Goal: Transaction & Acquisition: Book appointment/travel/reservation

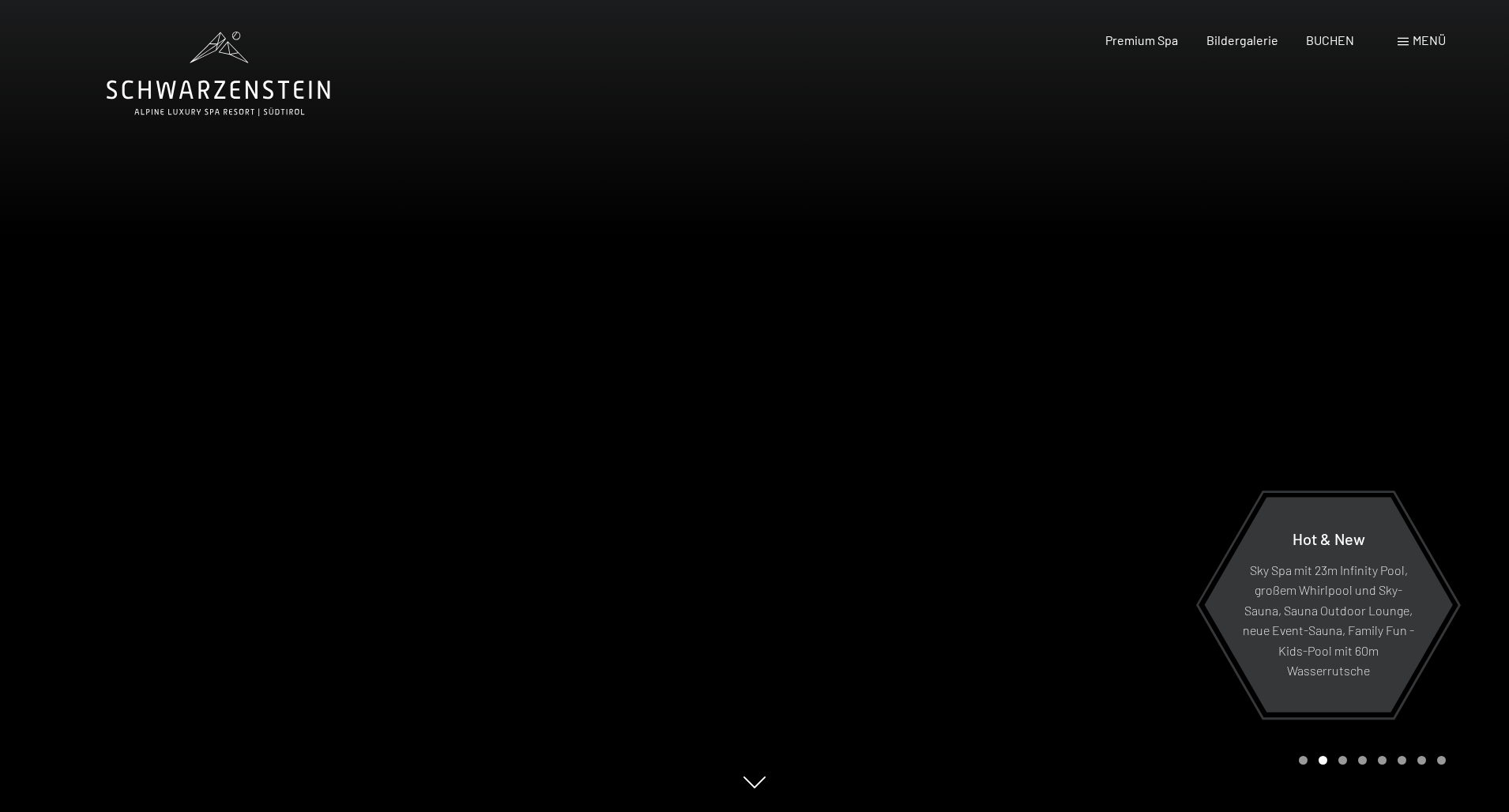
click at [1435, 39] on span "Menü" at bounding box center [1429, 39] width 33 height 15
click at [1427, 40] on span "Menü" at bounding box center [1429, 39] width 33 height 15
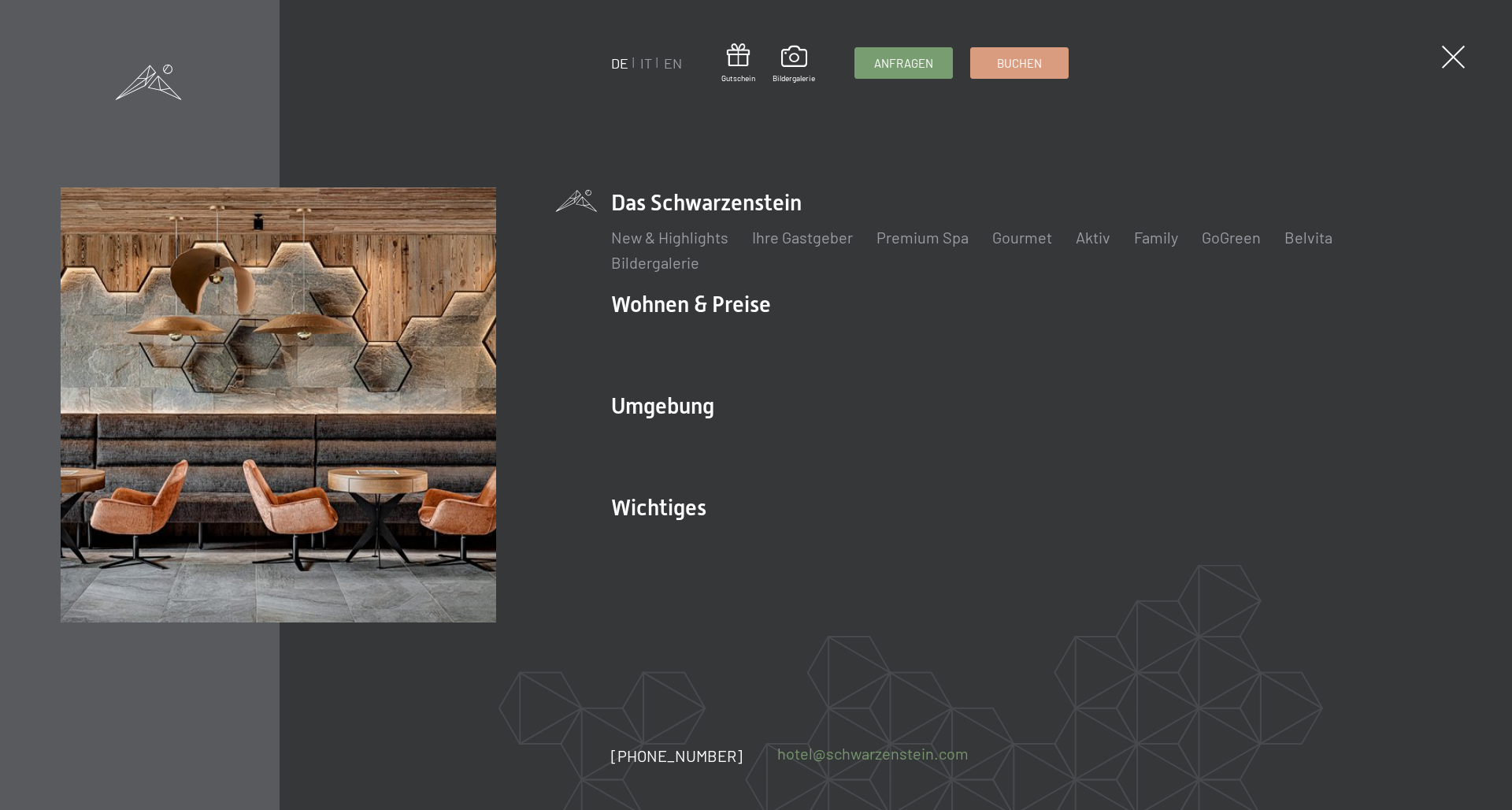
click at [834, 756] on link "hotel@ no-spam. schwarzenstein. no-spam. com" at bounding box center [872, 753] width 191 height 22
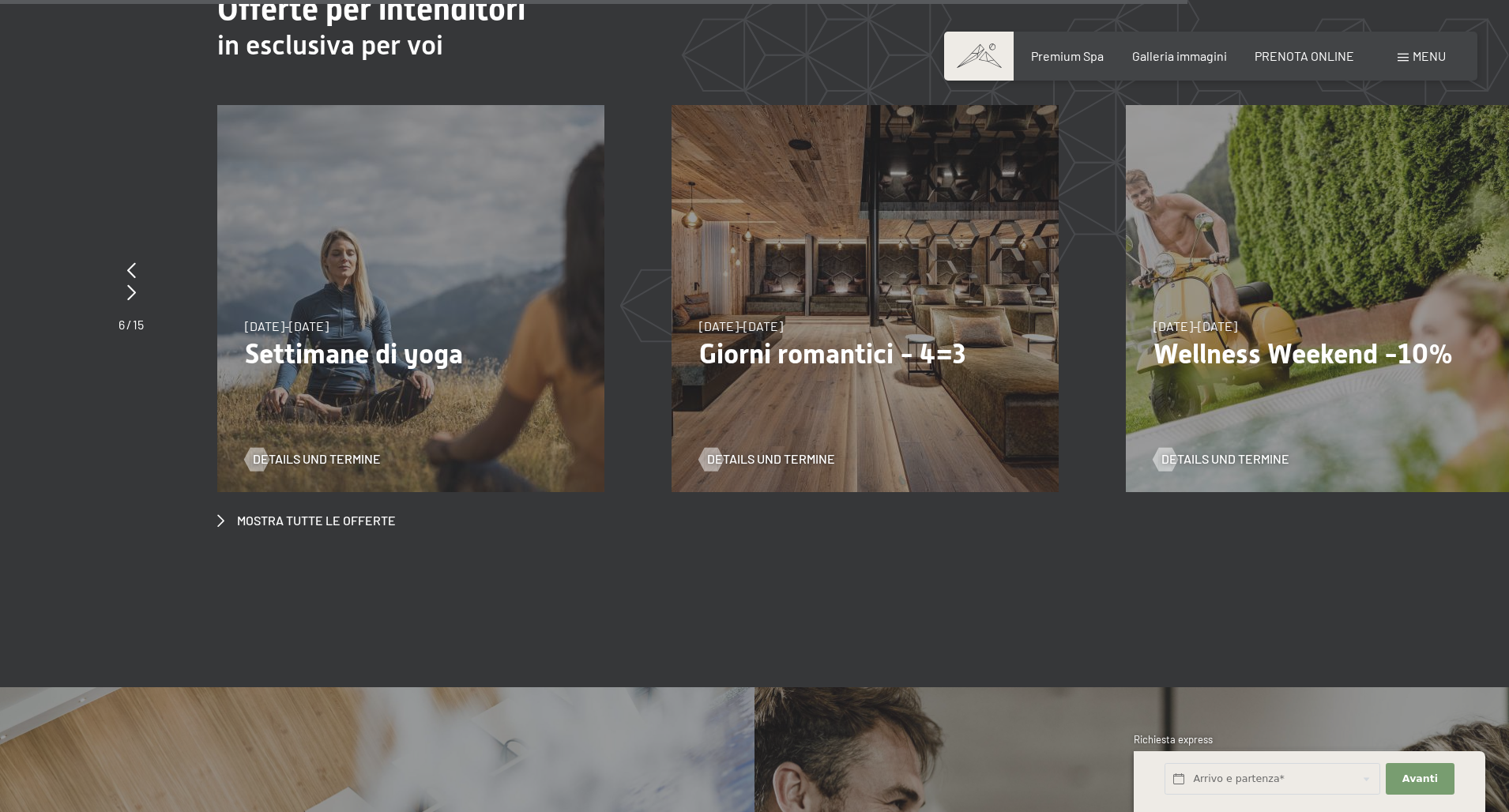
scroll to position [6315, 0]
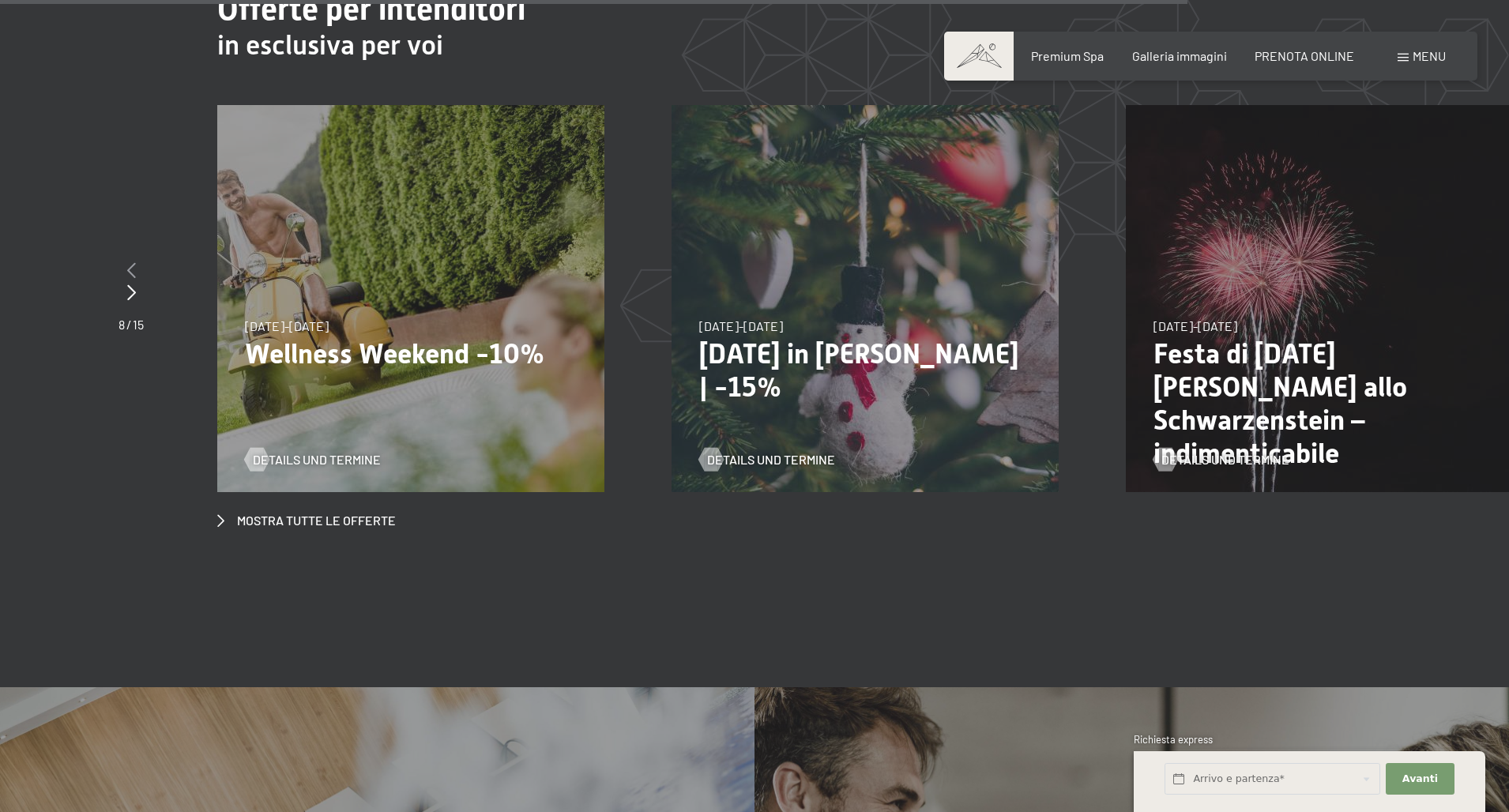
click at [132, 262] on icon at bounding box center [131, 269] width 8 height 16
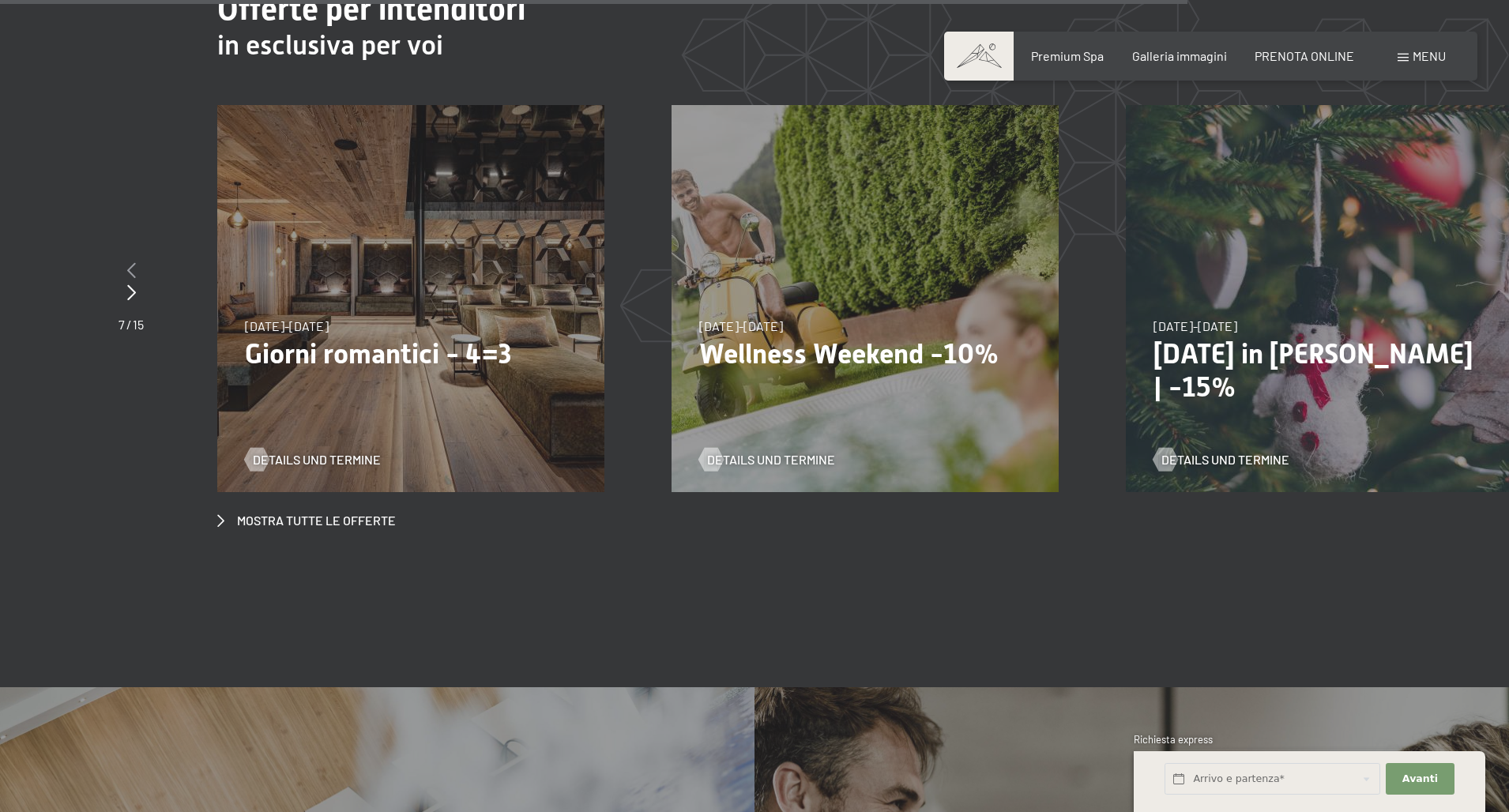
click at [132, 262] on icon at bounding box center [131, 269] width 8 height 16
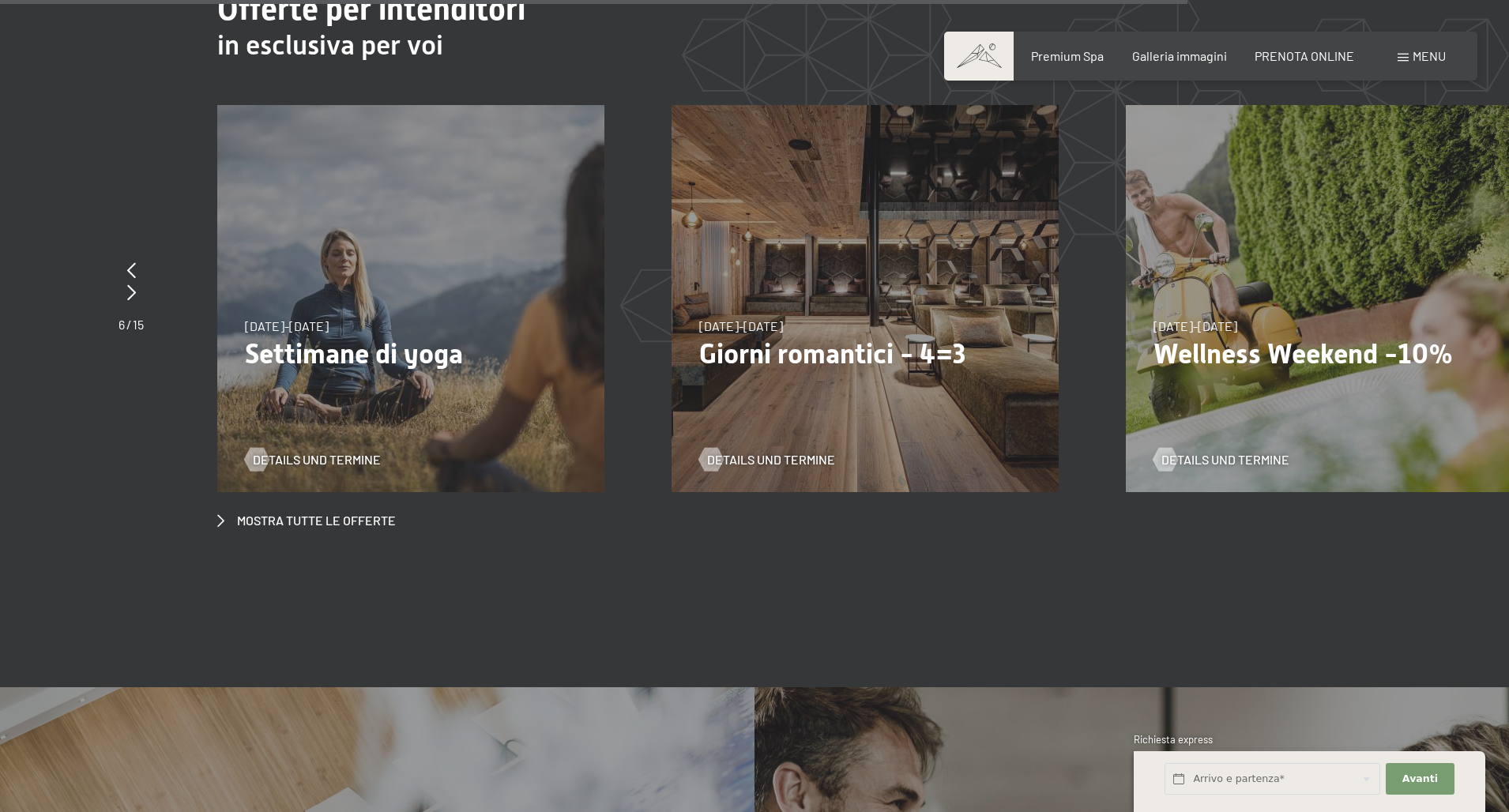
click at [777, 318] on span "9/11/2025-5/12/2025" at bounding box center [741, 325] width 83 height 15
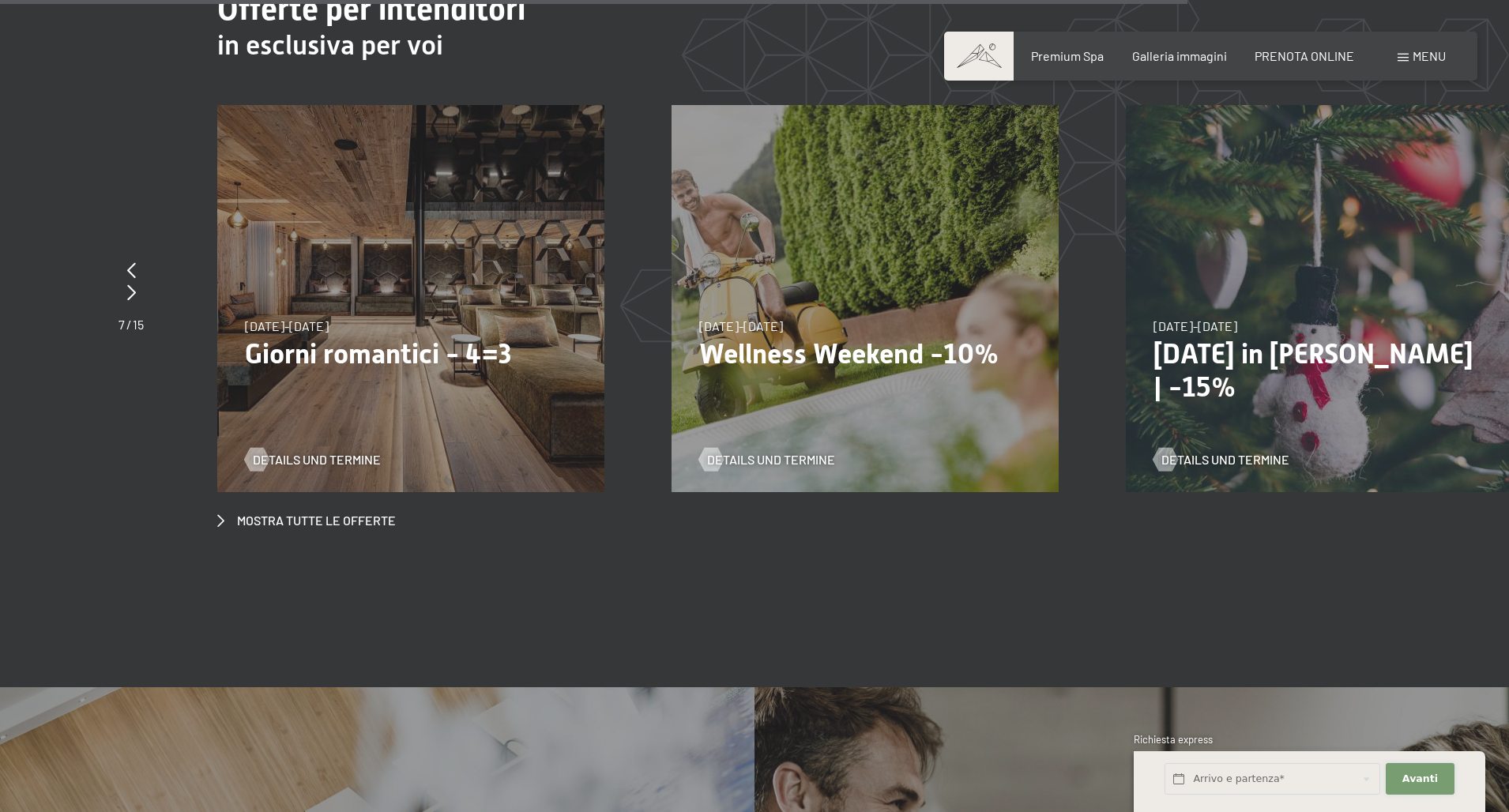
click at [1420, 774] on span "Avanti" at bounding box center [1419, 779] width 36 height 15
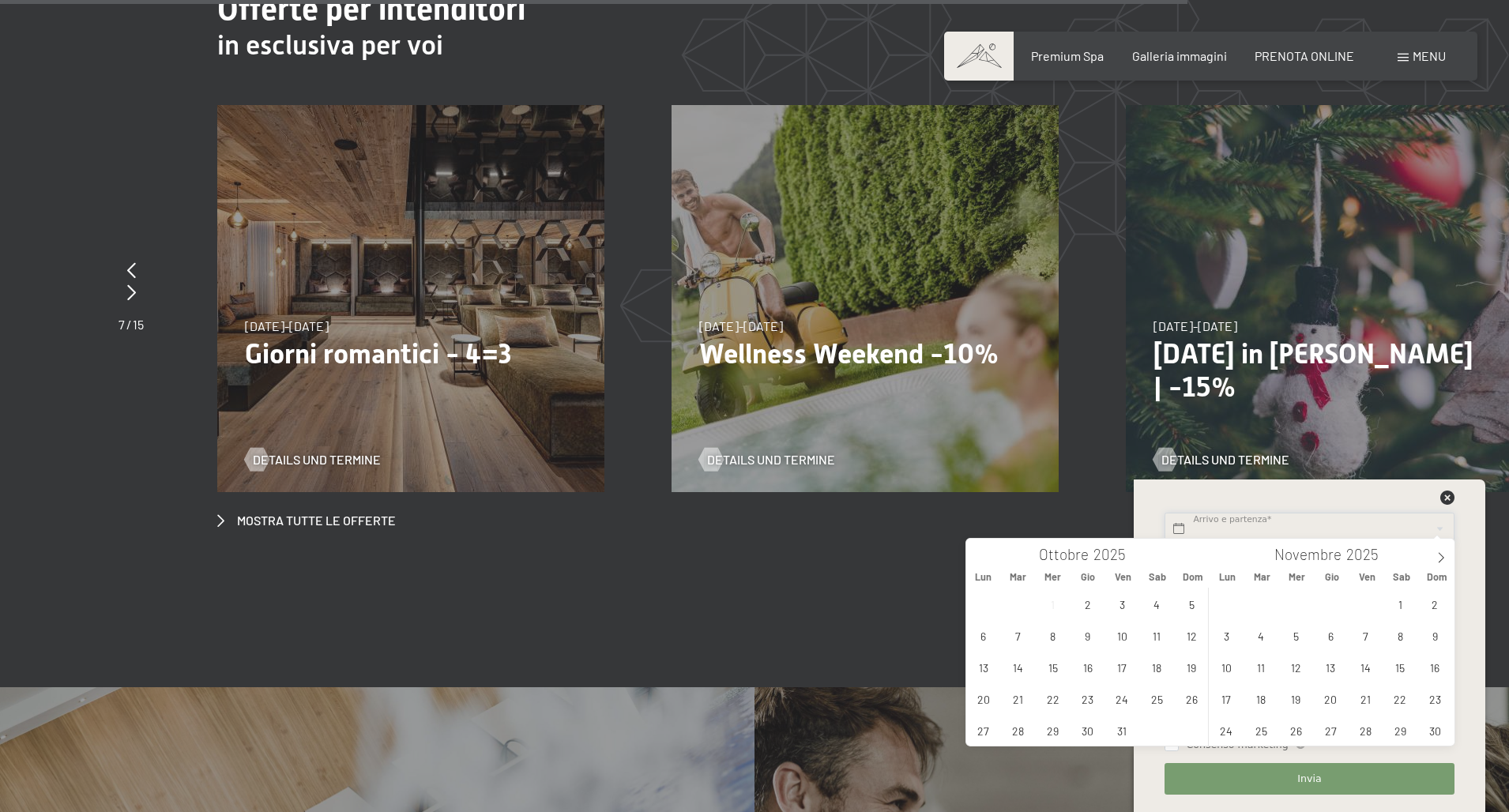
click at [1275, 525] on input "text" at bounding box center [1308, 528] width 289 height 32
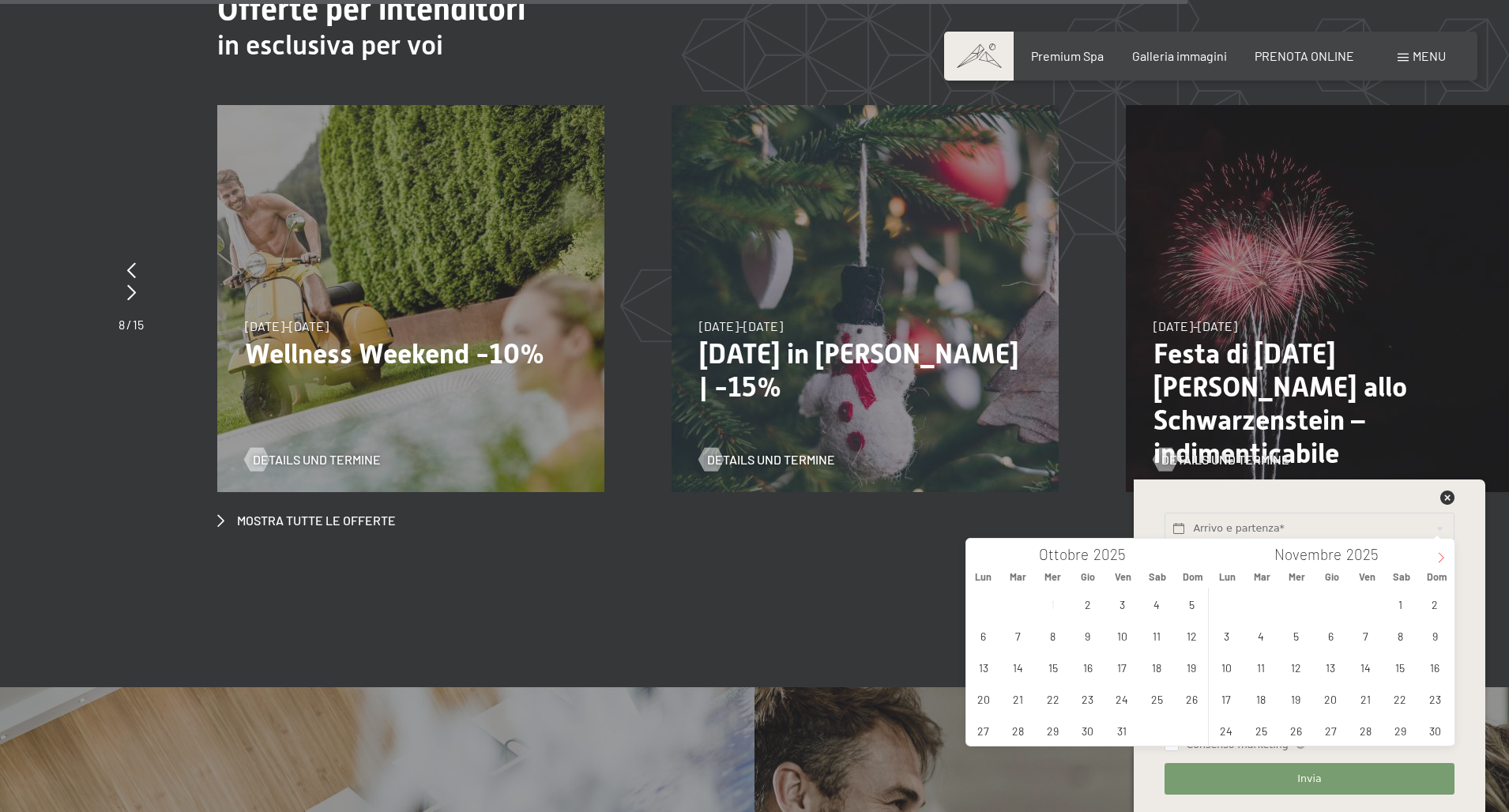
click at [1442, 557] on icon at bounding box center [1441, 557] width 11 height 11
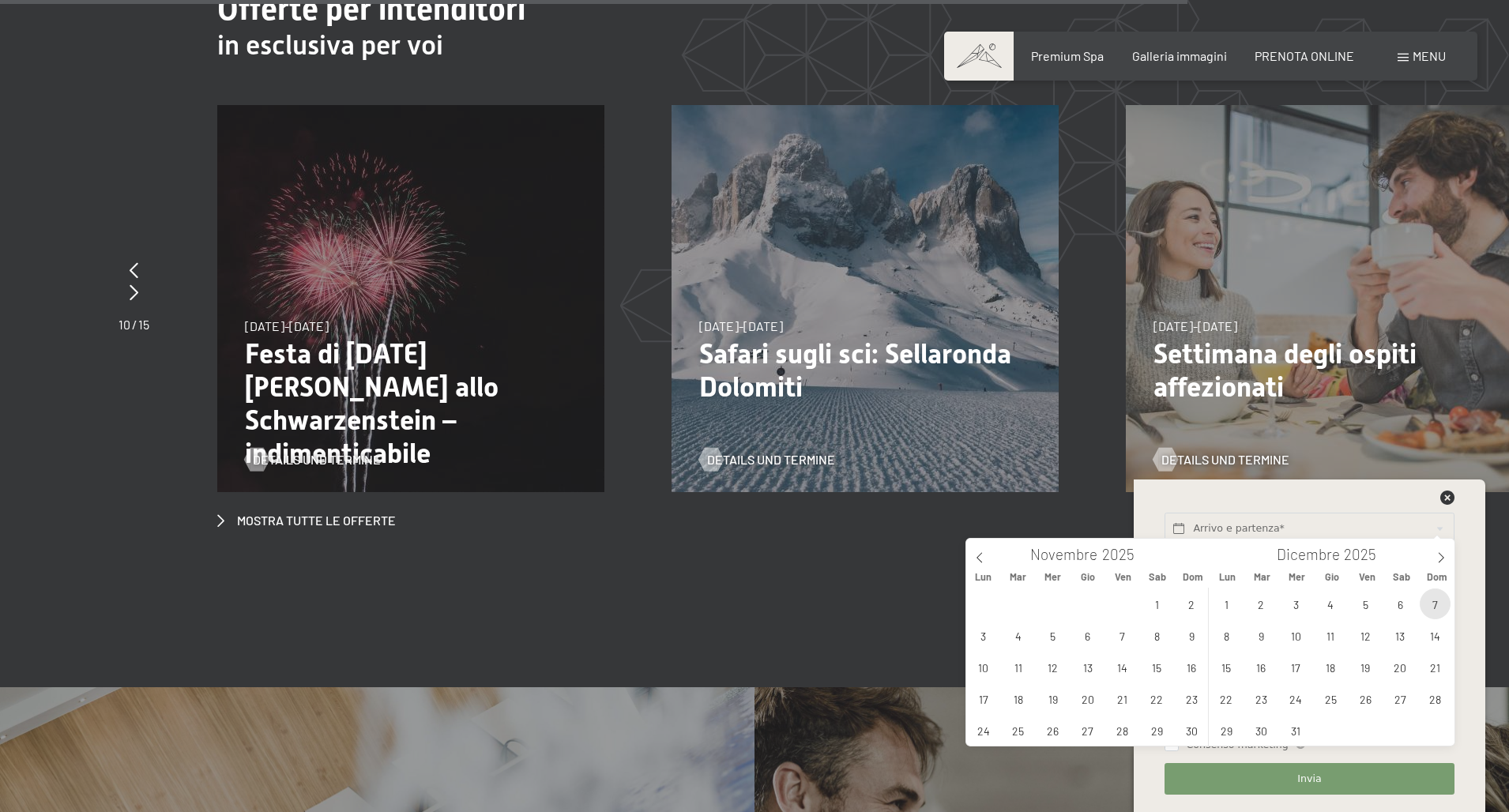
click at [1428, 606] on span "7" at bounding box center [1435, 604] width 31 height 31
click at [1333, 639] on span "11" at bounding box center [1331, 635] width 31 height 31
type input "Dom. 07/12/2025 - Gio. 11/12/2025"
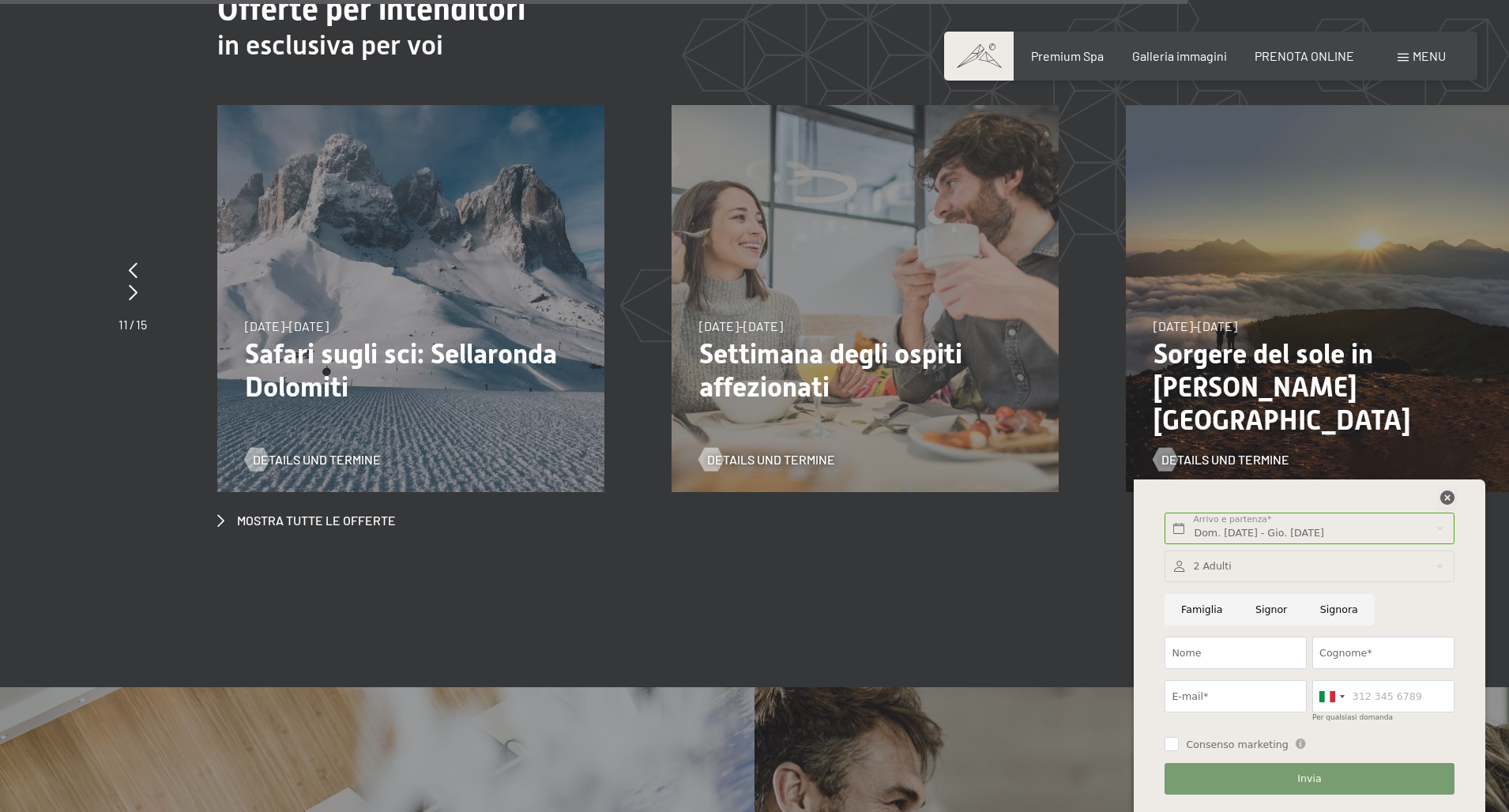
click at [1448, 499] on icon at bounding box center [1448, 498] width 15 height 15
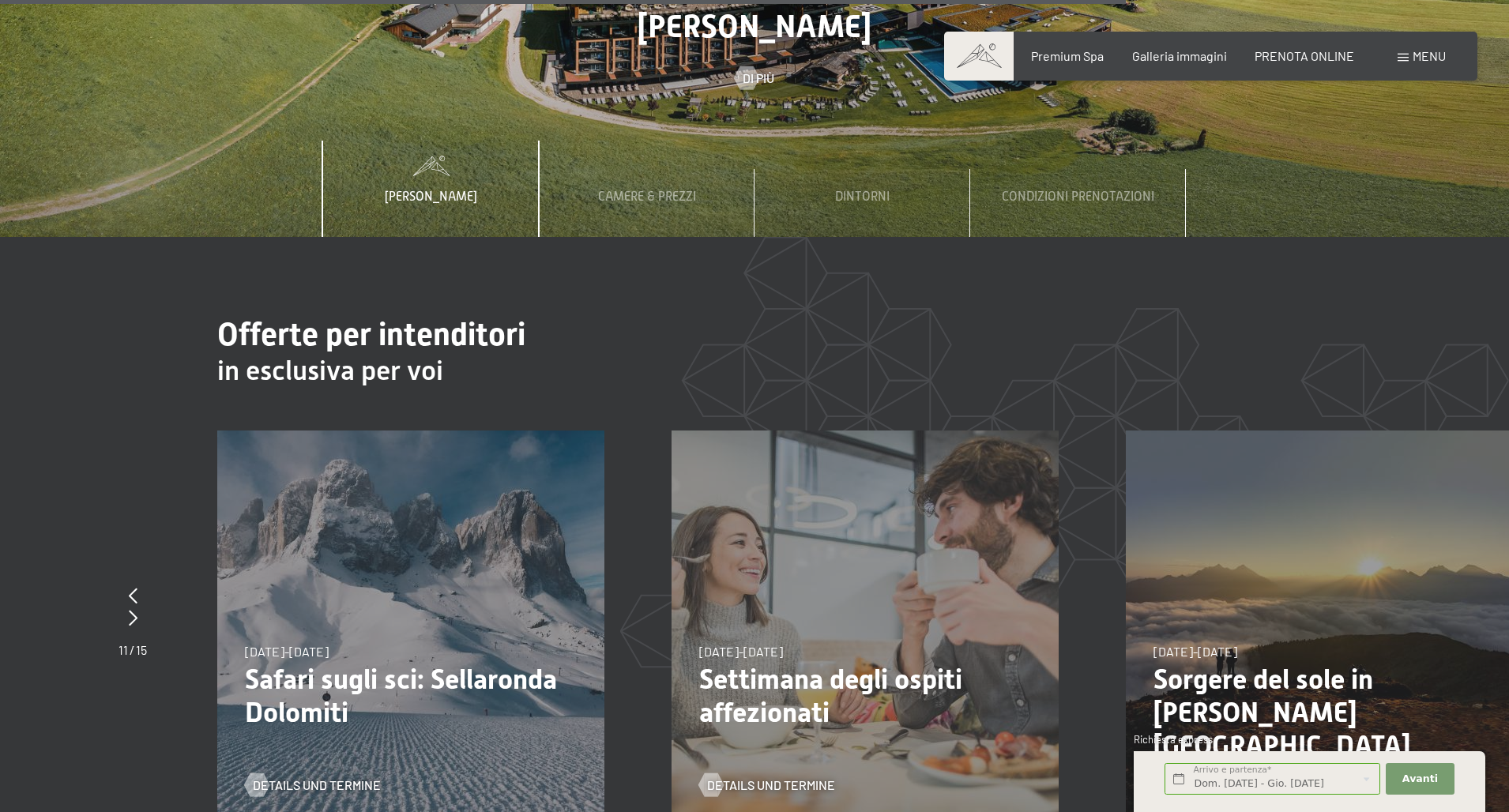
scroll to position [5987, 0]
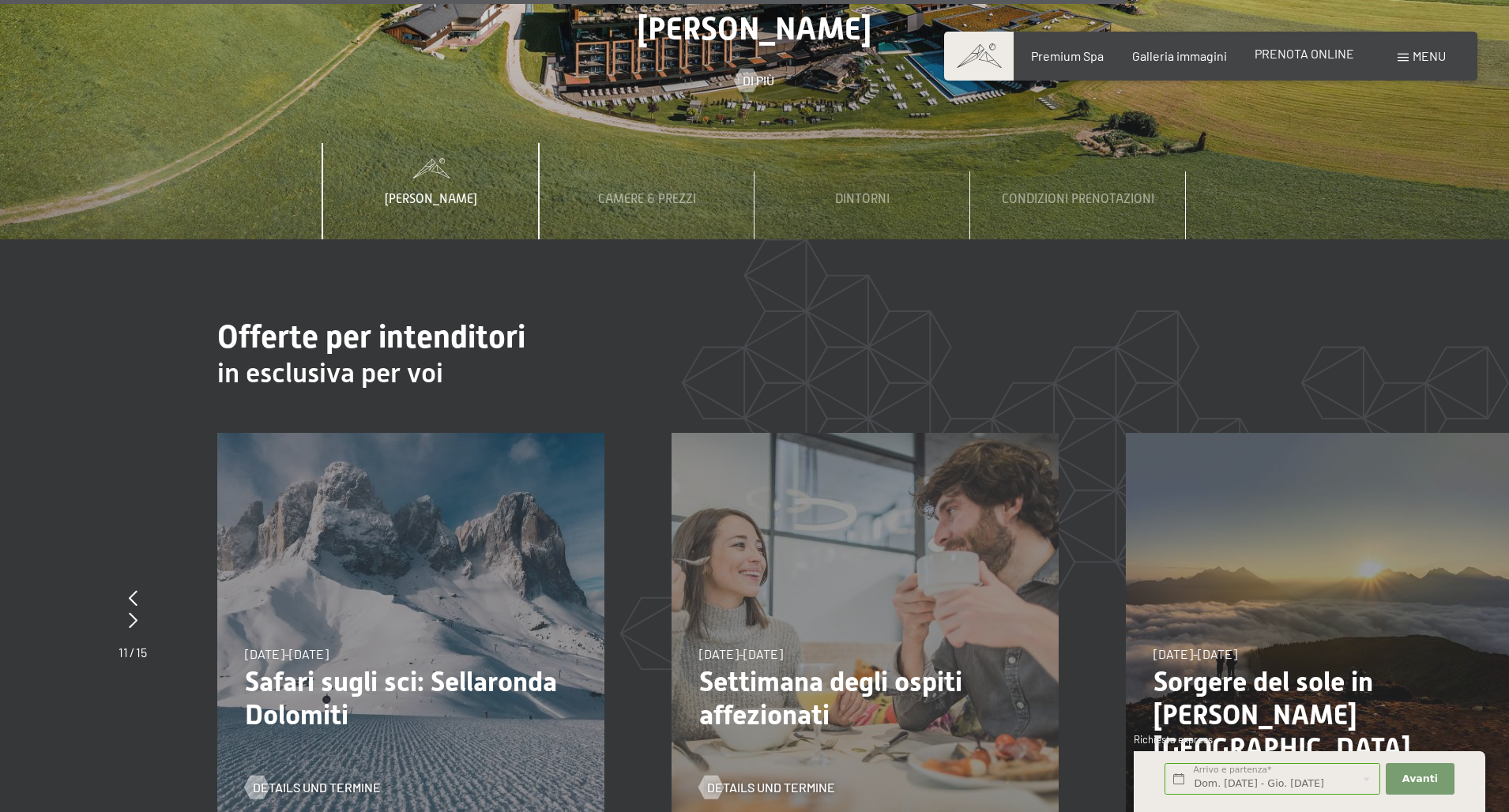
click at [1328, 55] on span "PRENOTA ONLINE" at bounding box center [1304, 53] width 100 height 15
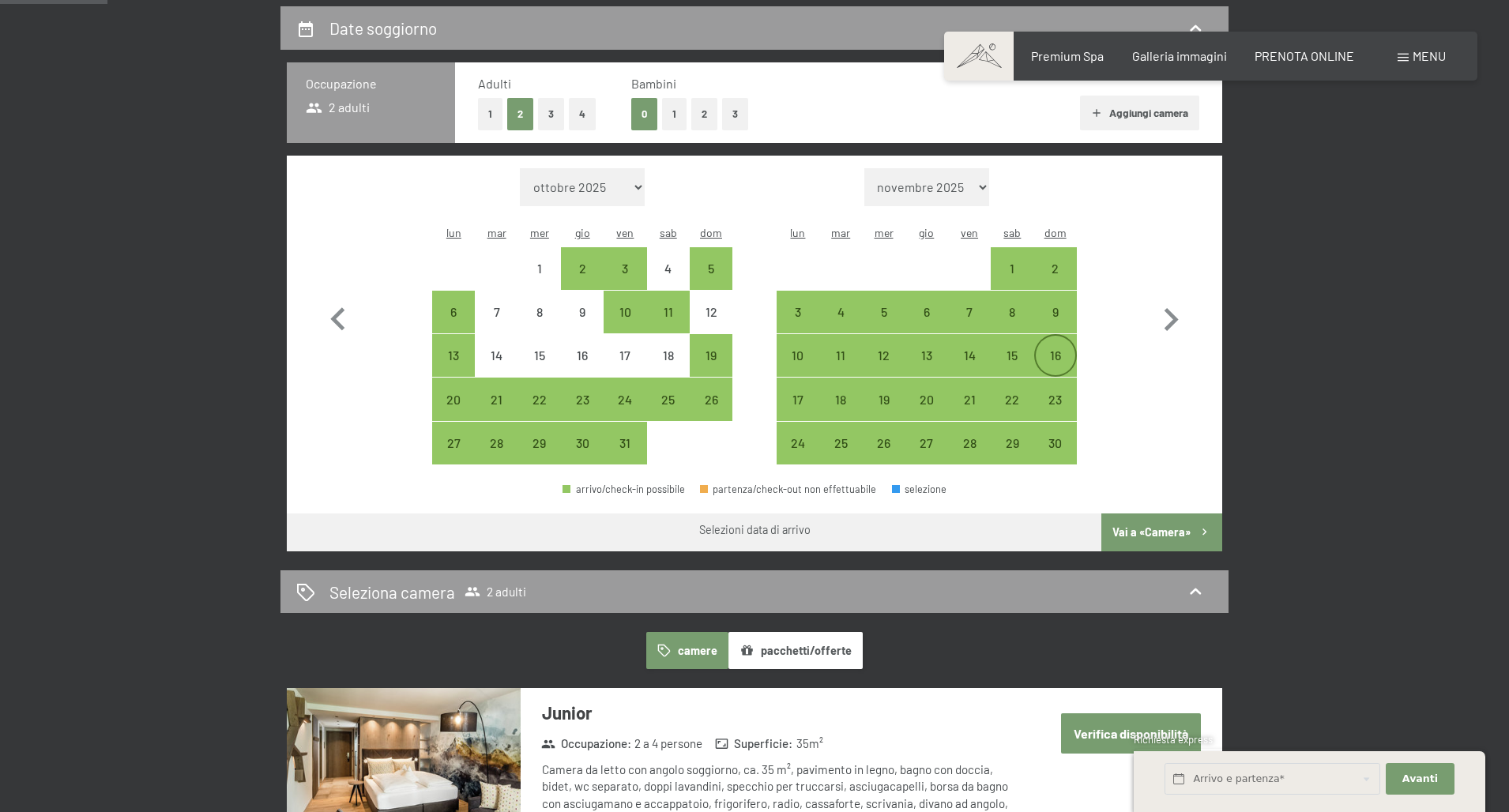
scroll to position [391, 0]
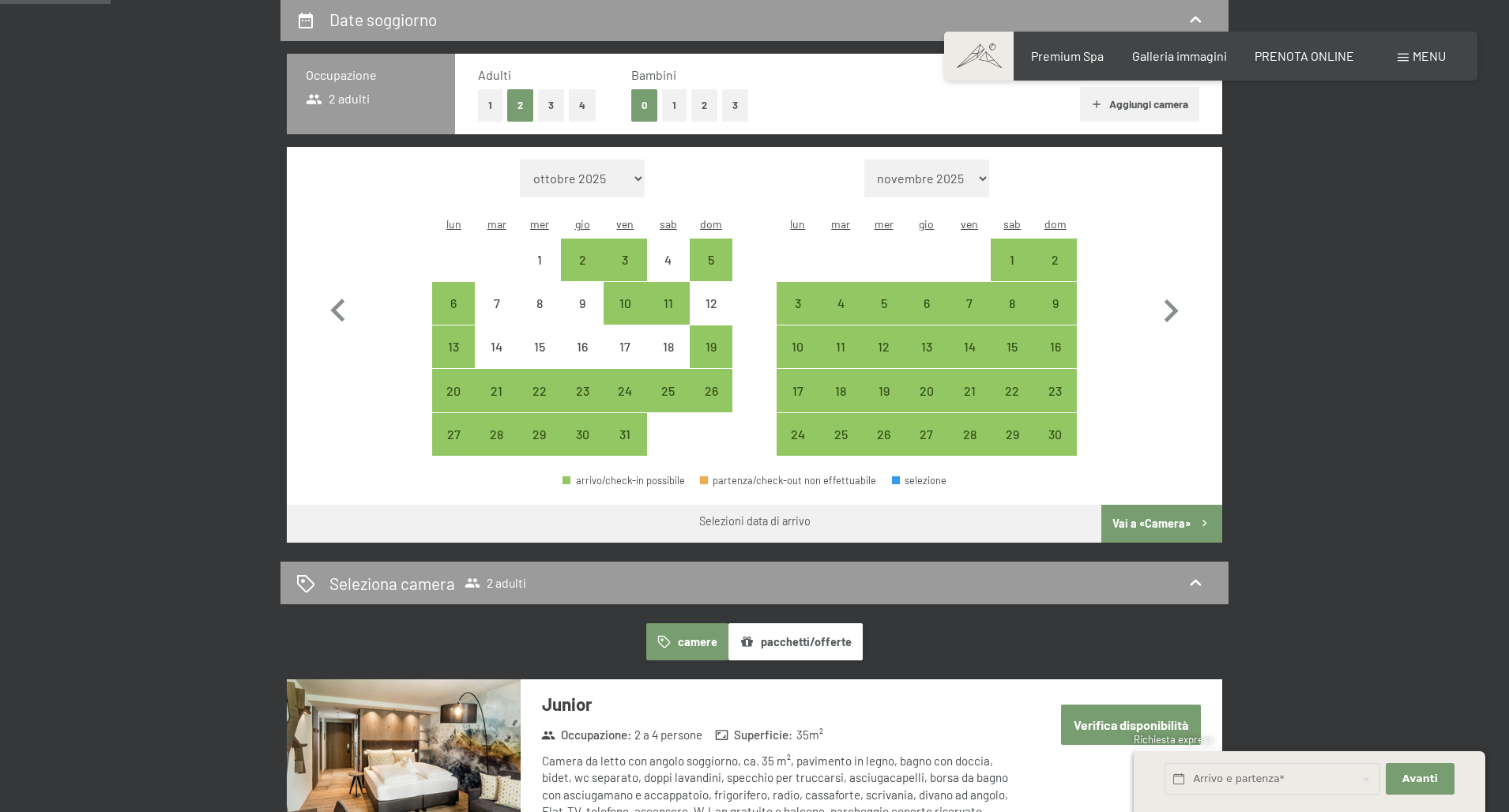
select select "2025-11-01"
select select "2025-12-01"
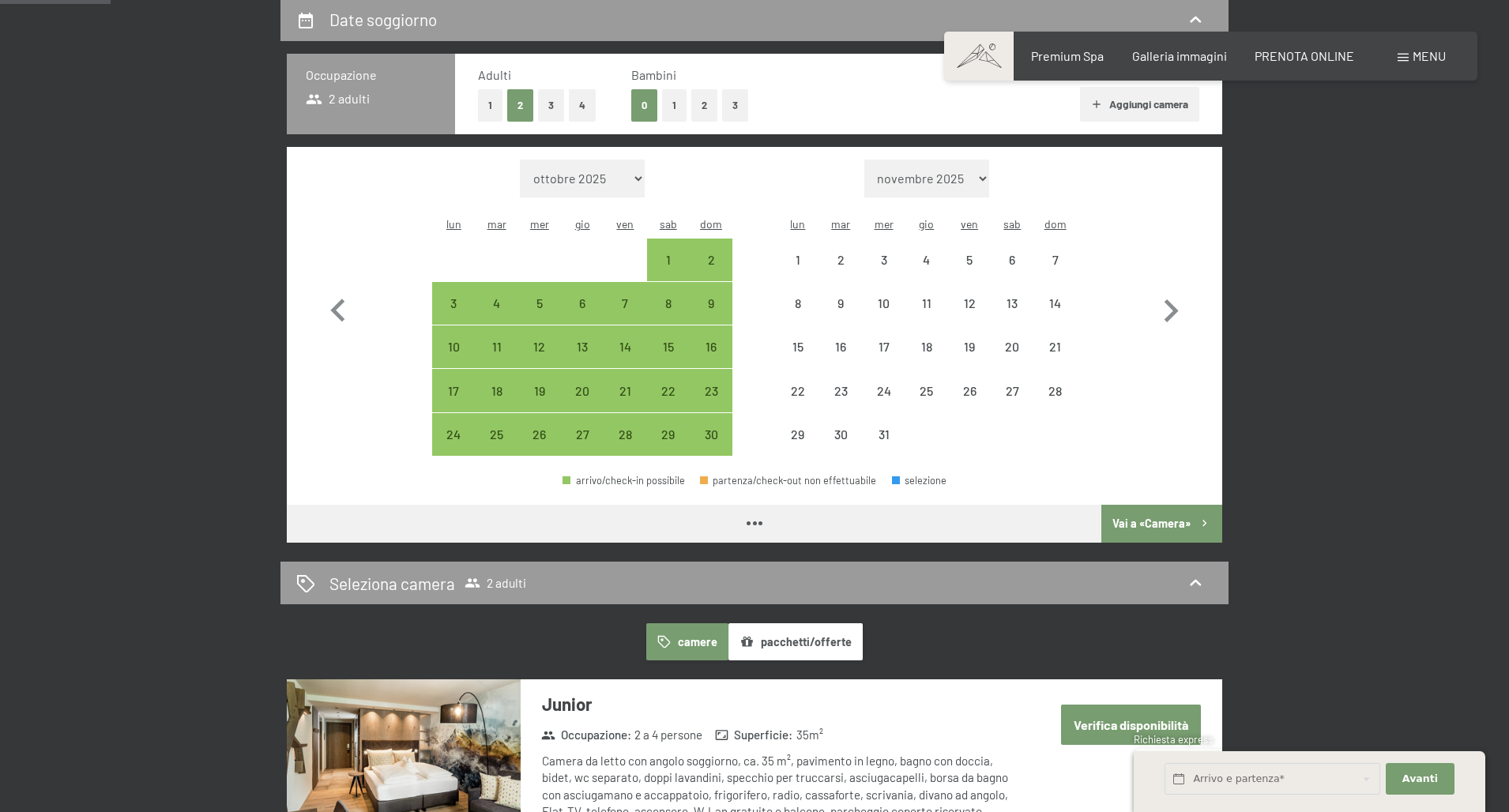
select select "2025-11-01"
select select "2025-12-01"
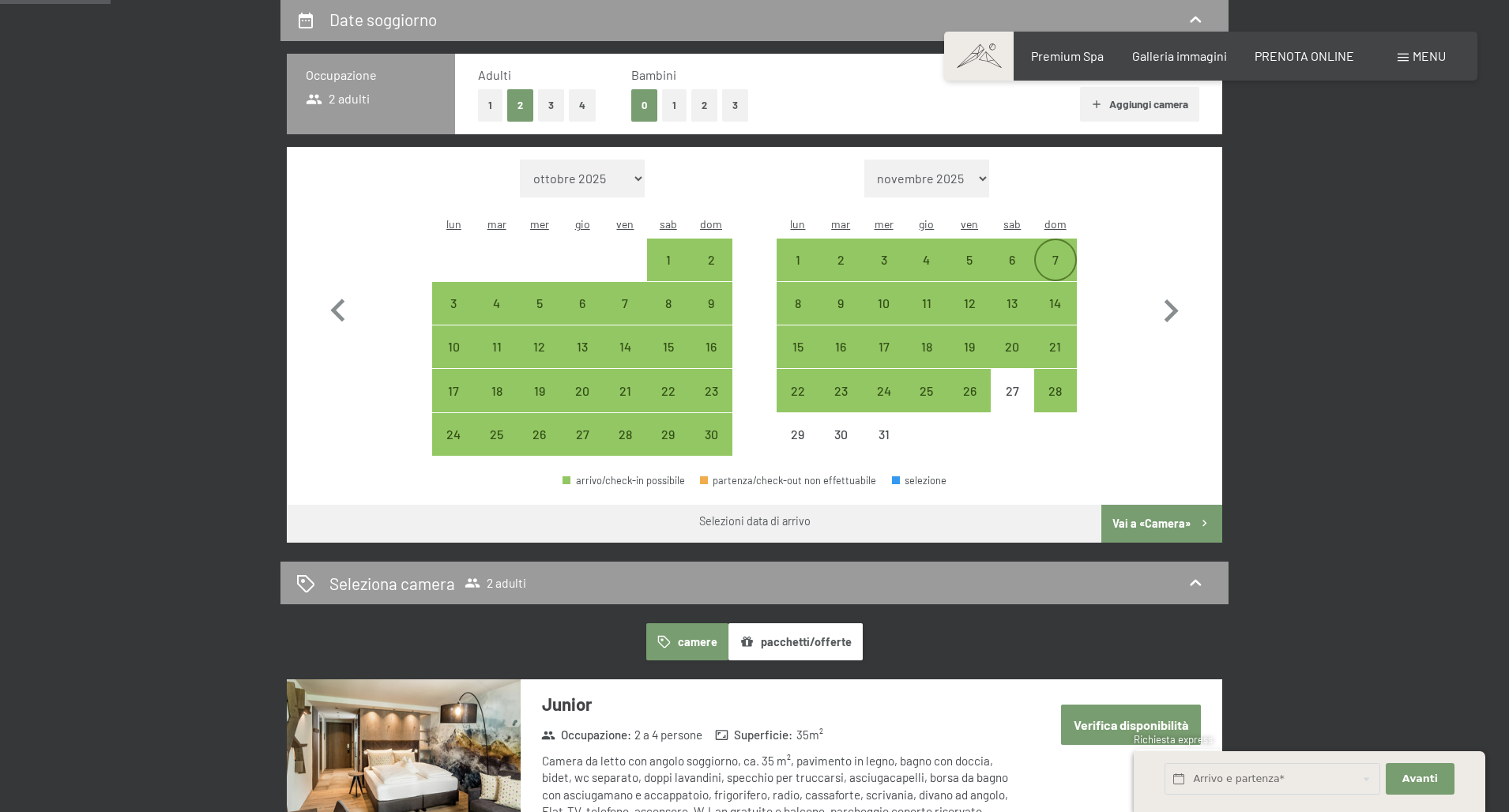
click at [1059, 254] on div "7" at bounding box center [1055, 273] width 39 height 39
select select "2025-11-01"
select select "2025-12-01"
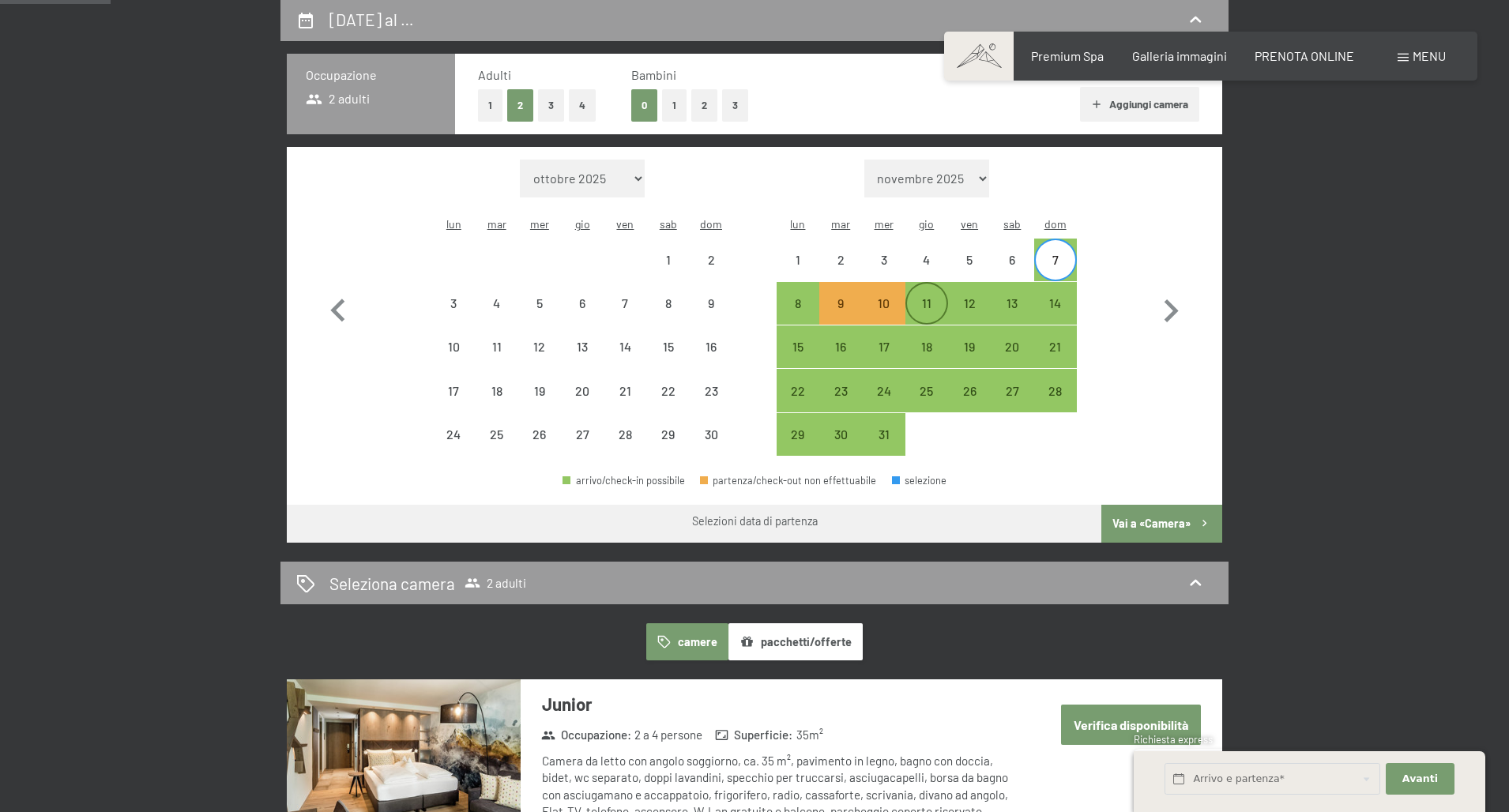
click at [927, 297] on div "11" at bounding box center [926, 316] width 39 height 39
select select "2025-11-01"
select select "2025-12-01"
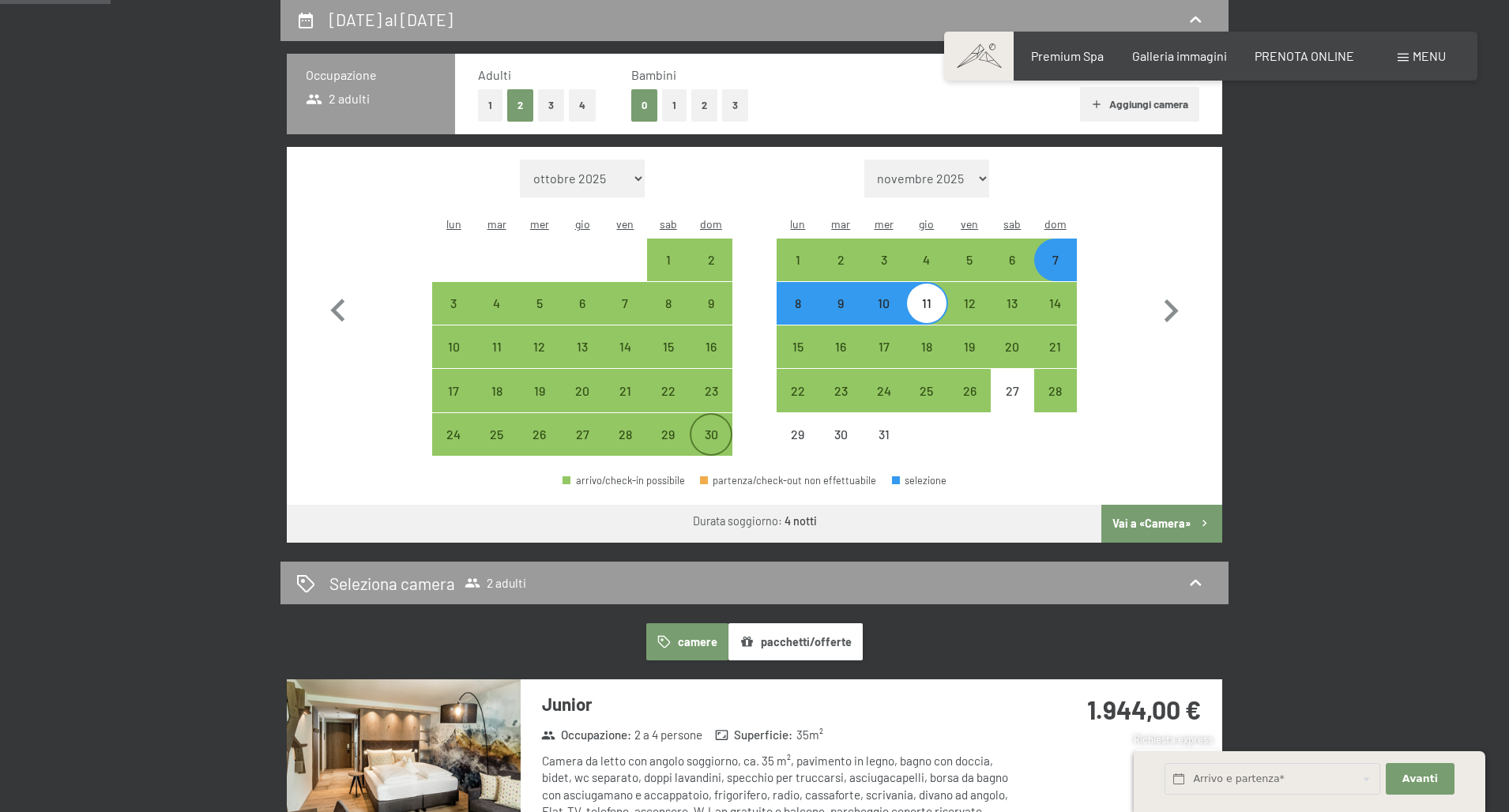
click at [710, 428] on div "30" at bounding box center [710, 447] width 39 height 39
select select "2025-11-01"
select select "2025-12-01"
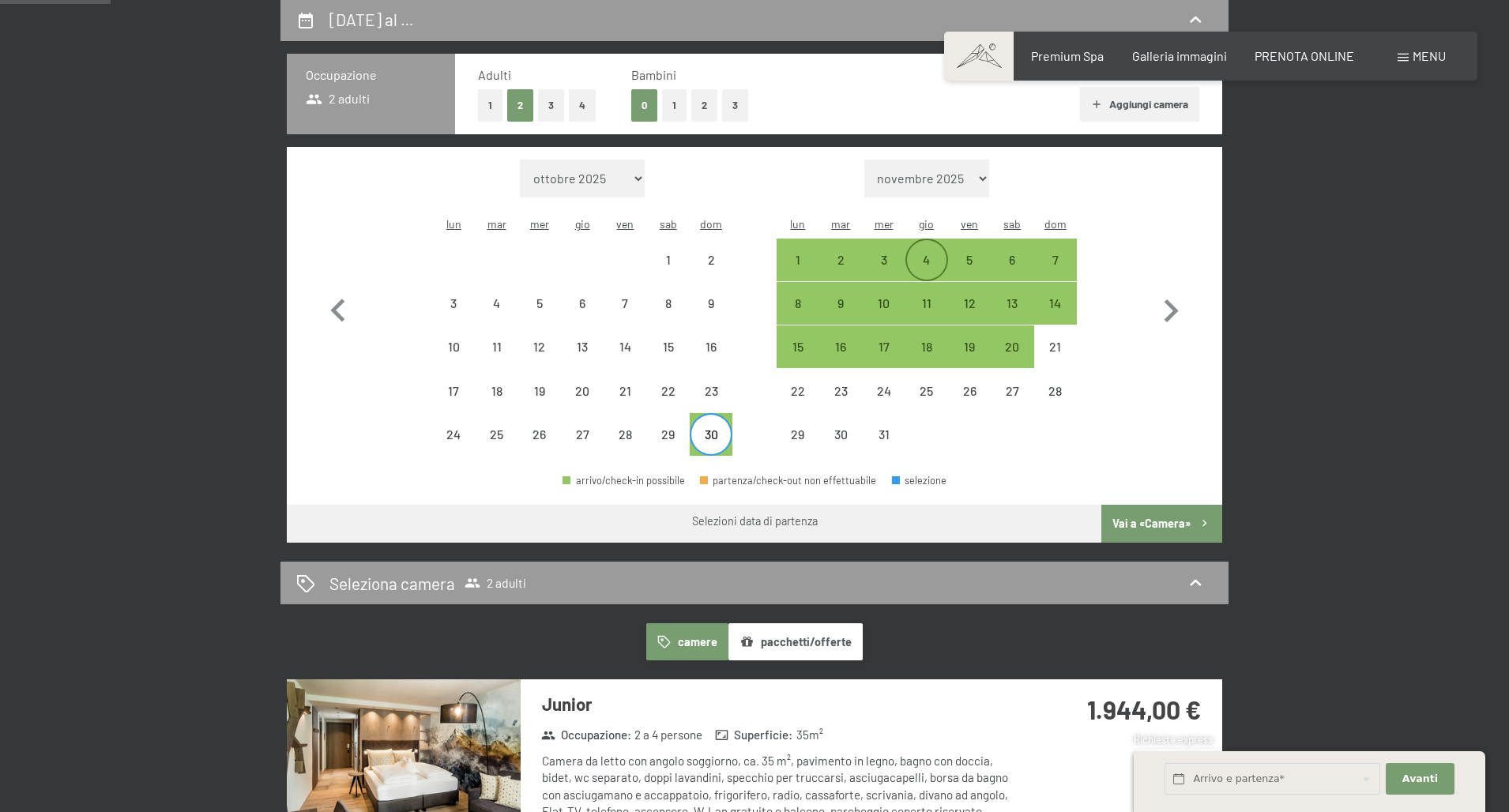
click at [936, 254] on div "4" at bounding box center [926, 273] width 39 height 39
select select "2025-11-01"
select select "2025-12-01"
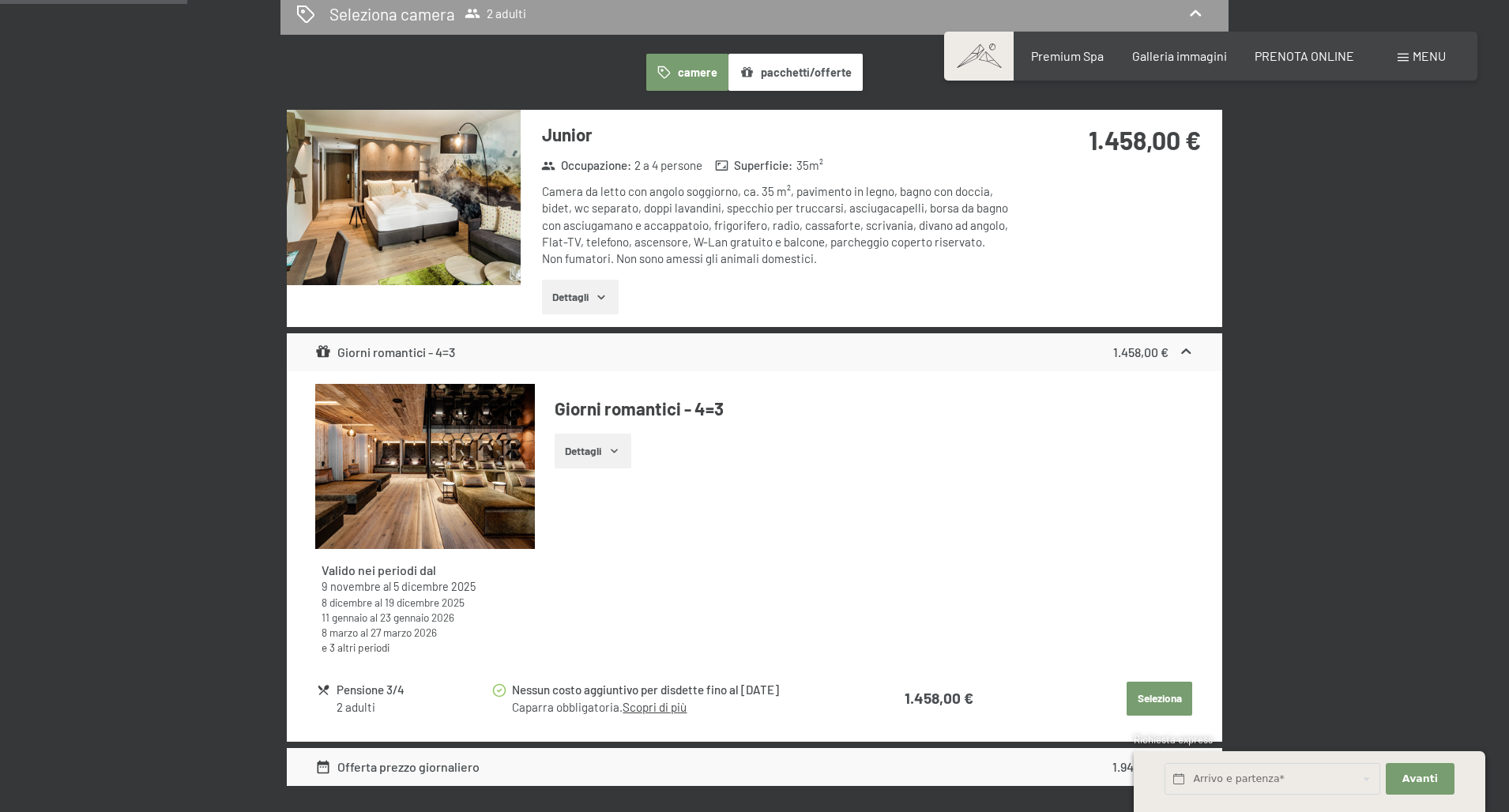
scroll to position [976, 0]
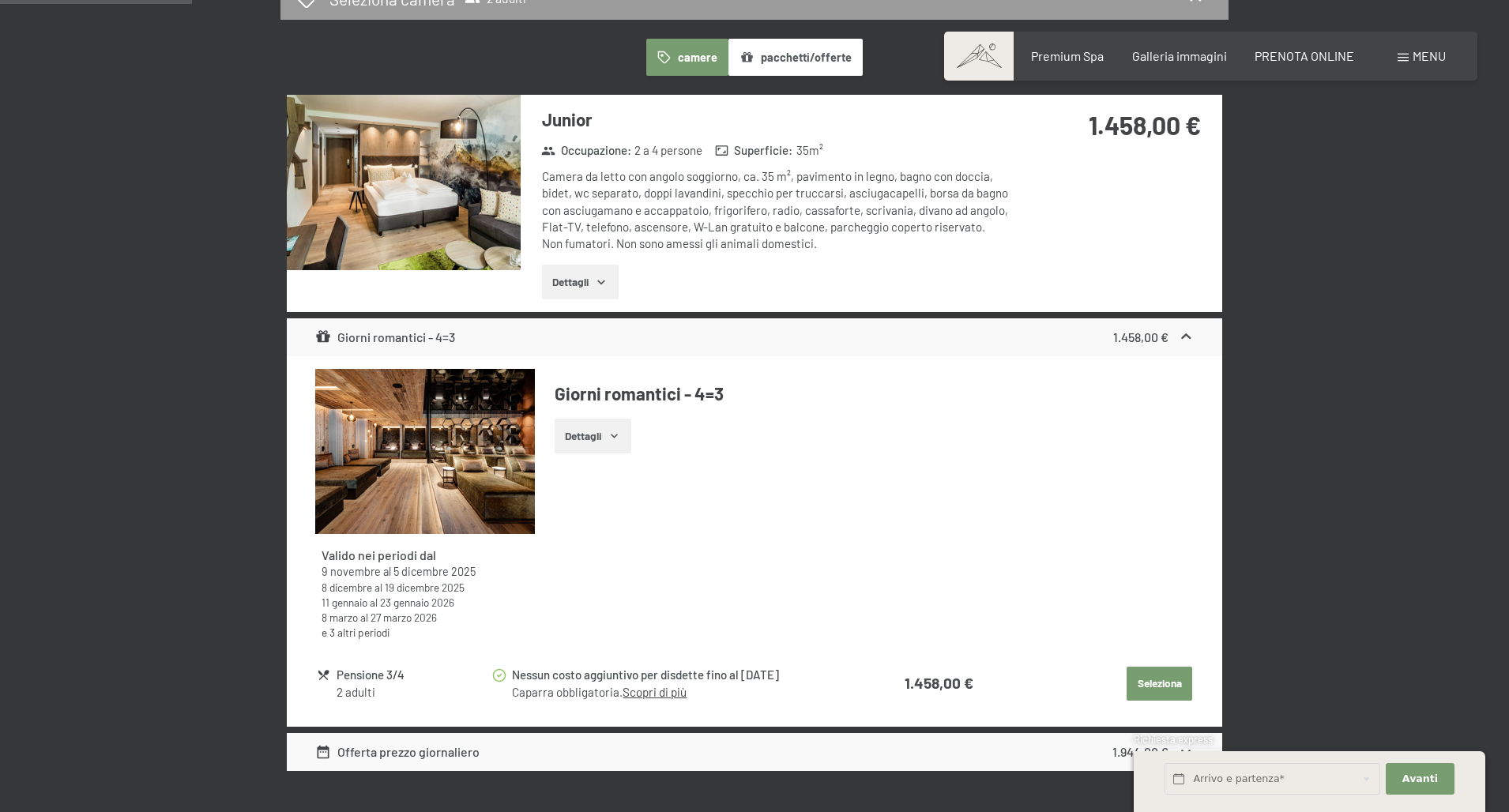
click at [593, 419] on button "Dettagli" at bounding box center [593, 436] width 77 height 35
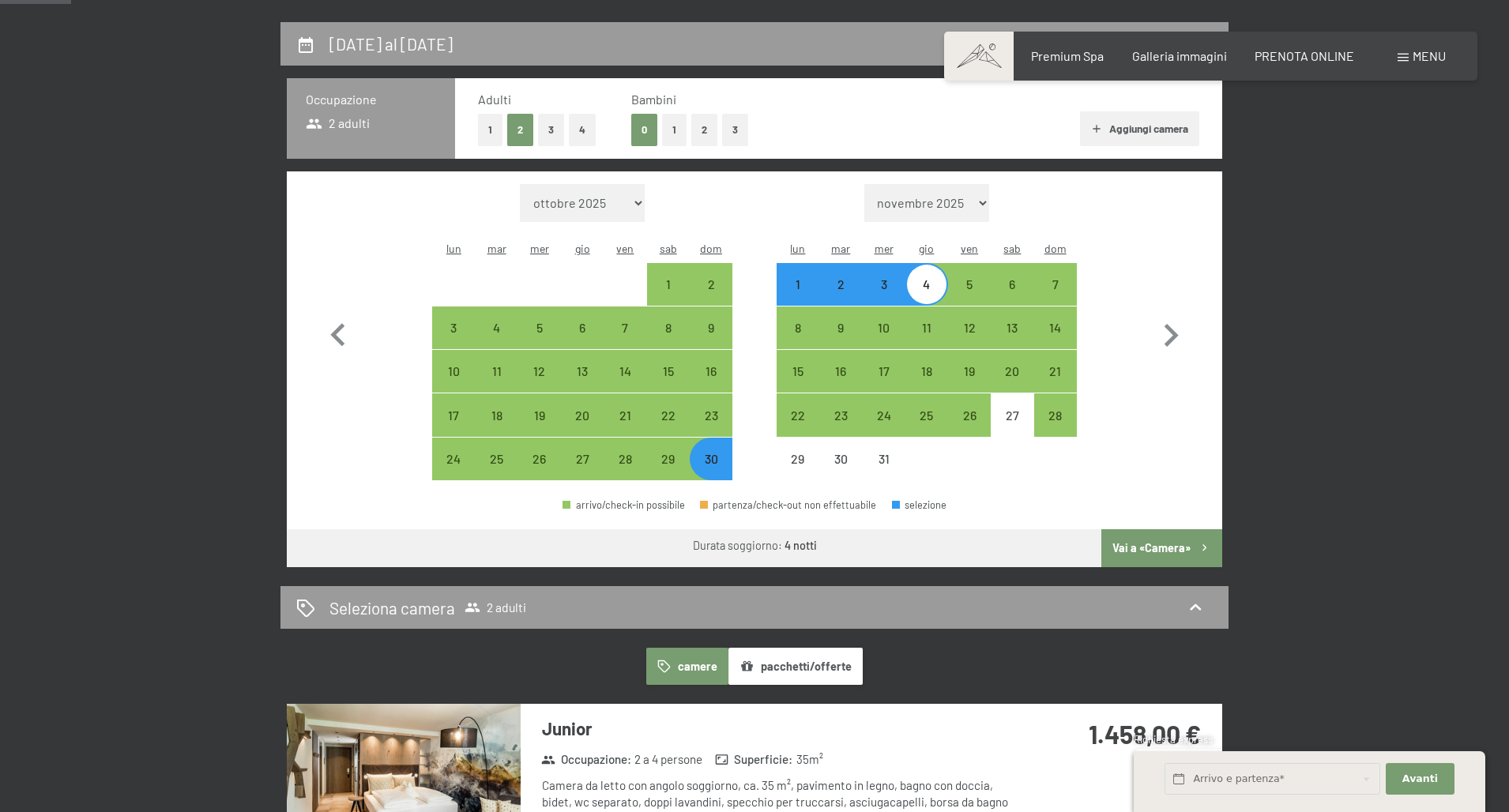
scroll to position [365, 0]
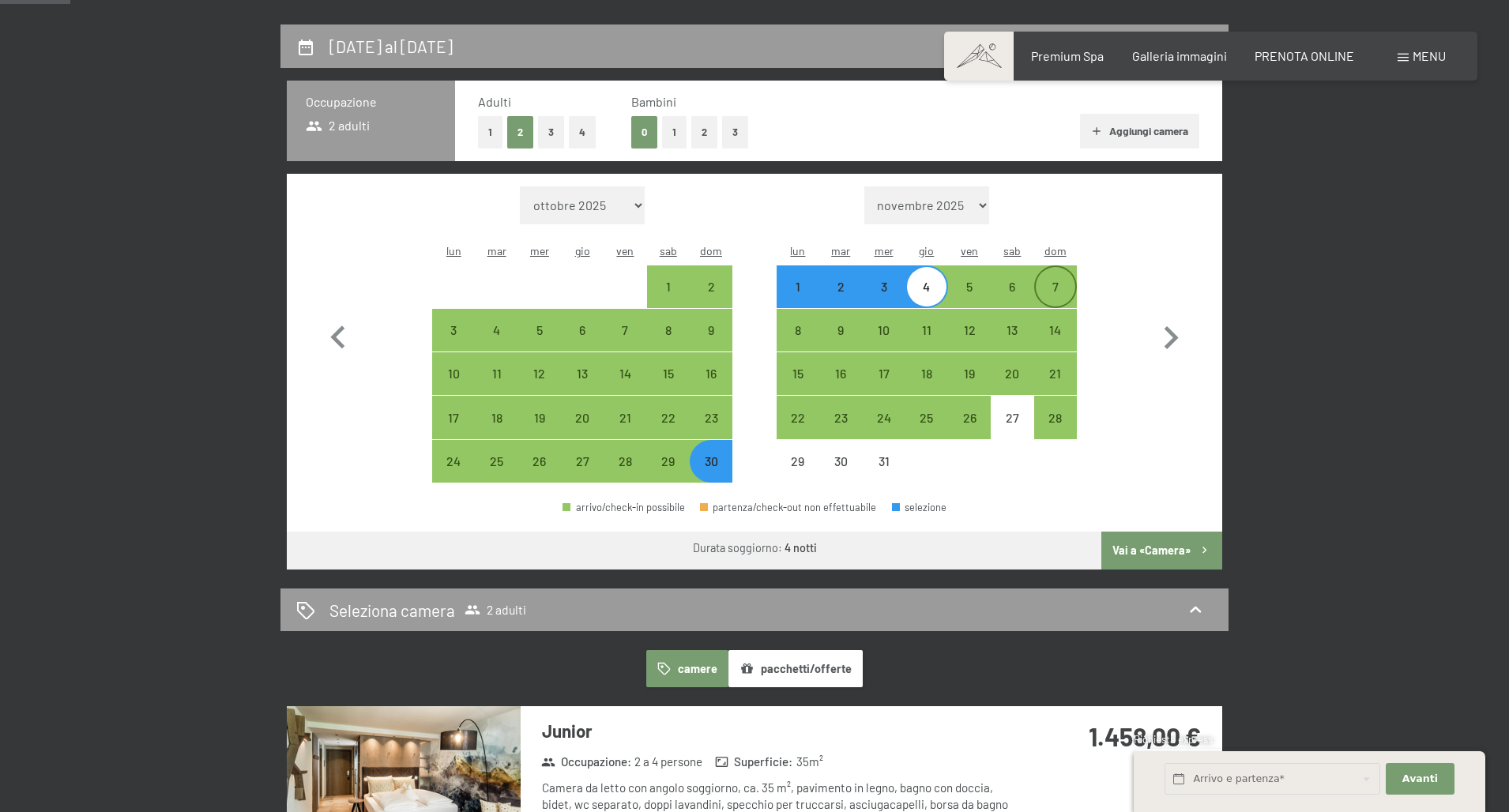
click at [1057, 280] on div "7" at bounding box center [1055, 300] width 39 height 39
select select "2025-11-01"
select select "2025-12-01"
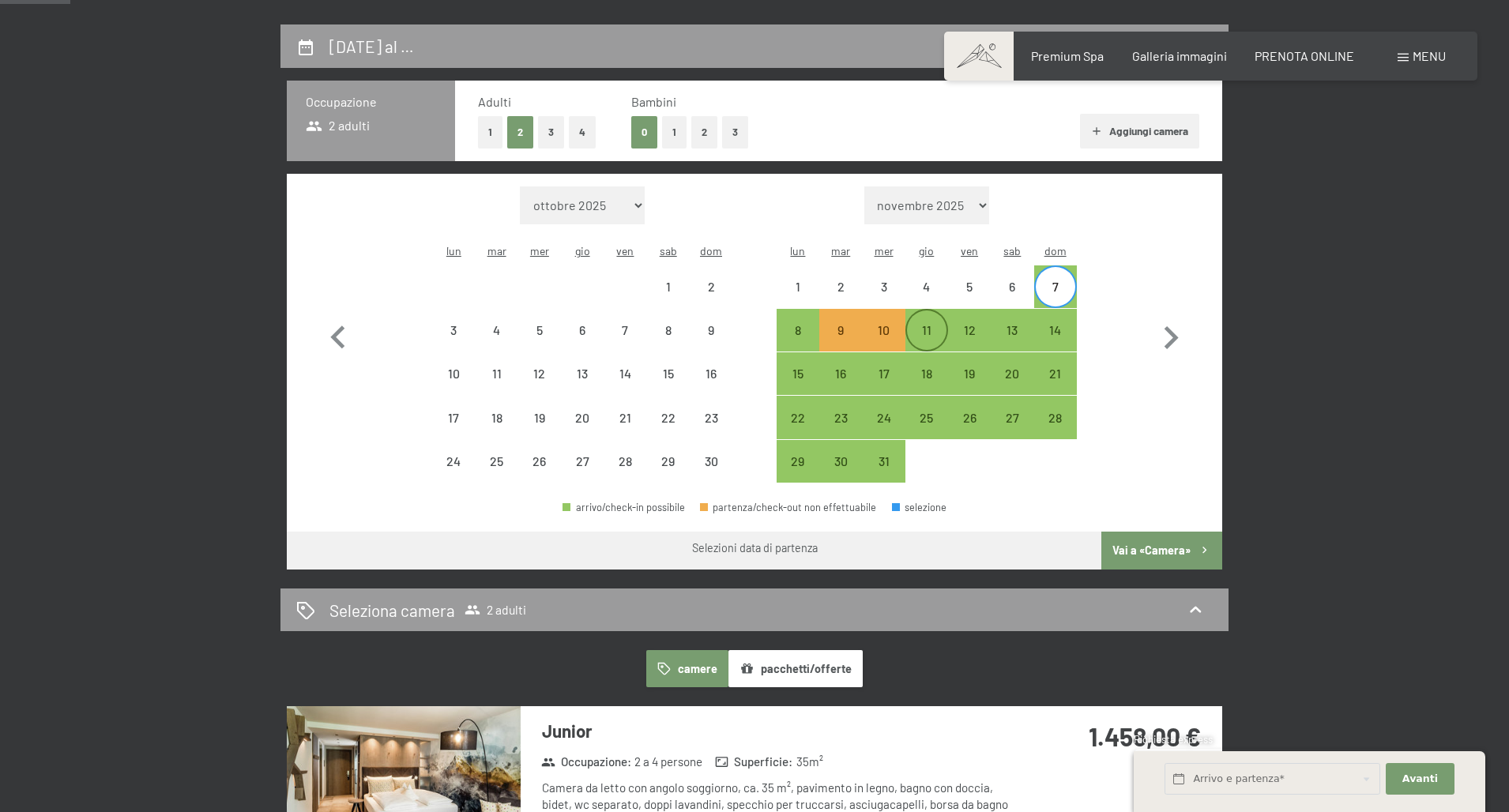
click at [930, 324] on div "11" at bounding box center [926, 343] width 39 height 39
select select "[DATE]"
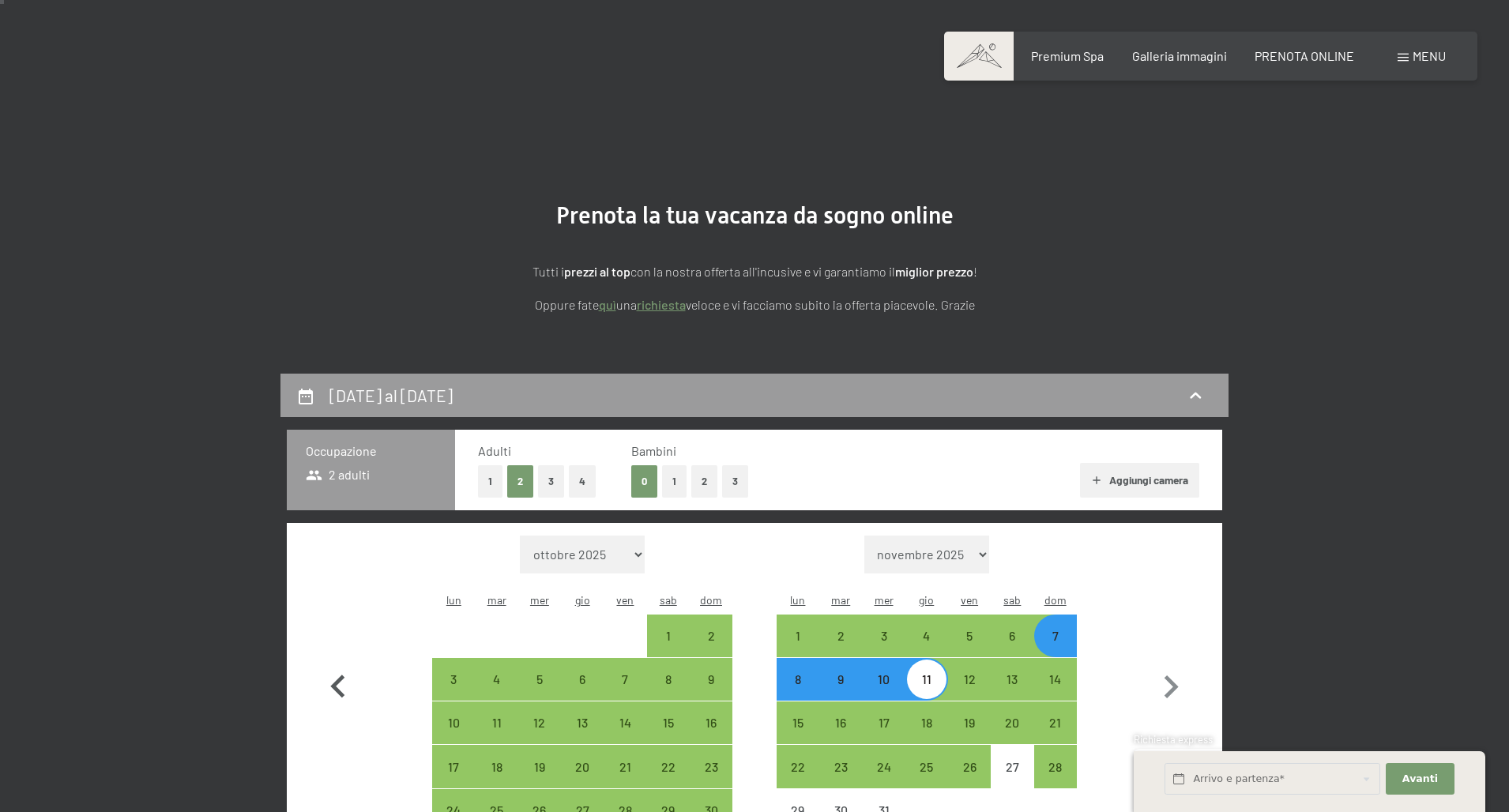
scroll to position [13, 0]
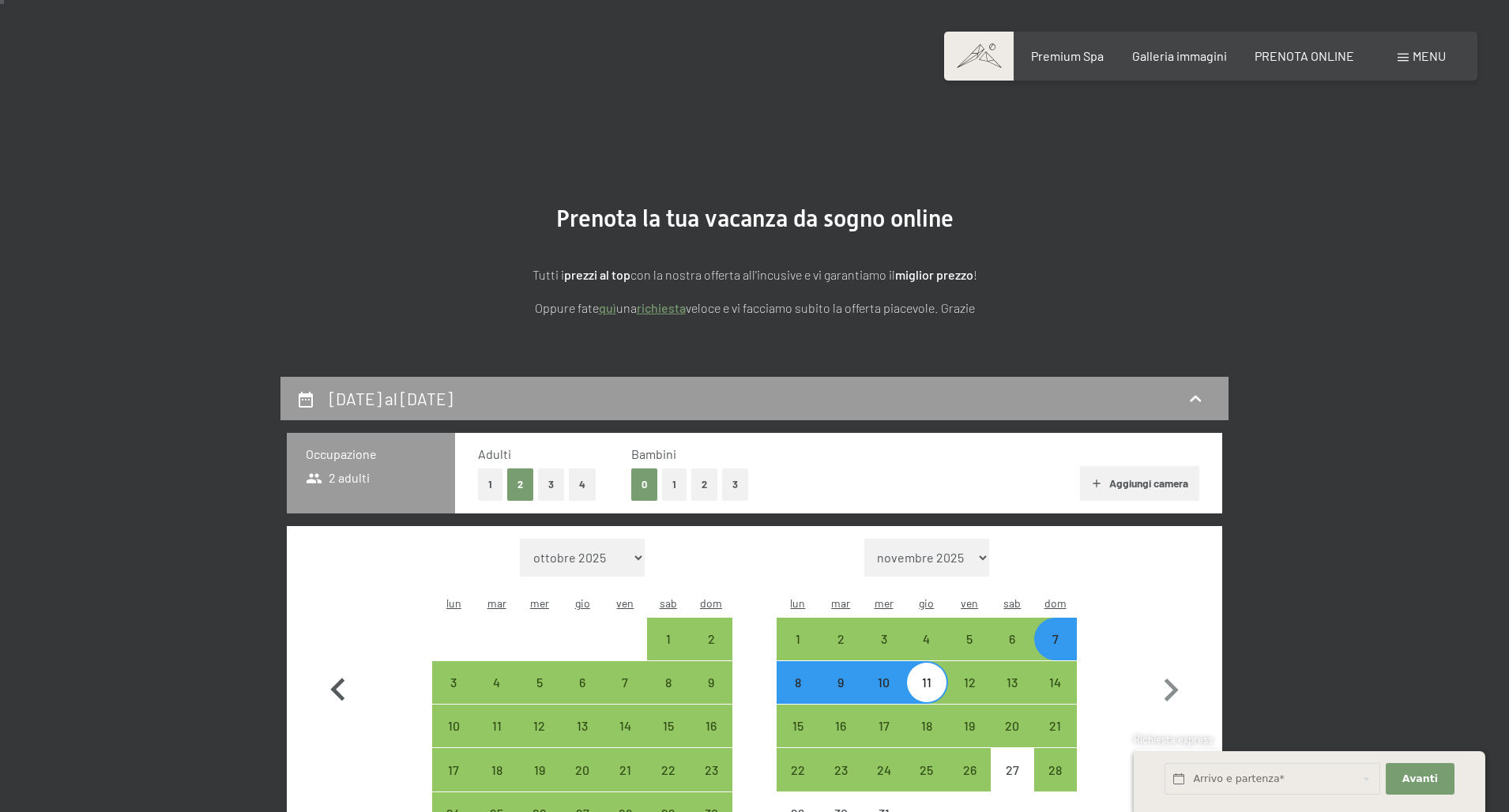
click at [340, 677] on icon "button" at bounding box center [338, 690] width 46 height 46
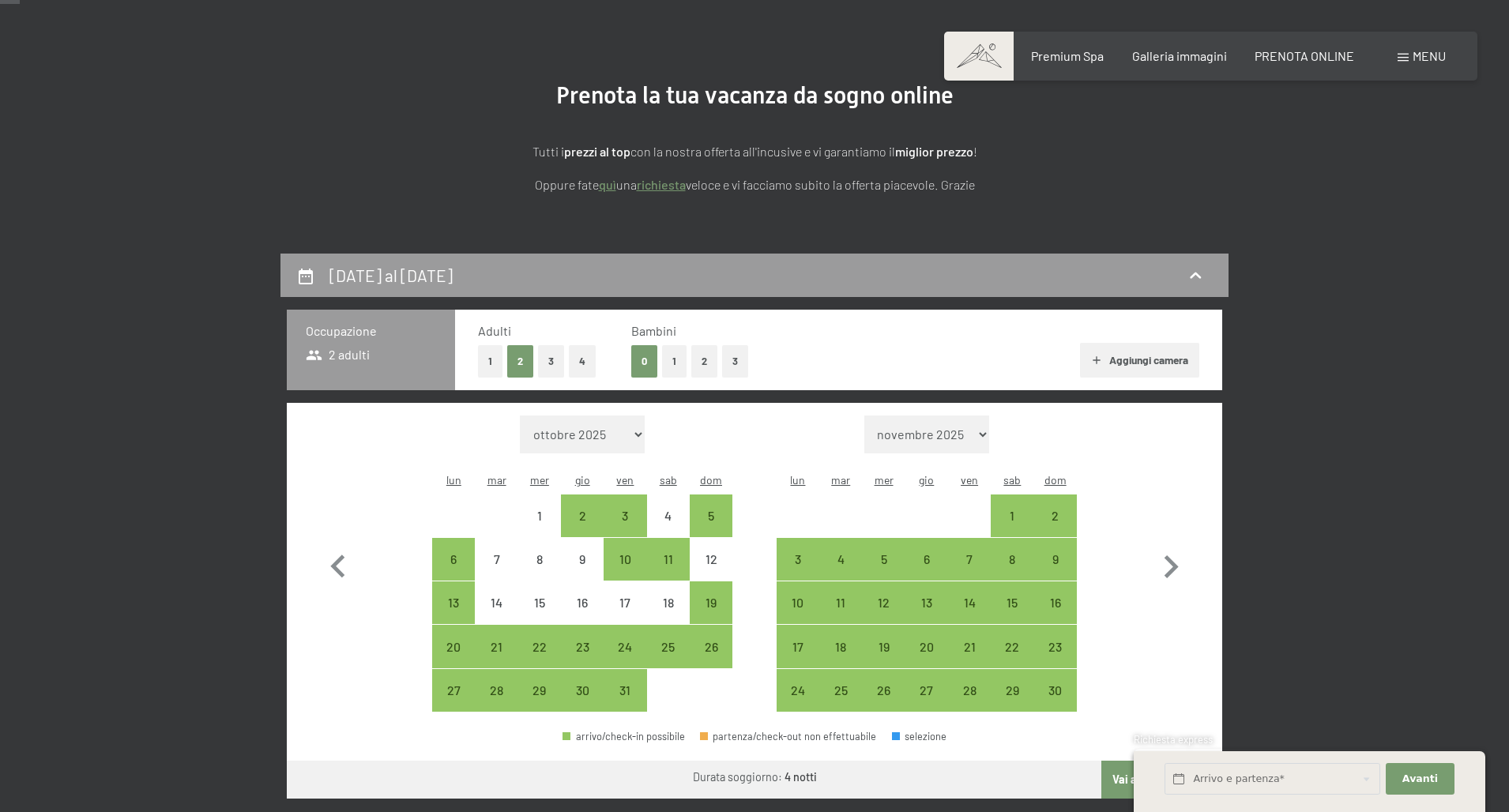
scroll to position [143, 0]
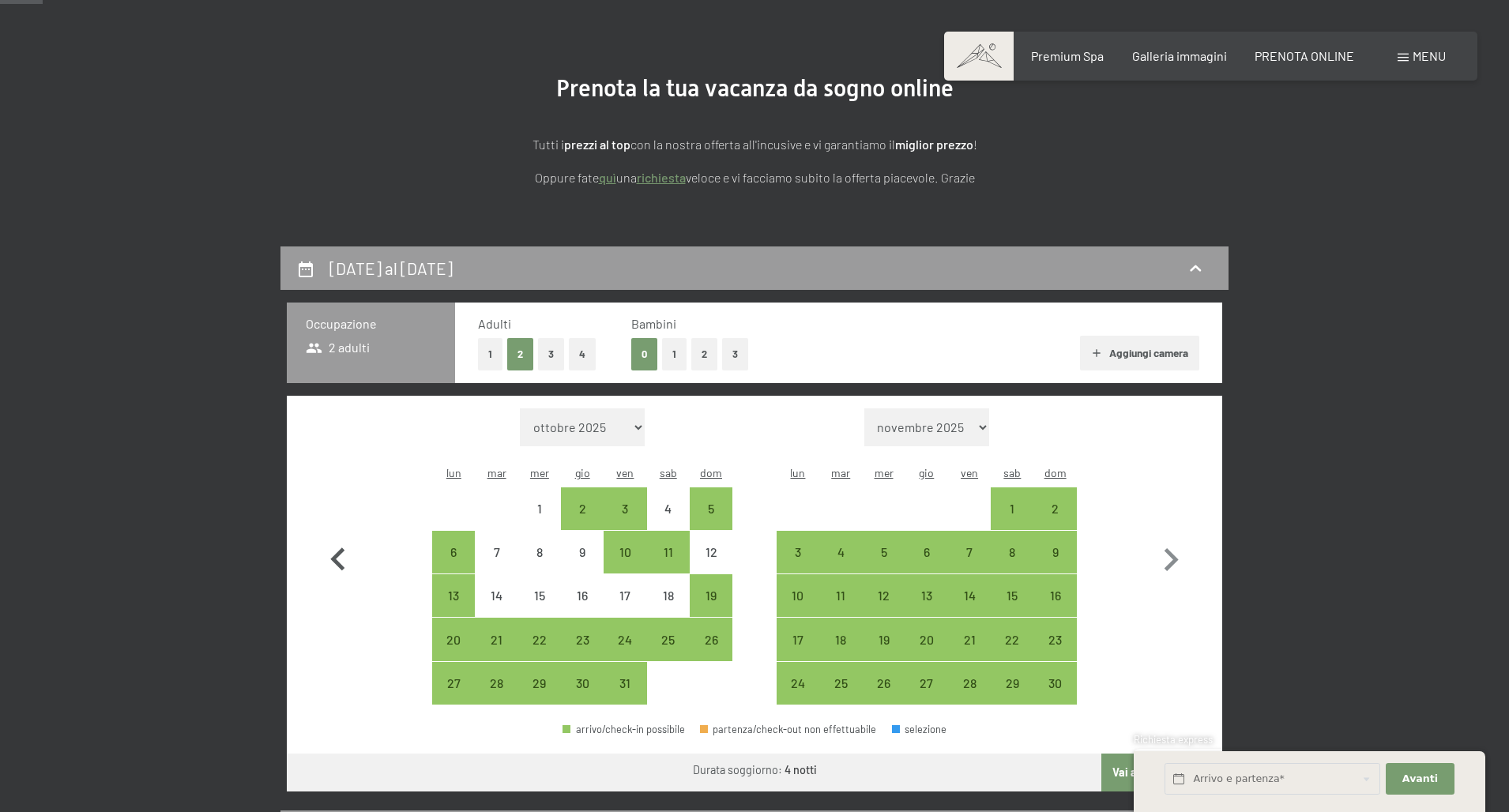
click at [340, 547] on icon "button" at bounding box center [337, 558] width 15 height 23
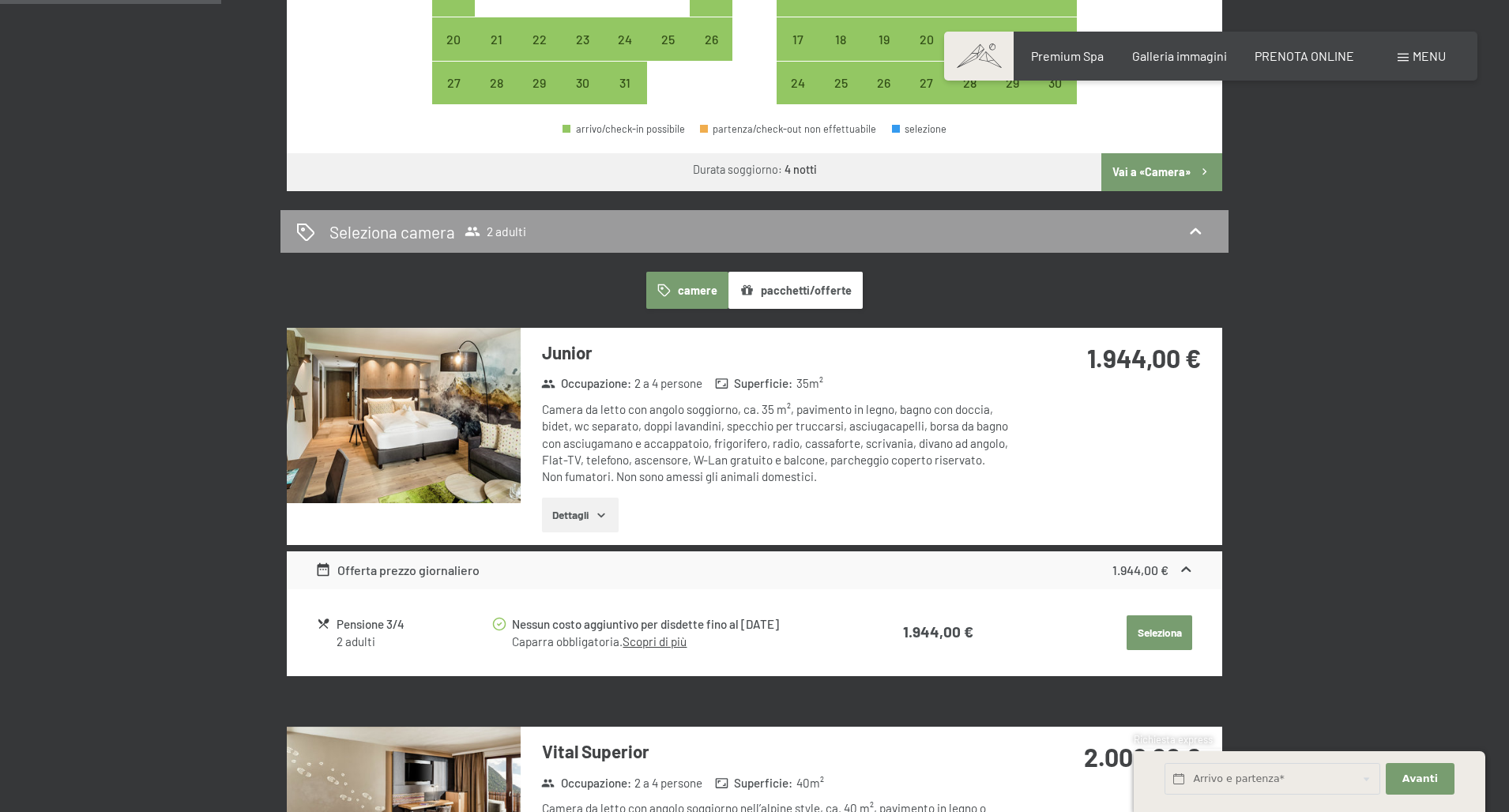
scroll to position [741, 0]
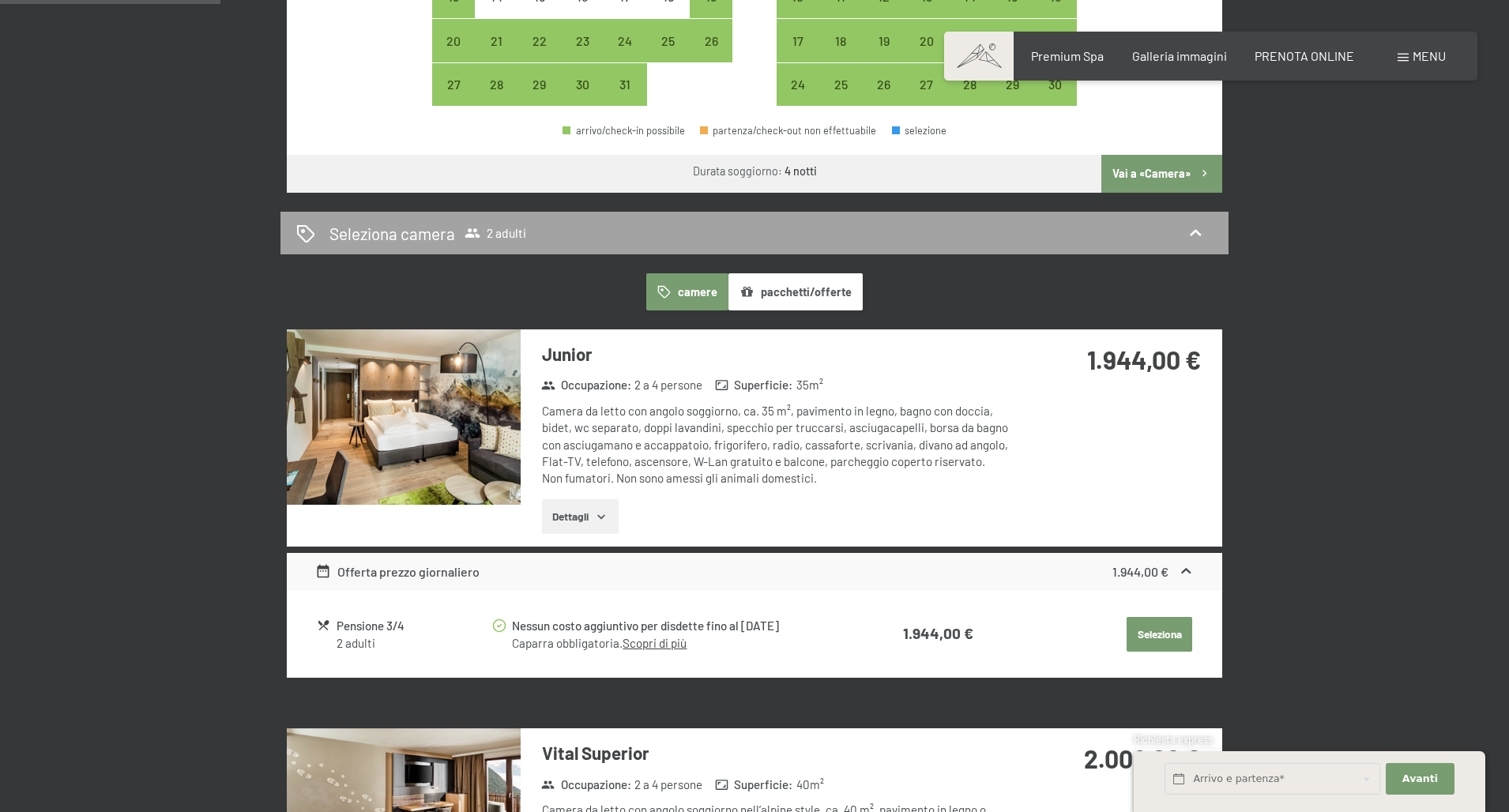
click at [1195, 224] on icon at bounding box center [1195, 233] width 19 height 19
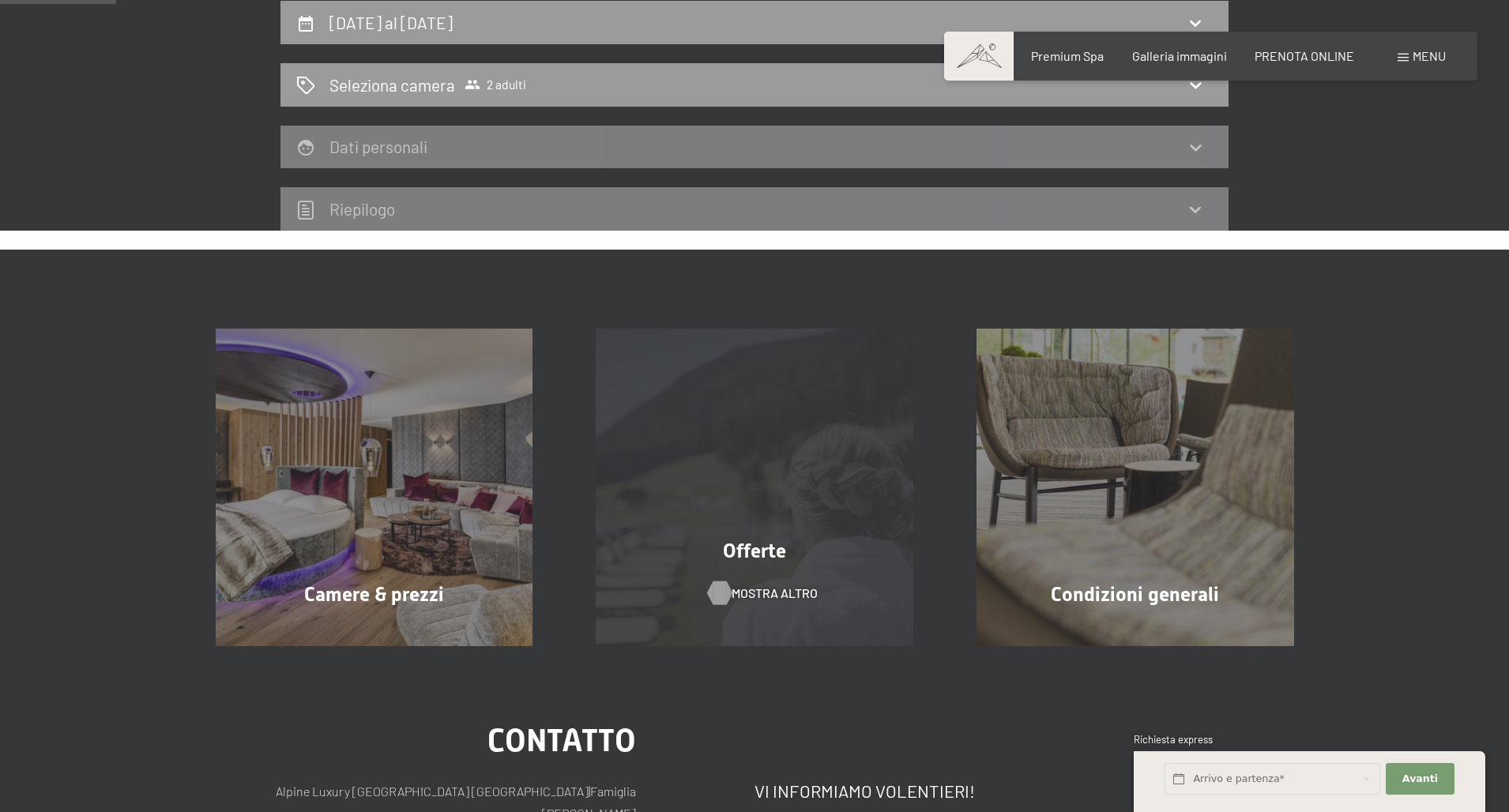
click at [765, 592] on span "mostra altro" at bounding box center [775, 593] width 86 height 17
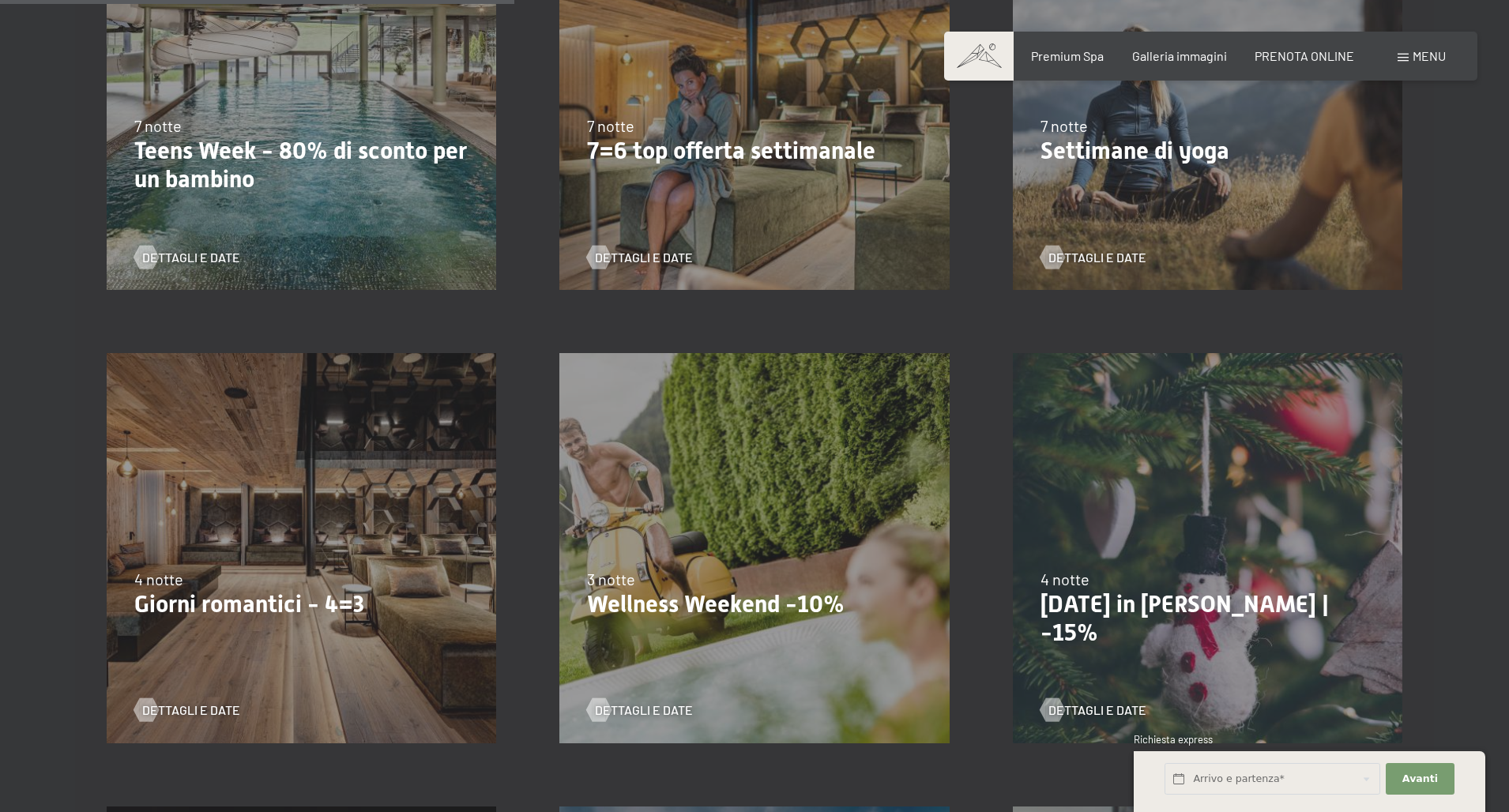
scroll to position [1035, 0]
click at [216, 708] on span "Dettagli e Date" at bounding box center [206, 708] width 98 height 17
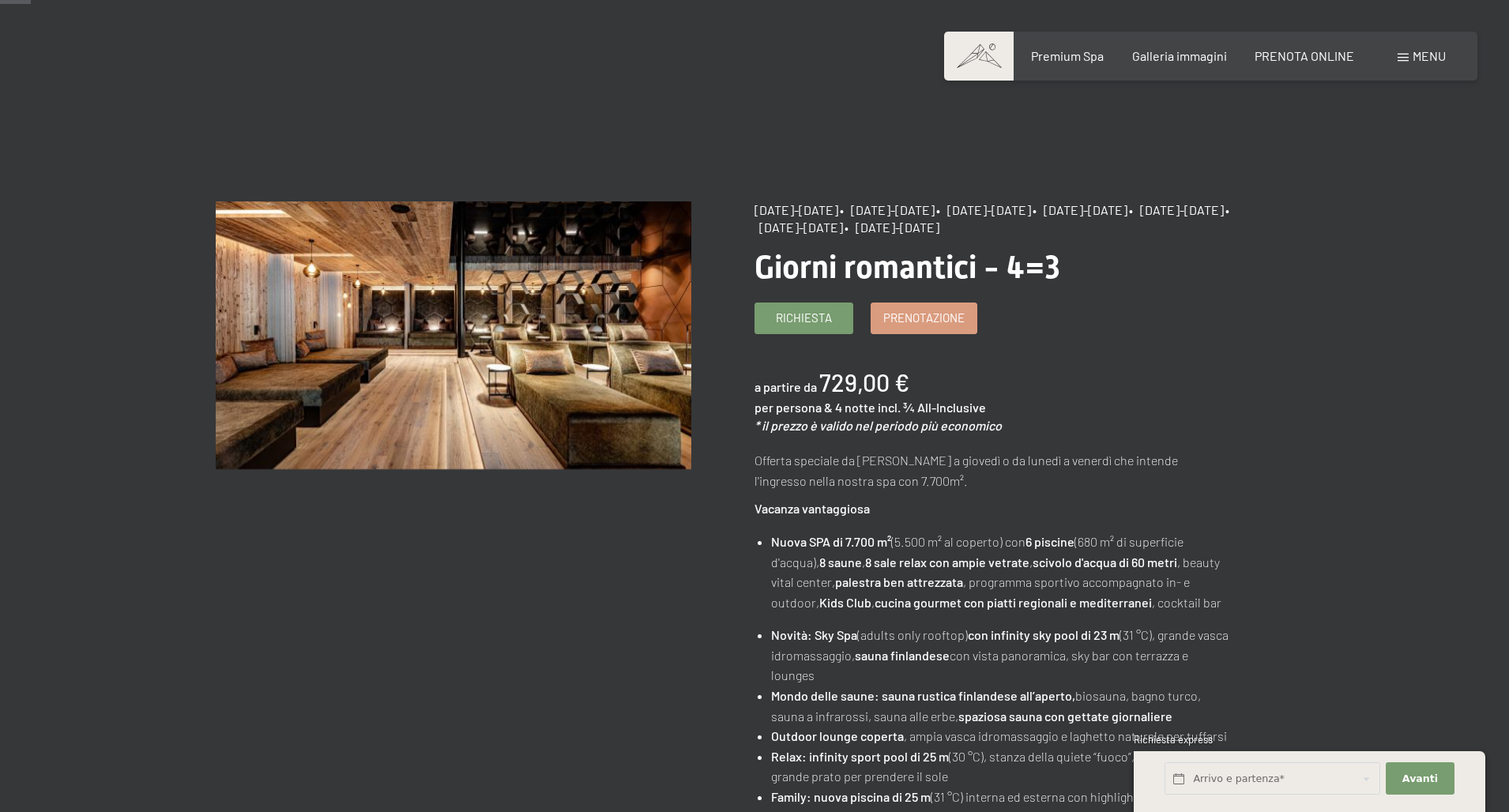
scroll to position [34, 0]
click at [826, 313] on span "Richiesta" at bounding box center [803, 317] width 56 height 16
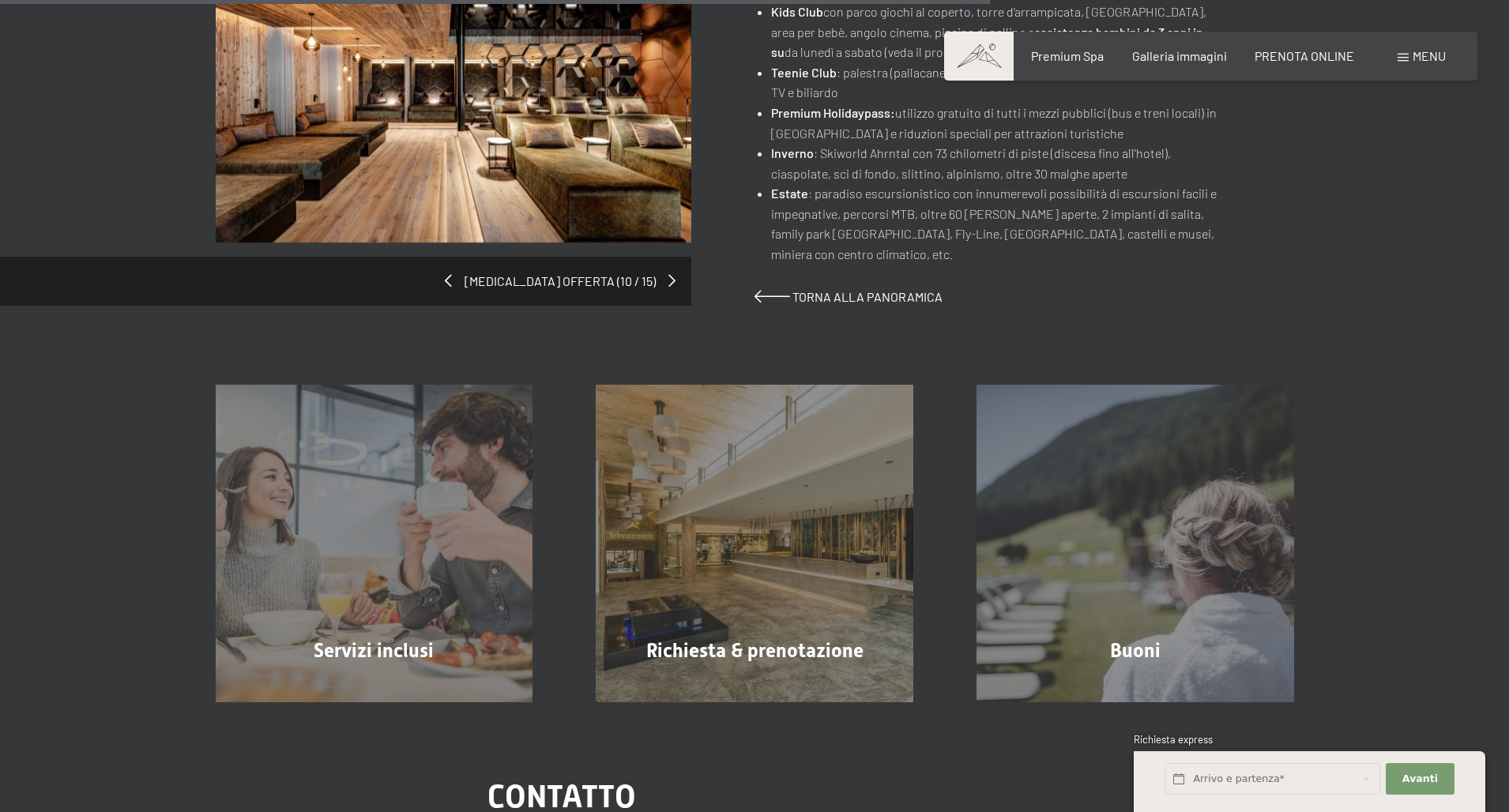
scroll to position [1128, 0]
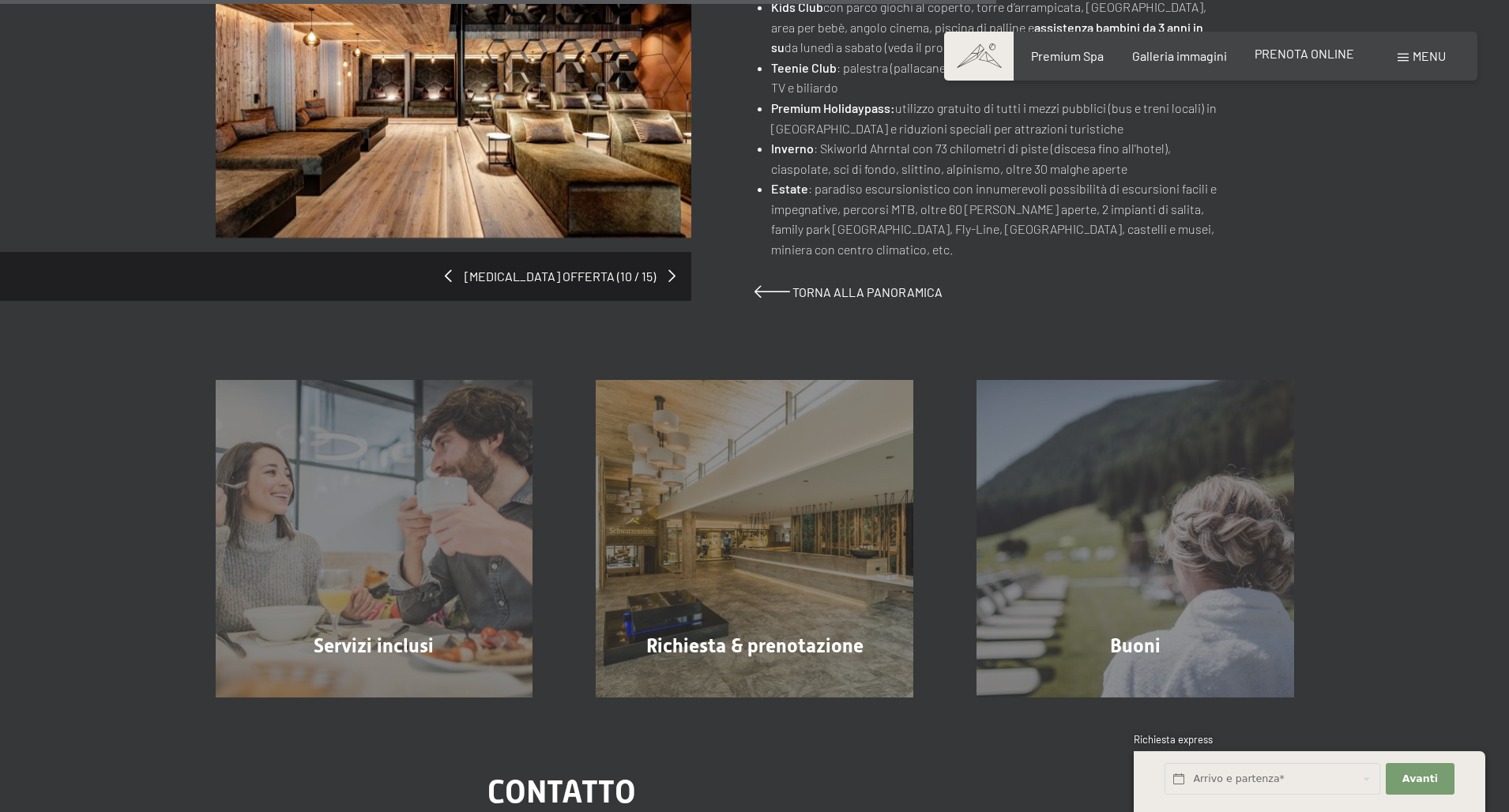
click at [1328, 55] on span "PRENOTA ONLINE" at bounding box center [1304, 53] width 100 height 15
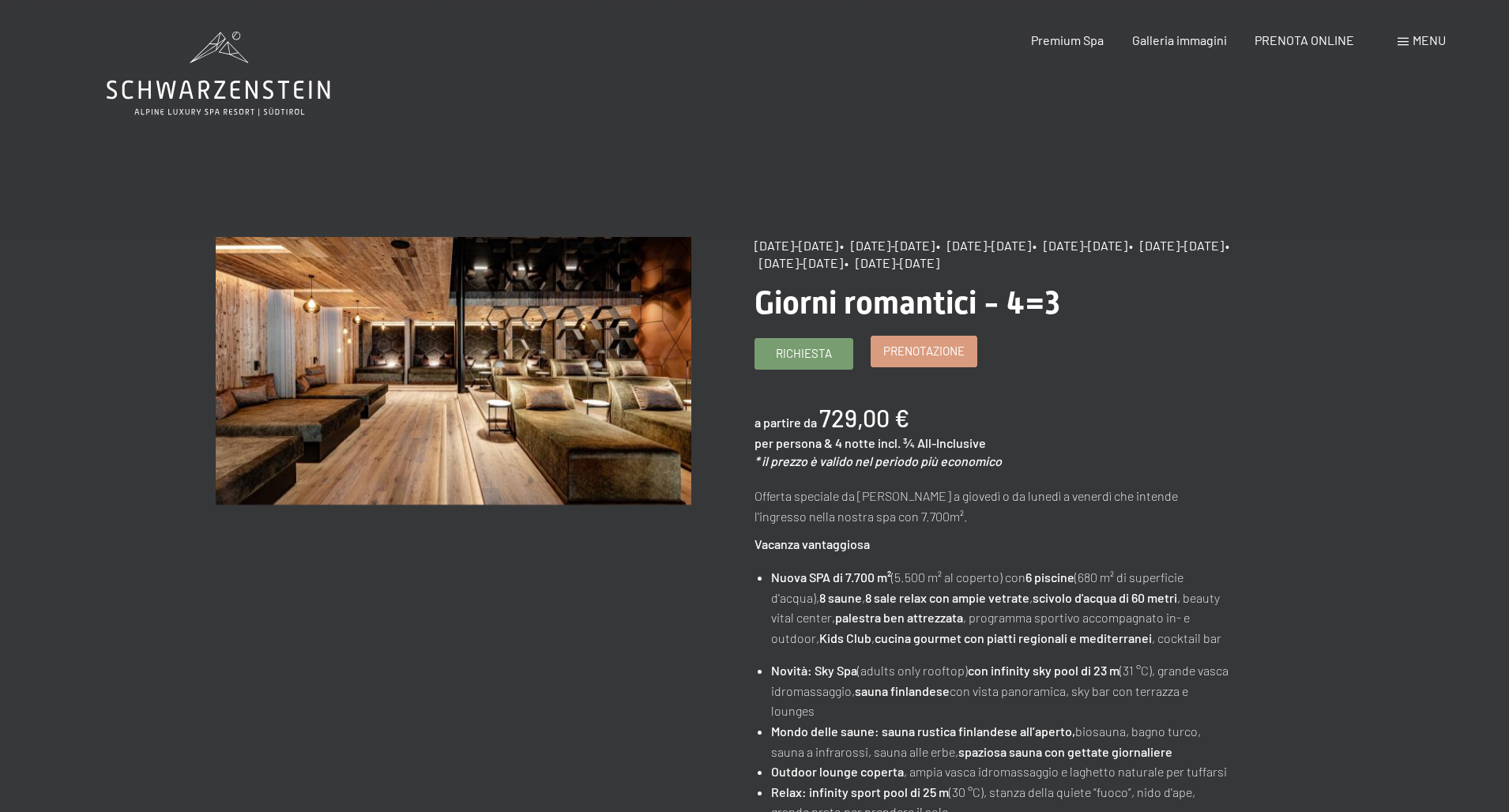
click at [922, 347] on span "Prenotazione" at bounding box center [923, 351] width 82 height 16
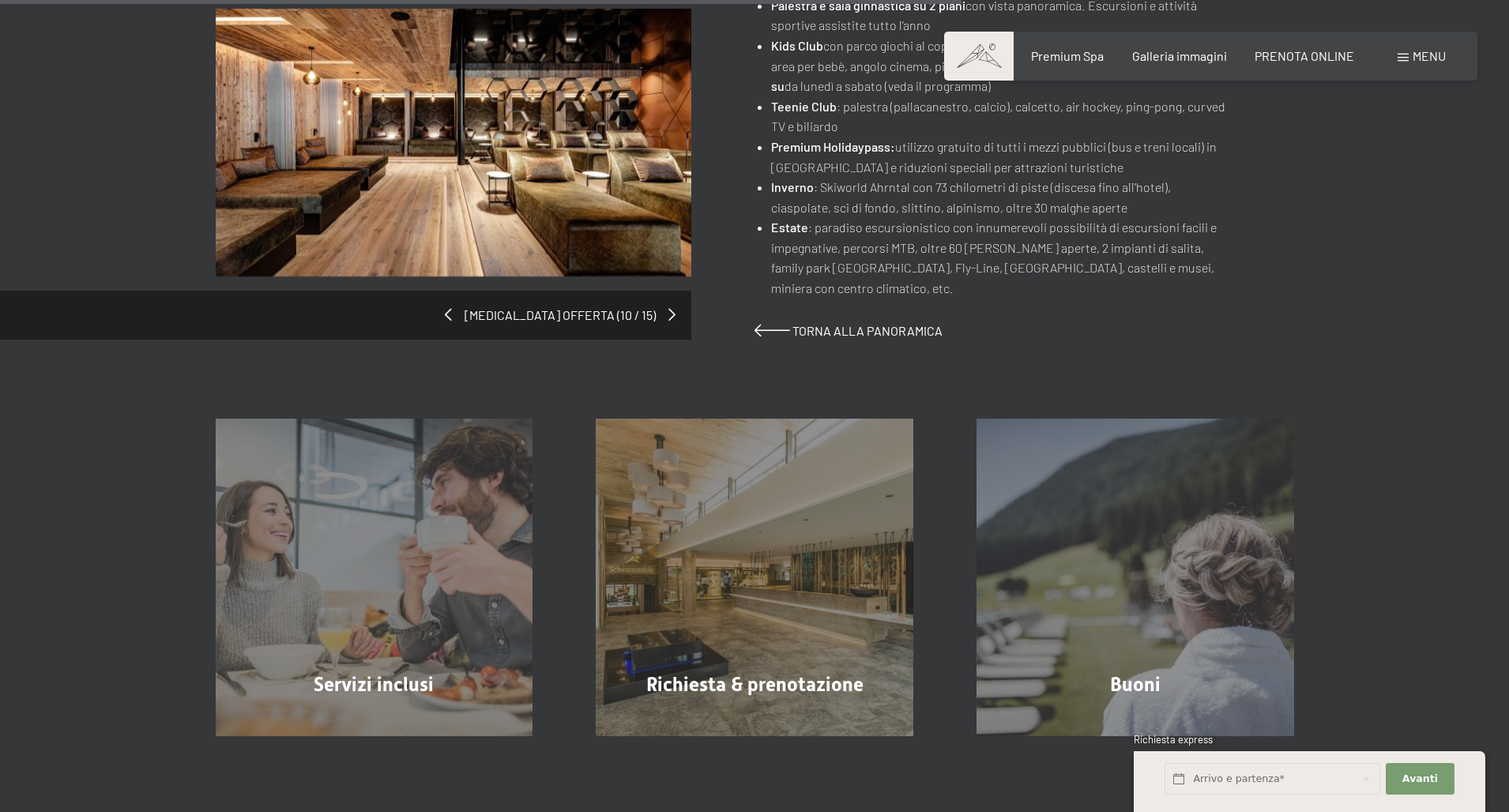
scroll to position [1091, 0]
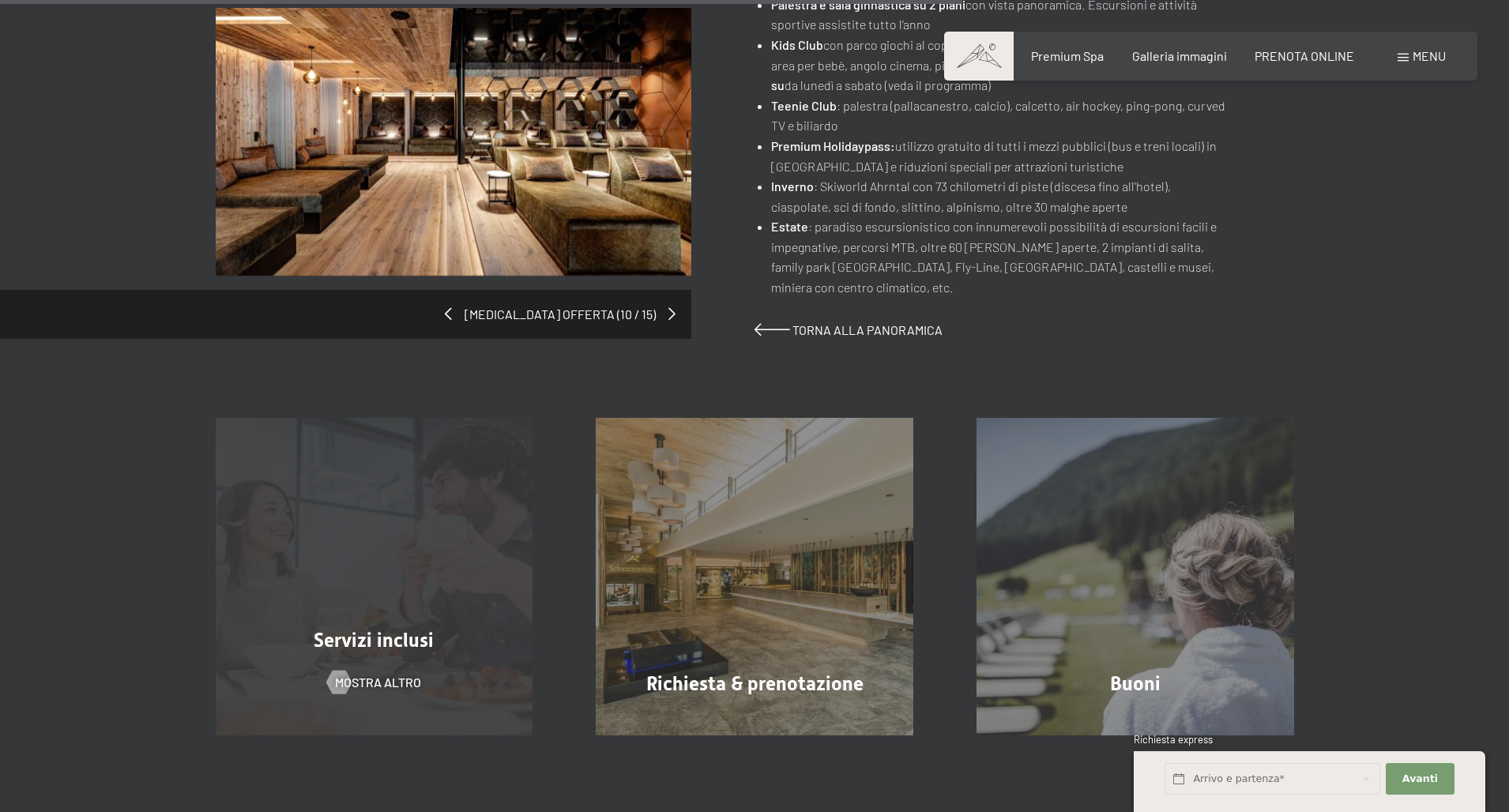
click at [340, 629] on span "Servizi inclusi" at bounding box center [373, 640] width 120 height 23
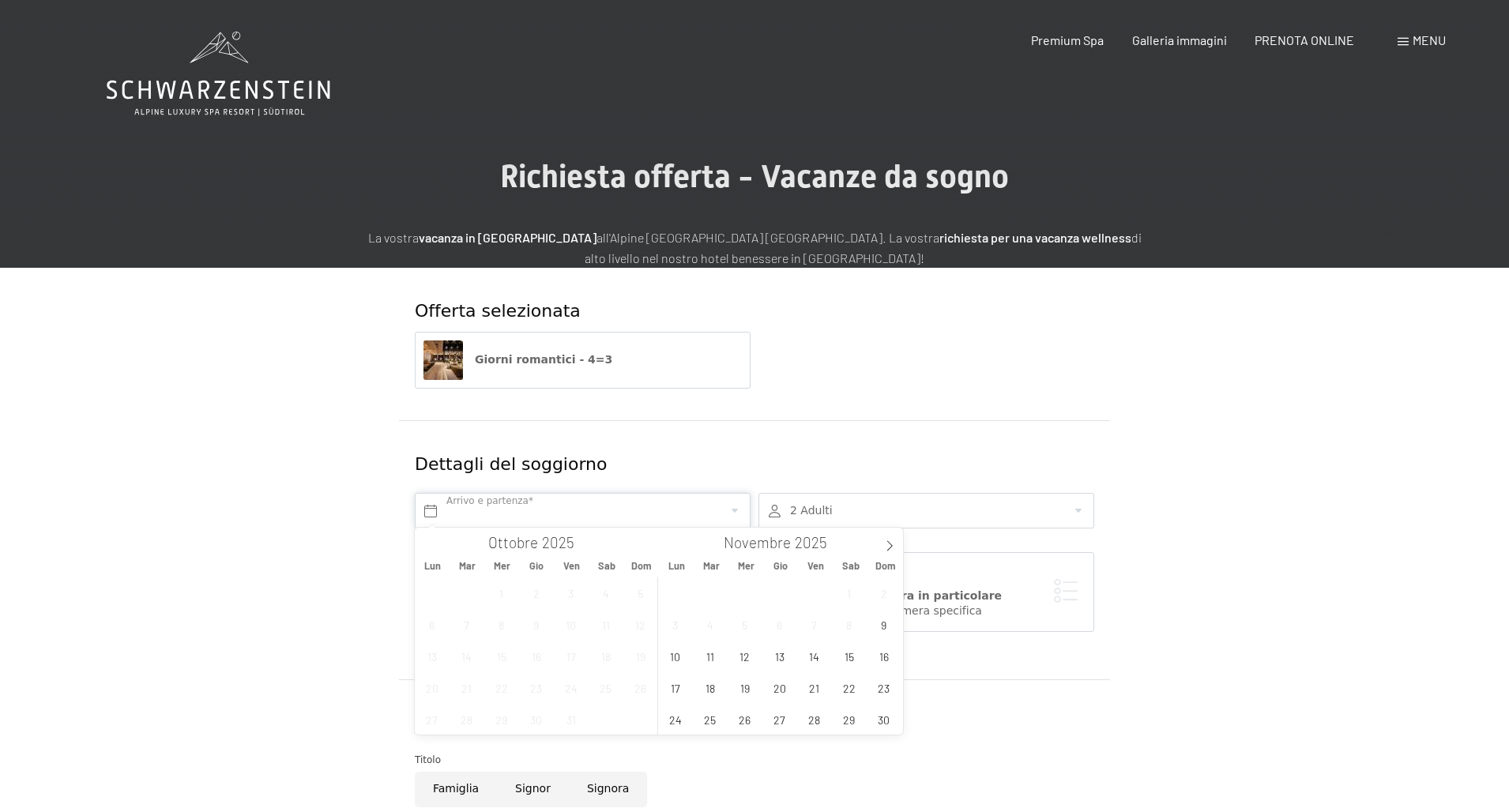
click at [431, 510] on input "text" at bounding box center [582, 510] width 336 height 36
click at [893, 543] on icon at bounding box center [889, 545] width 11 height 11
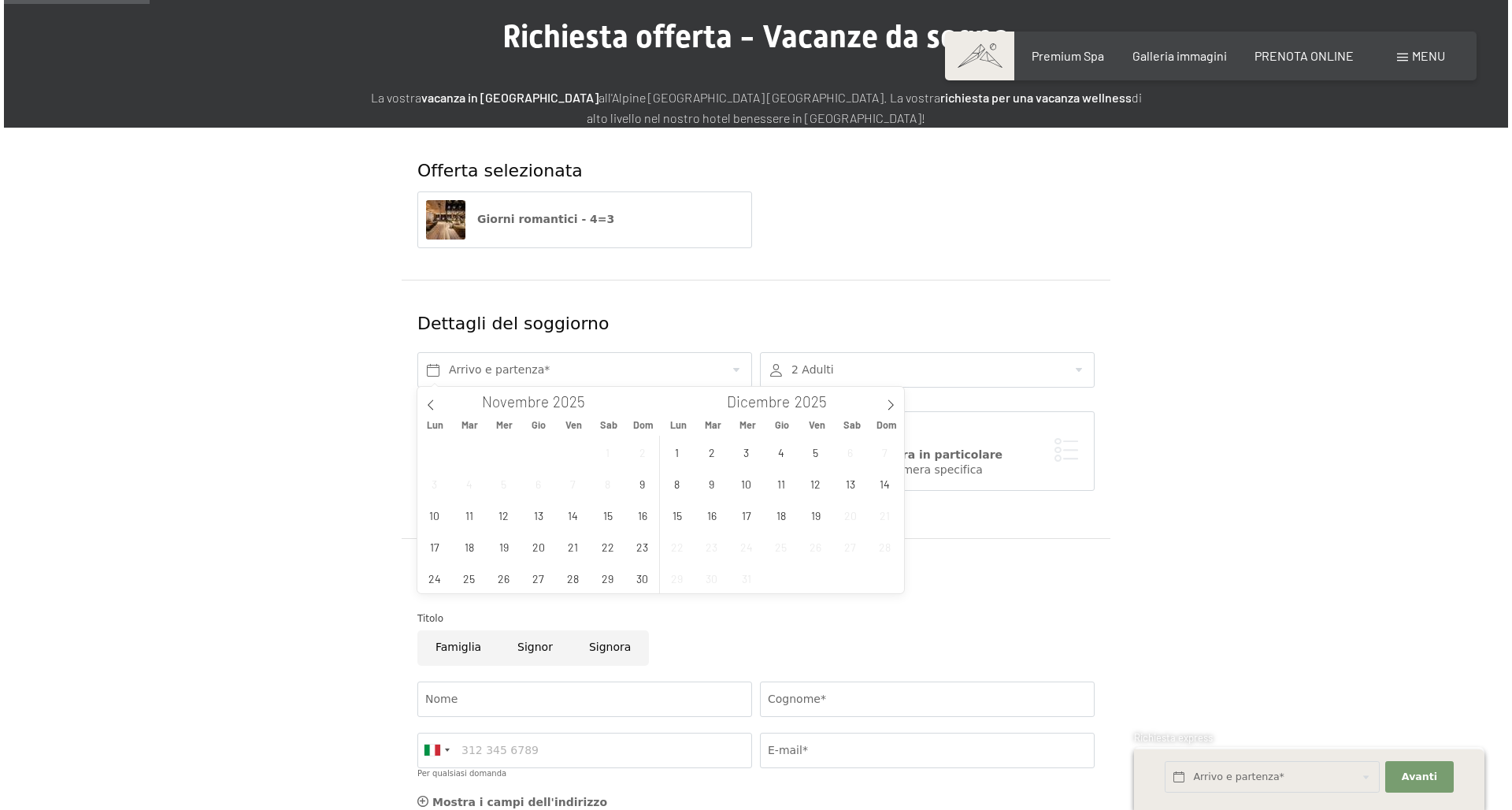
scroll to position [139, 0]
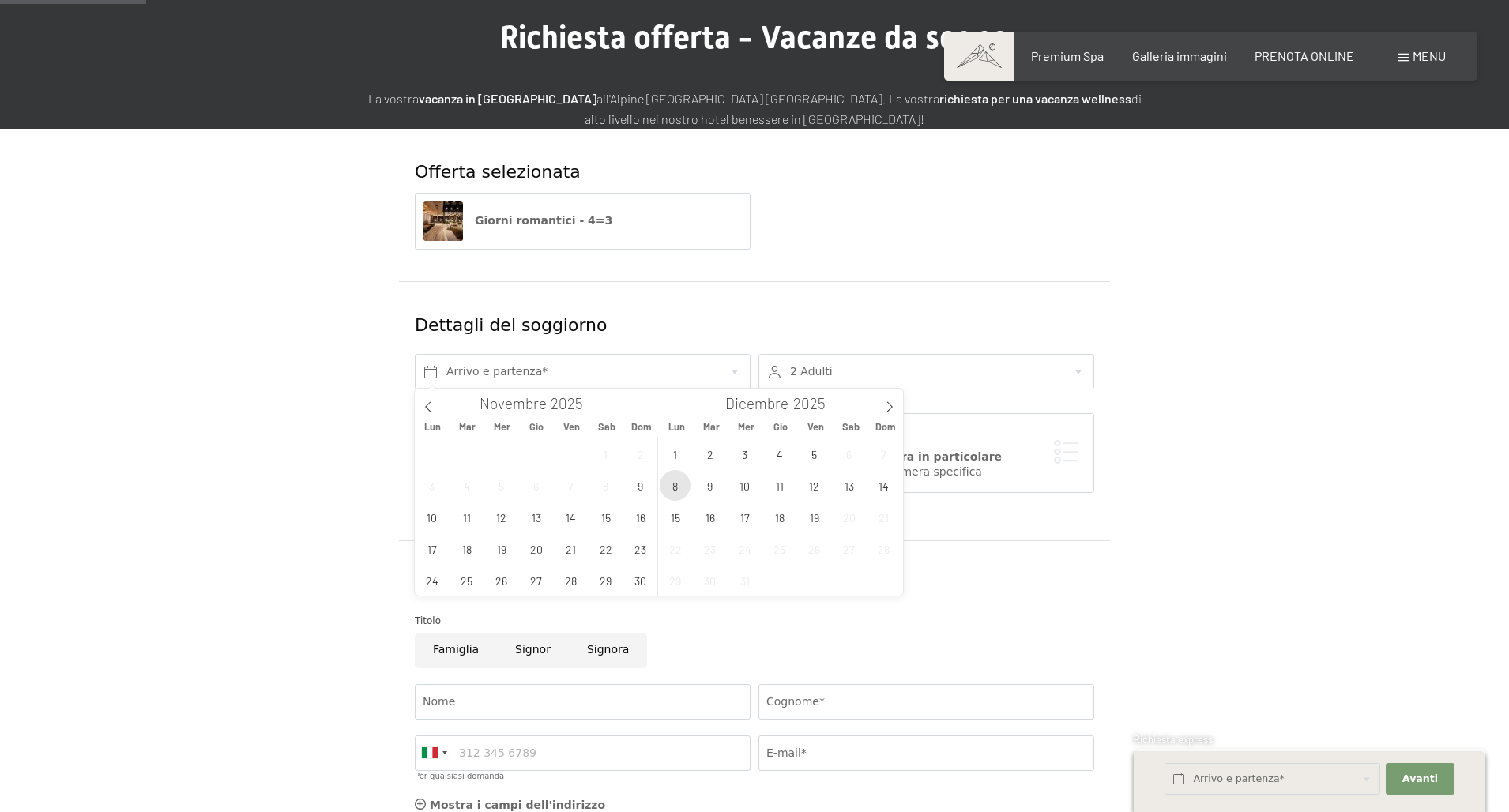
click at [679, 483] on span "8" at bounding box center [675, 486] width 31 height 31
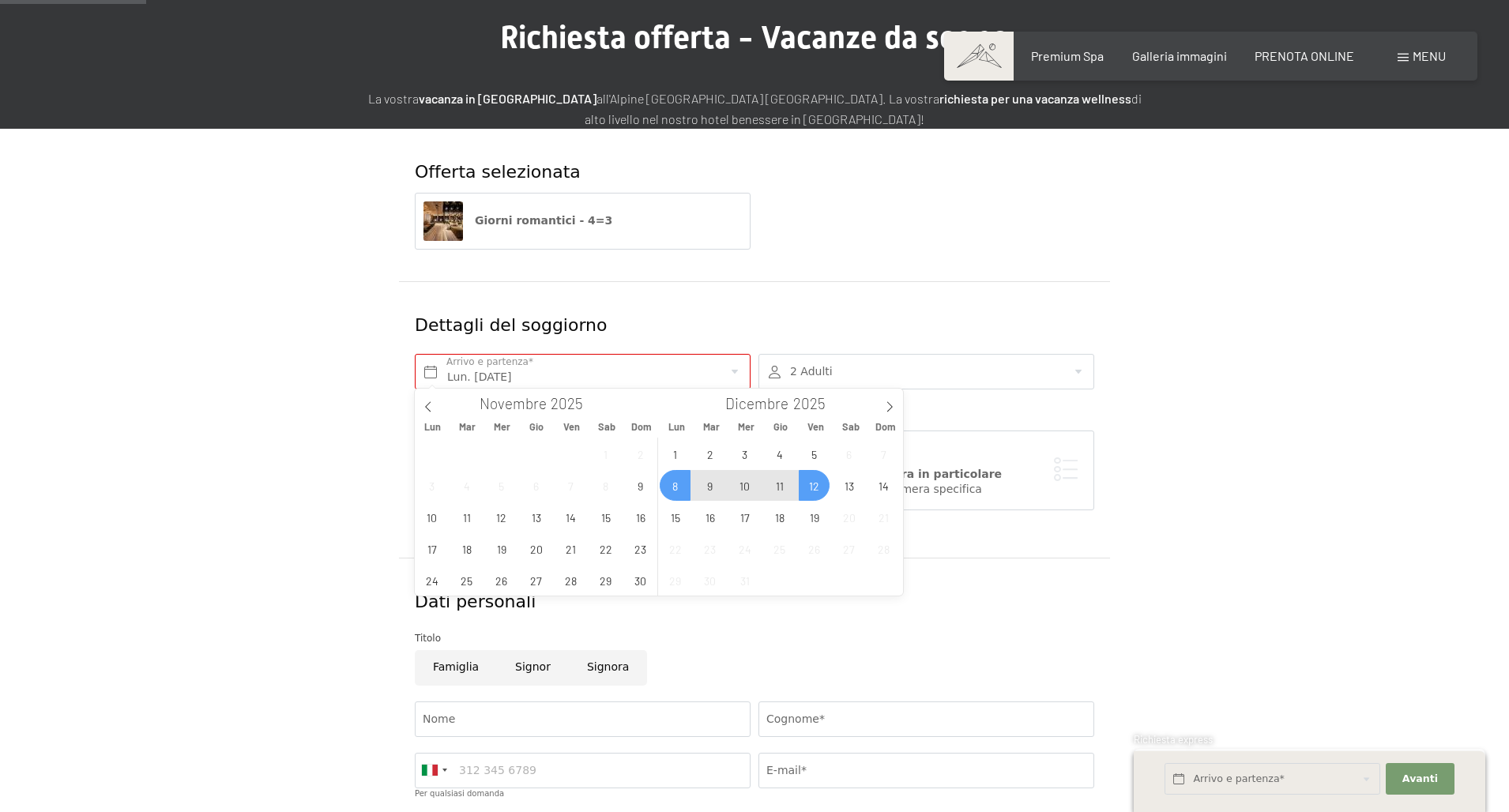
click at [814, 486] on span "12" at bounding box center [814, 486] width 31 height 31
type input "Lun. [DATE] - Ven. [DATE]"
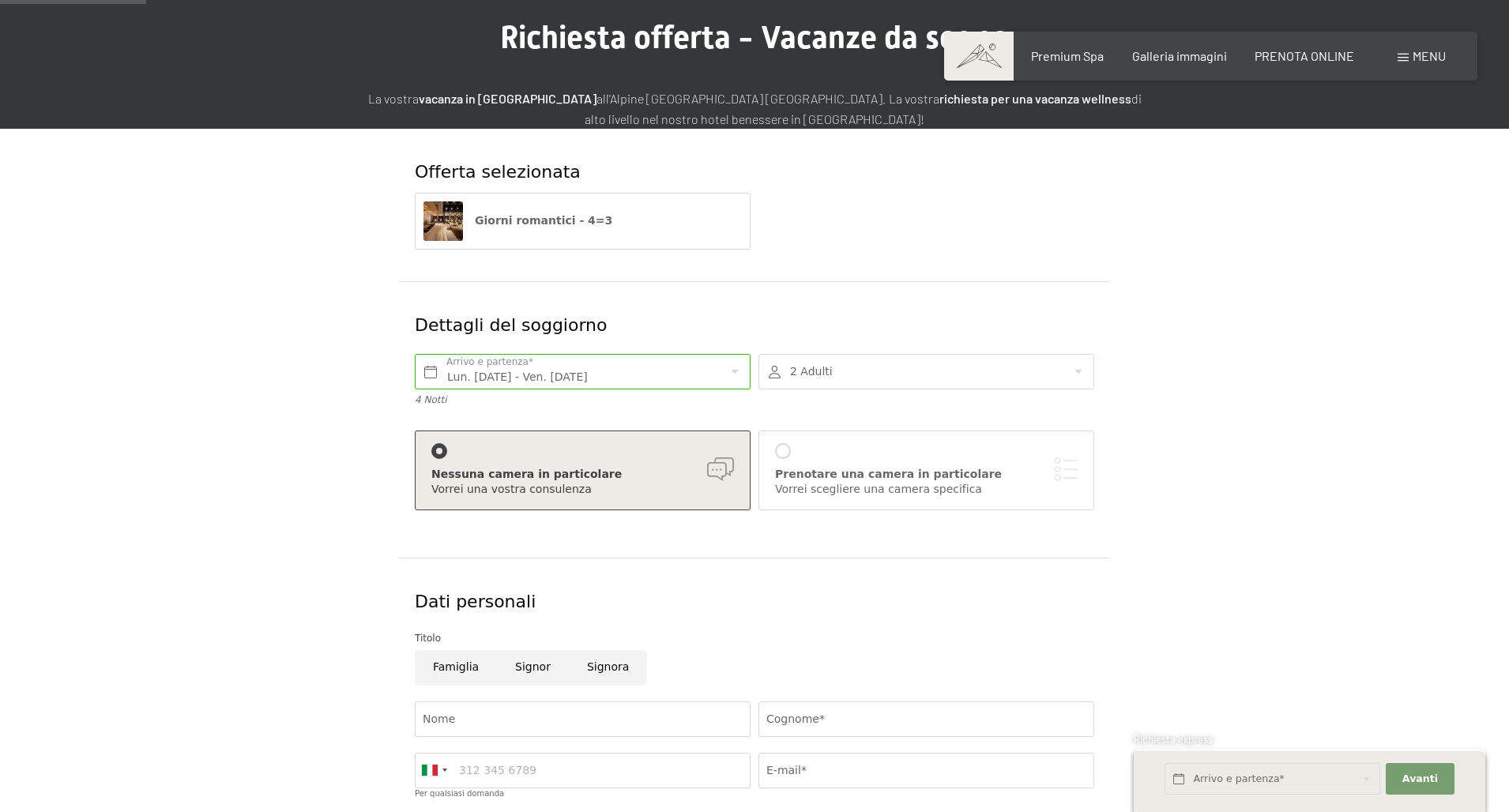
click at [785, 444] on div at bounding box center [782, 450] width 16 height 16
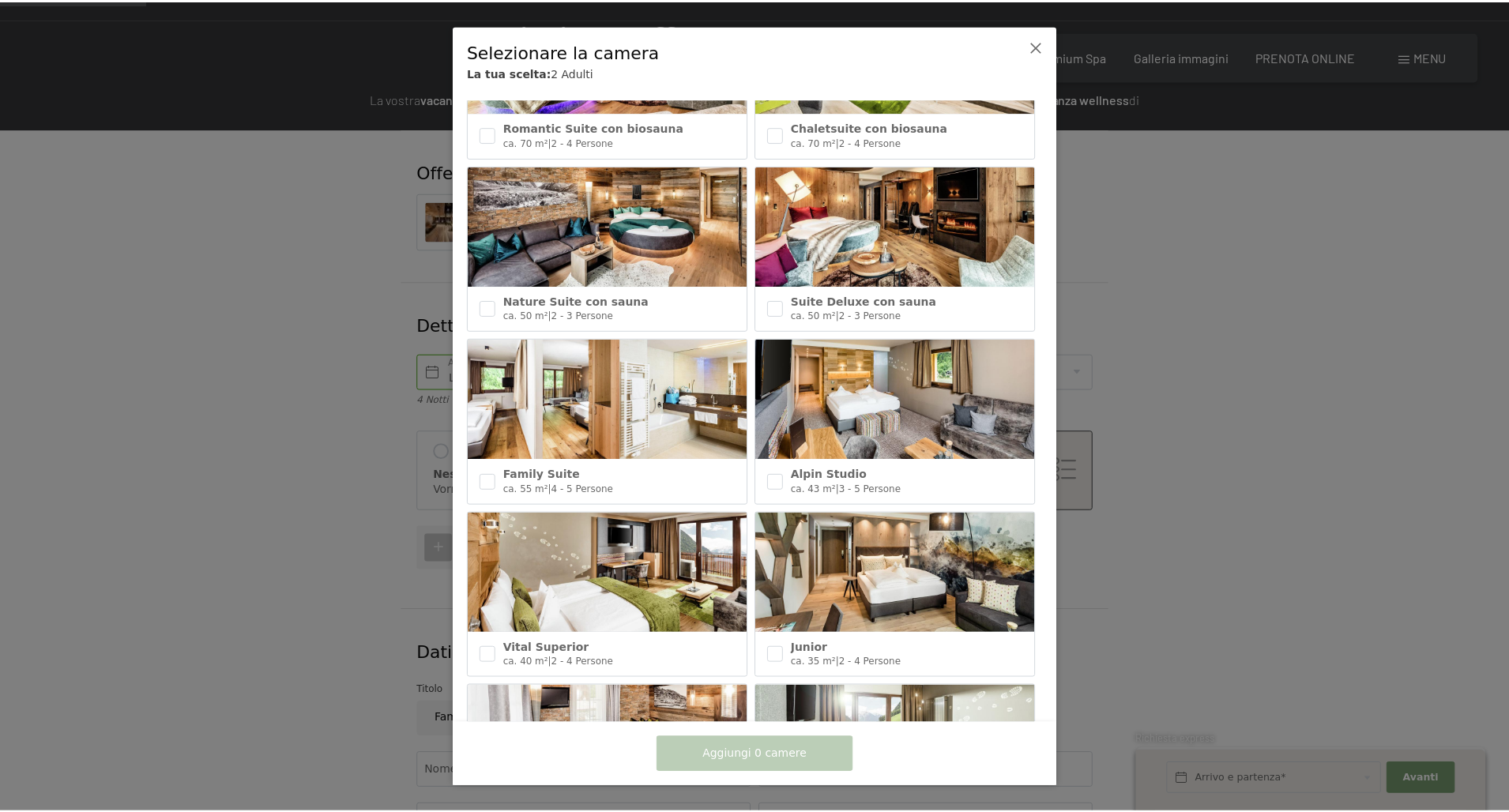
scroll to position [308, 0]
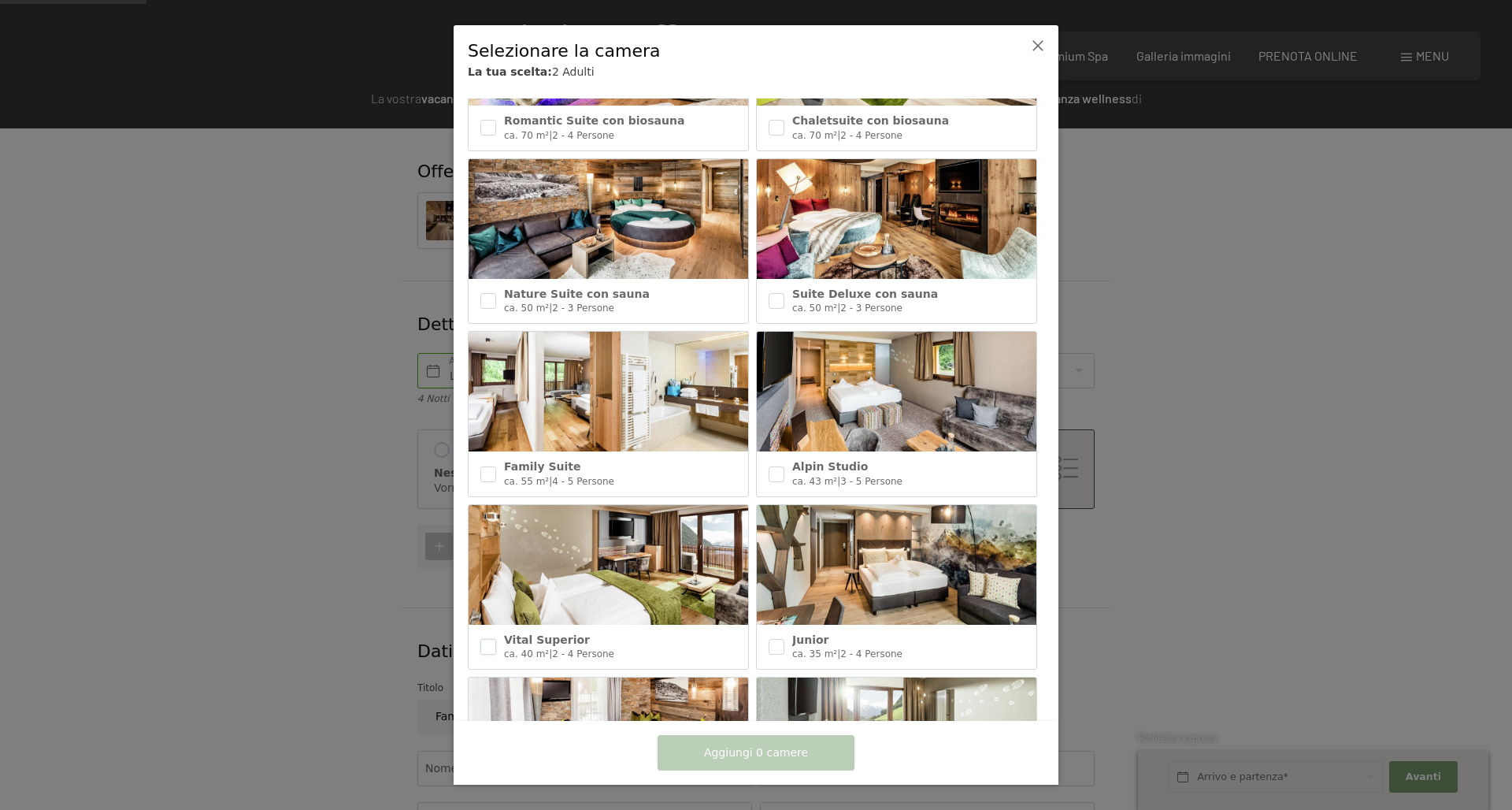
click at [485, 641] on input "checkbox" at bounding box center [488, 646] width 16 height 16
checkbox input "true"
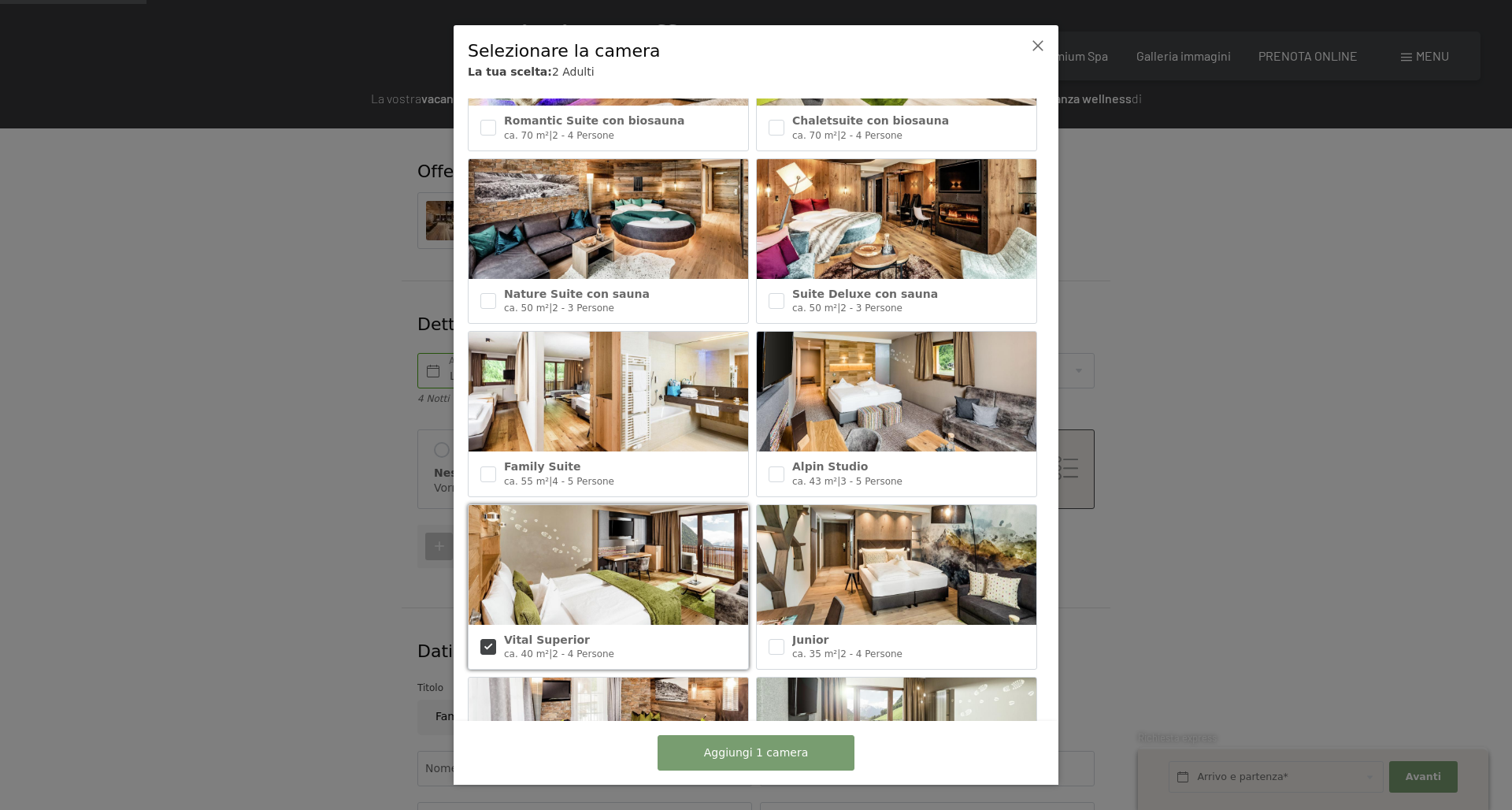
click at [761, 757] on span "Aggiungi 1 camera" at bounding box center [756, 752] width 104 height 16
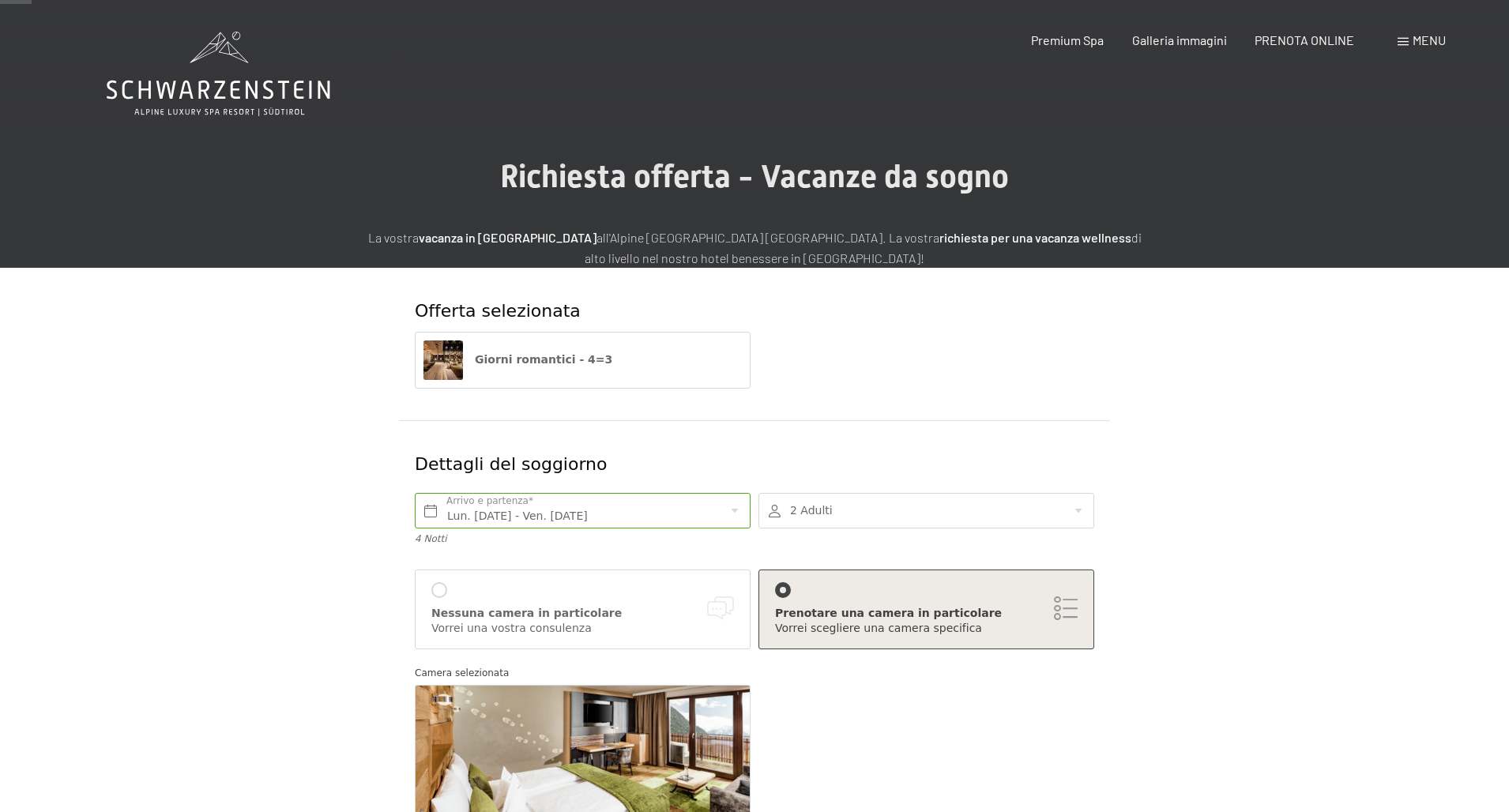
scroll to position [0, 0]
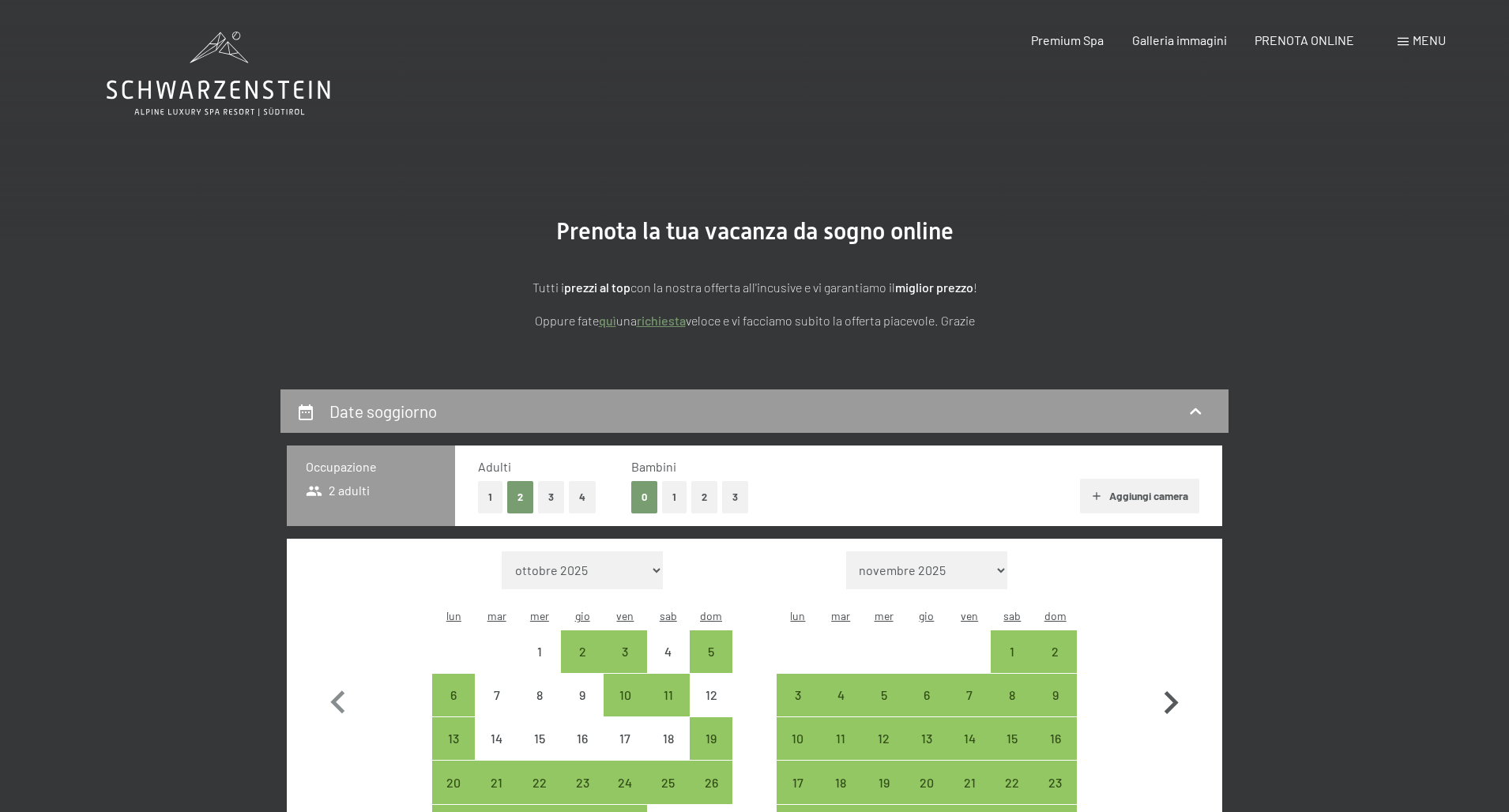
click at [1169, 692] on icon "button" at bounding box center [1171, 703] width 46 height 46
select select "2025-11-01"
select select "2025-12-01"
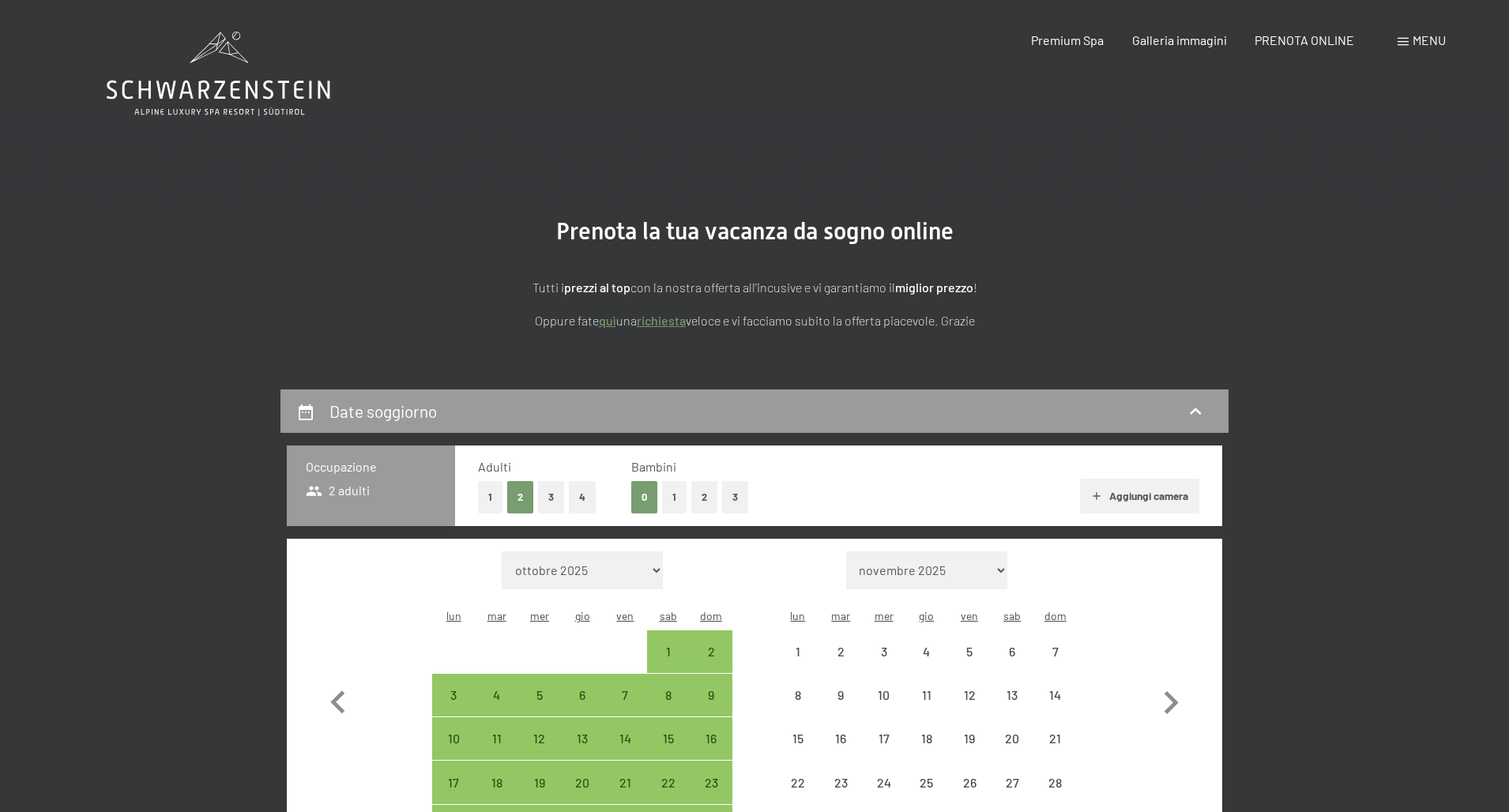
select select "2025-11-01"
select select "2025-12-01"
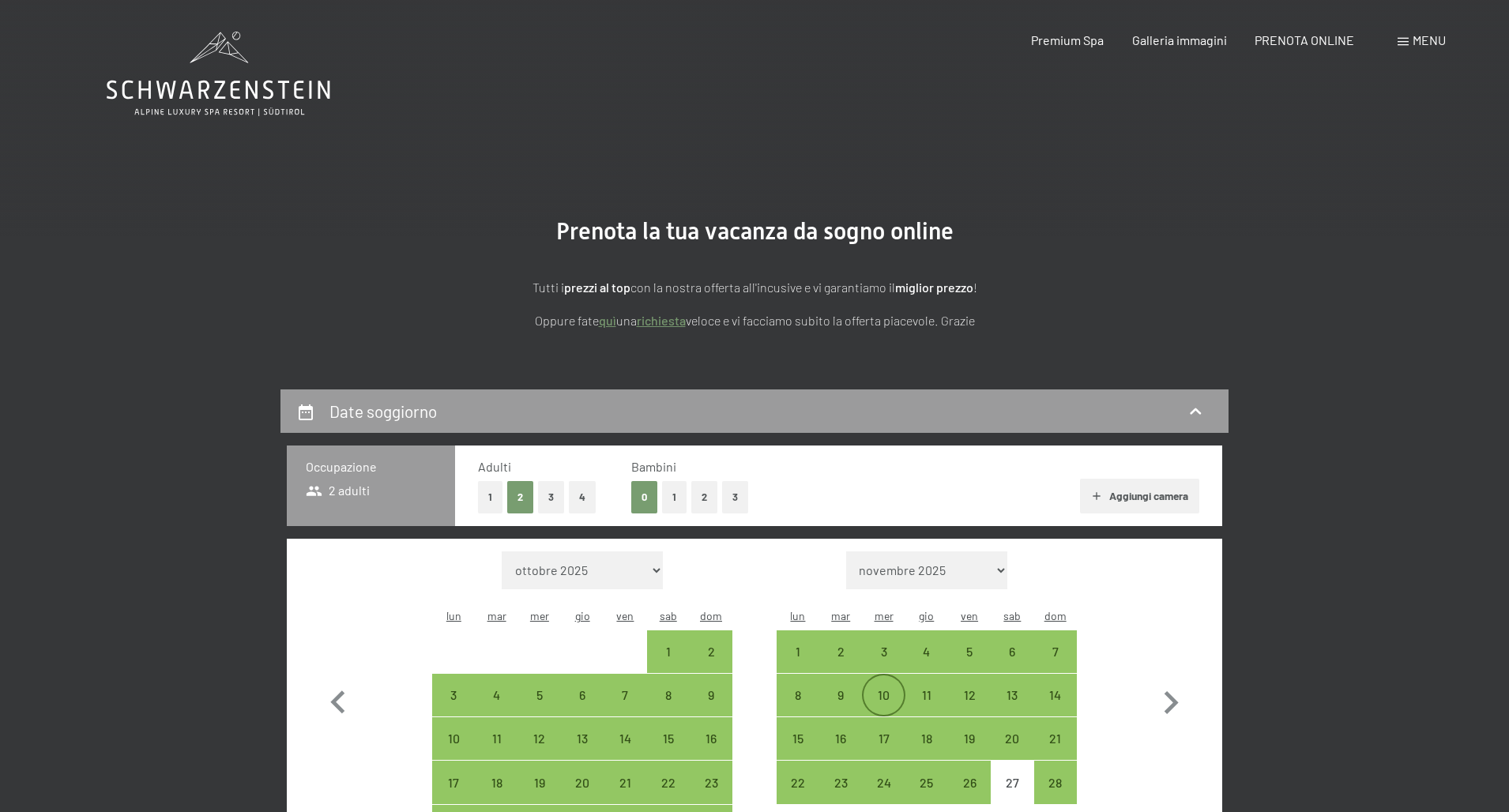
click at [881, 688] on div "10" at bounding box center [883, 708] width 39 height 39
select select "2025-11-01"
select select "2025-12-01"
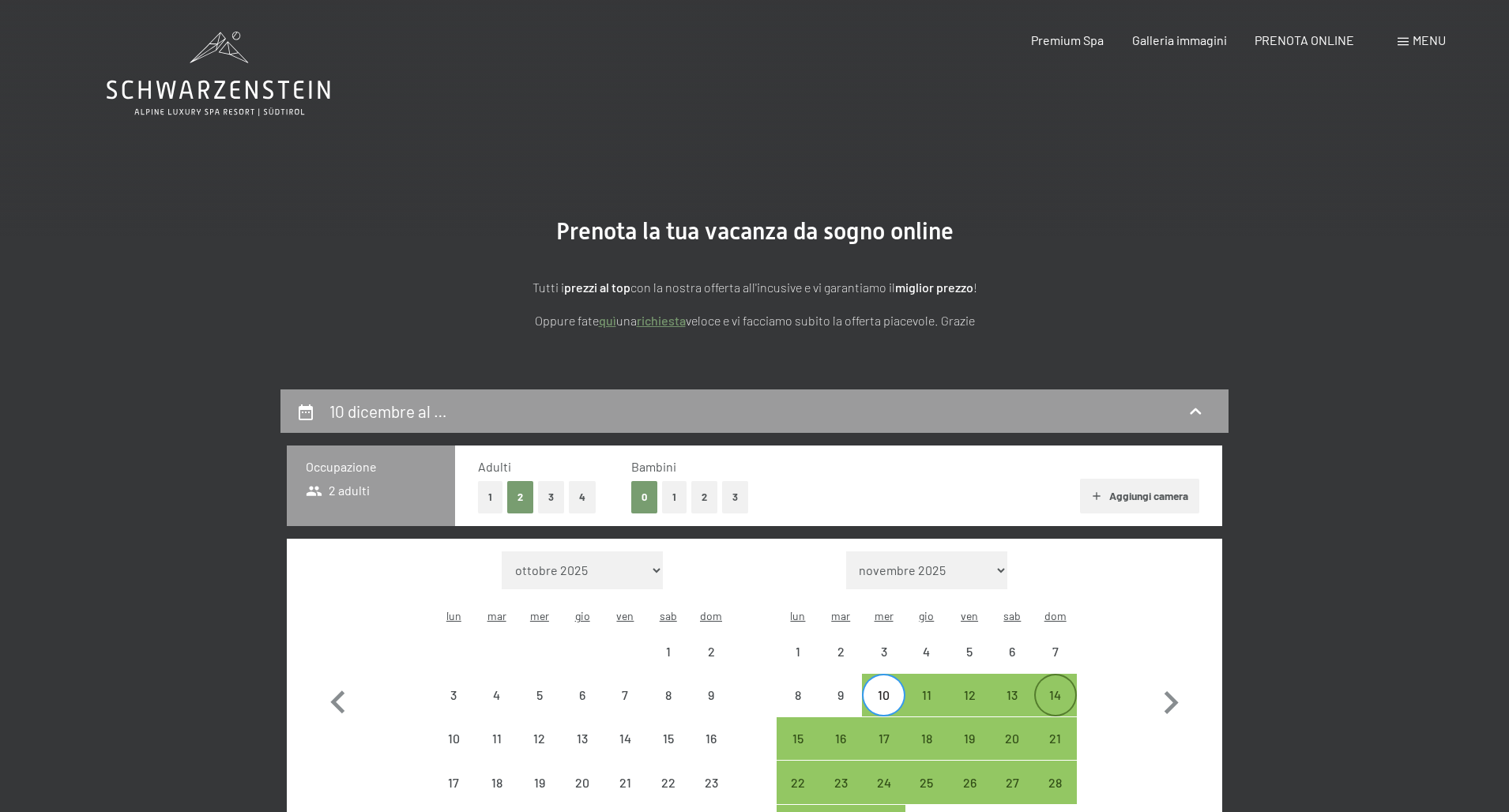
click at [1055, 688] on div "14" at bounding box center [1055, 708] width 39 height 39
select select "[DATE]"
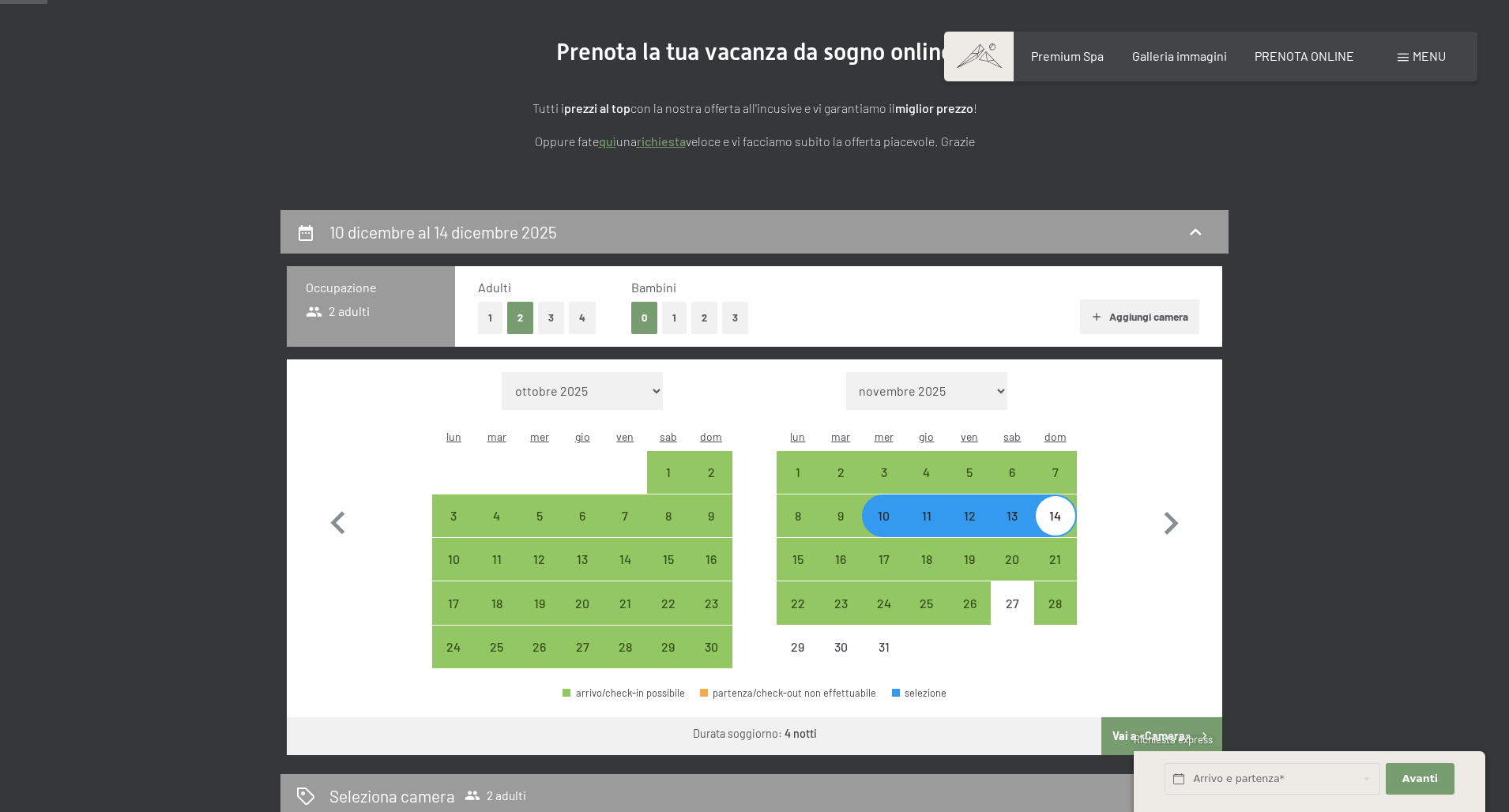
scroll to position [187, 0]
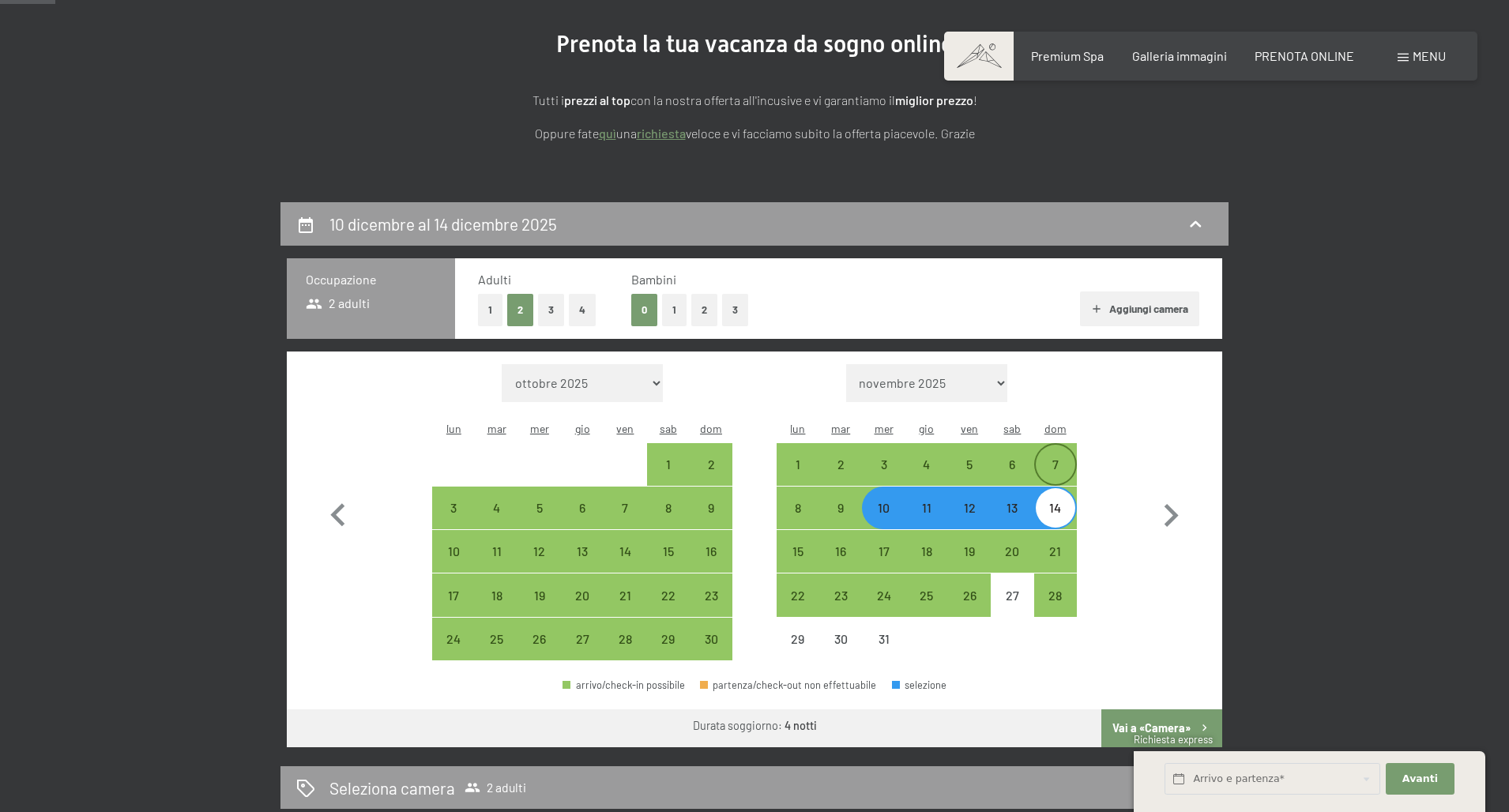
click at [1053, 458] on div "7" at bounding box center [1055, 477] width 39 height 39
select select "2025-11-01"
select select "2025-12-01"
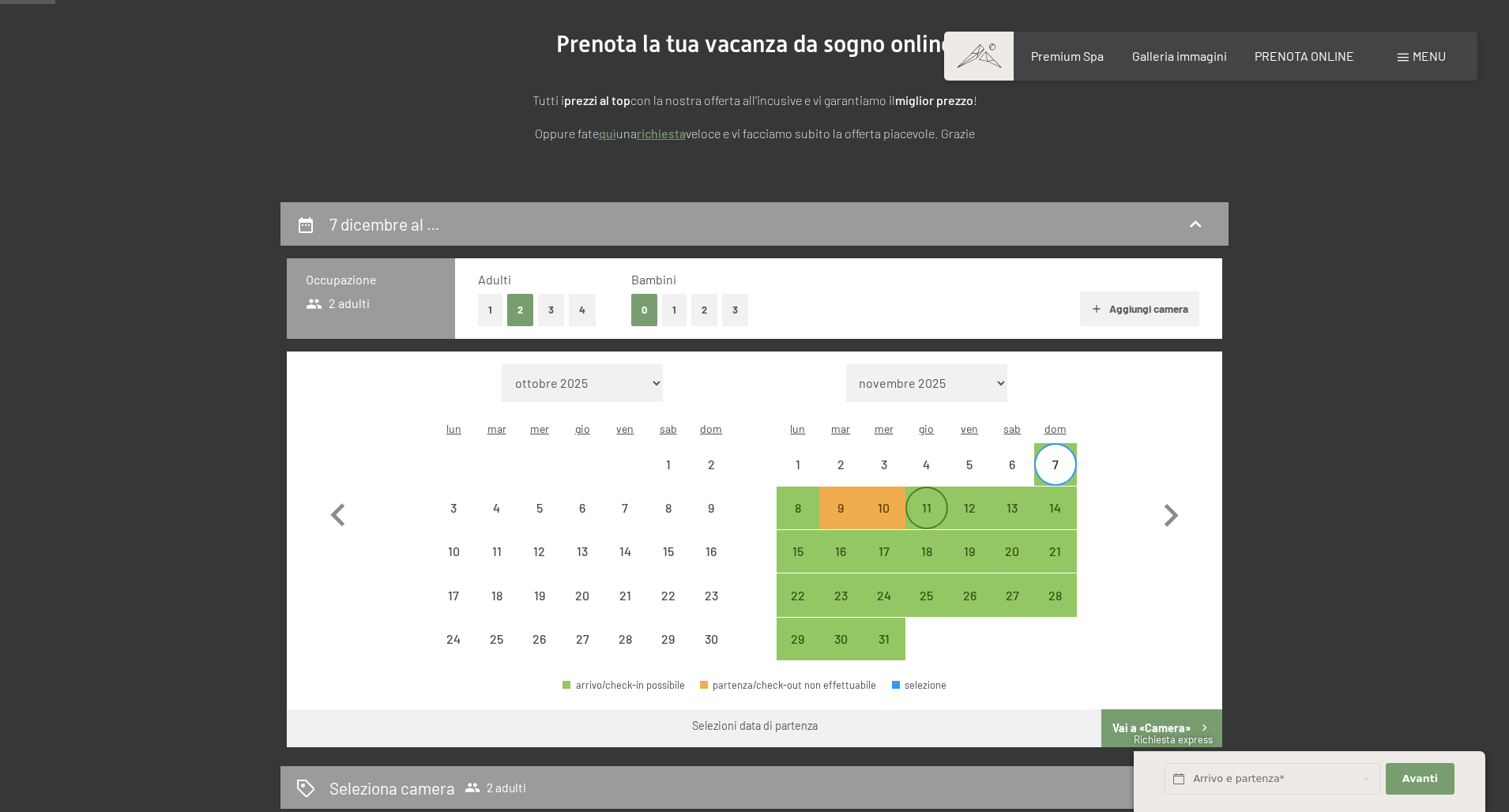
click at [922, 501] on div "11" at bounding box center [926, 521] width 39 height 39
select select "2025-11-01"
select select "2025-12-01"
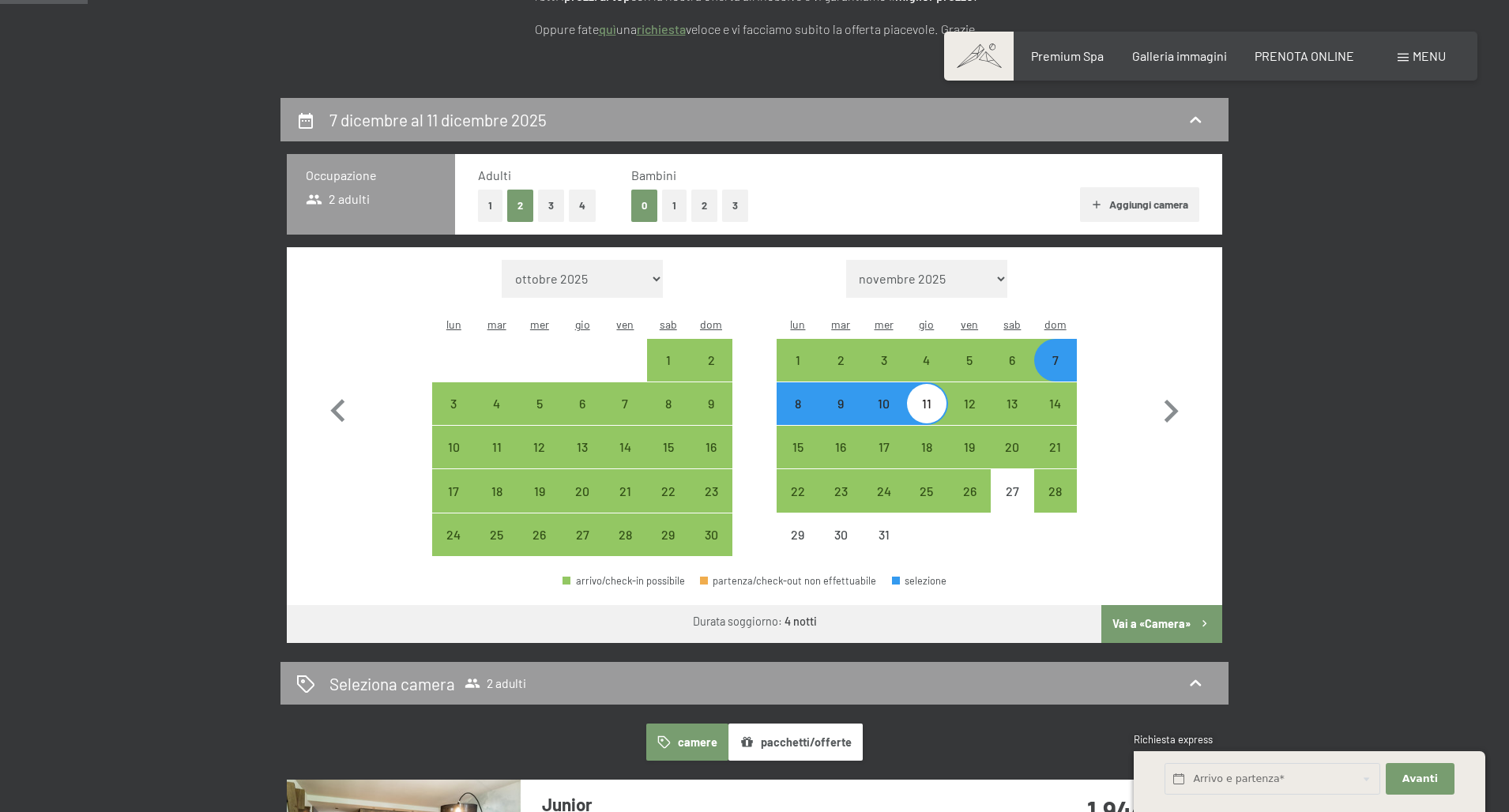
scroll to position [289, 0]
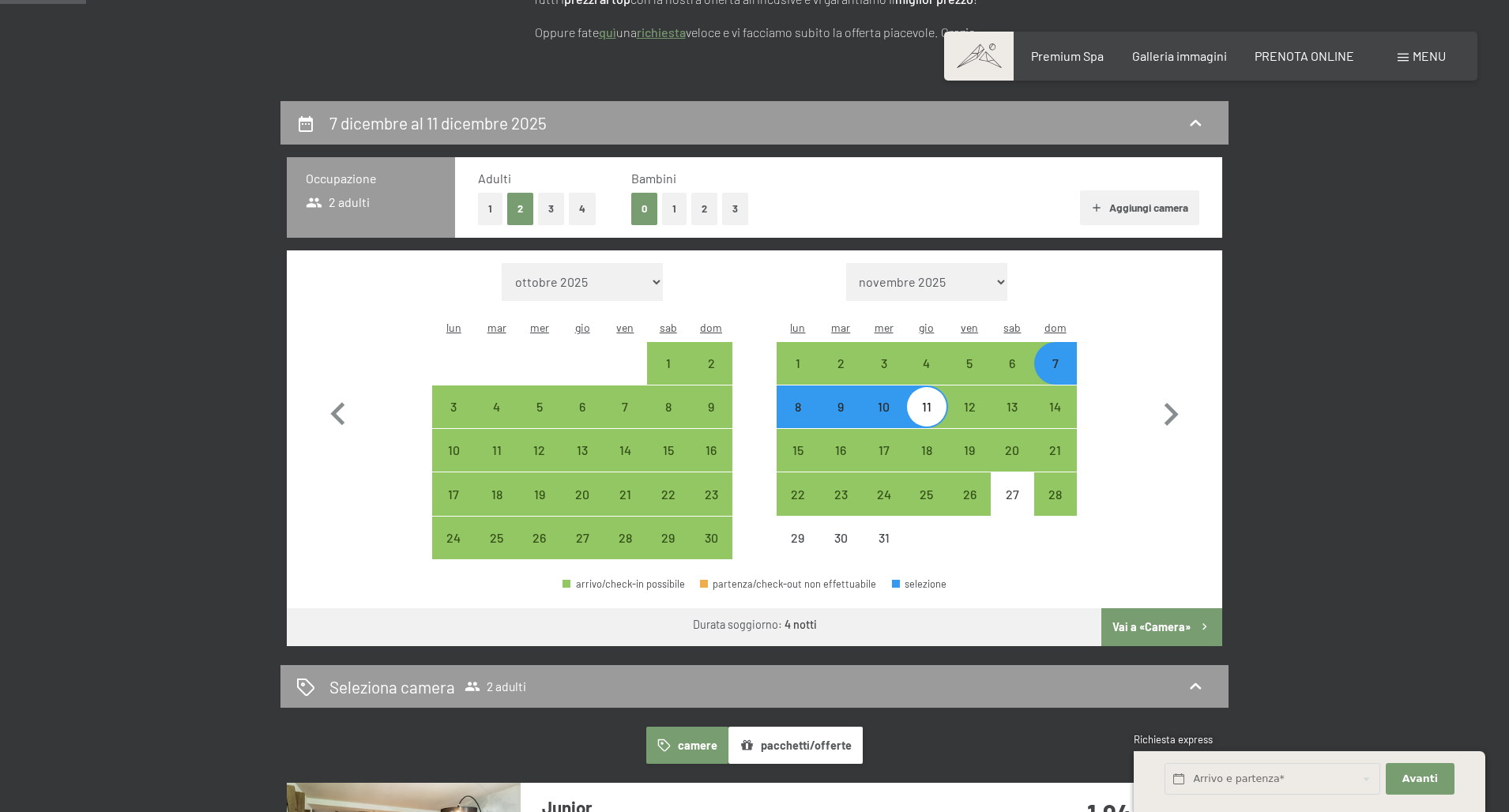
click at [1052, 357] on div "7" at bounding box center [1055, 376] width 39 height 39
select select "2025-11-01"
select select "2025-12-01"
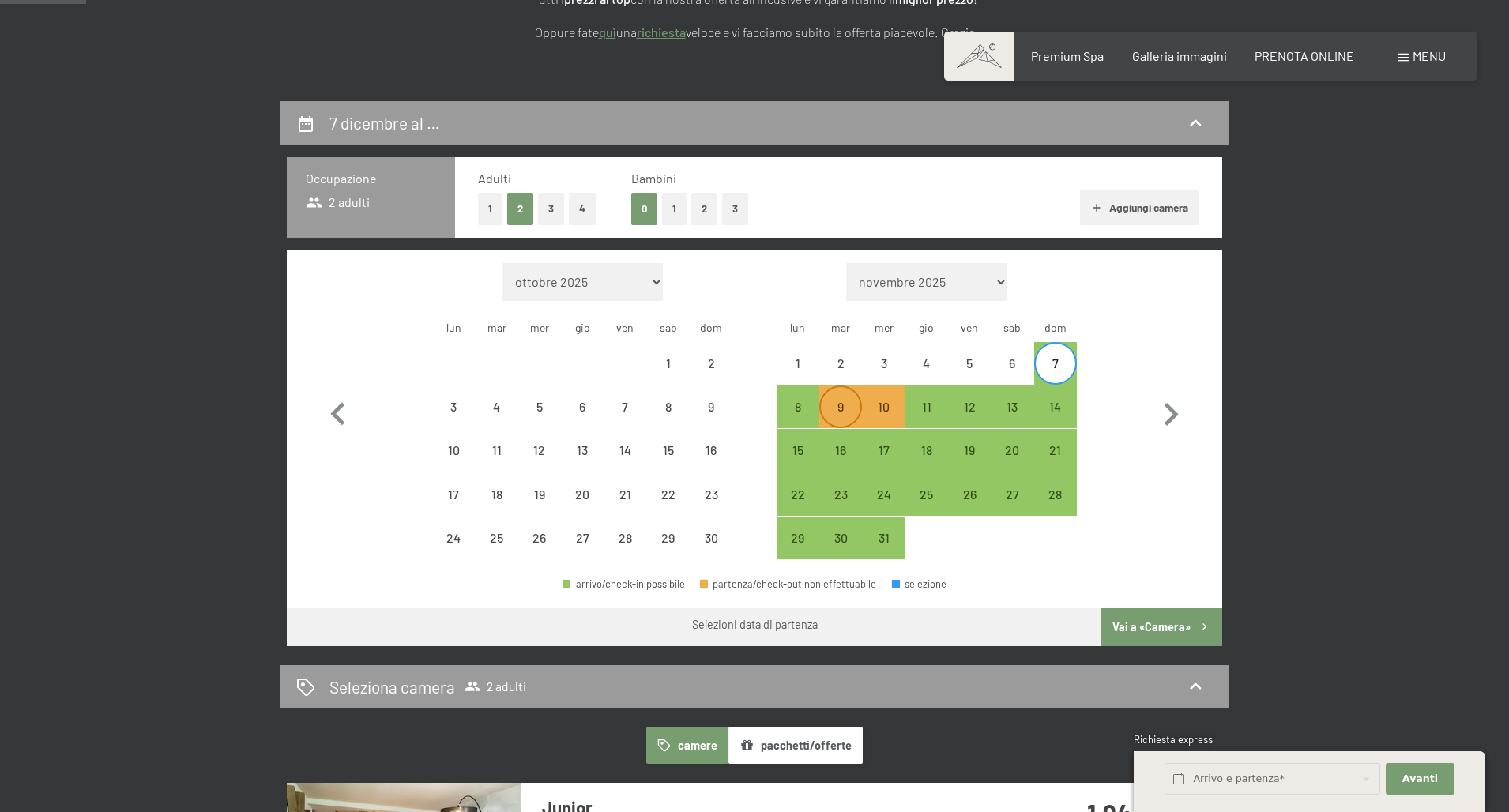
click at [841, 401] on div "9" at bounding box center [840, 420] width 39 height 39
select select "2025-11-01"
select select "2025-12-01"
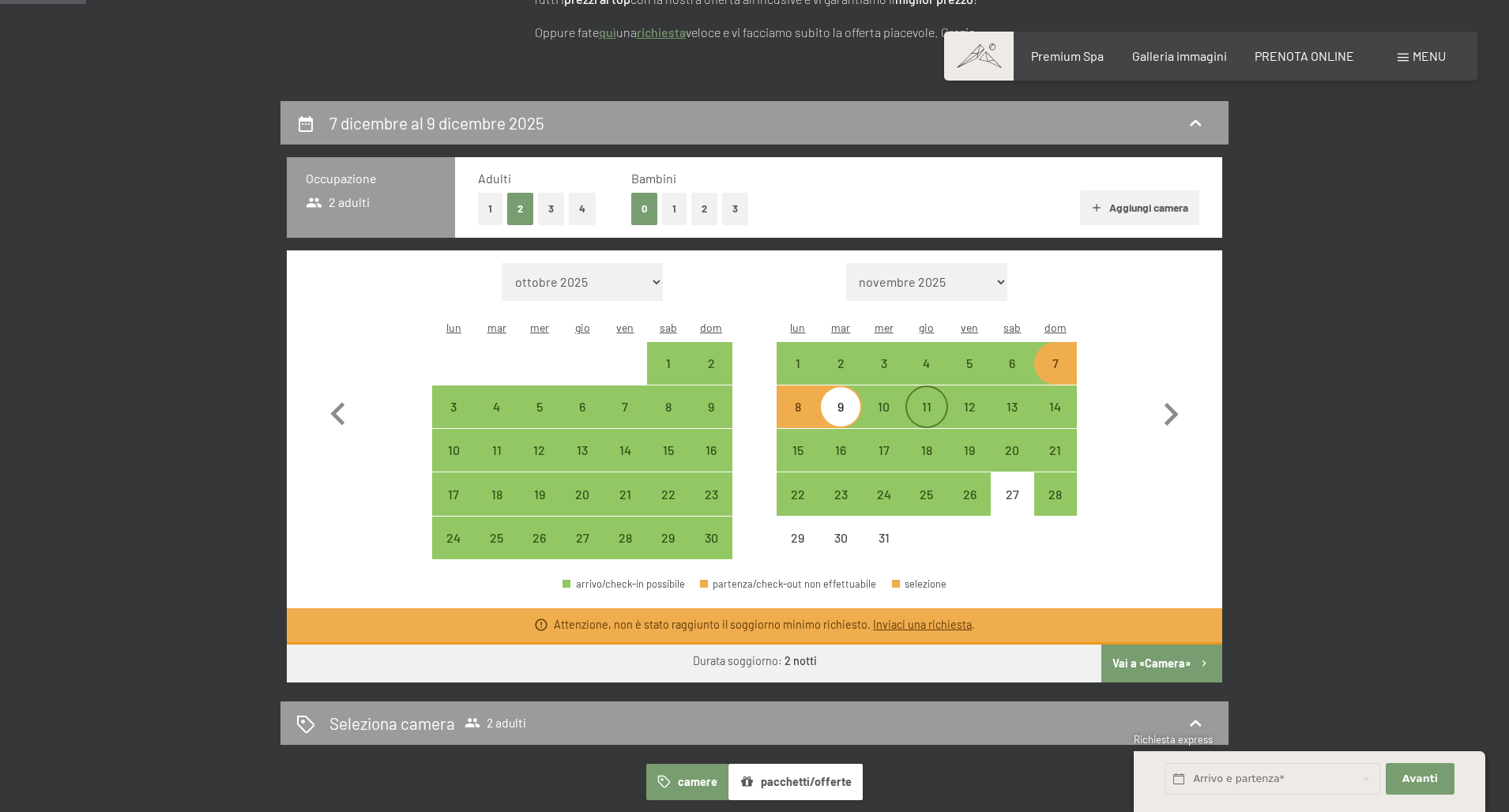
click at [925, 401] on div "11" at bounding box center [926, 420] width 39 height 39
select select "2025-11-01"
select select "2025-12-01"
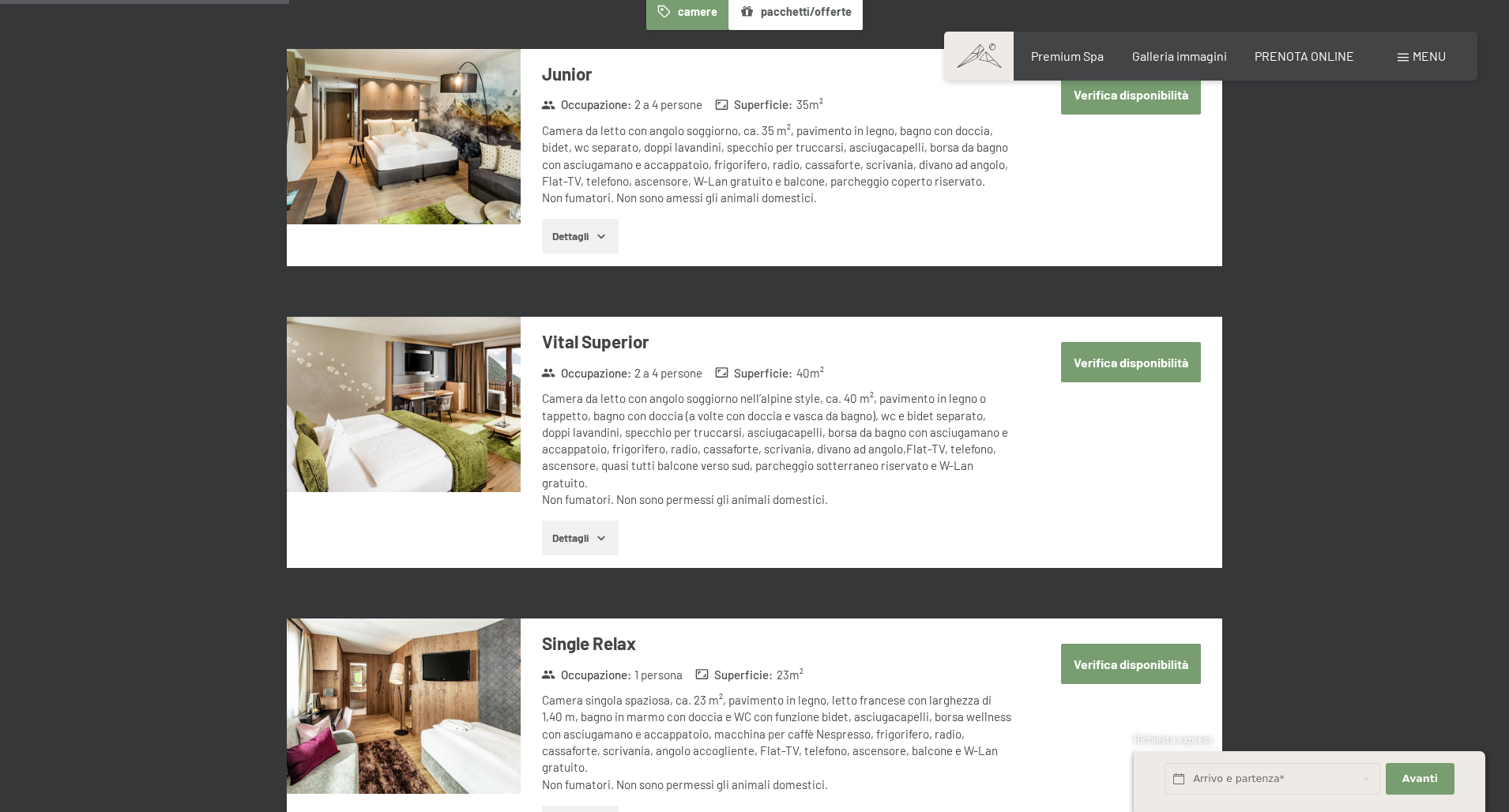
scroll to position [1021, 0]
click at [1130, 343] on button "Verifica disponibilità" at bounding box center [1130, 363] width 140 height 40
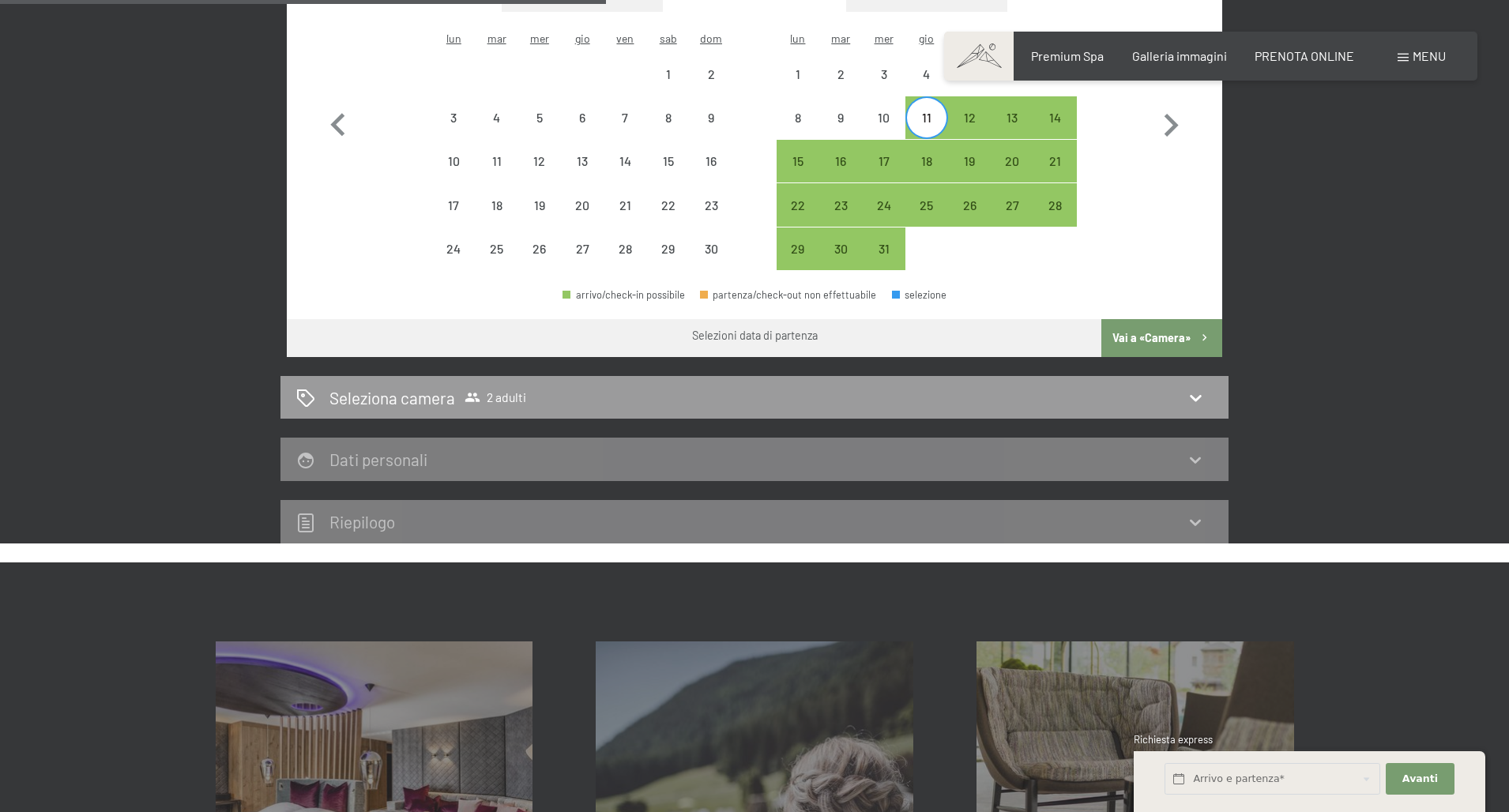
scroll to position [580, 0]
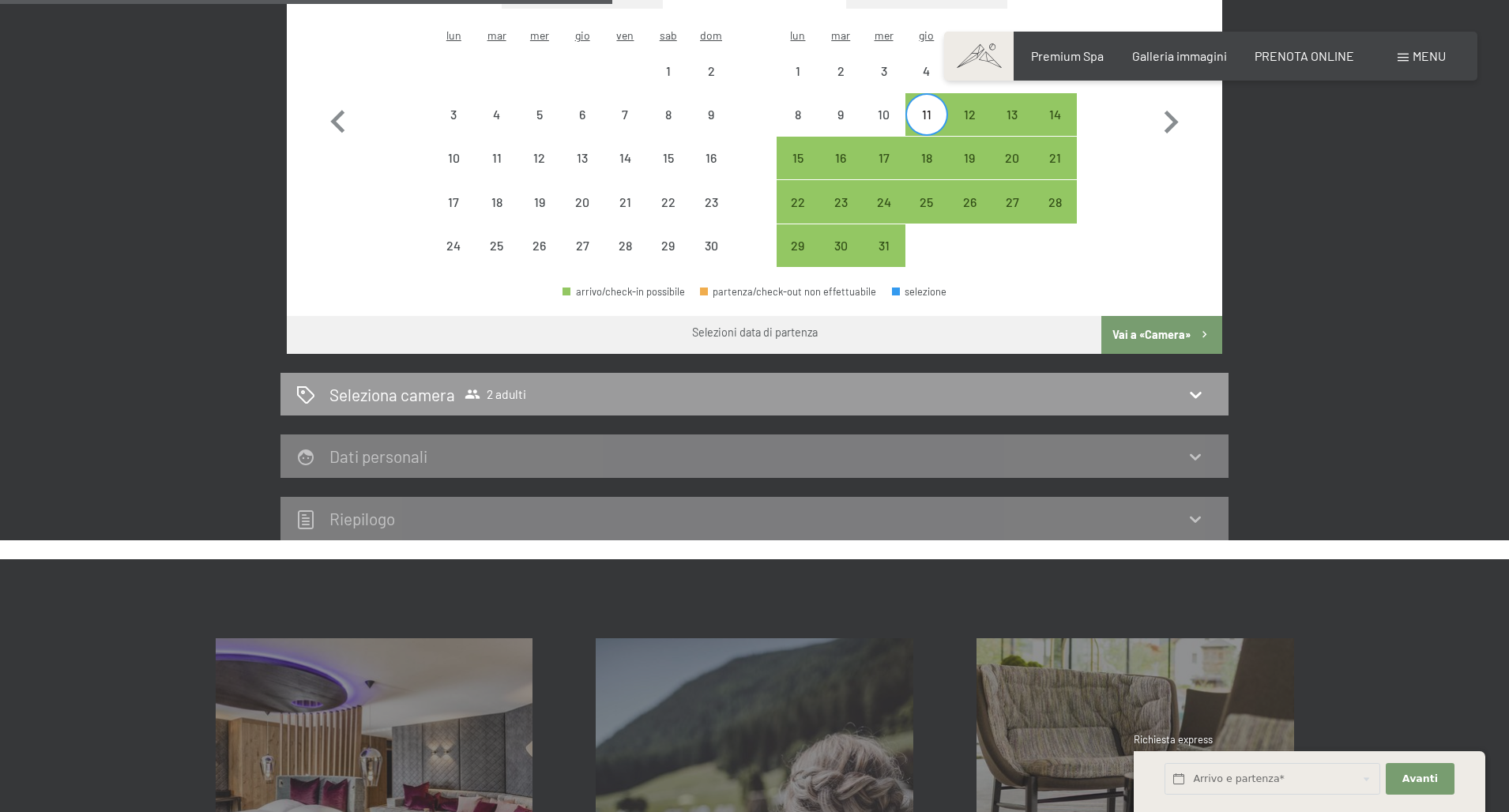
click at [1156, 316] on button "Vai a «Camera»" at bounding box center [1162, 335] width 121 height 38
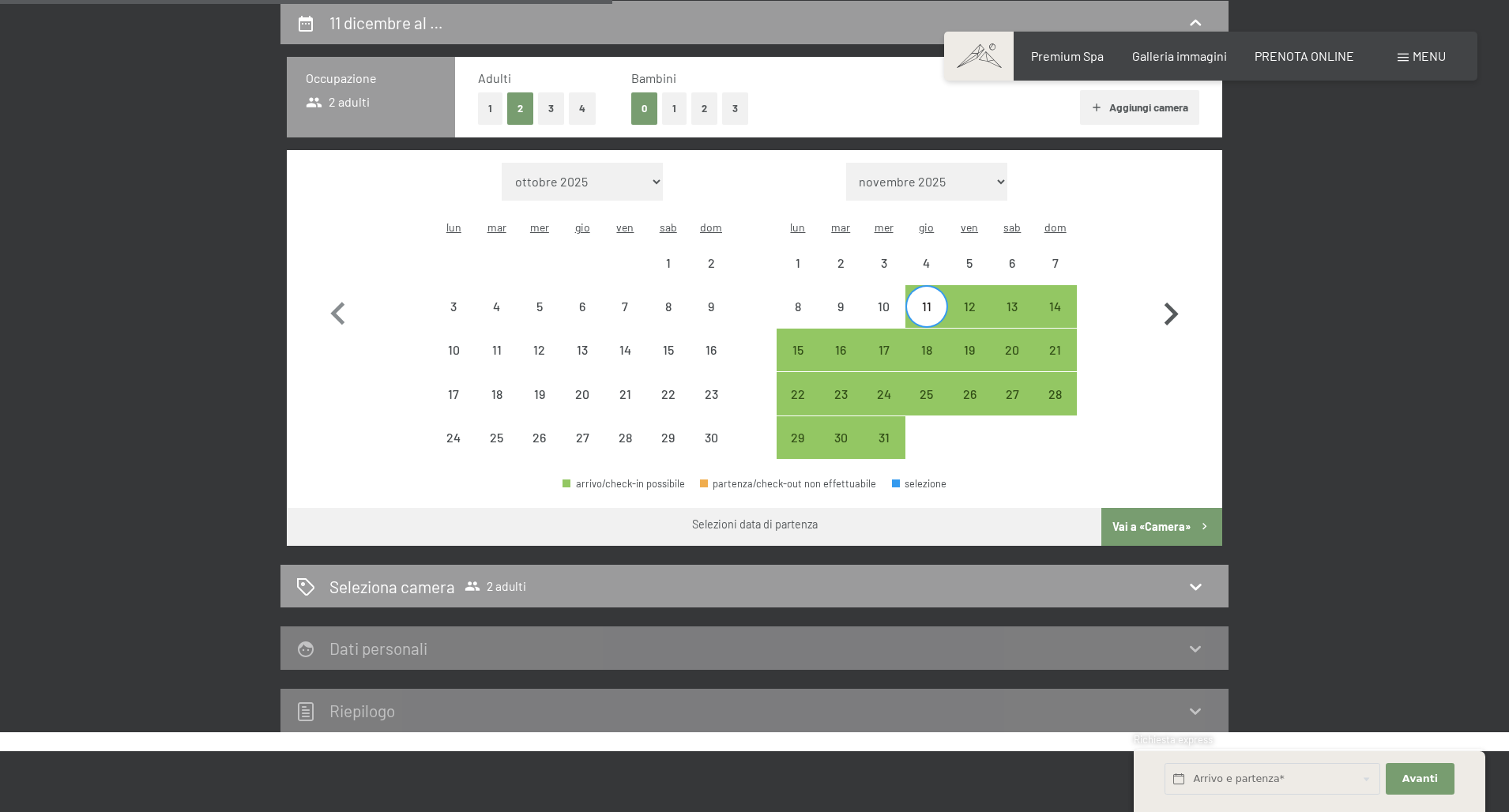
select select "2025-11-01"
select select "2025-12-01"
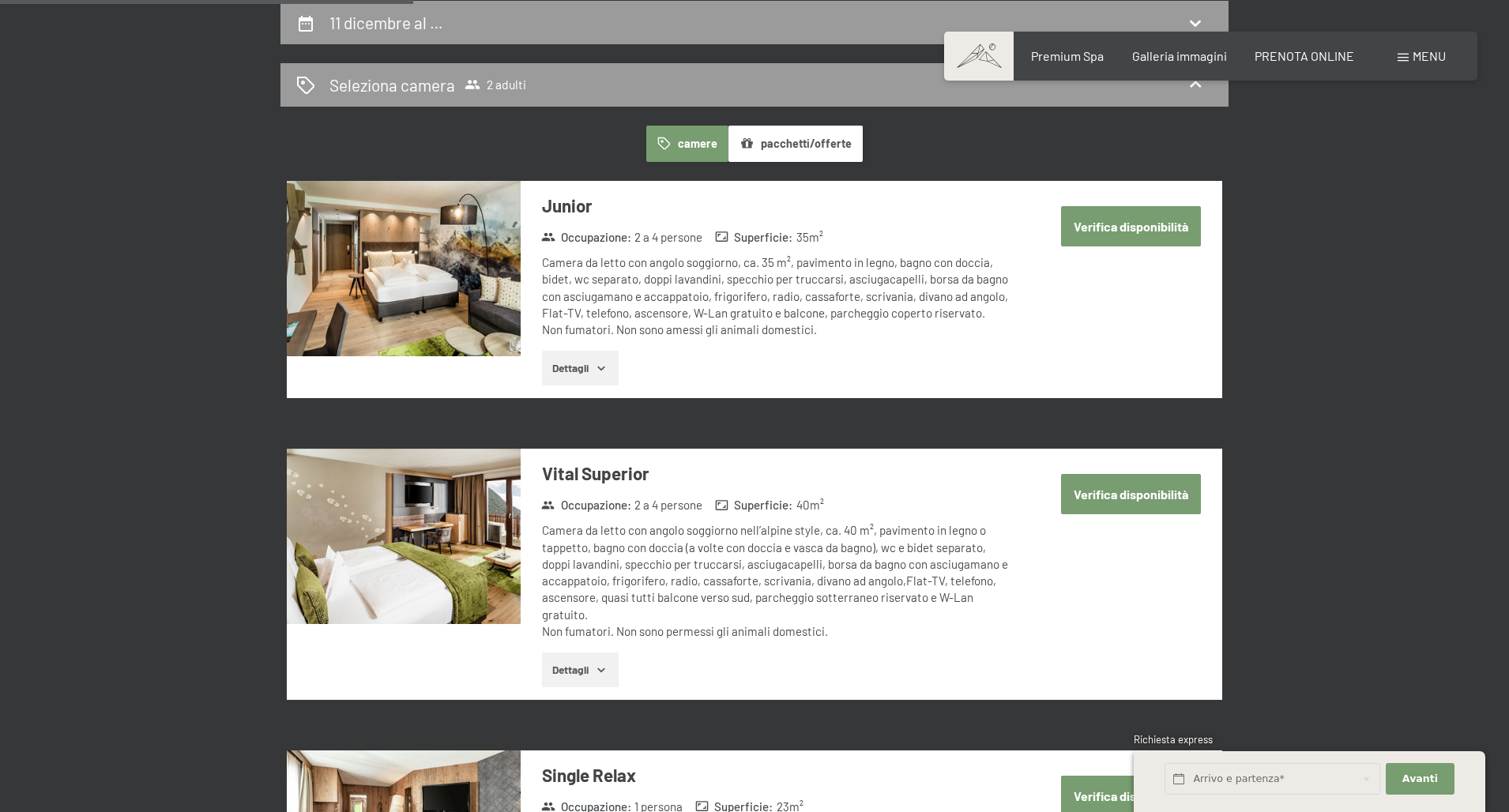
click at [1117, 494] on button "Verifica disponibilità" at bounding box center [1130, 494] width 140 height 40
select select "2025-11-01"
select select "2025-12-01"
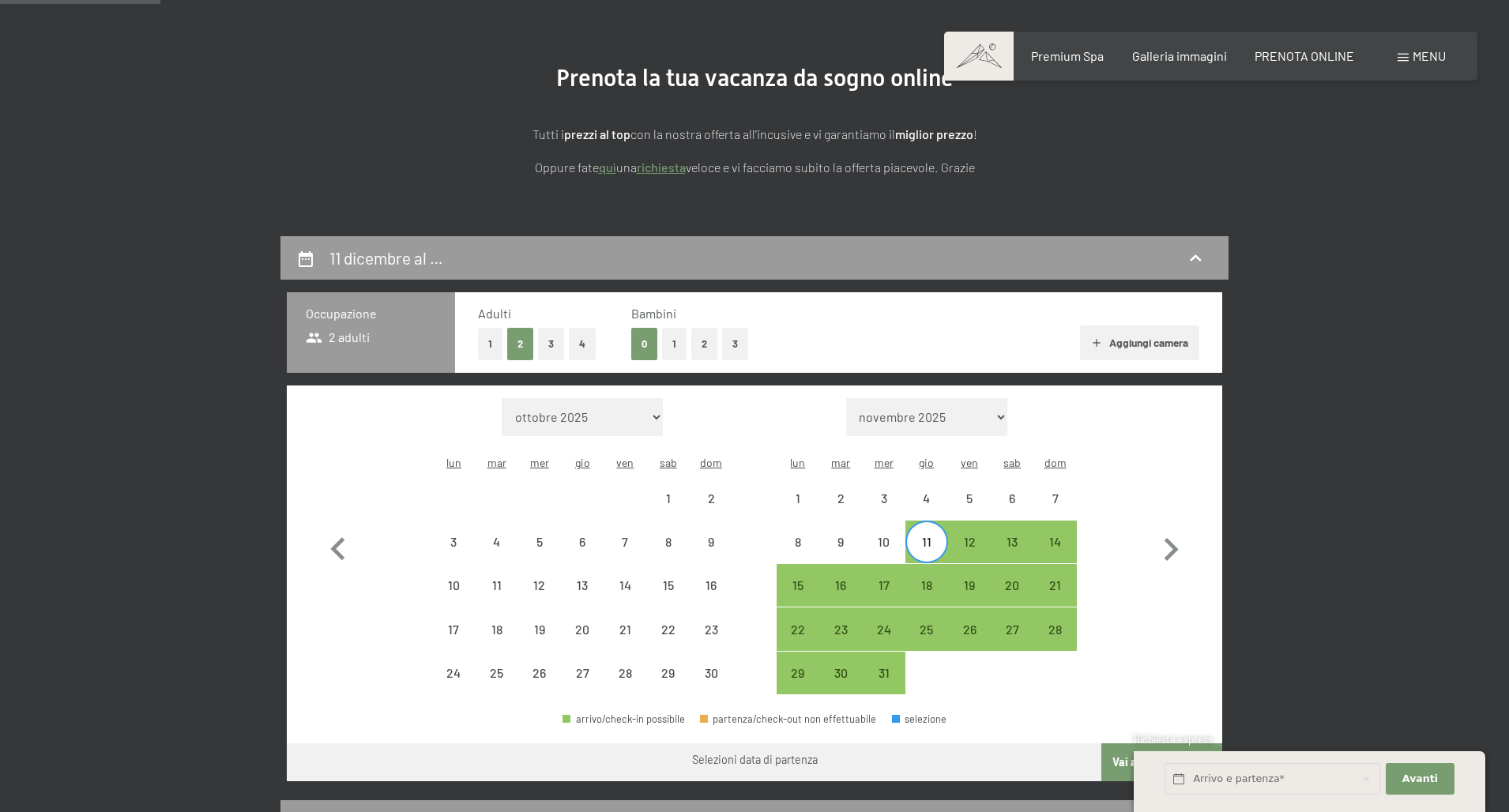
scroll to position [152, 0]
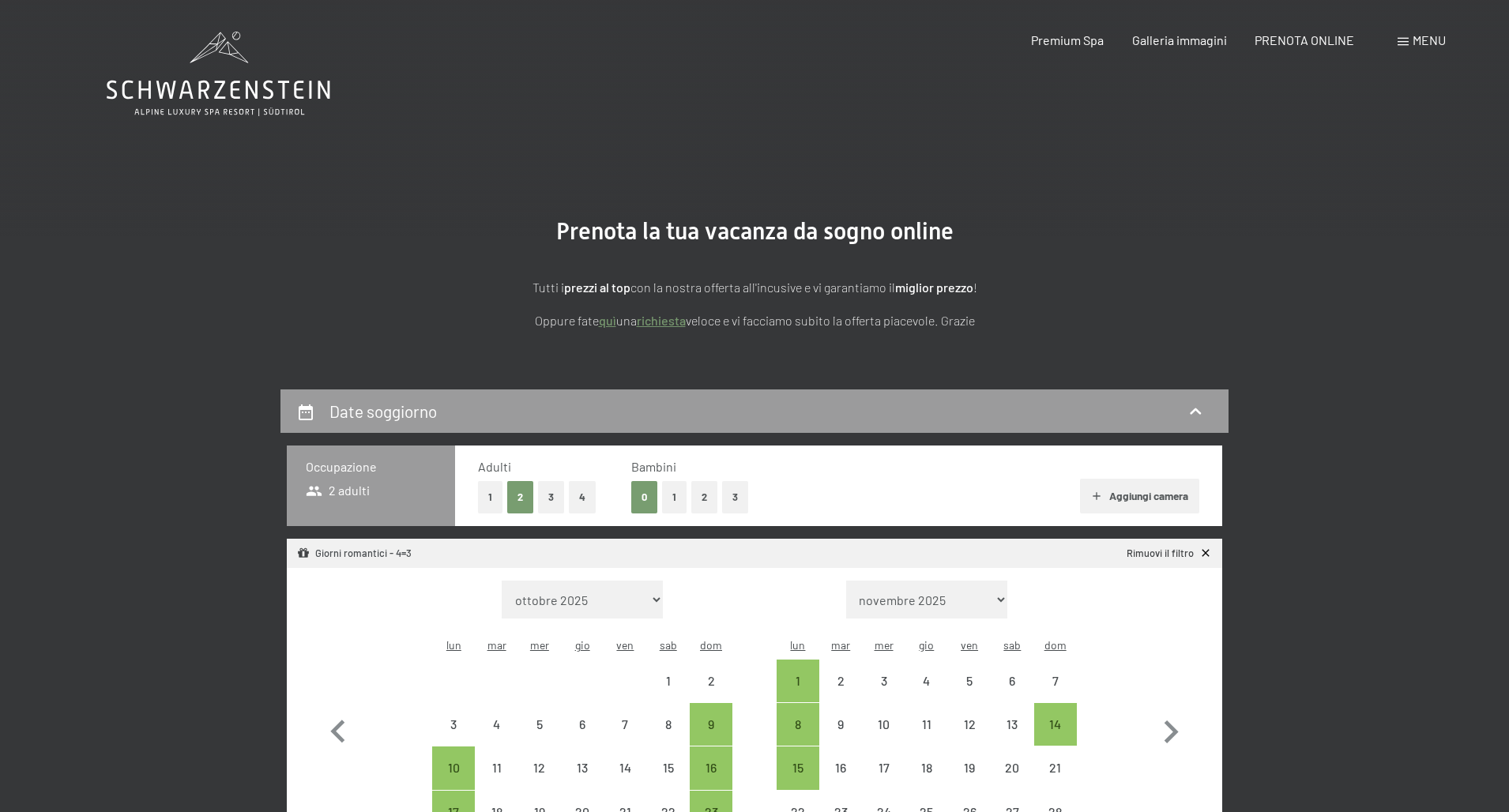
select select "[DATE]"
click at [1055, 718] on div "14" at bounding box center [1055, 737] width 39 height 39
select select "[DATE]"
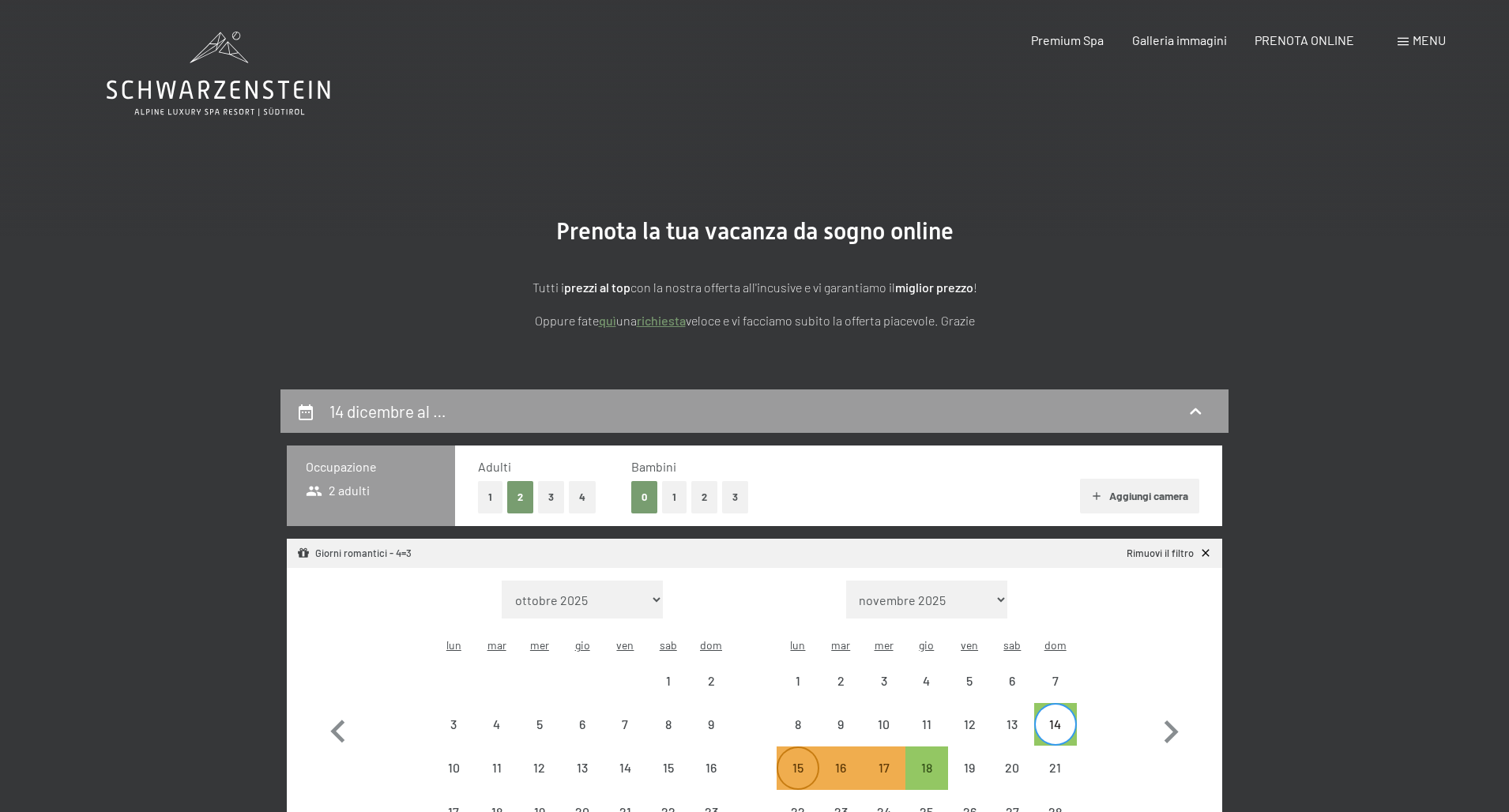
click at [792, 762] on div "15" at bounding box center [798, 781] width 39 height 39
select select "[DATE]"
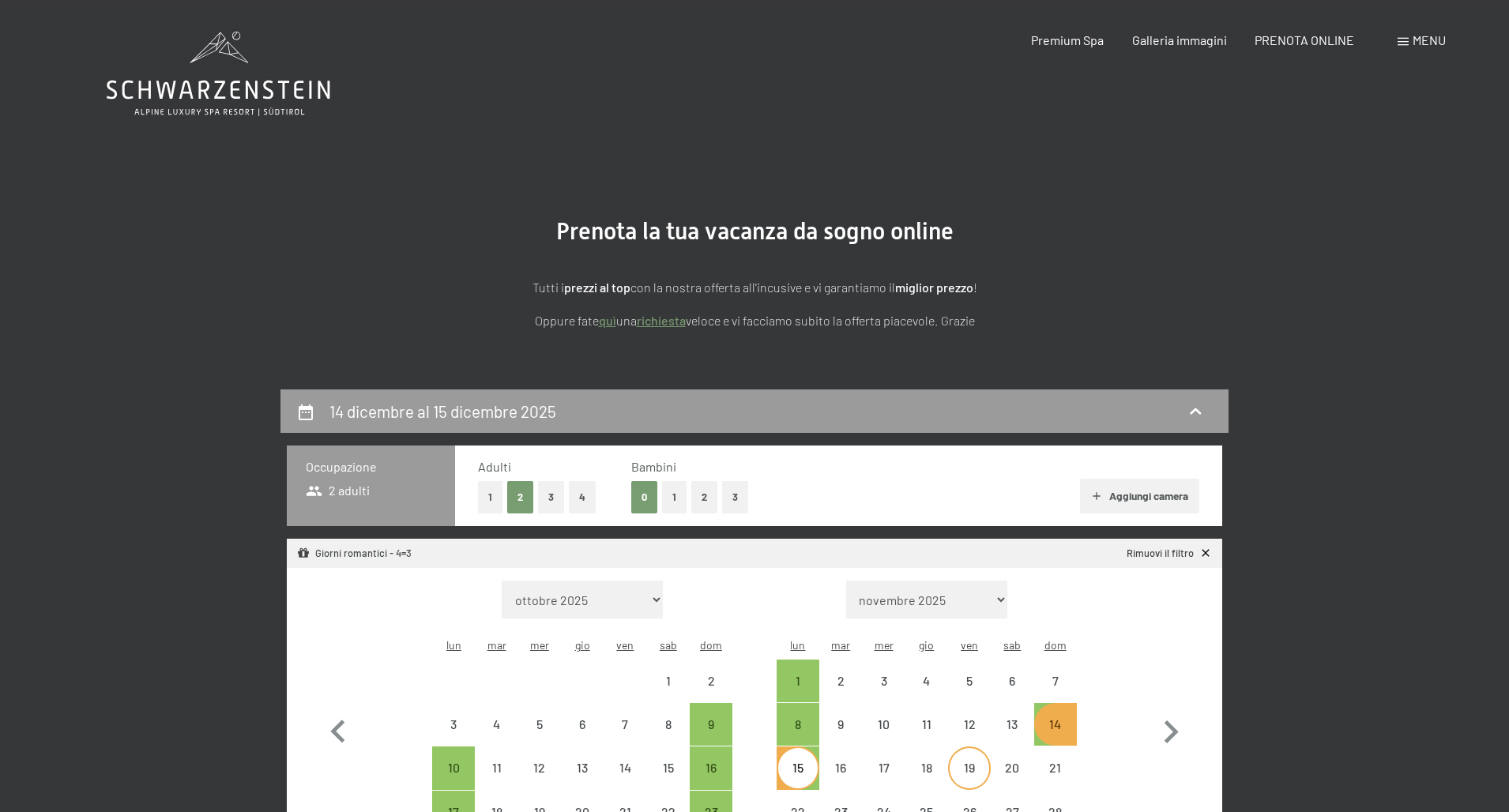
click at [977, 762] on div "19" at bounding box center [969, 781] width 39 height 39
select select "[DATE]"
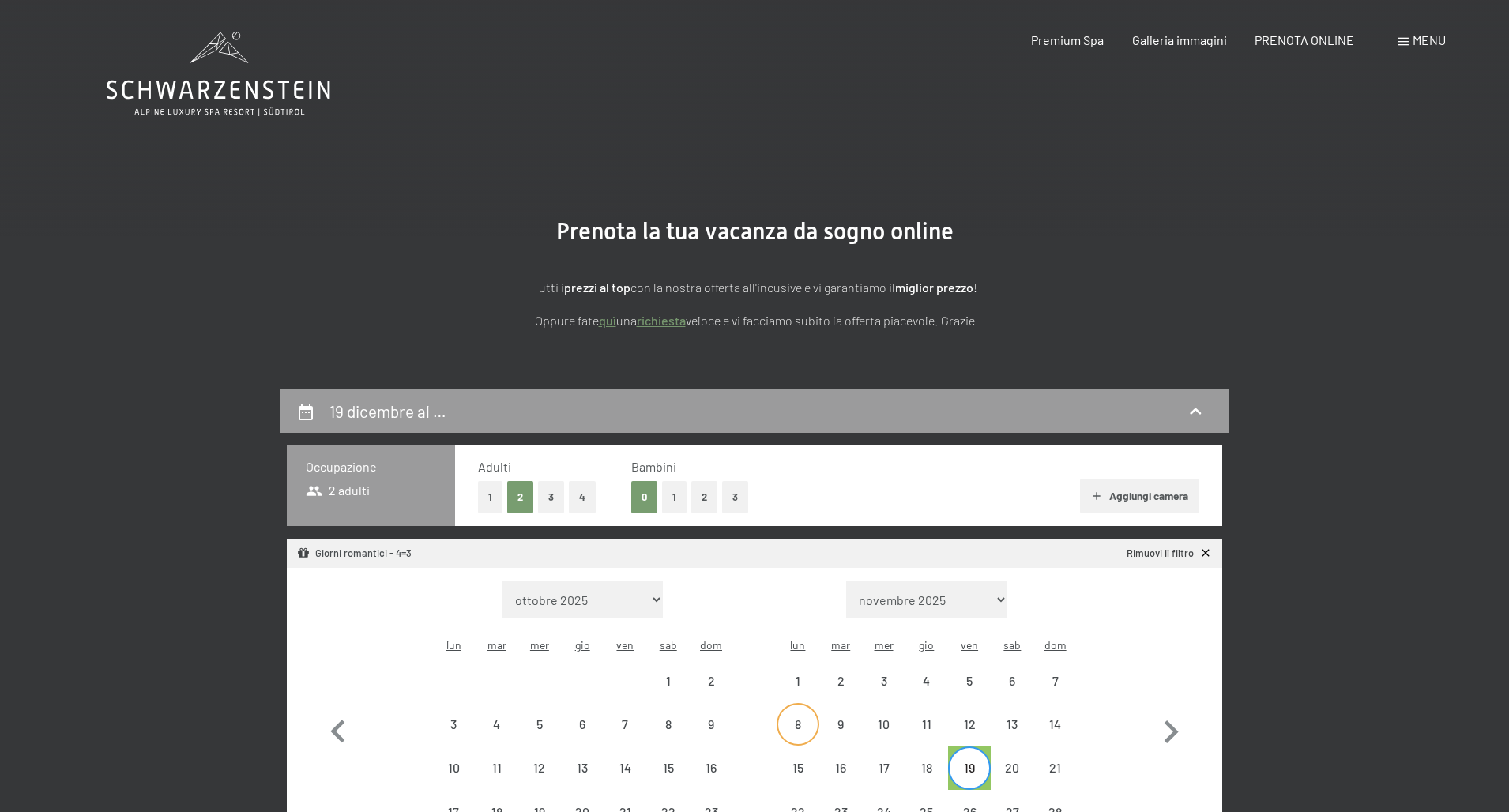
click at [800, 718] on div "8" at bounding box center [798, 737] width 39 height 39
select select "[DATE]"
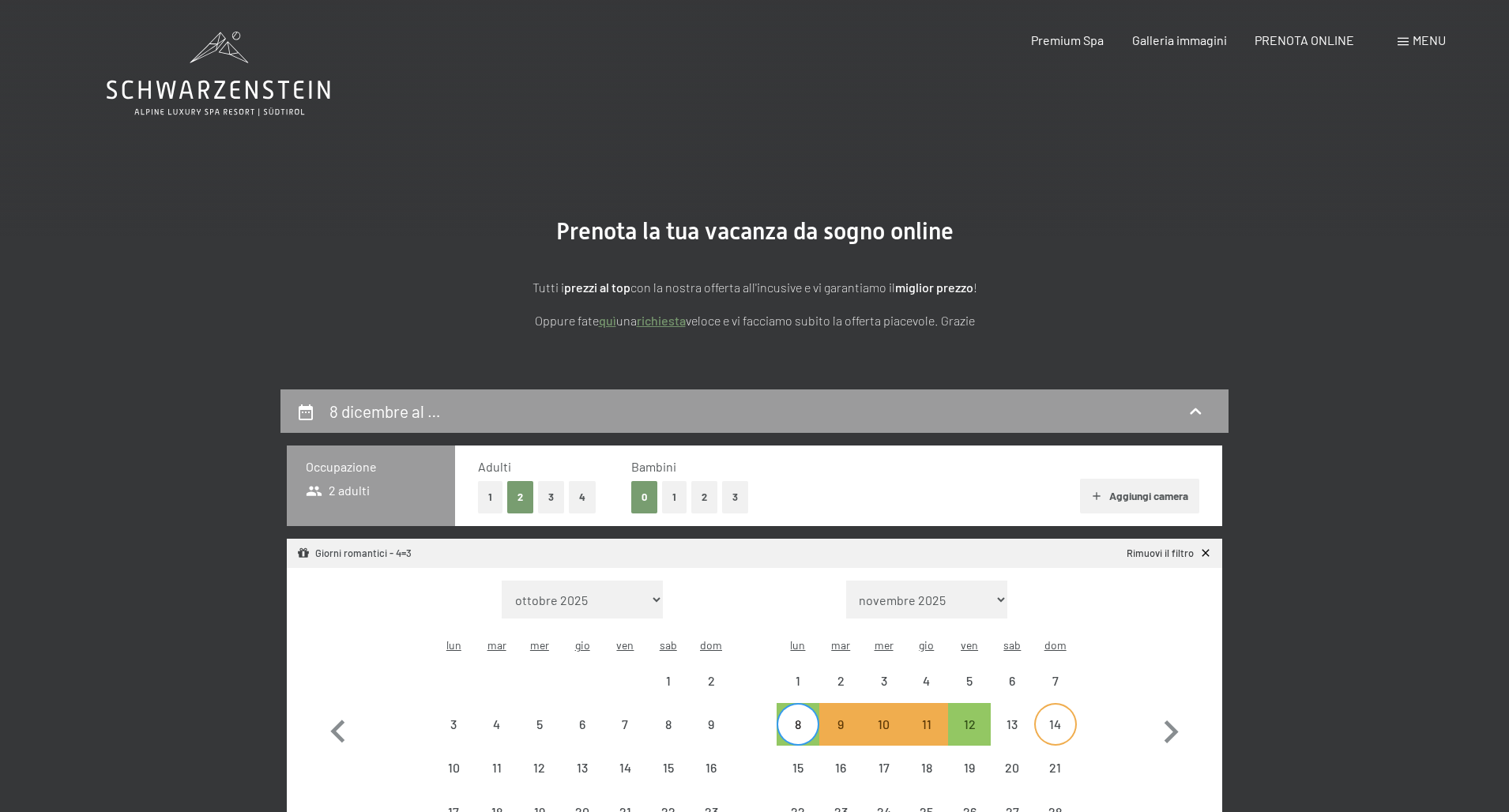
click at [1056, 718] on div "14" at bounding box center [1055, 737] width 39 height 39
select select "2025-11-01"
select select "2025-12-01"
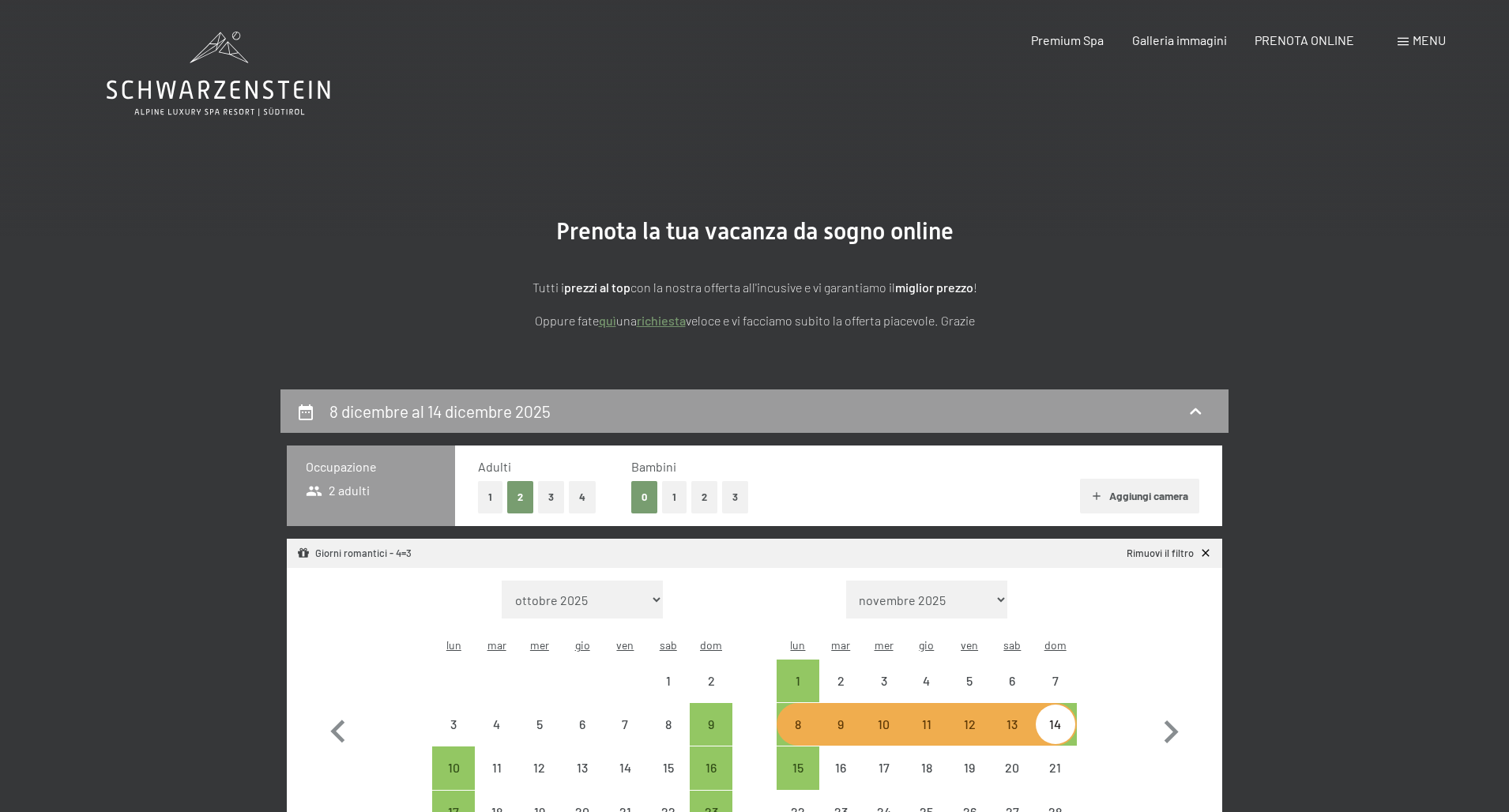
select select "2025-11-01"
select select "2025-12-01"
click at [1058, 718] on div "14" at bounding box center [1055, 737] width 39 height 39
select select "2025-11-01"
select select "2025-12-01"
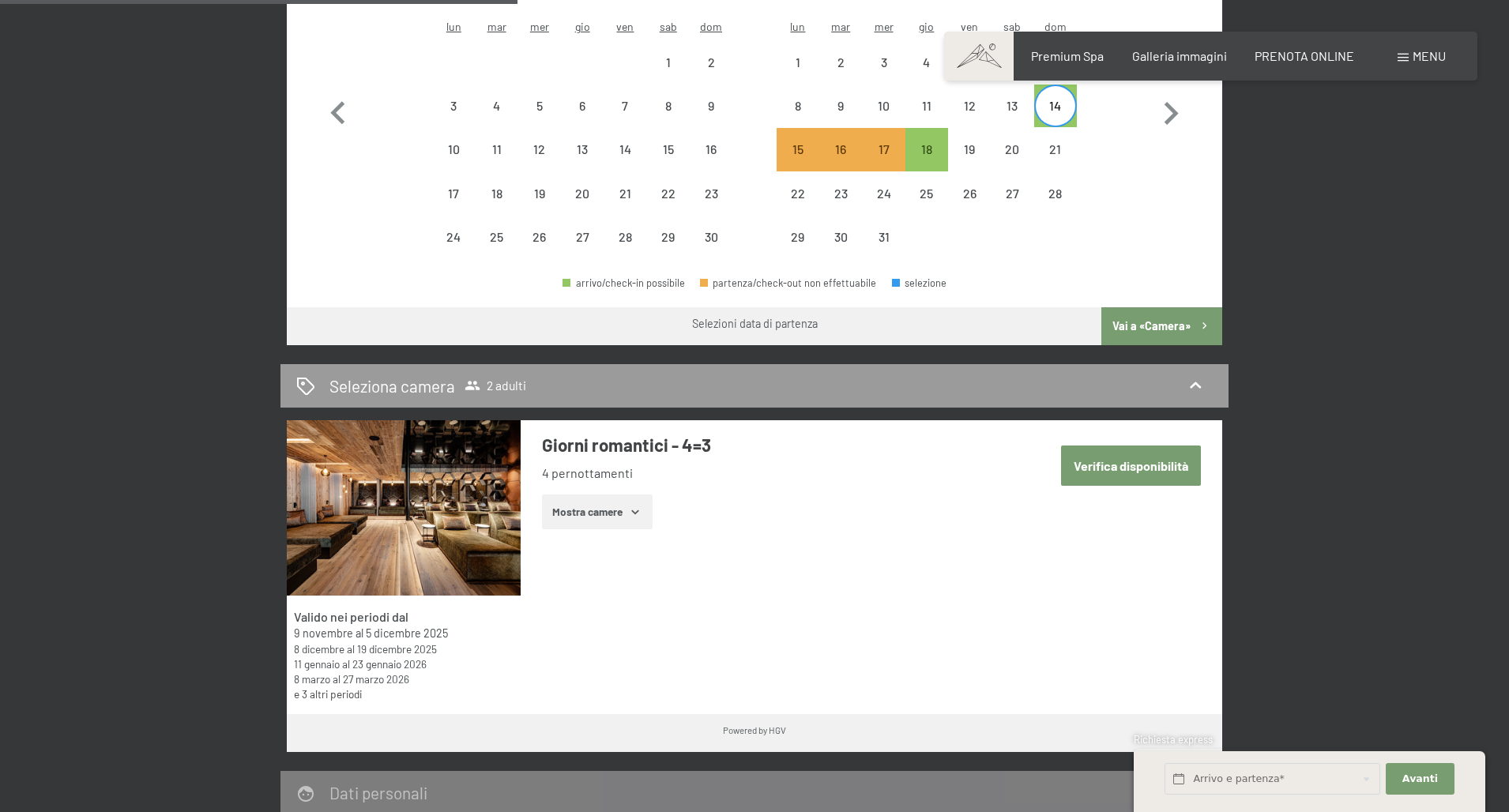
scroll to position [620, 0]
click at [1157, 306] on button "Vai a «Camera»" at bounding box center [1162, 324] width 121 height 38
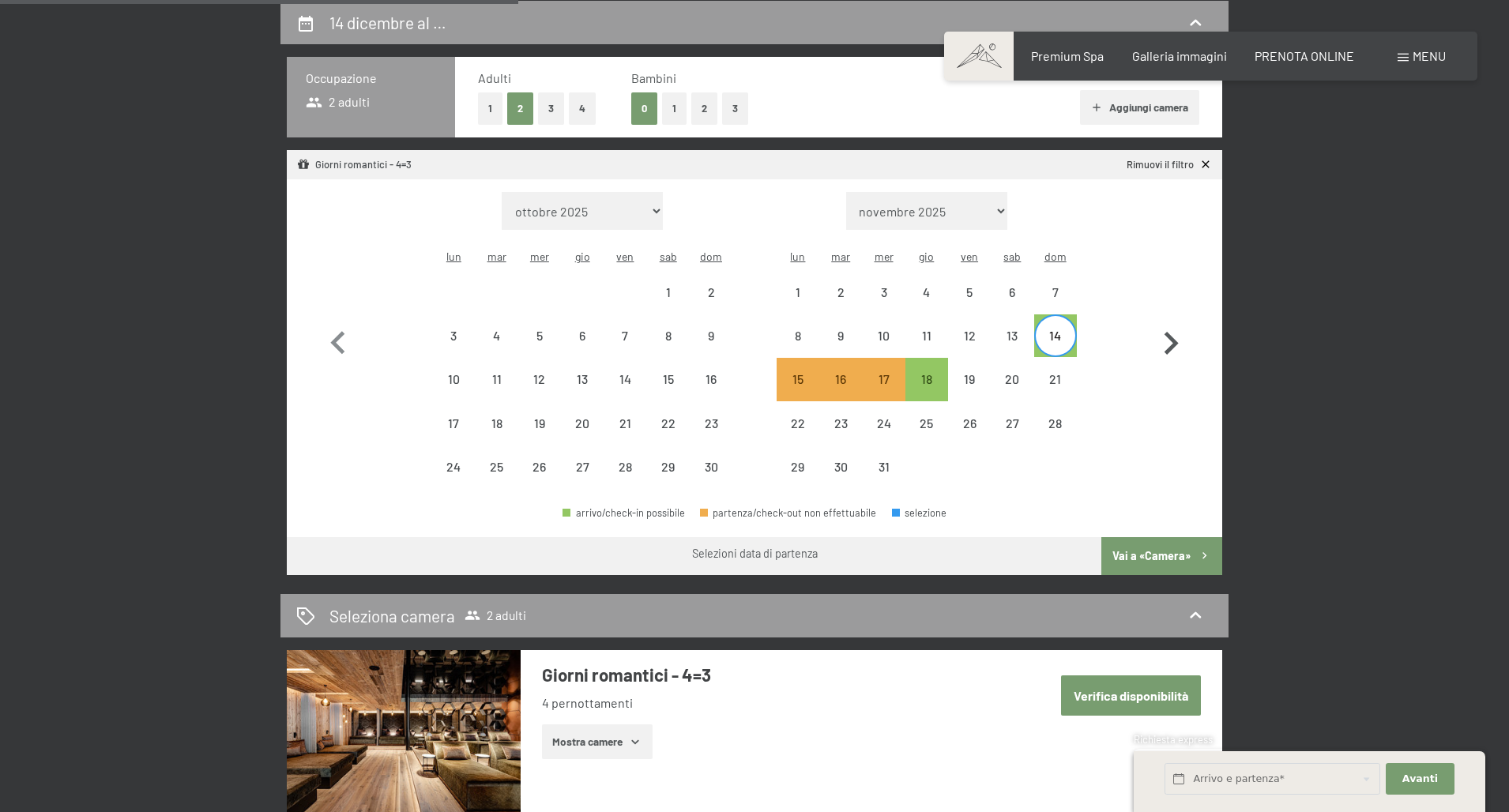
select select "2025-11-01"
select select "2025-12-01"
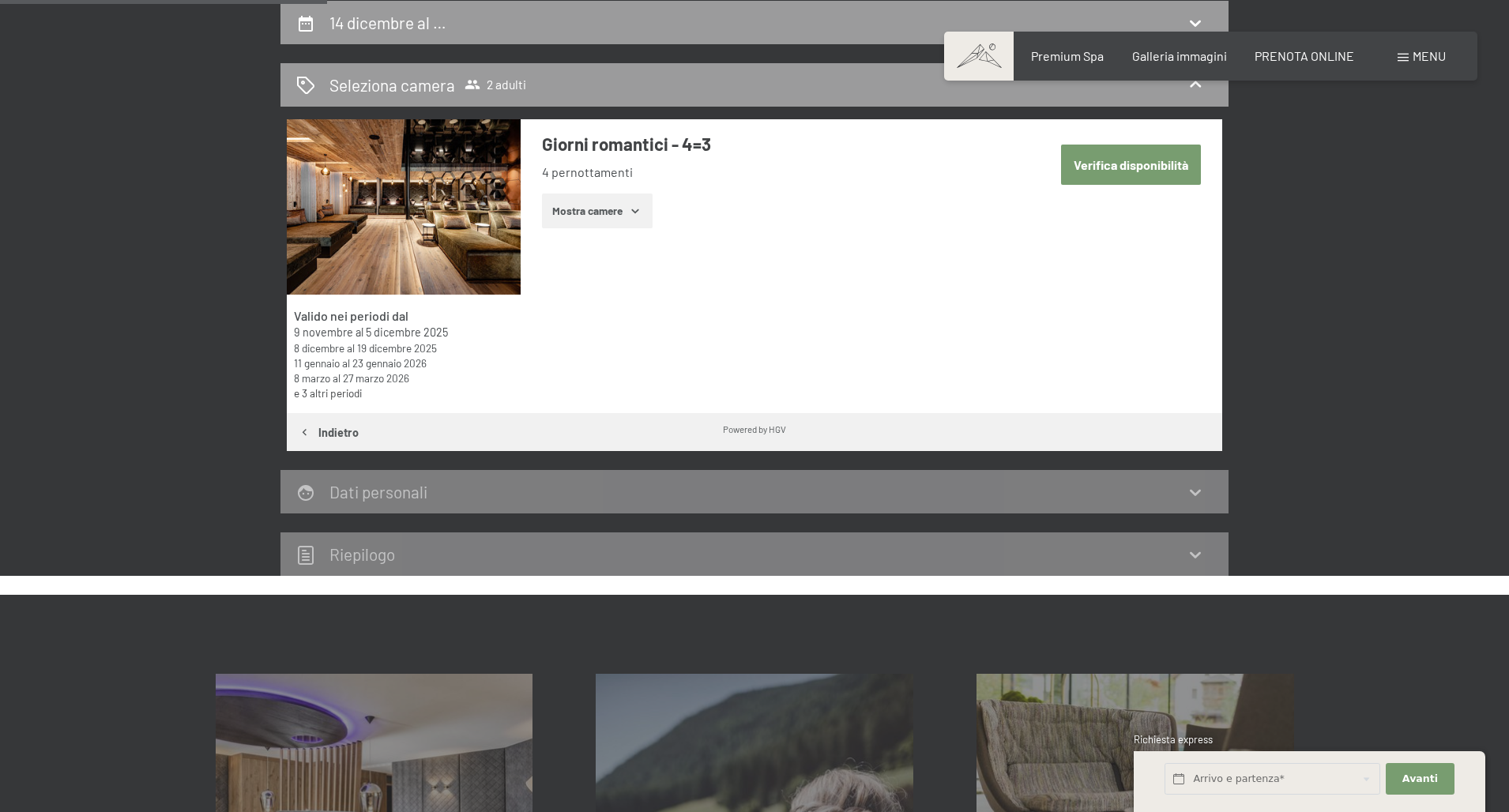
click at [1155, 163] on button "Verifica disponibilità" at bounding box center [1130, 165] width 140 height 40
select select "2025-11-01"
select select "2025-12-01"
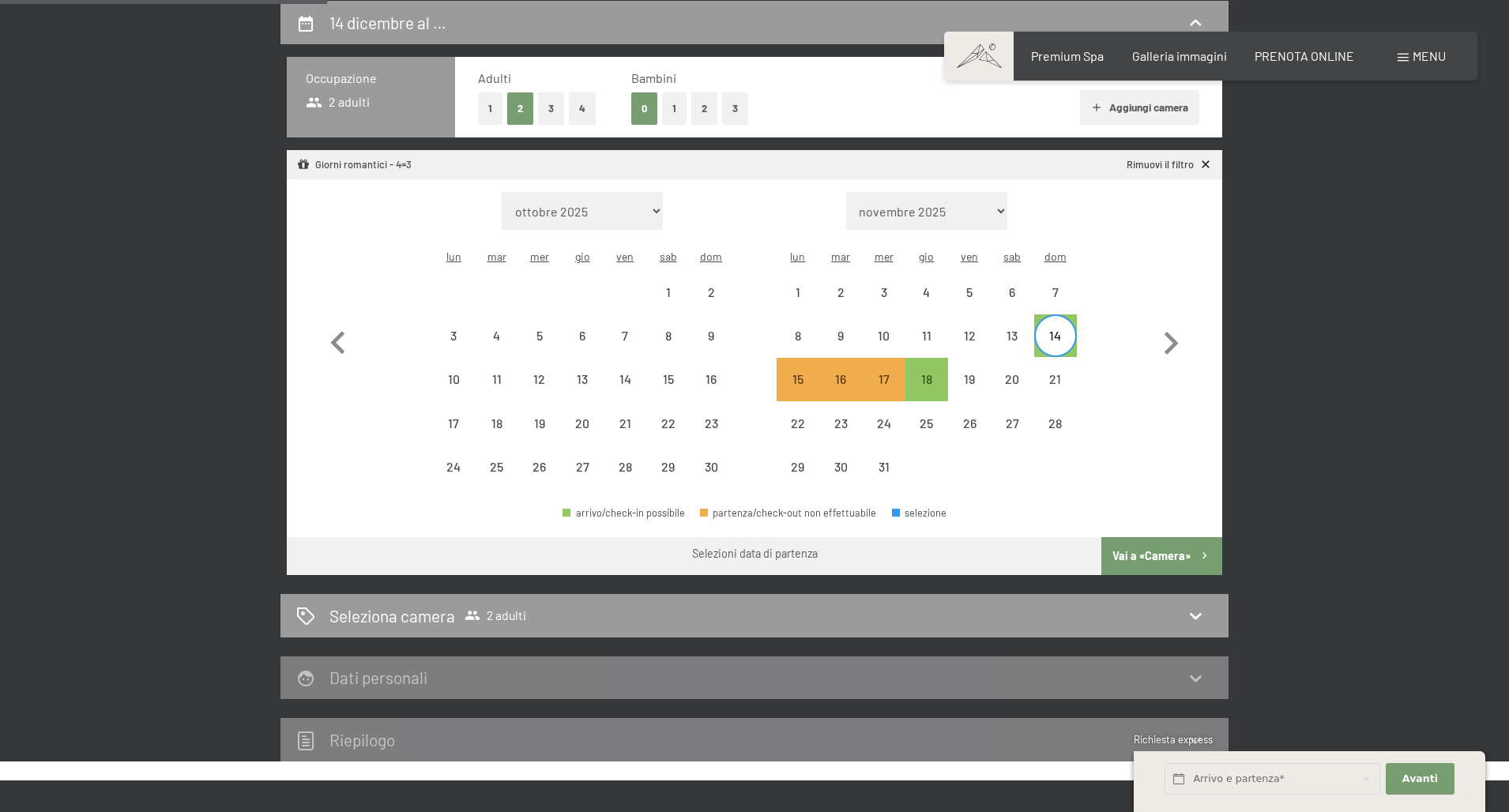
click at [1180, 537] on button "Vai a «Camera»" at bounding box center [1162, 555] width 121 height 38
select select "2025-11-01"
select select "2025-12-01"
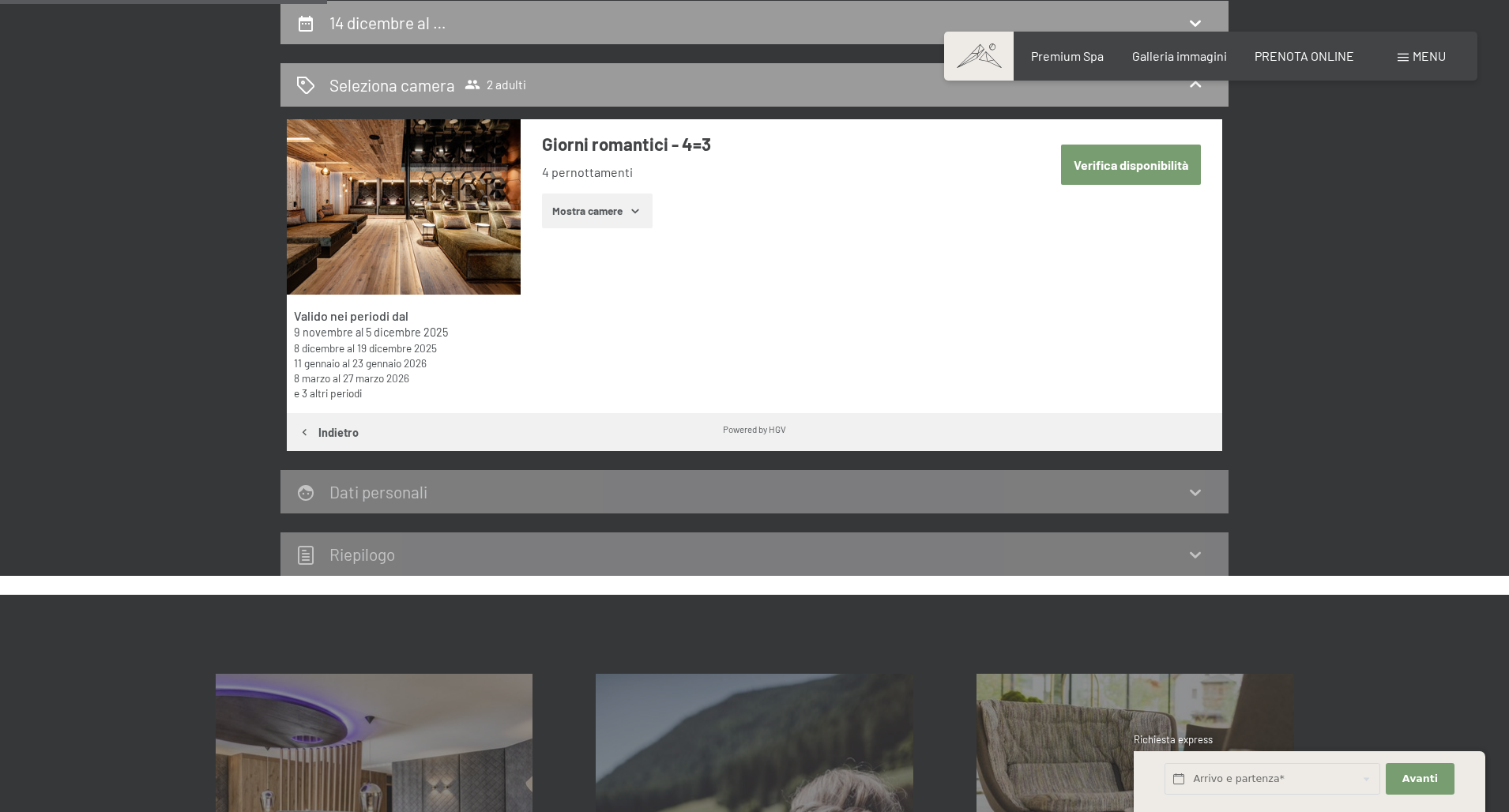
click at [578, 209] on button "Mostra camere" at bounding box center [597, 211] width 111 height 35
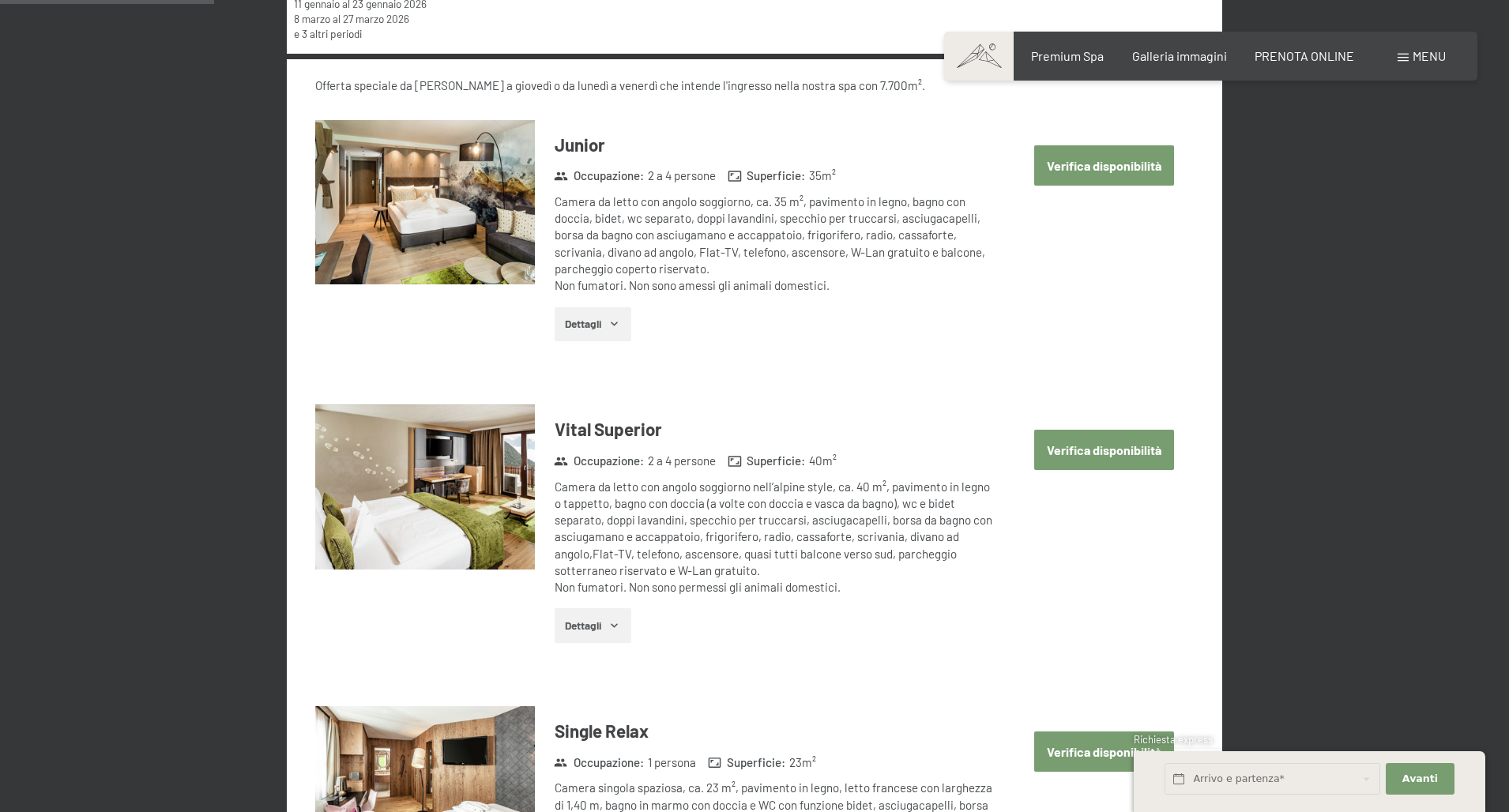
scroll to position [751, 0]
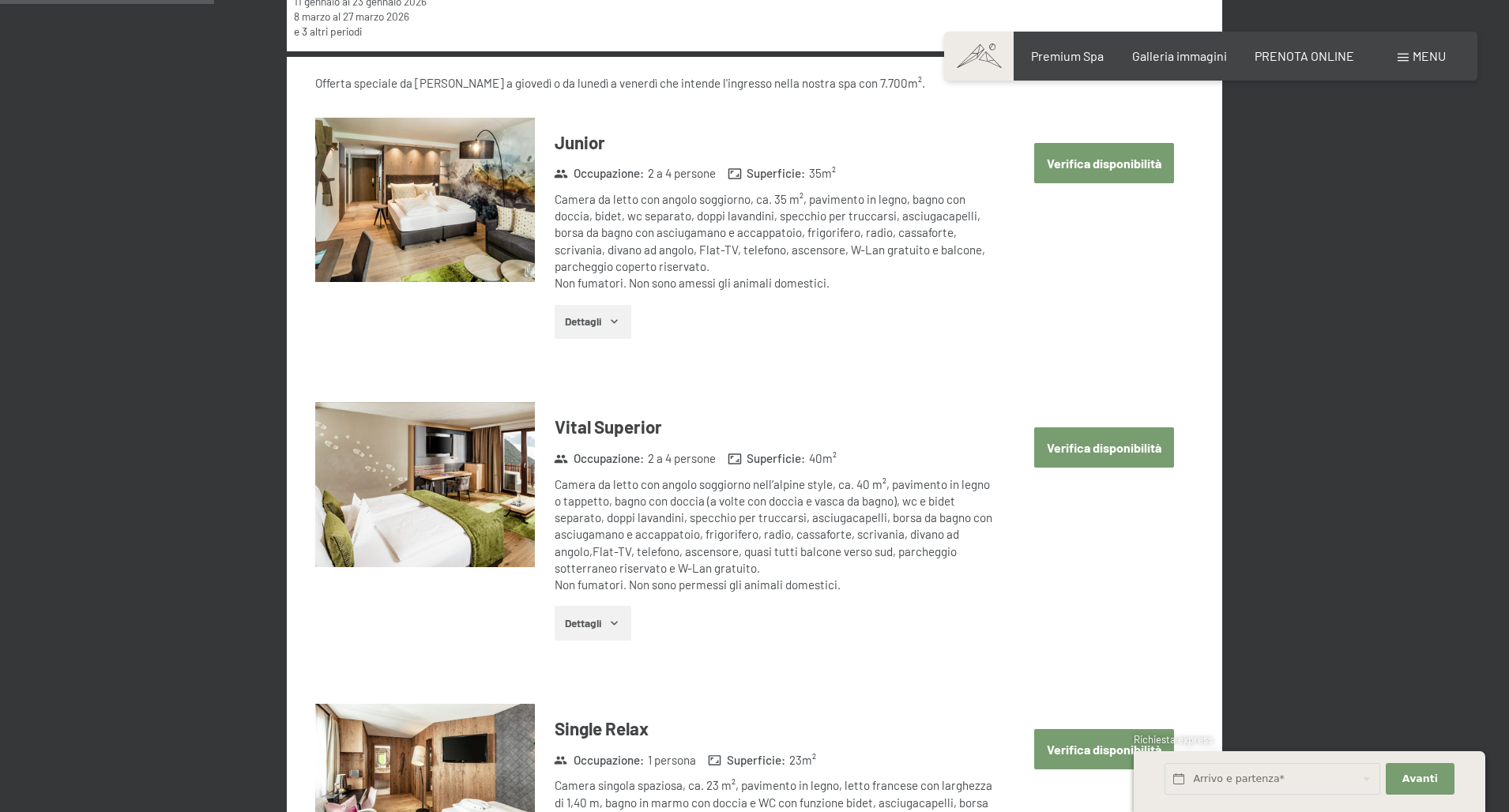
click at [602, 613] on button "Dettagli" at bounding box center [593, 623] width 77 height 35
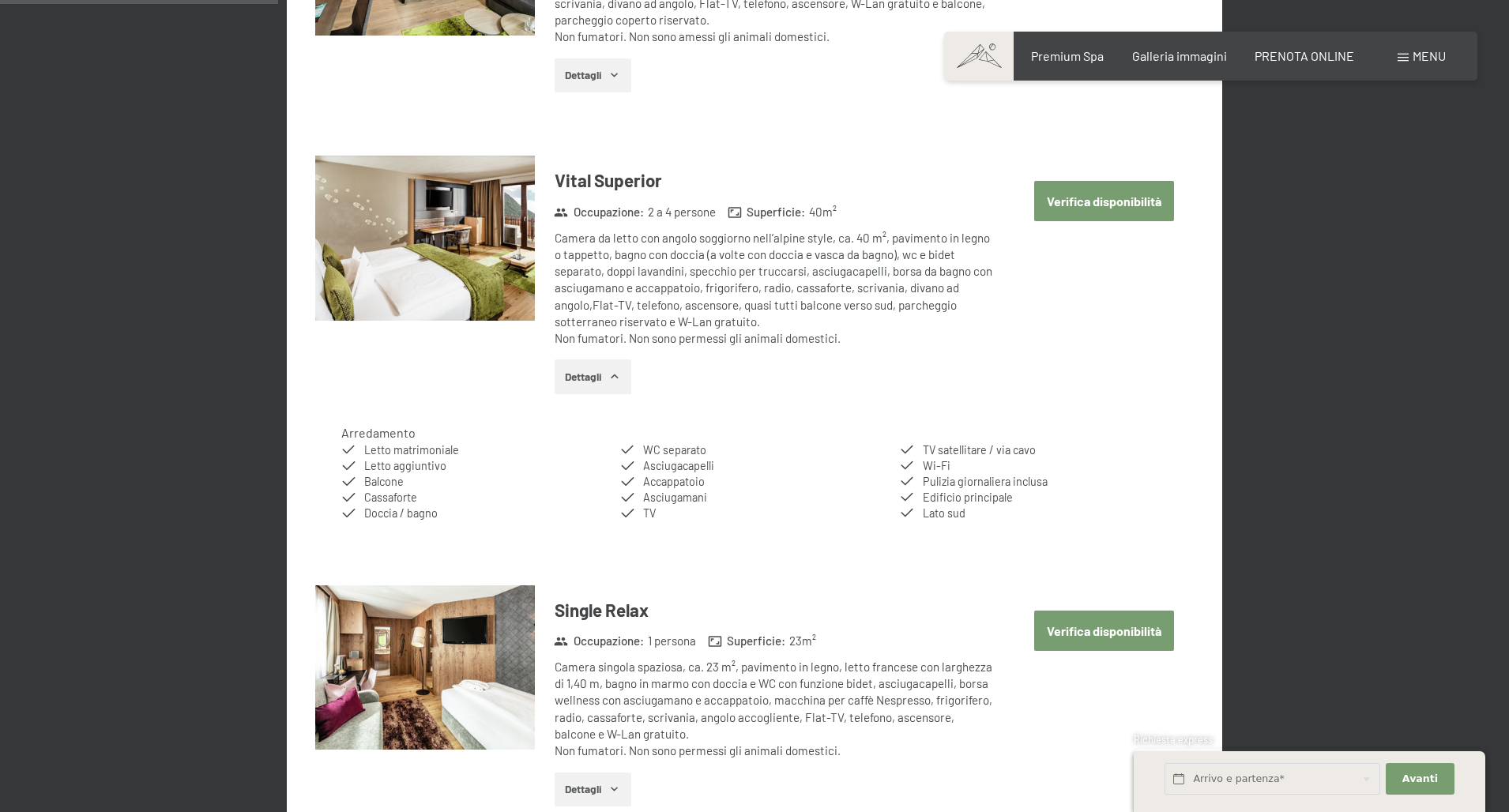
scroll to position [996, 0]
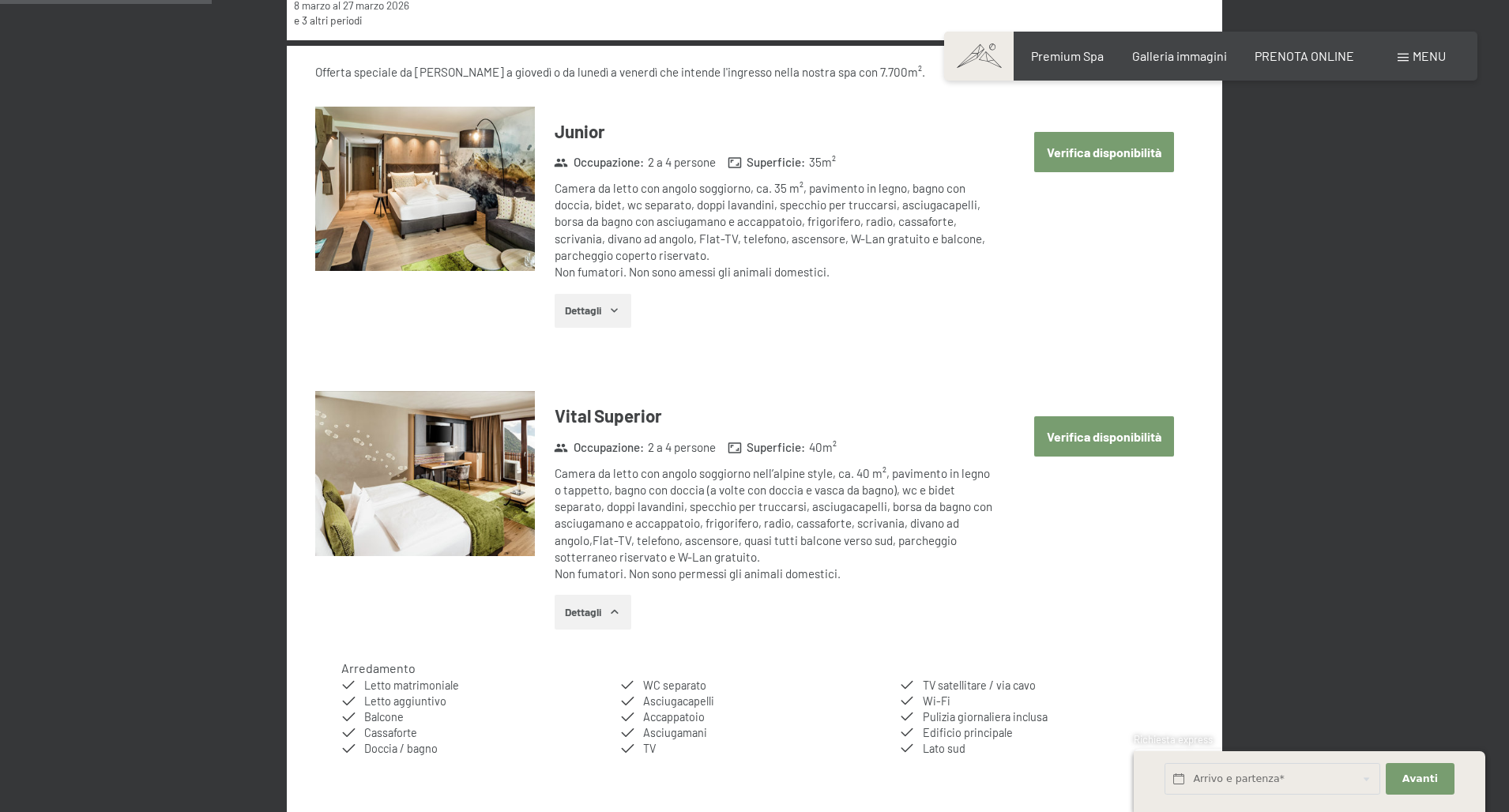
click at [1088, 433] on button "Verifica disponibilità" at bounding box center [1104, 436] width 140 height 40
select select "2025-11-01"
select select "2025-12-01"
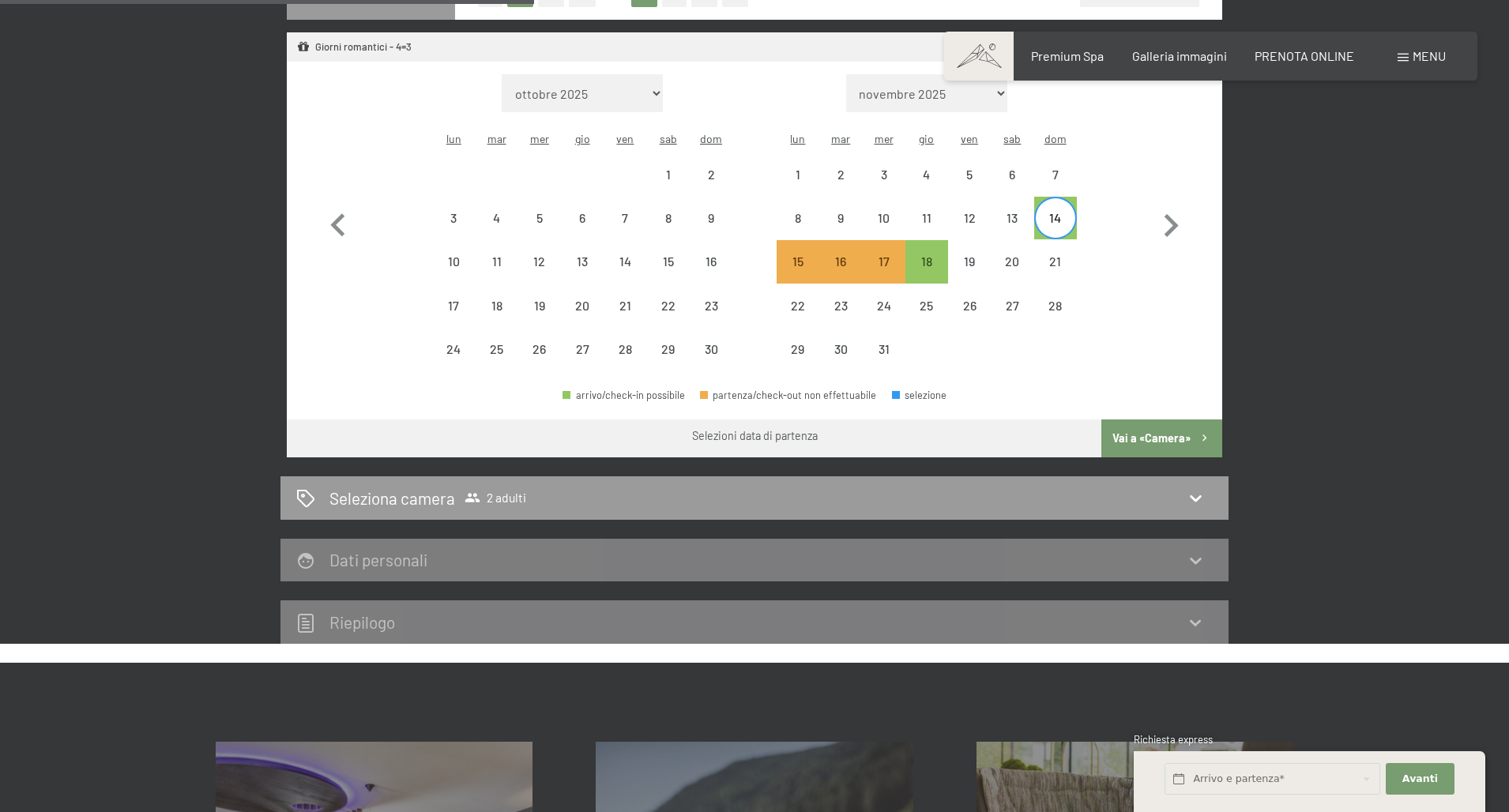
scroll to position [466, 0]
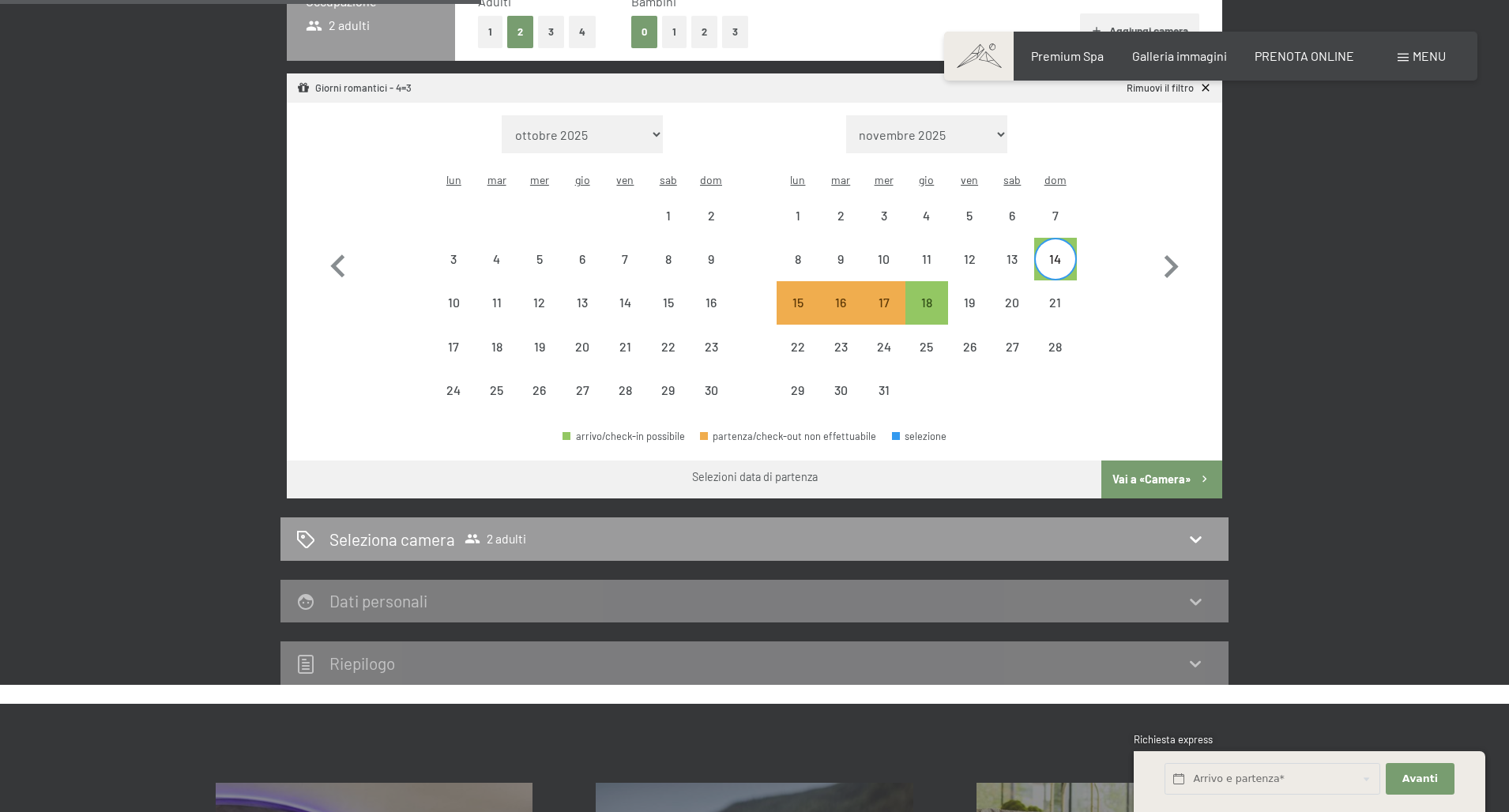
click at [1055, 253] on div "14" at bounding box center [1055, 272] width 39 height 39
select select "2025-11-01"
select select "2025-12-01"
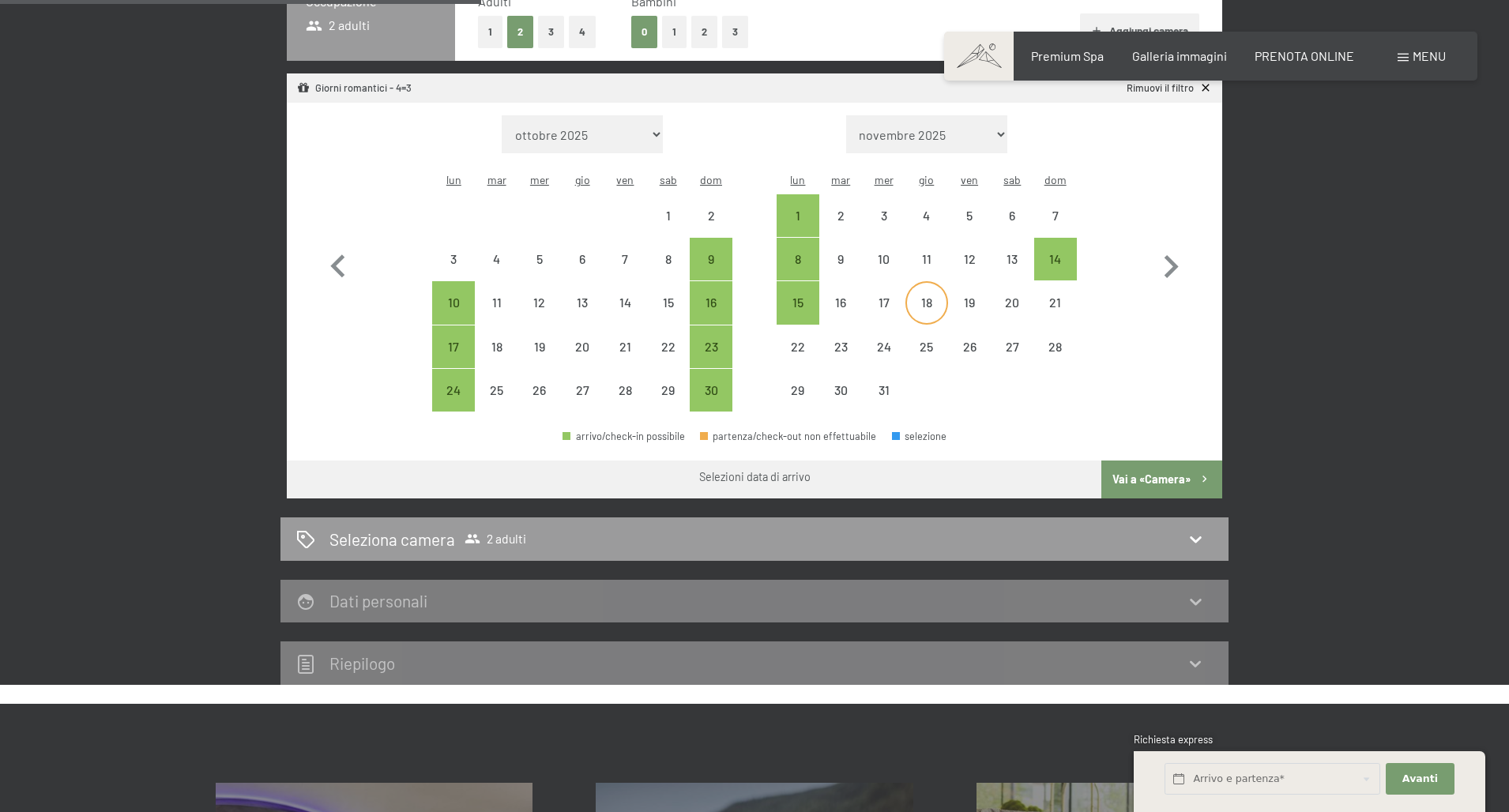
click at [929, 296] on div "18" at bounding box center [926, 315] width 39 height 39
select select "2025-11-01"
select select "2025-12-01"
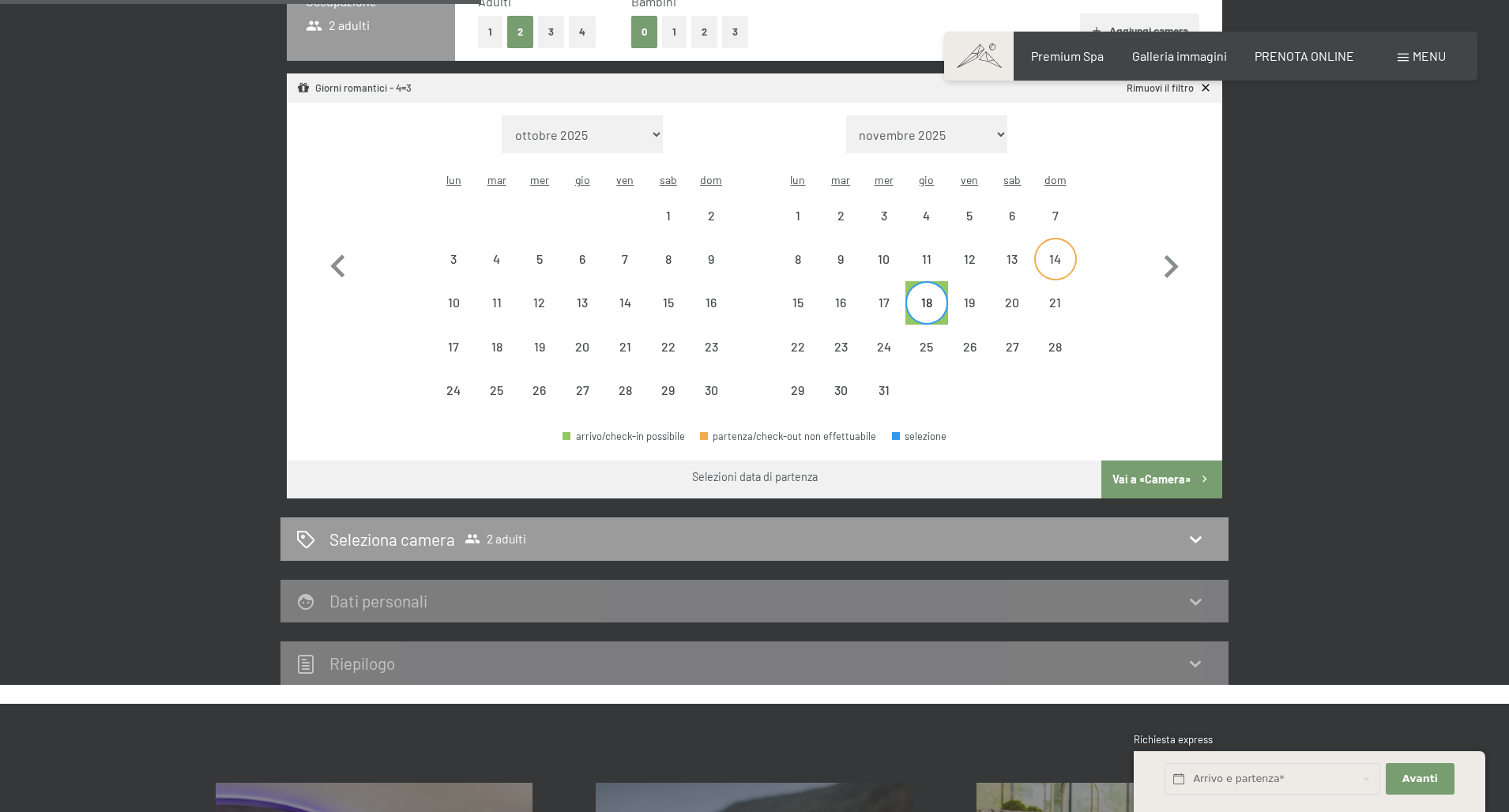
click at [1053, 253] on div "14" at bounding box center [1055, 272] width 39 height 39
select select "2025-11-01"
select select "2025-12-01"
click at [1166, 460] on button "Vai a «Camera»" at bounding box center [1162, 478] width 121 height 38
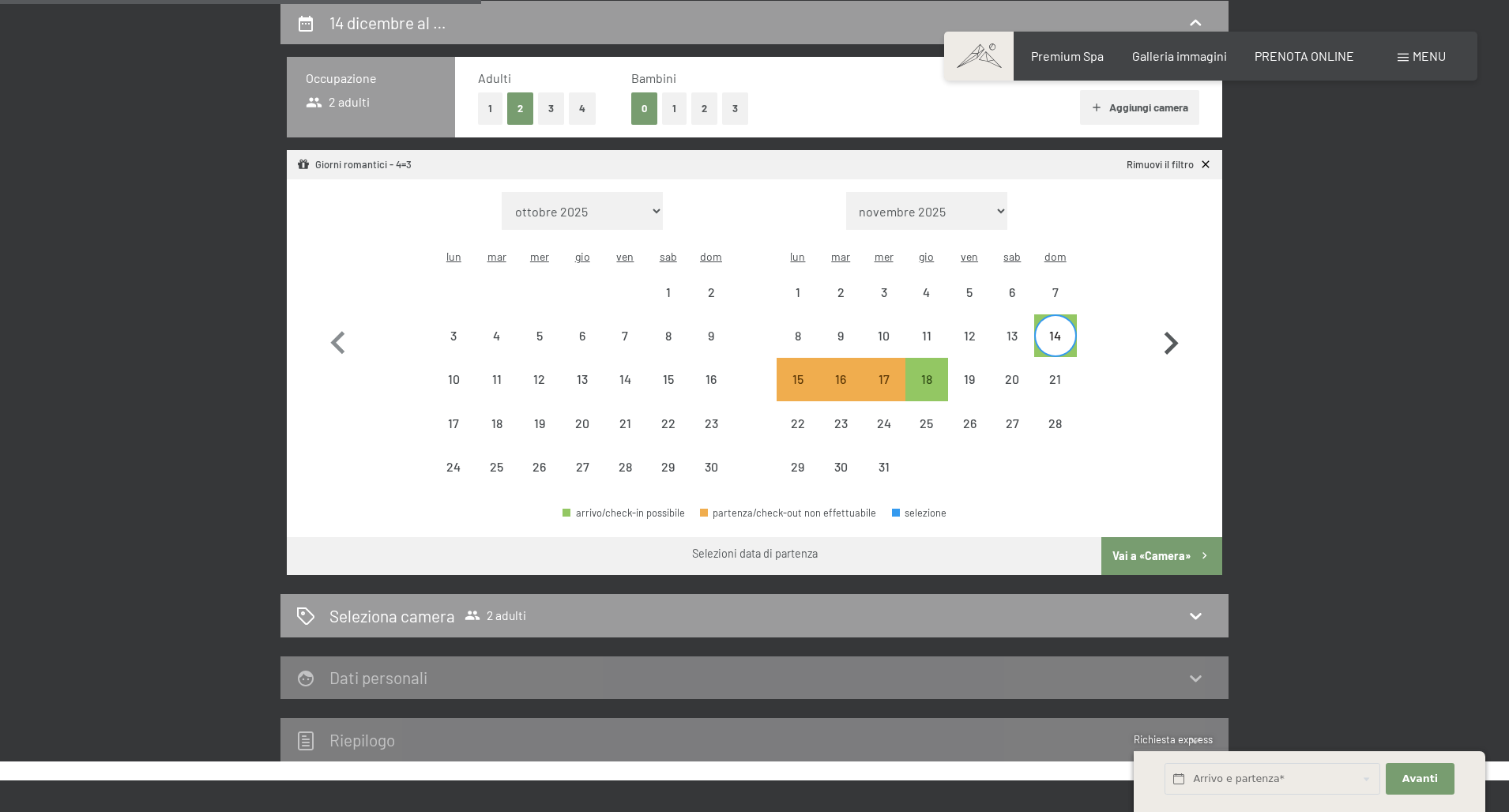
select select "[DATE]"
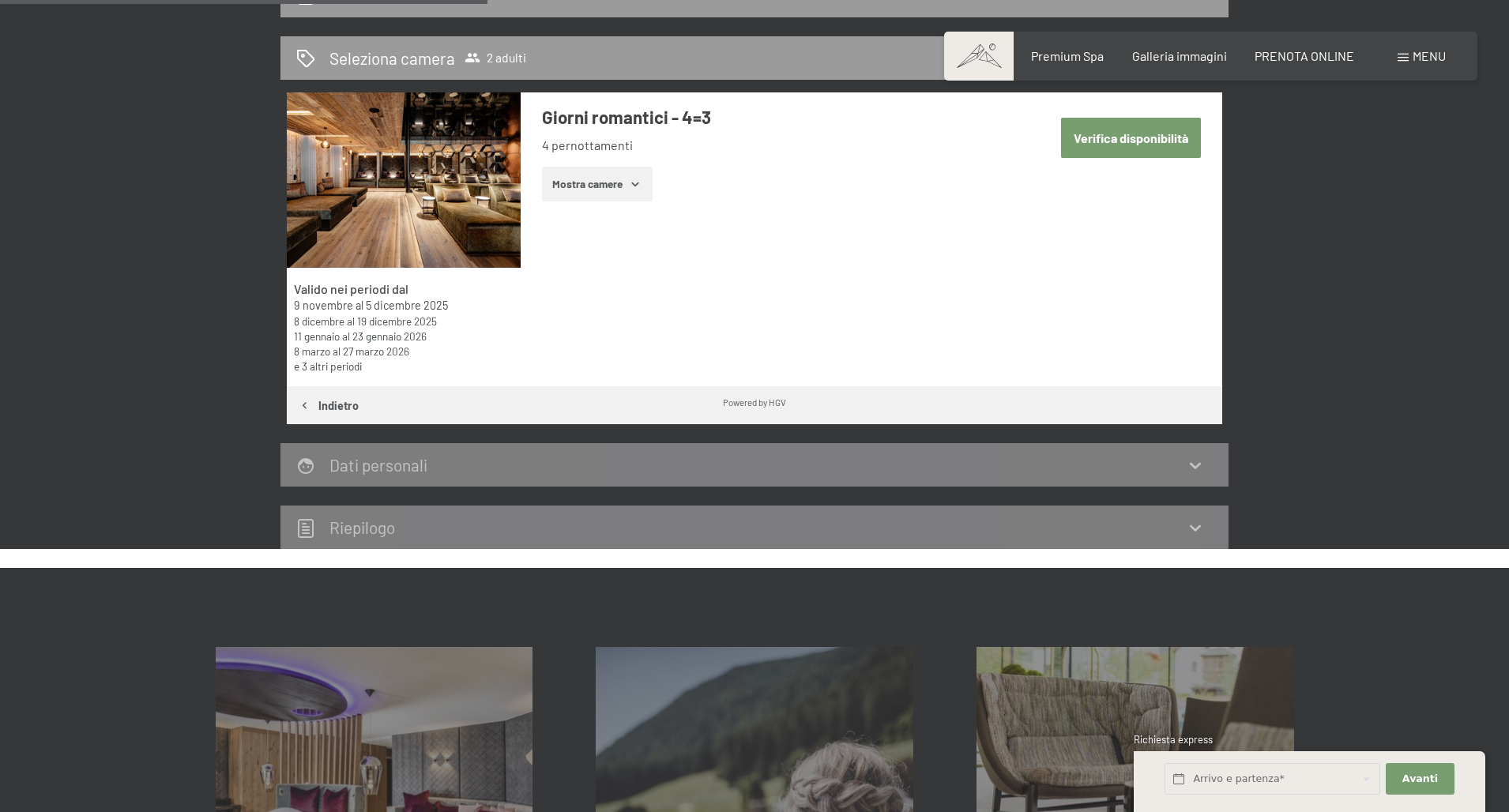
scroll to position [419, 0]
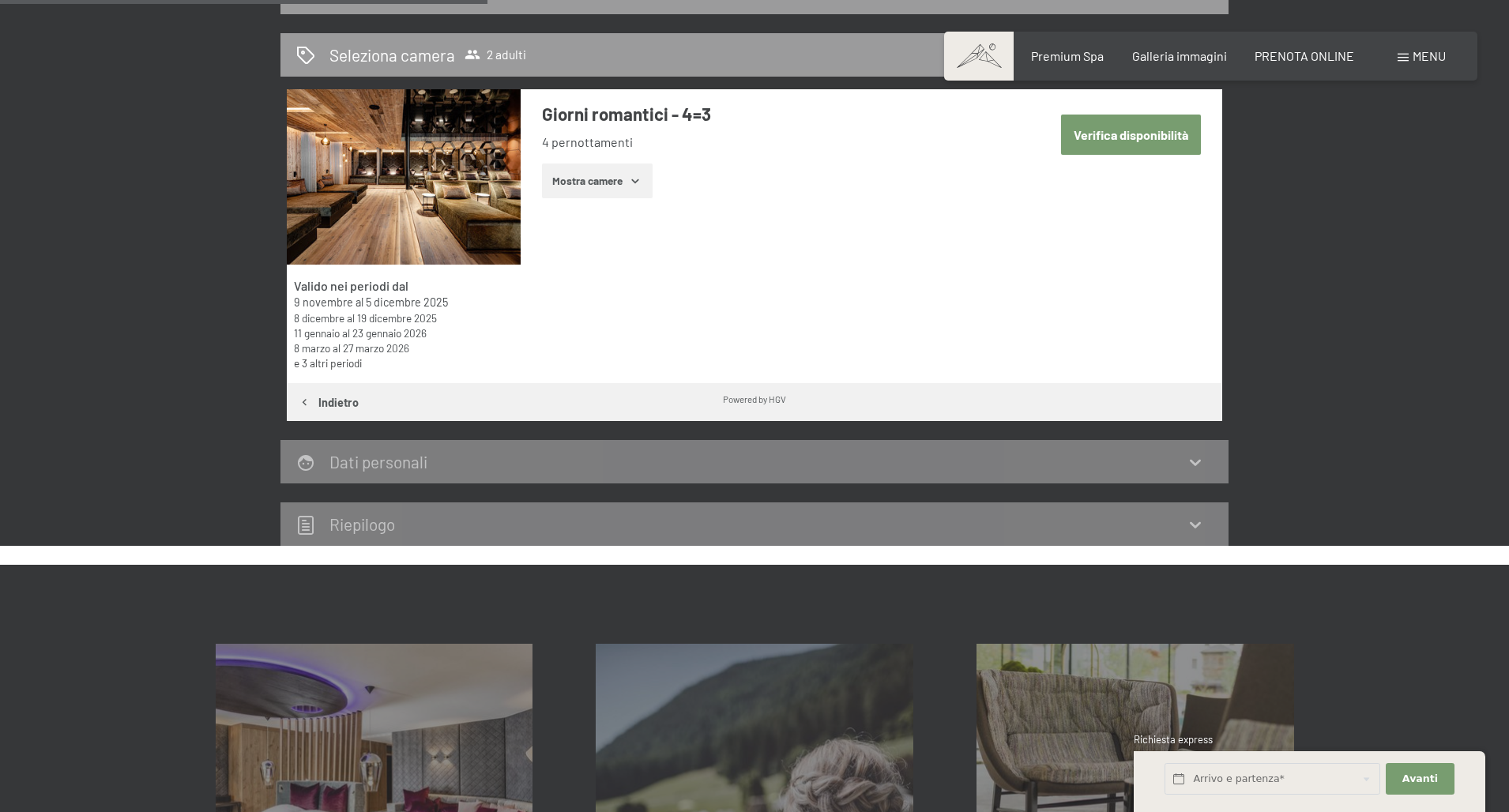
click at [1133, 150] on button "Verifica disponibilità" at bounding box center [1130, 135] width 140 height 40
select select "[DATE]"
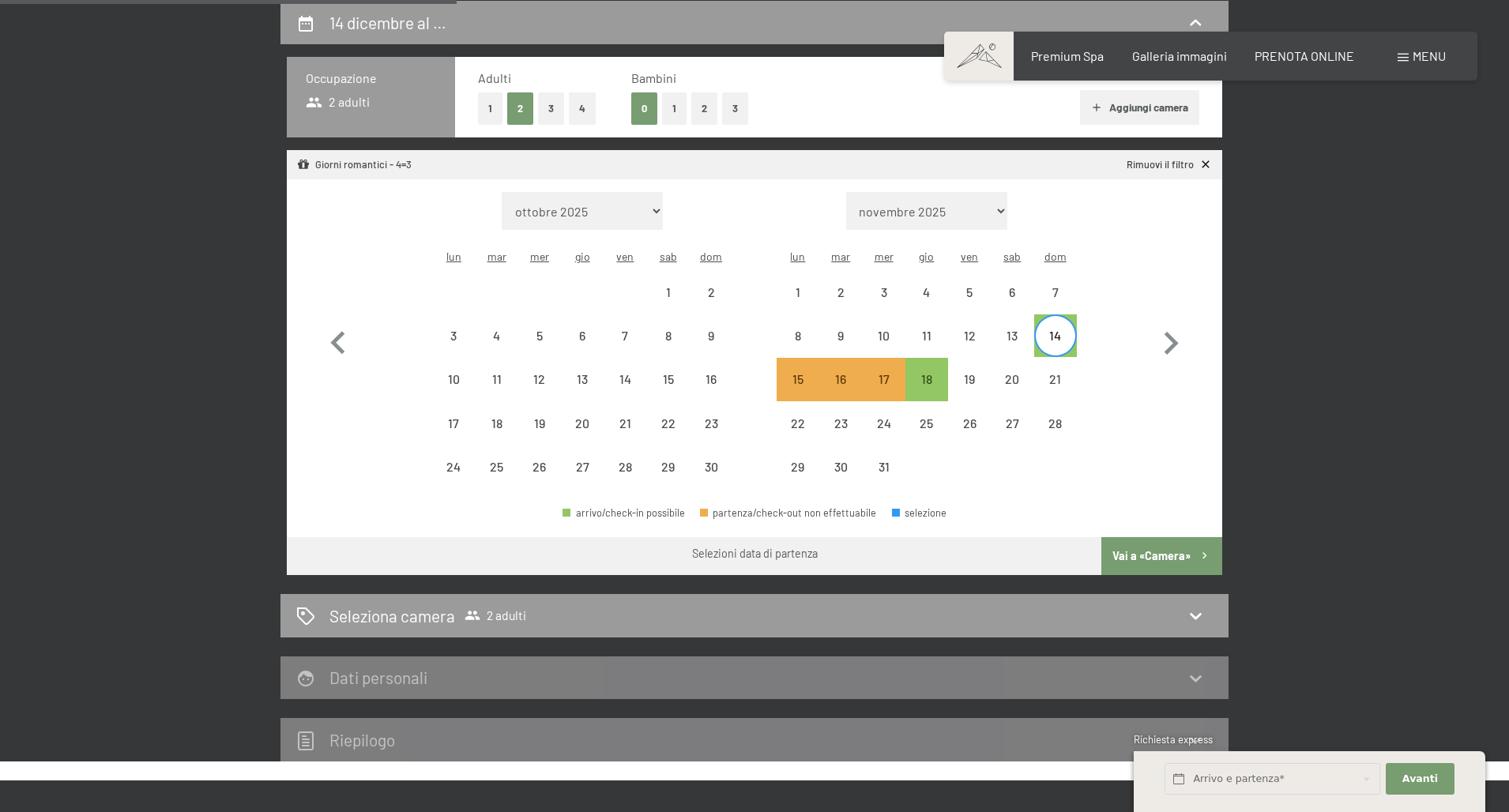
click at [1145, 537] on button "Vai a «Camera»" at bounding box center [1162, 555] width 121 height 38
select select "[DATE]"
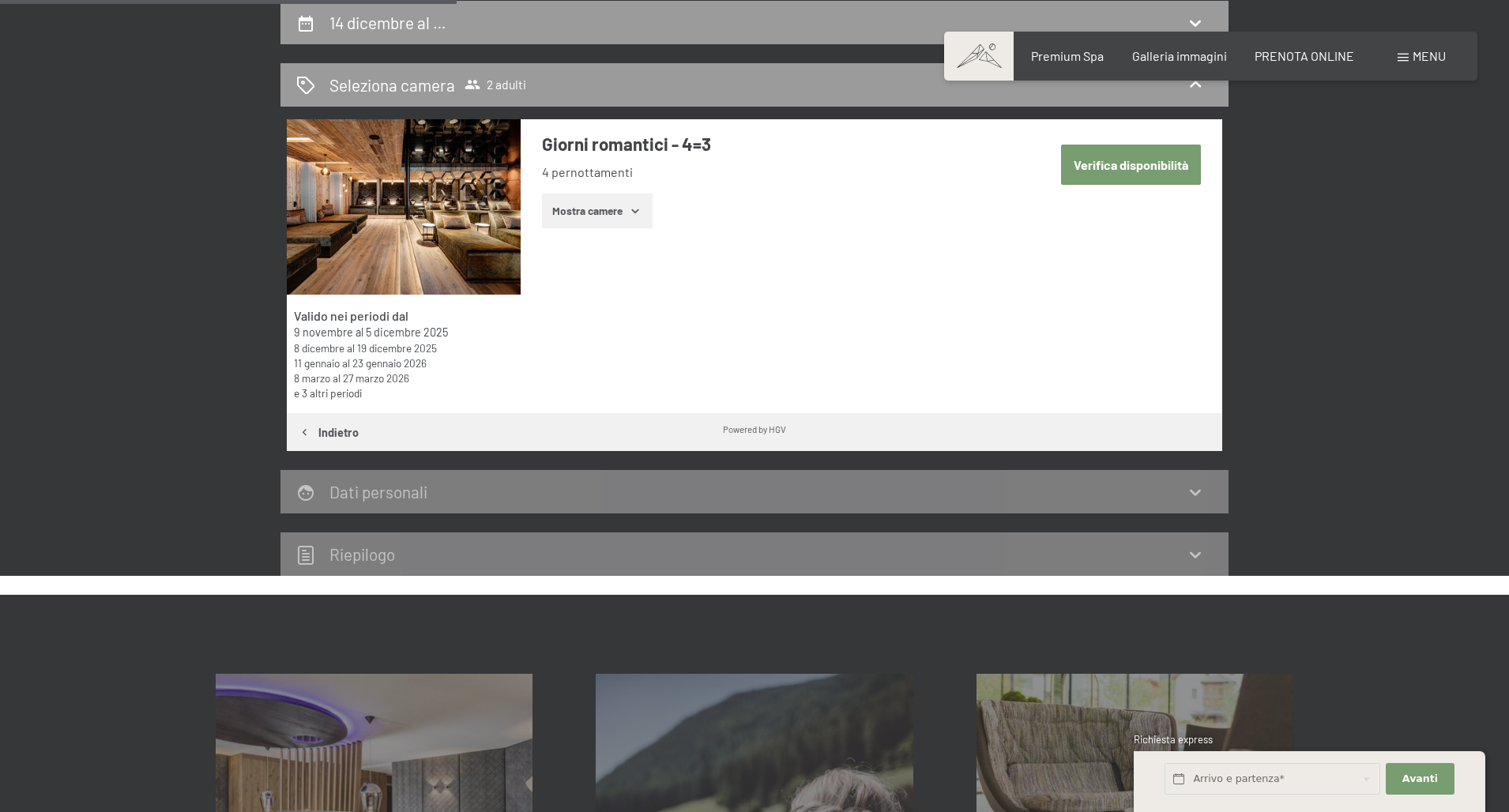
click at [598, 205] on button "Mostra camere" at bounding box center [597, 211] width 111 height 35
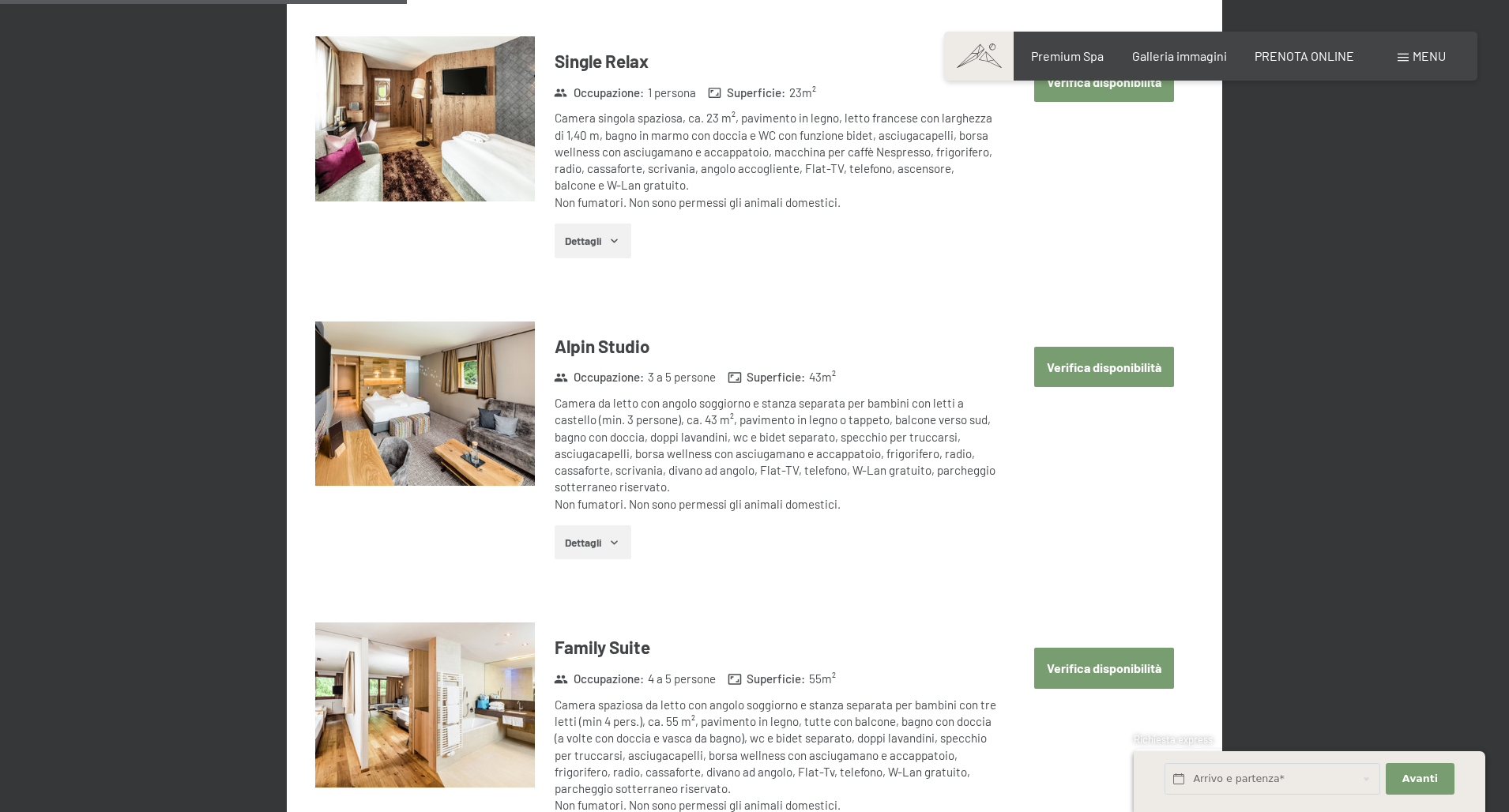
scroll to position [1417, 0]
click at [1099, 364] on button "Verifica disponibilità" at bounding box center [1104, 368] width 140 height 40
select select "[DATE]"
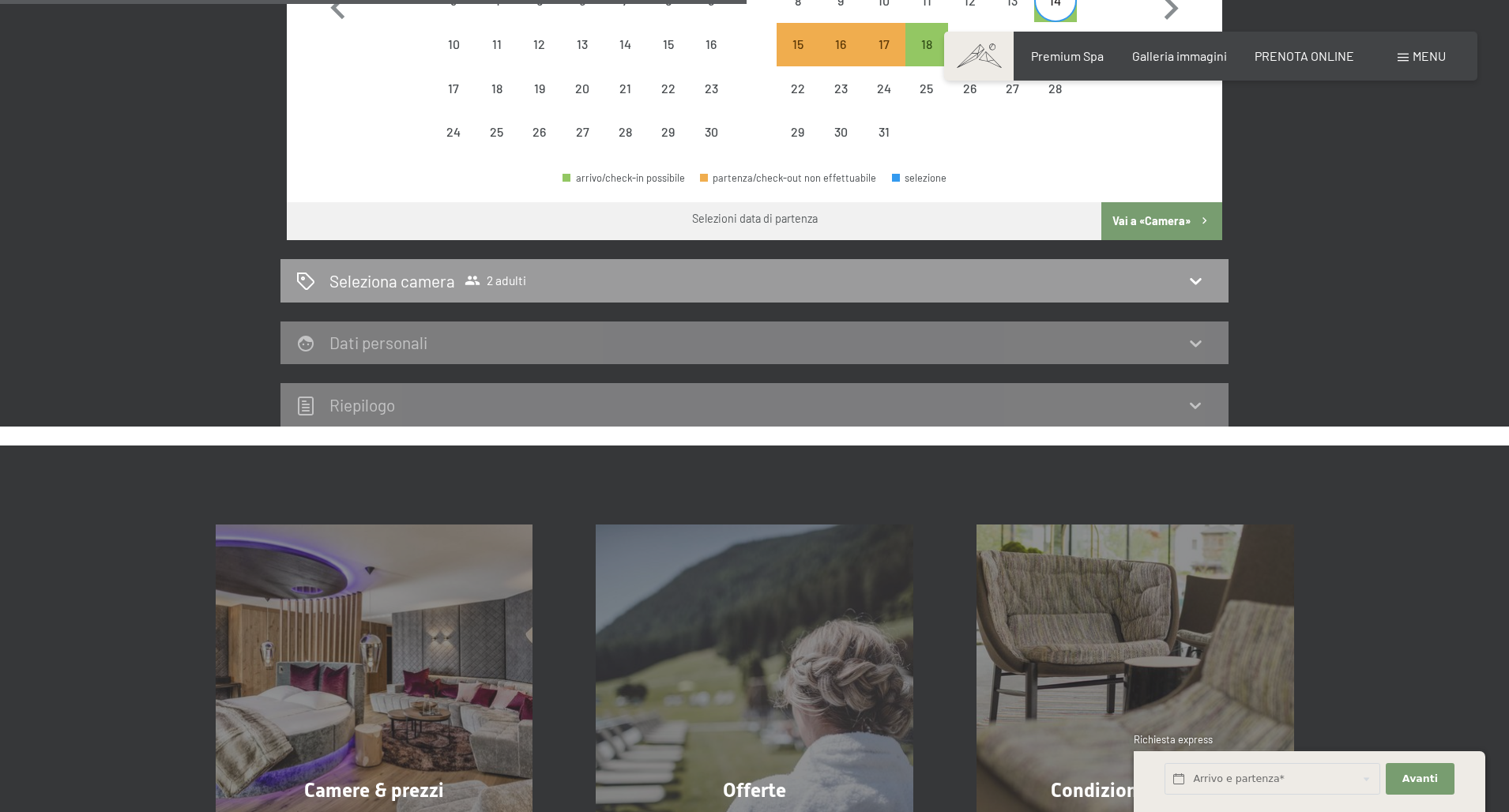
scroll to position [723, 0]
click at [450, 269] on h2 "Seleziona camera" at bounding box center [391, 280] width 126 height 23
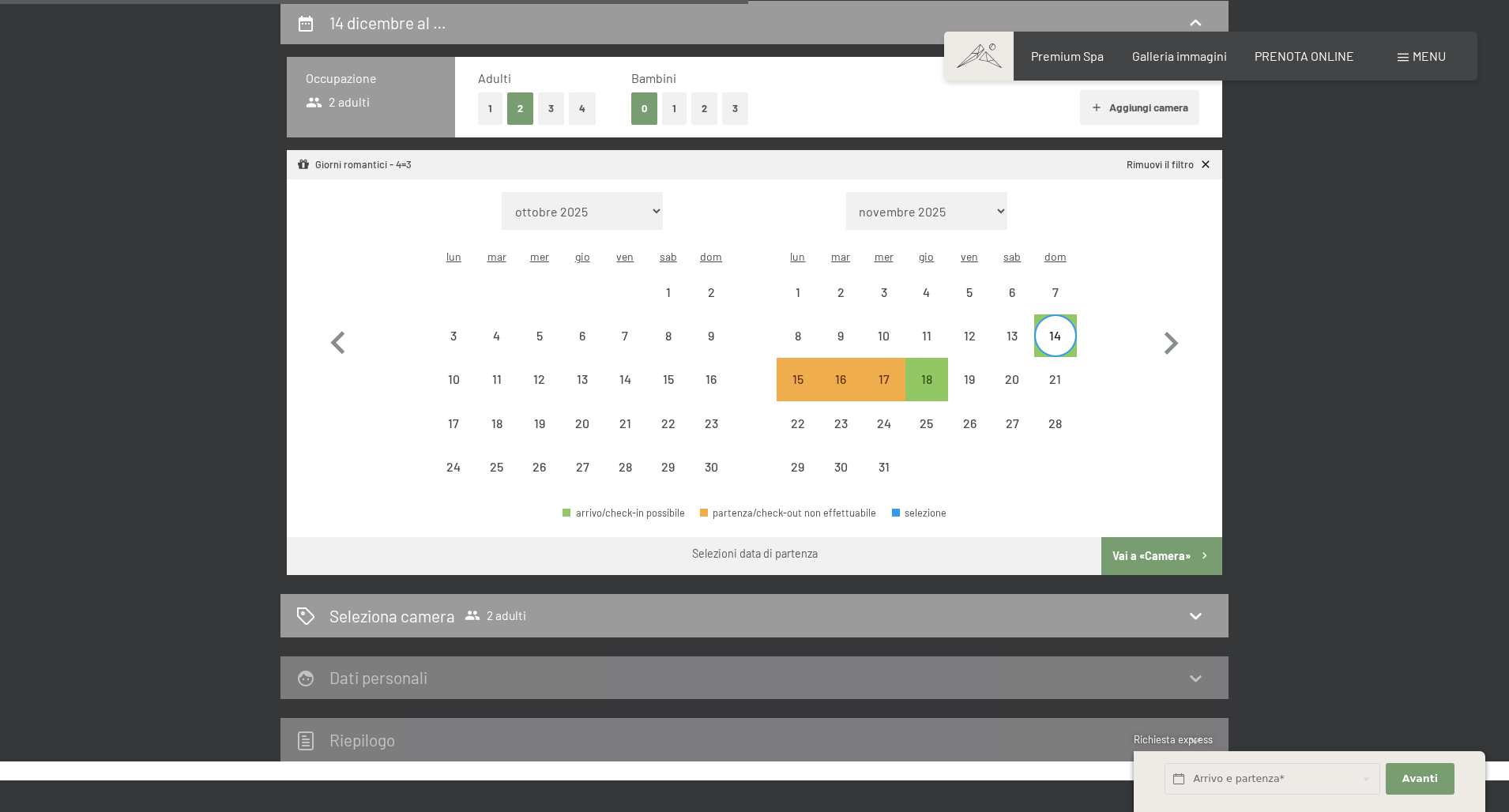
select select "[DATE]"
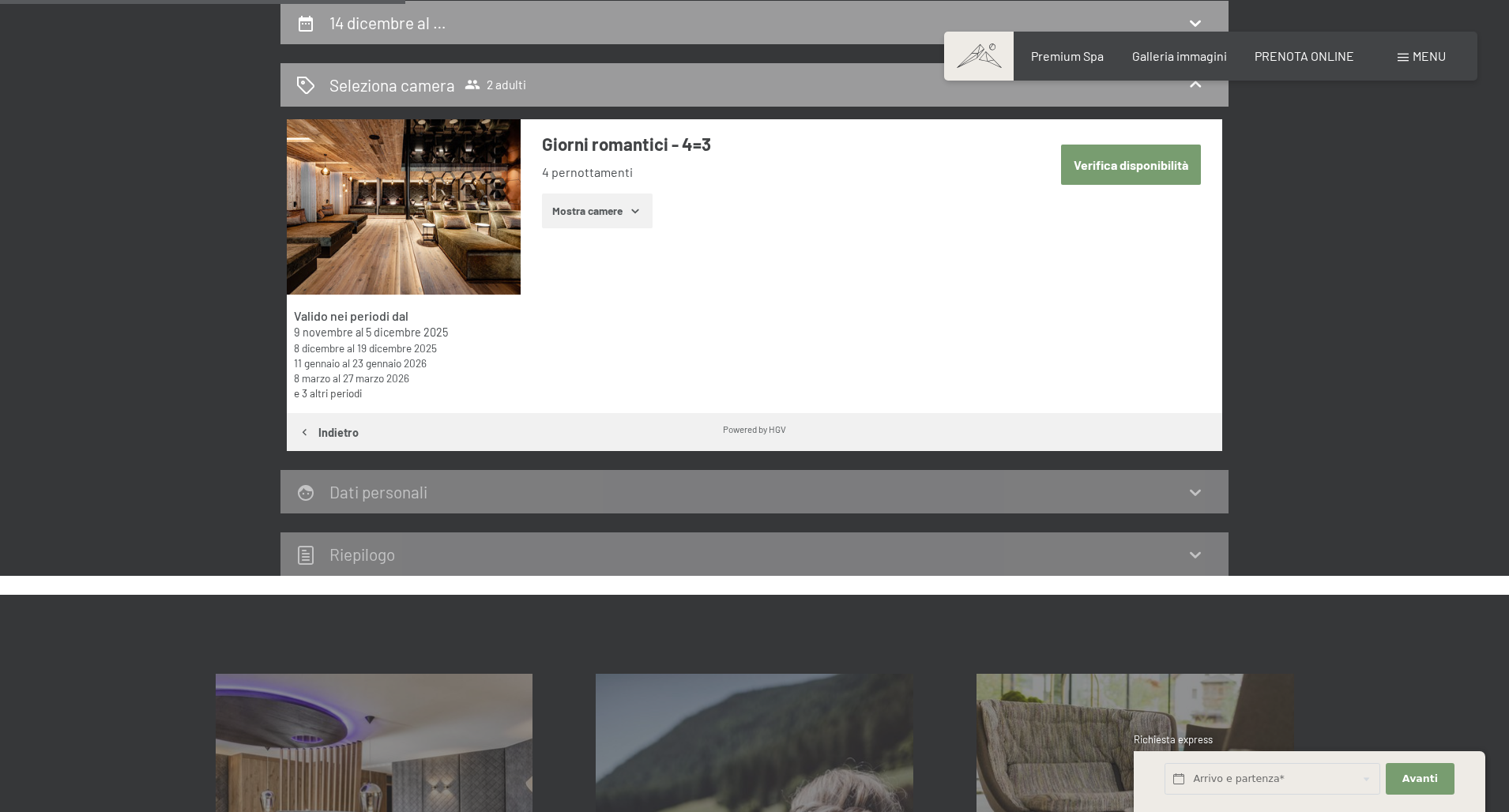
click at [1163, 168] on button "Verifica disponibilità" at bounding box center [1130, 165] width 140 height 40
select select "[DATE]"
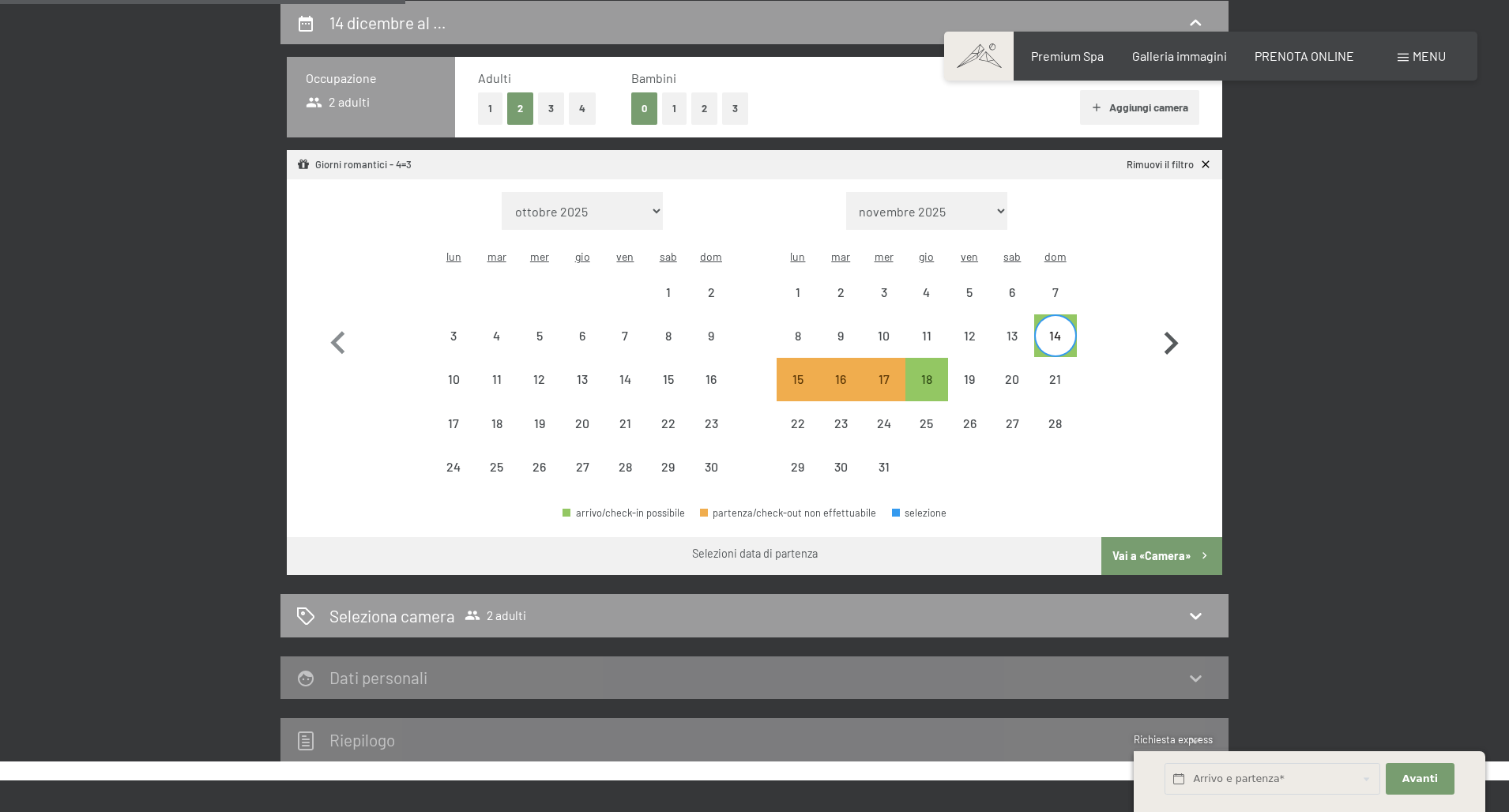
click at [1173, 332] on icon "button" at bounding box center [1172, 343] width 15 height 23
select select "[DATE]"
select select "2026-01-01"
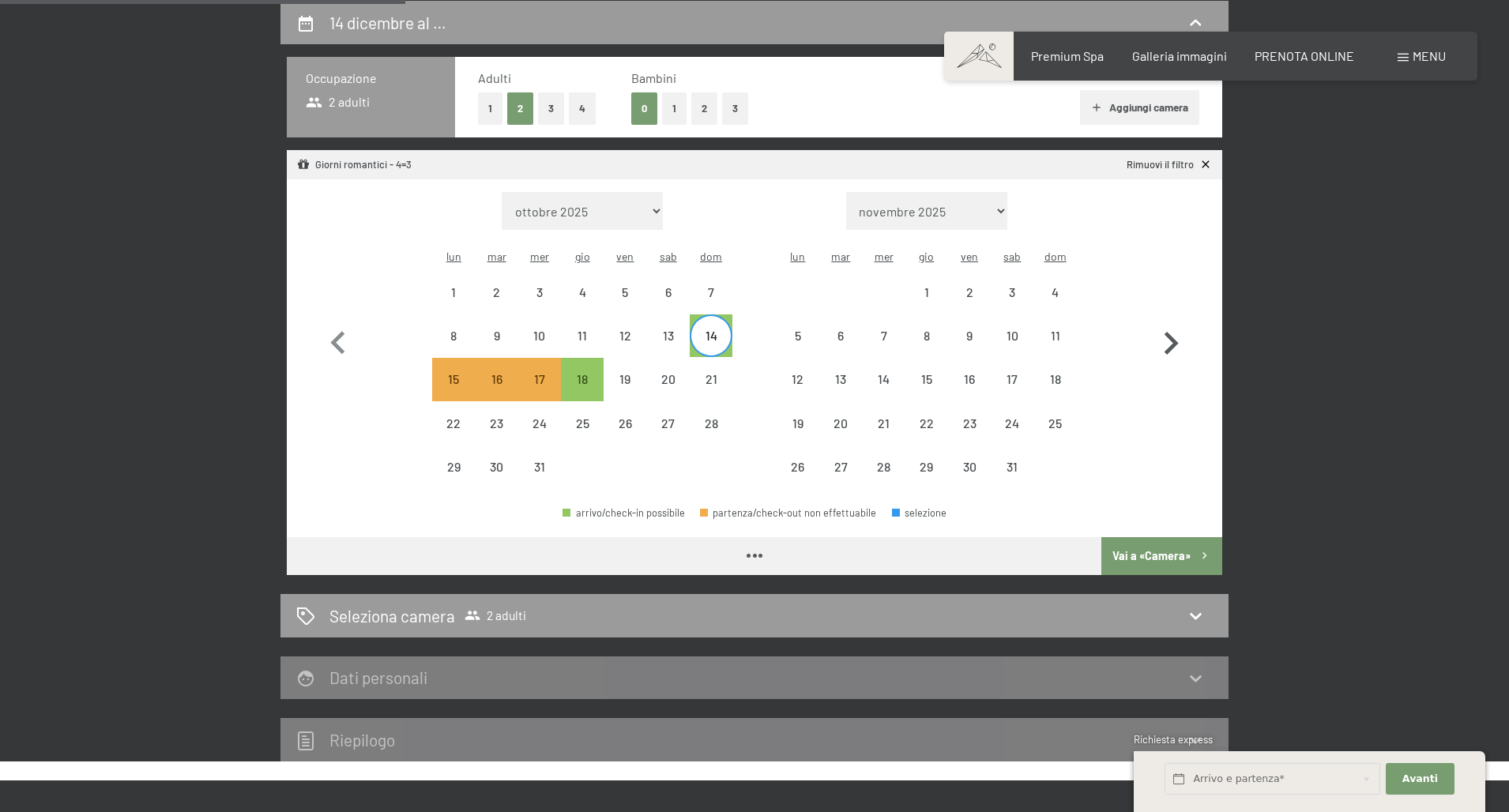
select select "[DATE]"
select select "2026-01-01"
click at [1184, 163] on link "Rimuovi il filtro" at bounding box center [1169, 165] width 85 height 15
select select "[DATE]"
select select "2026-01-01"
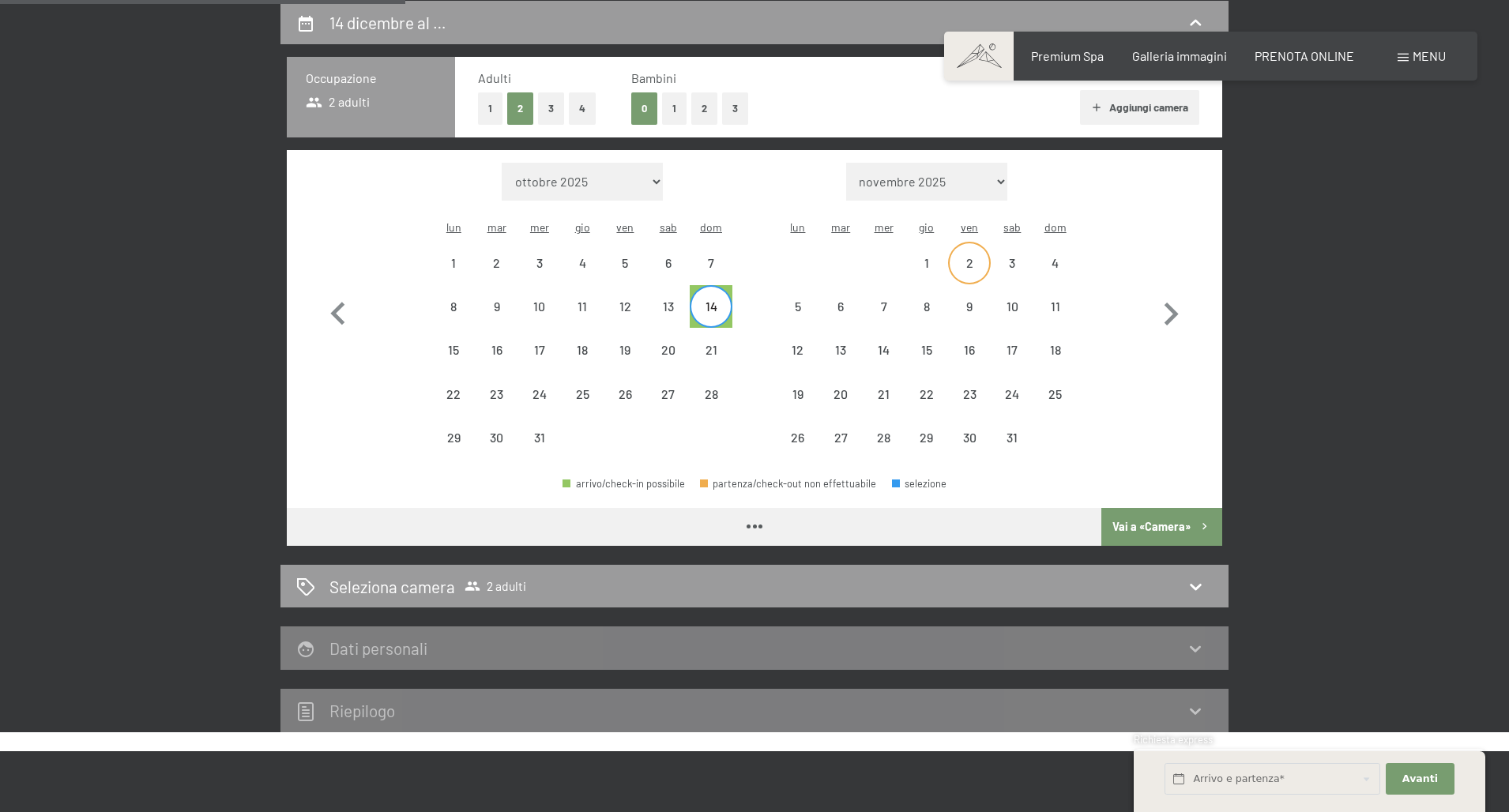
select select "[DATE]"
select select "2026-01-01"
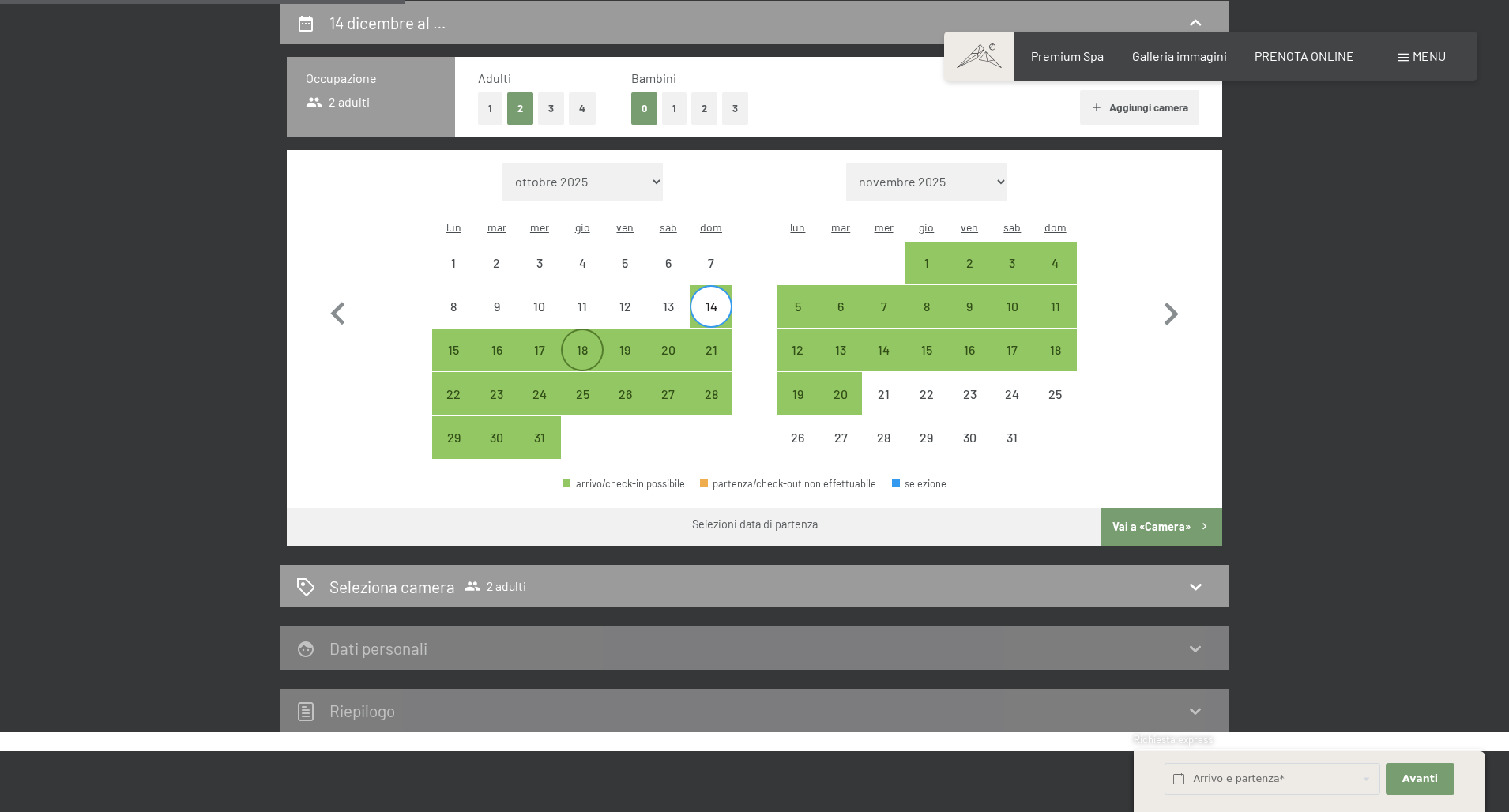
click at [584, 344] on div "18" at bounding box center [581, 363] width 39 height 39
select select "2025-12-01"
select select "2026-01-01"
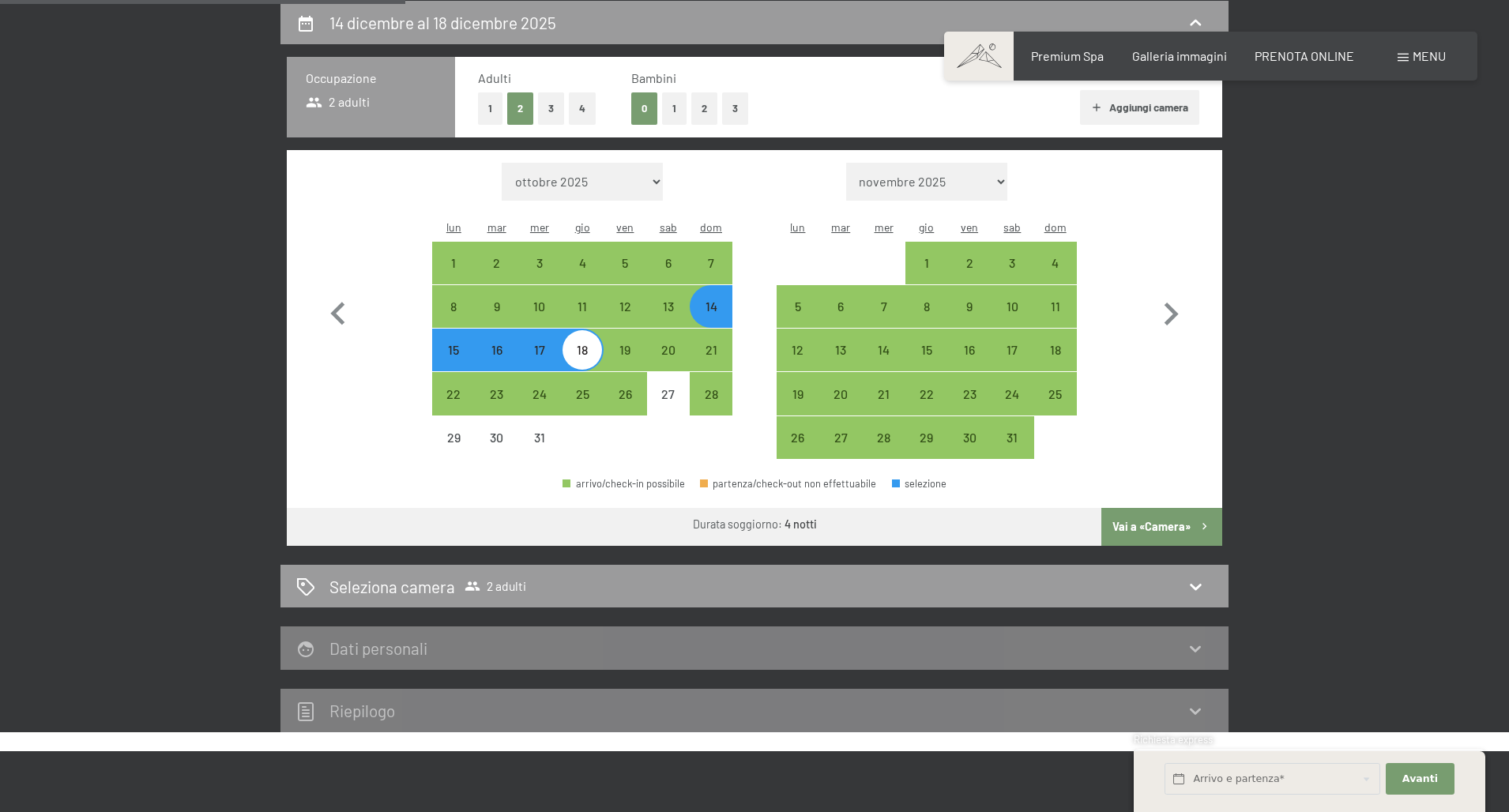
click at [1186, 508] on button "Vai a «Camera»" at bounding box center [1162, 526] width 121 height 38
select select "2025-12-01"
select select "2026-01-01"
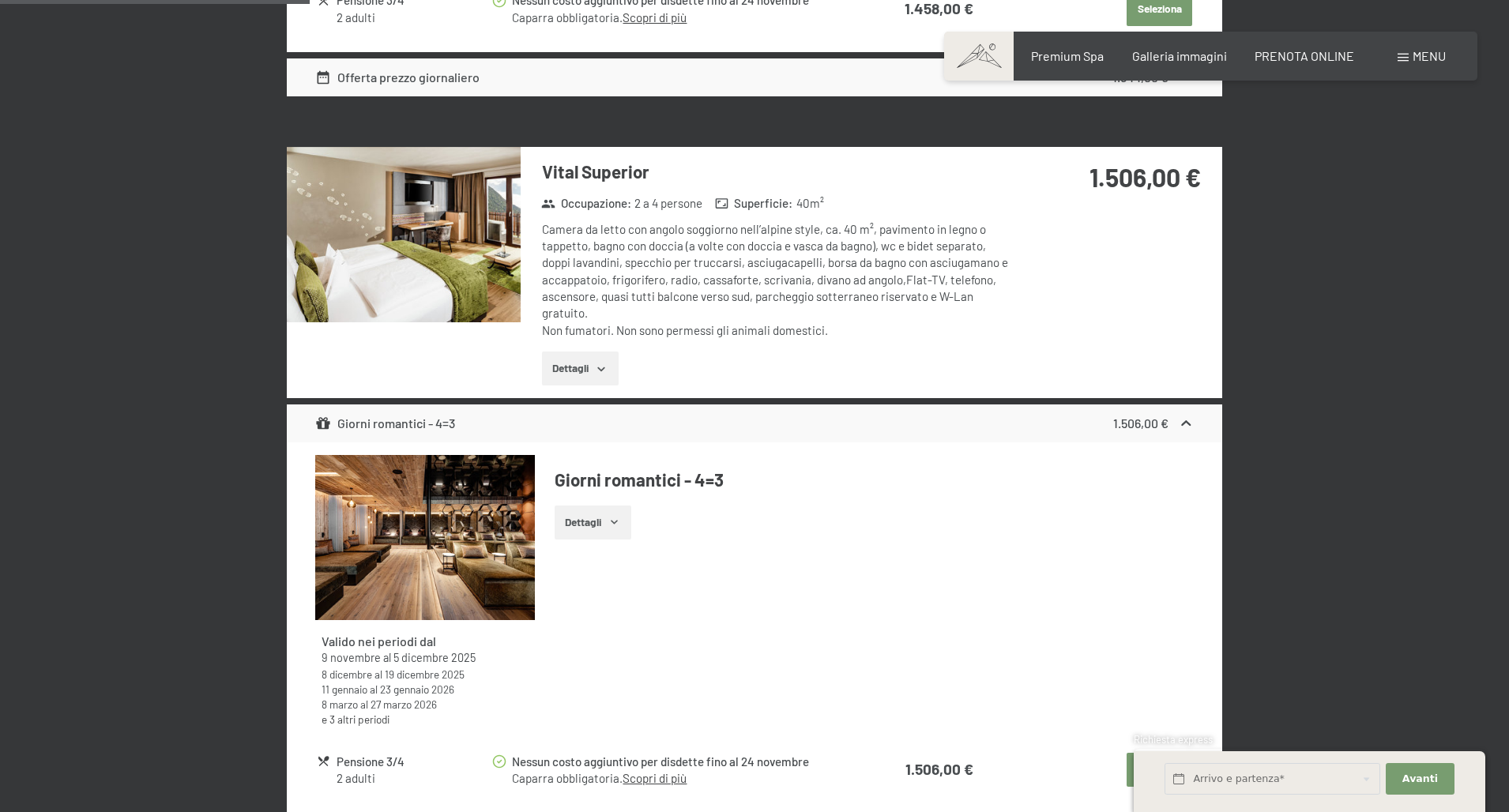
scroll to position [1171, 0]
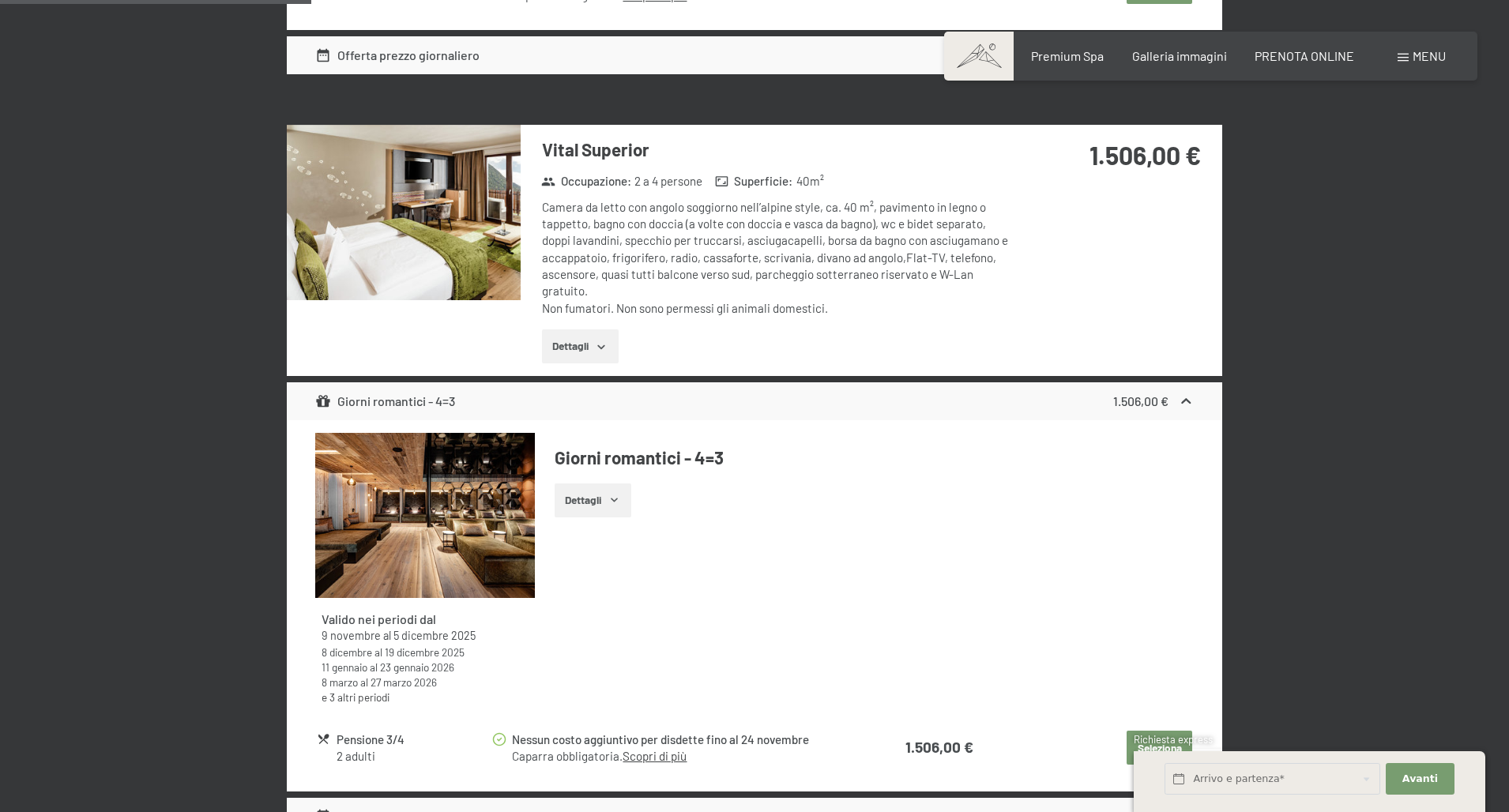
click at [616, 494] on icon "button" at bounding box center [614, 500] width 13 height 13
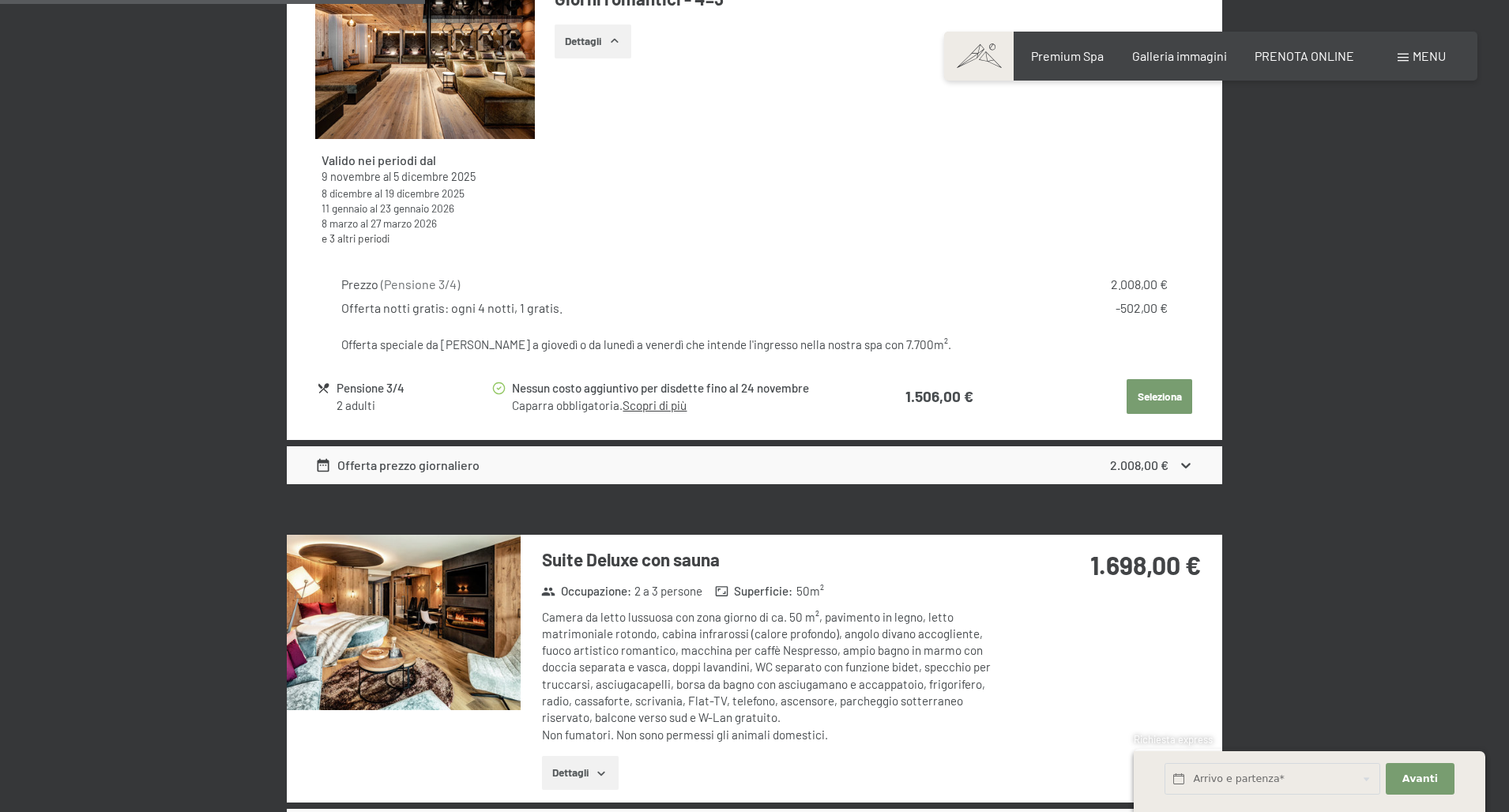
scroll to position [1631, 0]
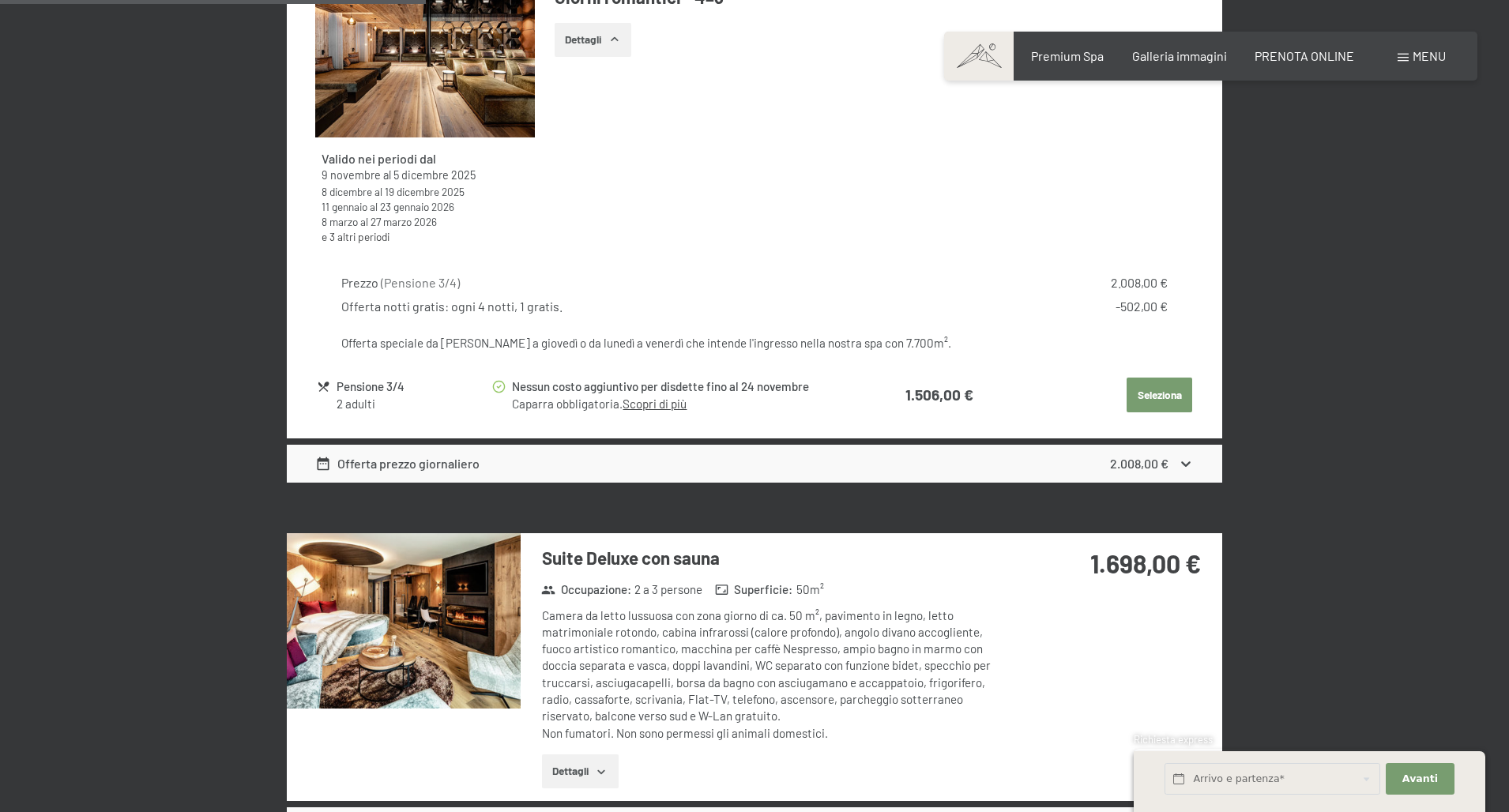
click at [1167, 393] on button "Seleziona" at bounding box center [1160, 395] width 66 height 35
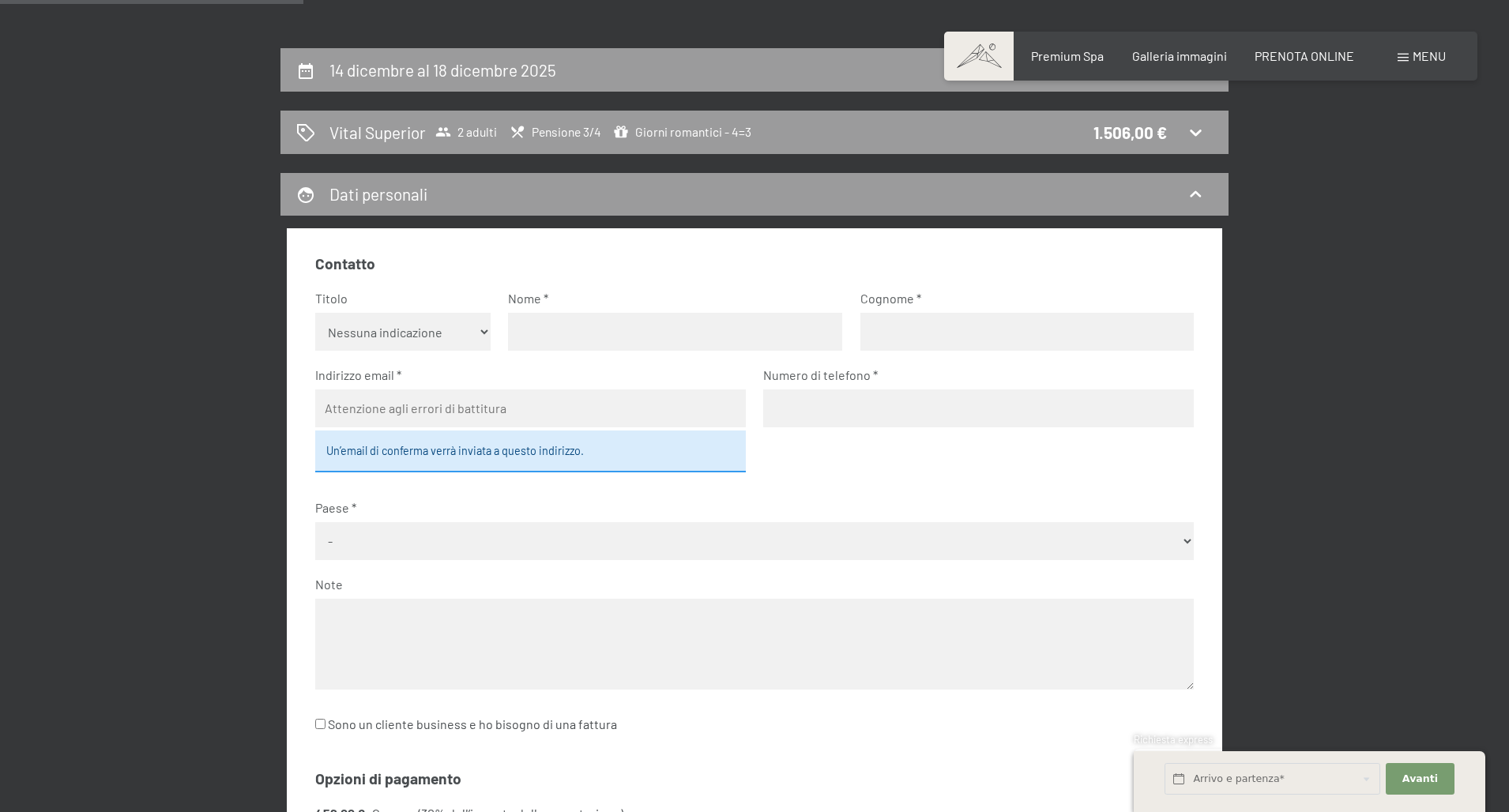
scroll to position [337, 0]
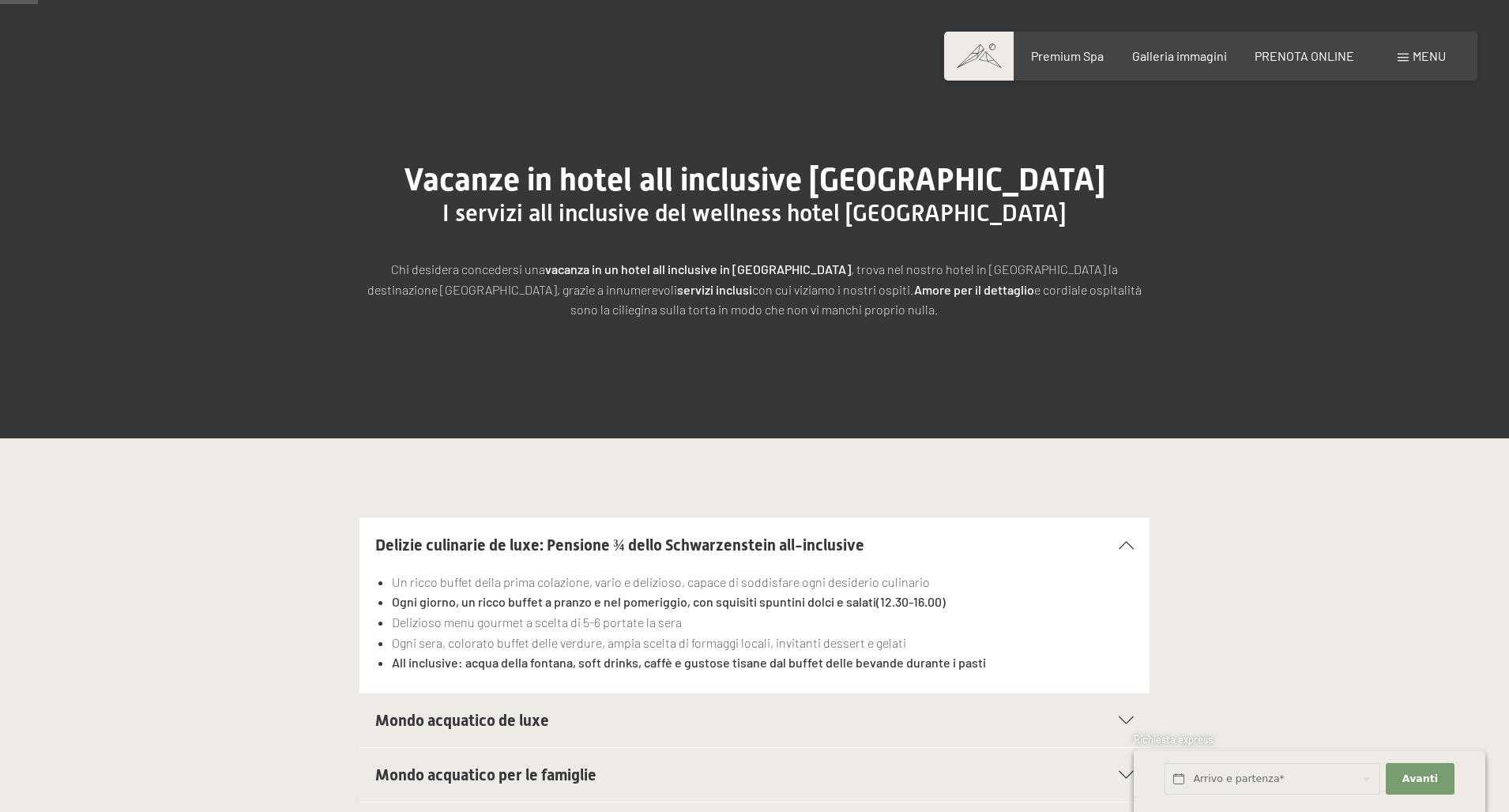
scroll to position [127, 0]
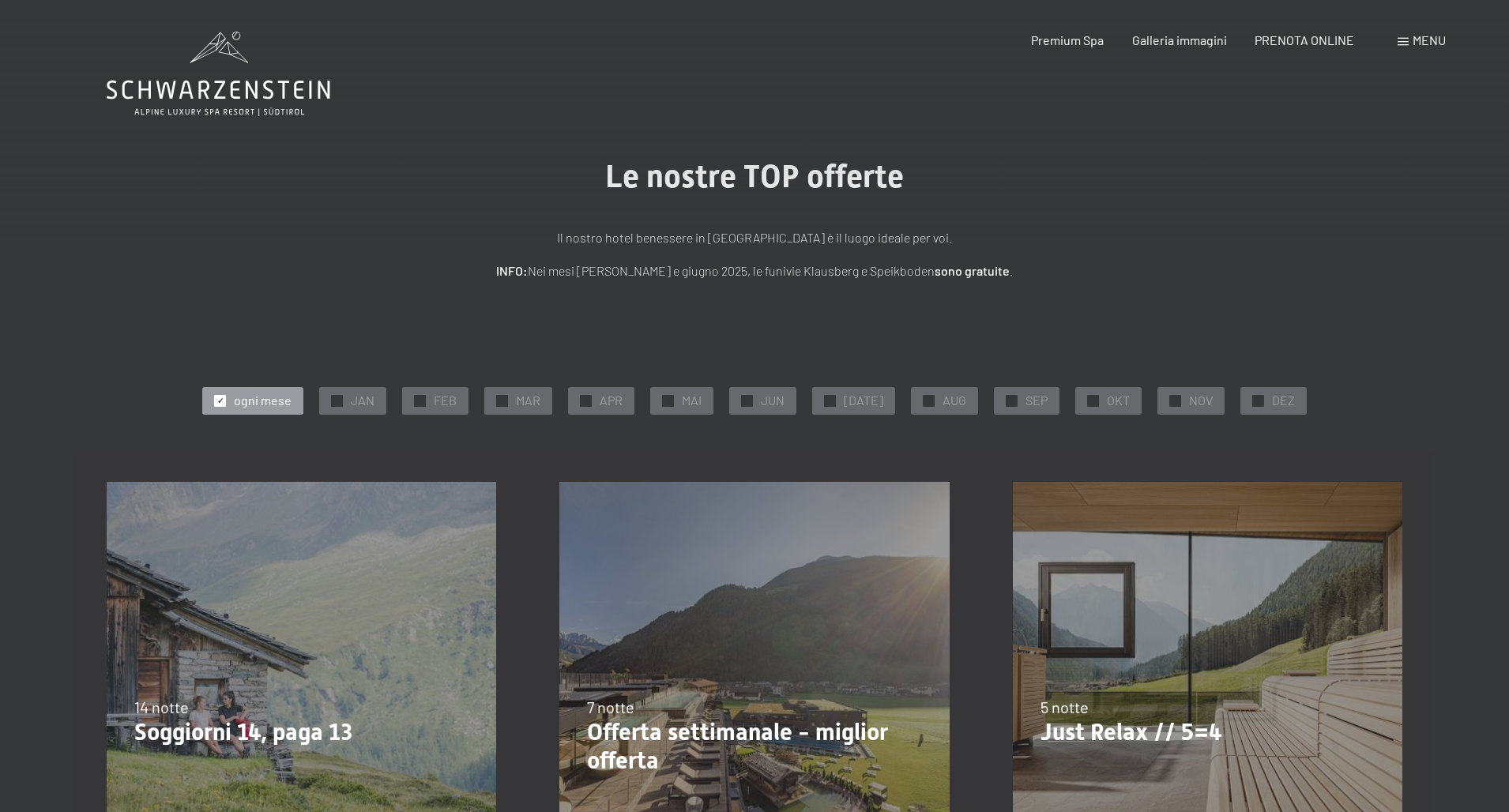
click at [1159, 732] on p "Just Relax // 5=4" at bounding box center [1207, 731] width 334 height 28
click at [1277, 747] on div "[DATE]-[DATE] [DATE]-[DATE] [DATE]-[DATE] [DATE]-[DATE] [DATE]-[DATE] [DATE]-[D…" at bounding box center [1207, 676] width 453 height 453
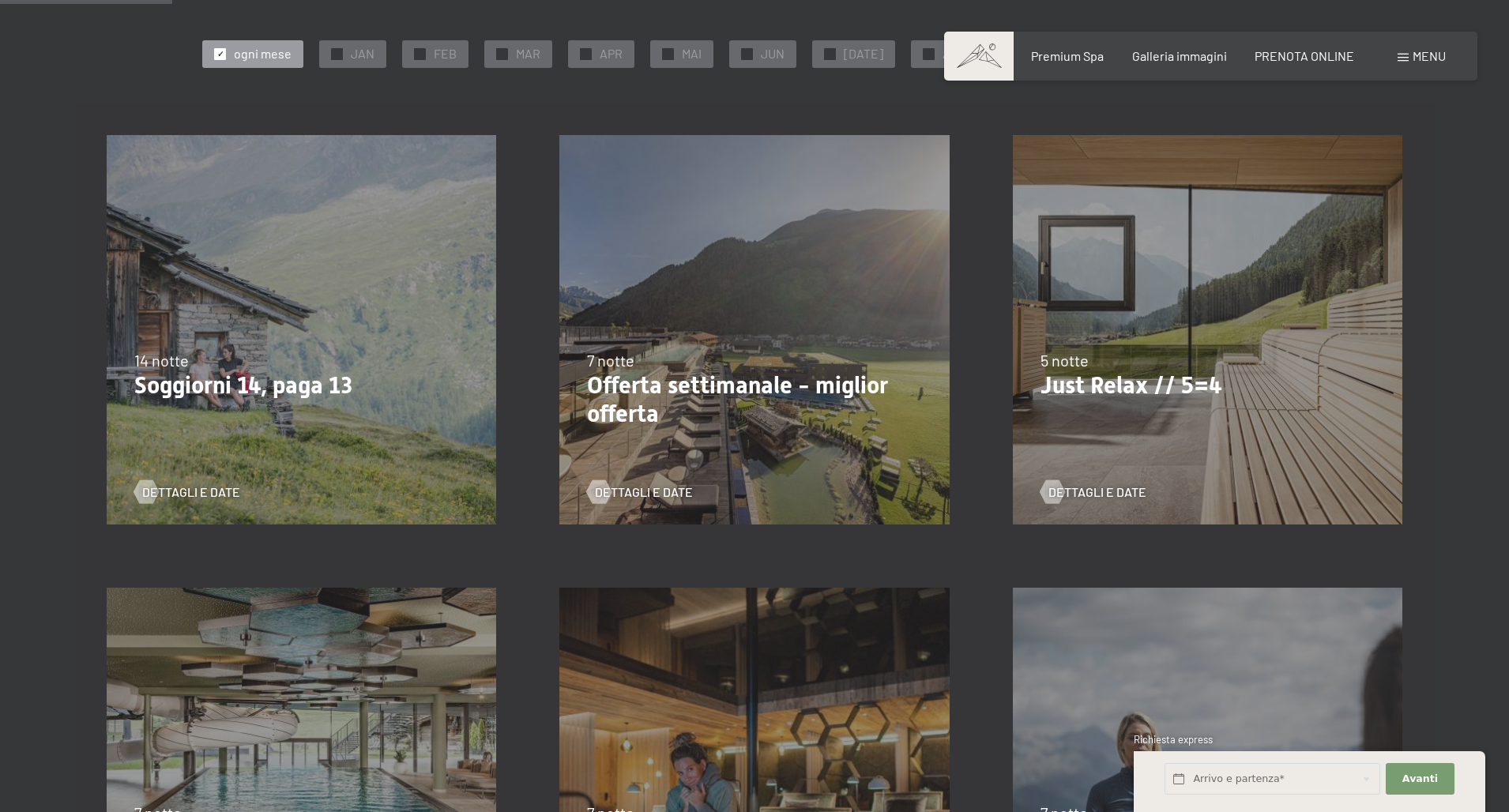
scroll to position [346, 0]
click at [1132, 491] on span "Dettagli e Date" at bounding box center [1113, 492] width 98 height 17
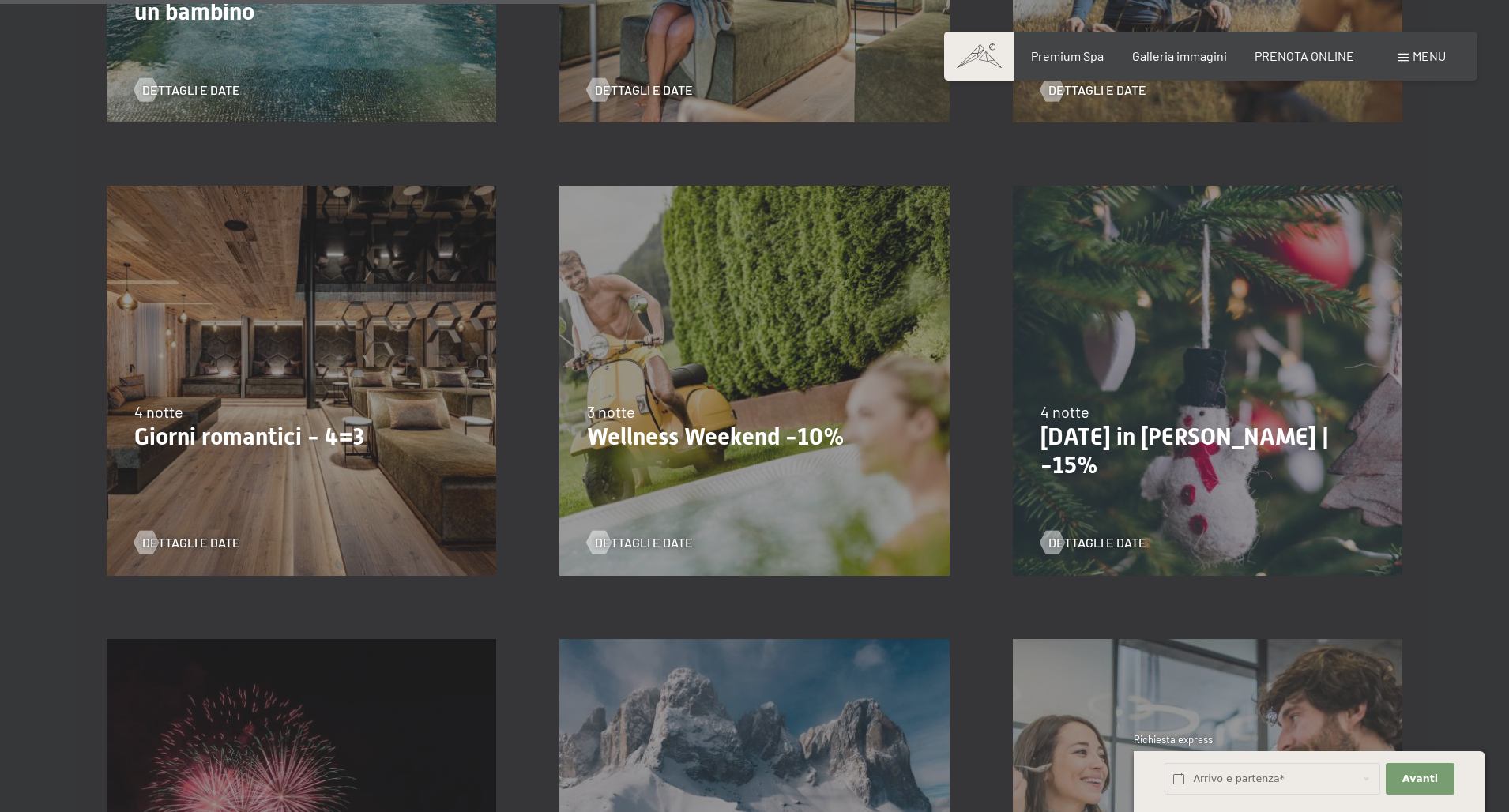
scroll to position [1202, 0]
click at [345, 465] on div "[DATE]-[DATE] [DATE]-[DATE] [DATE]-[DATE] [DATE]-[DATE] [DATE]-[DATE] [DATE]-[D…" at bounding box center [302, 379] width 453 height 453
click at [208, 543] on span "Dettagli e Date" at bounding box center [206, 542] width 98 height 17
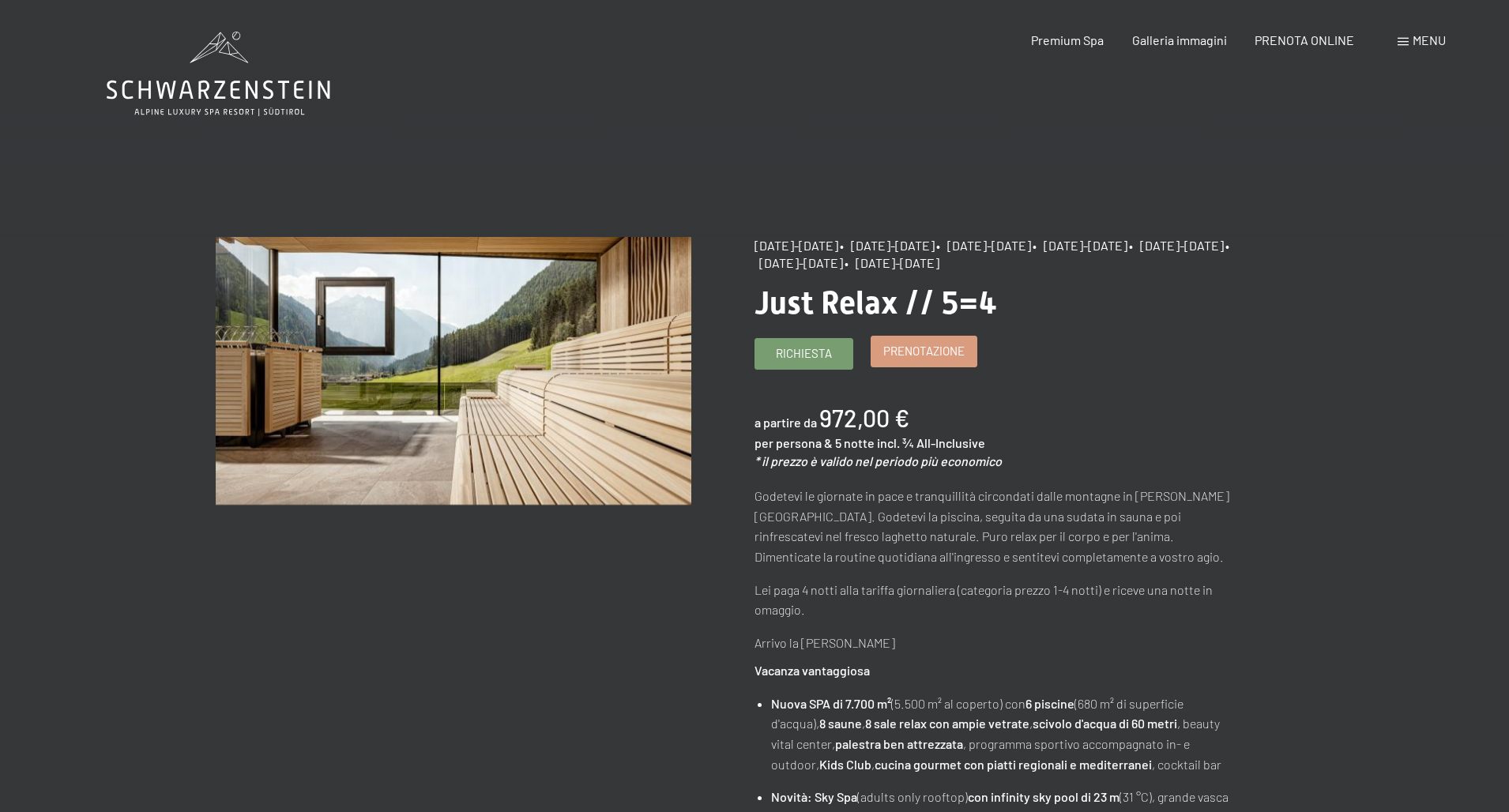
click at [930, 359] on span "Prenotazione" at bounding box center [923, 351] width 82 height 16
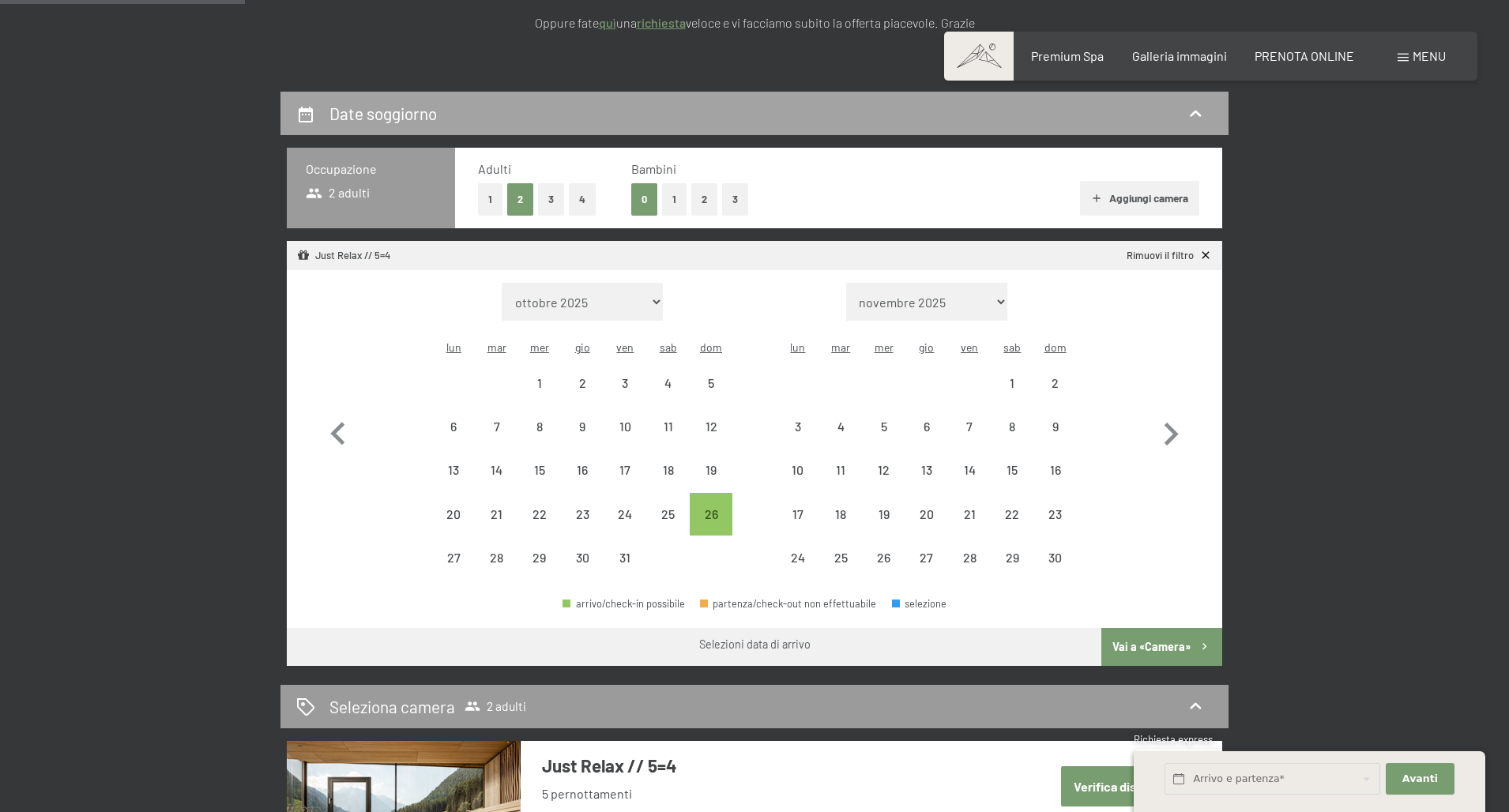
scroll to position [300, 0]
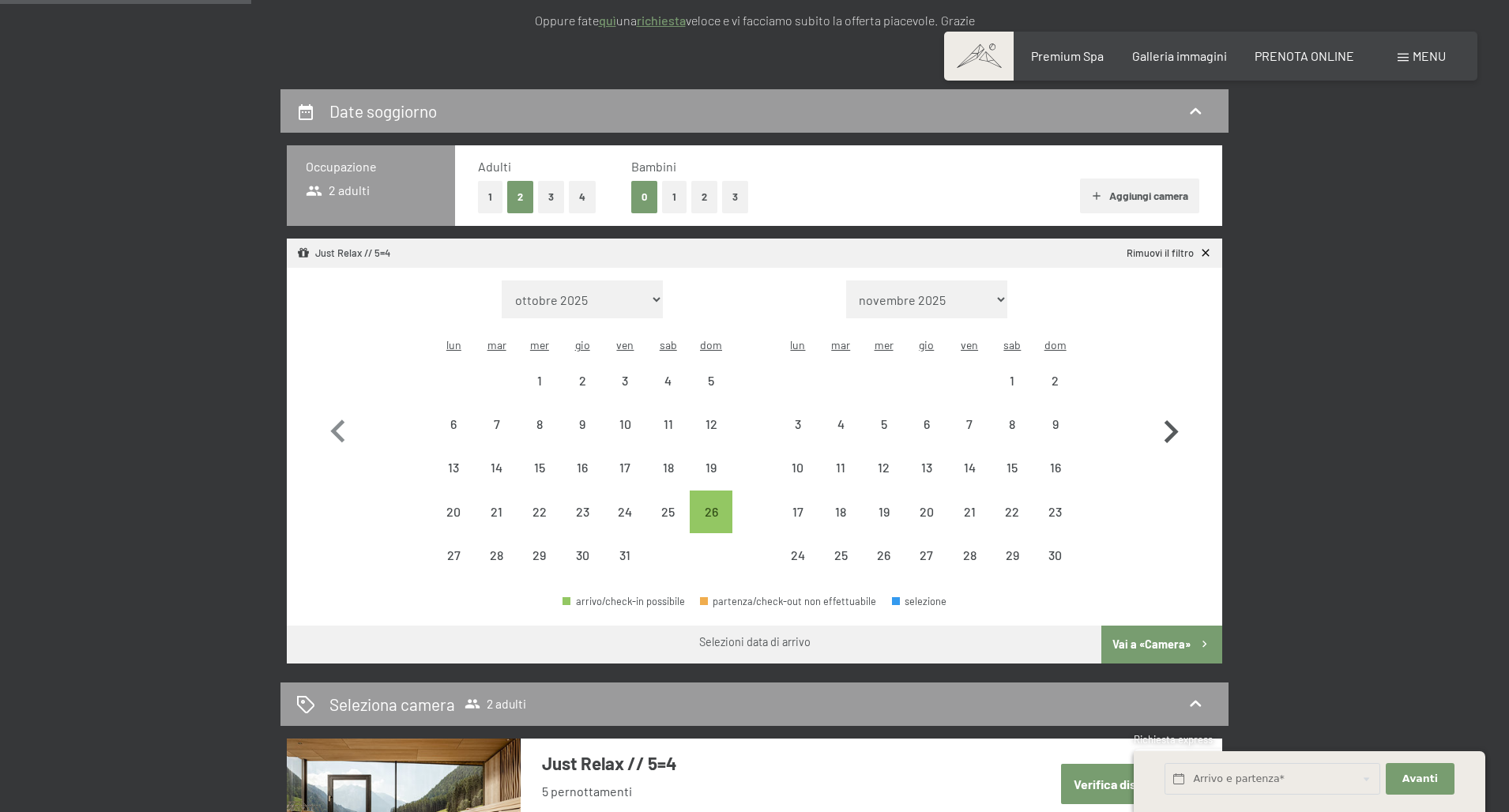
click at [1173, 420] on icon "button" at bounding box center [1172, 431] width 15 height 23
select select "[DATE]"
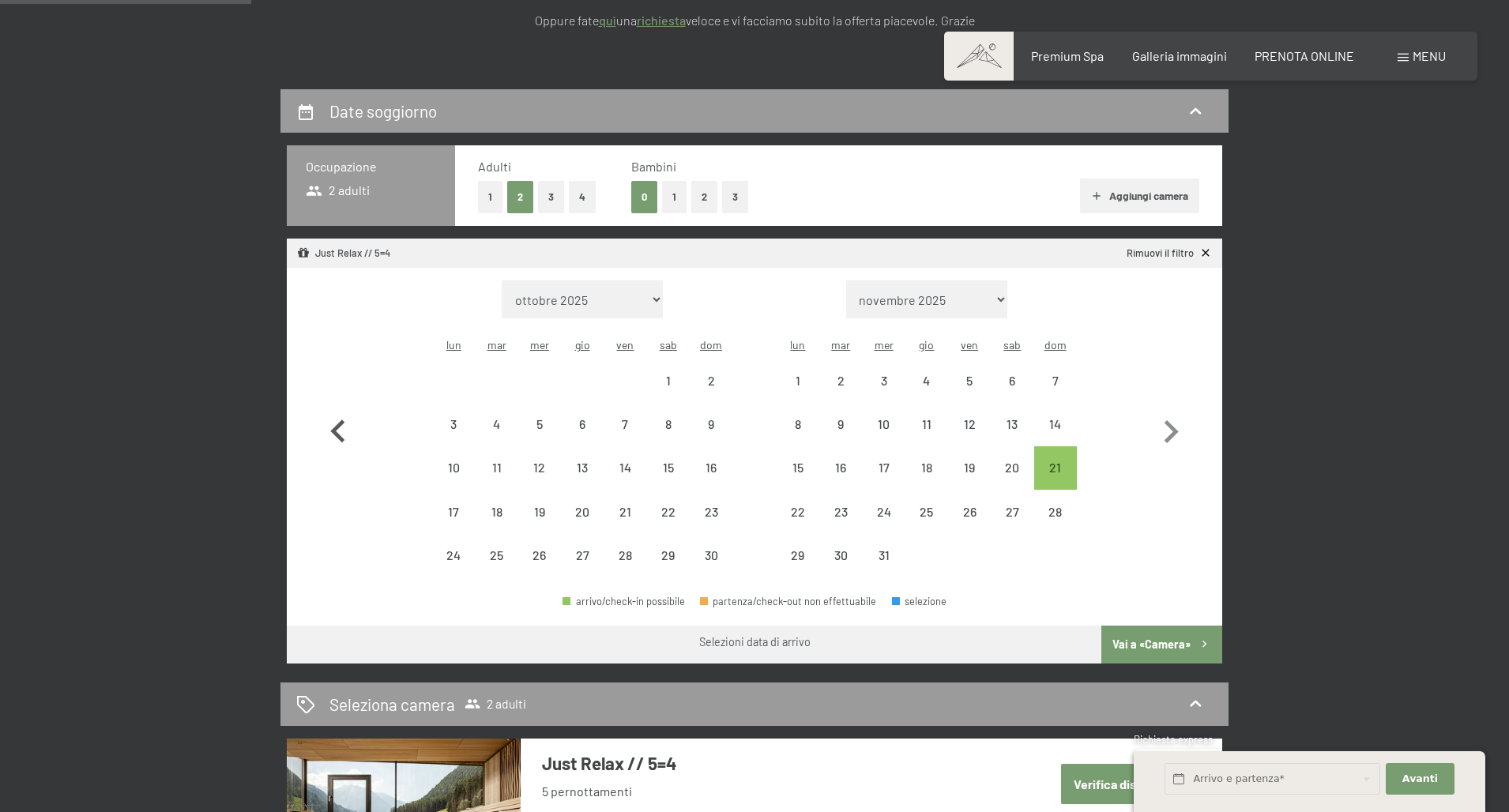
click at [340, 417] on icon "button" at bounding box center [338, 432] width 46 height 46
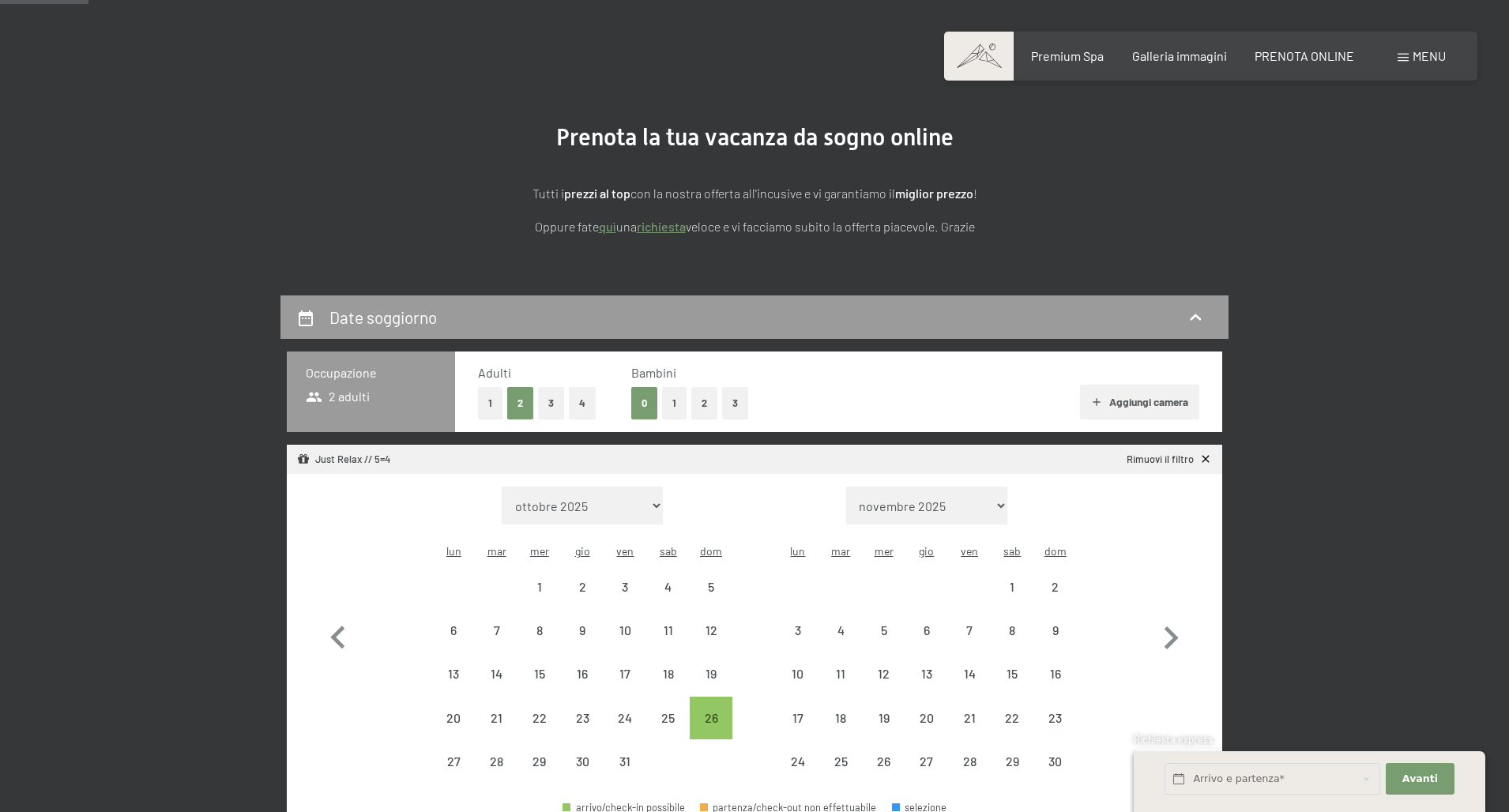
scroll to position [108, 0]
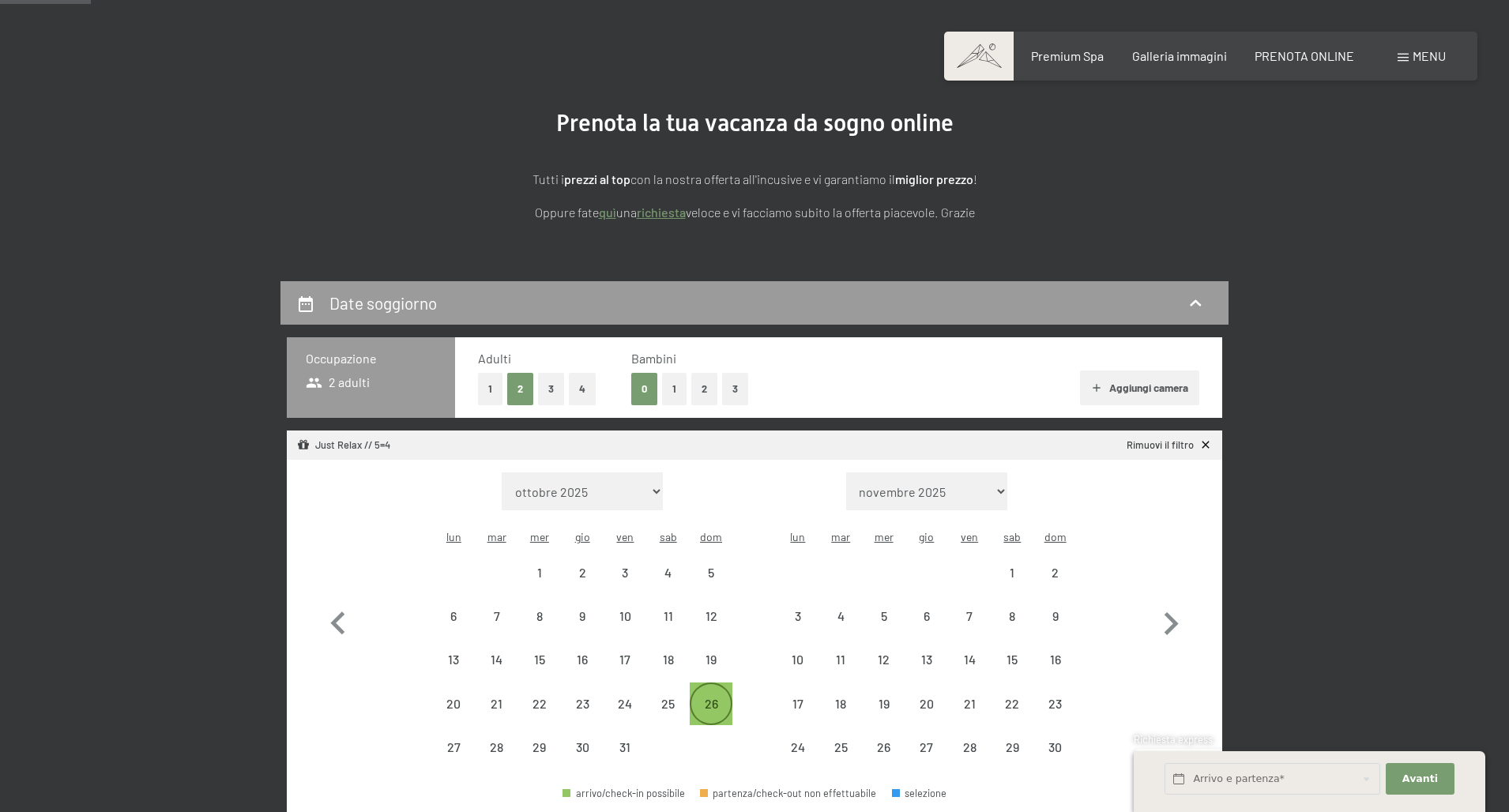
click at [715, 697] on div "26" at bounding box center [710, 717] width 39 height 39
click at [625, 741] on div "31" at bounding box center [624, 760] width 39 height 39
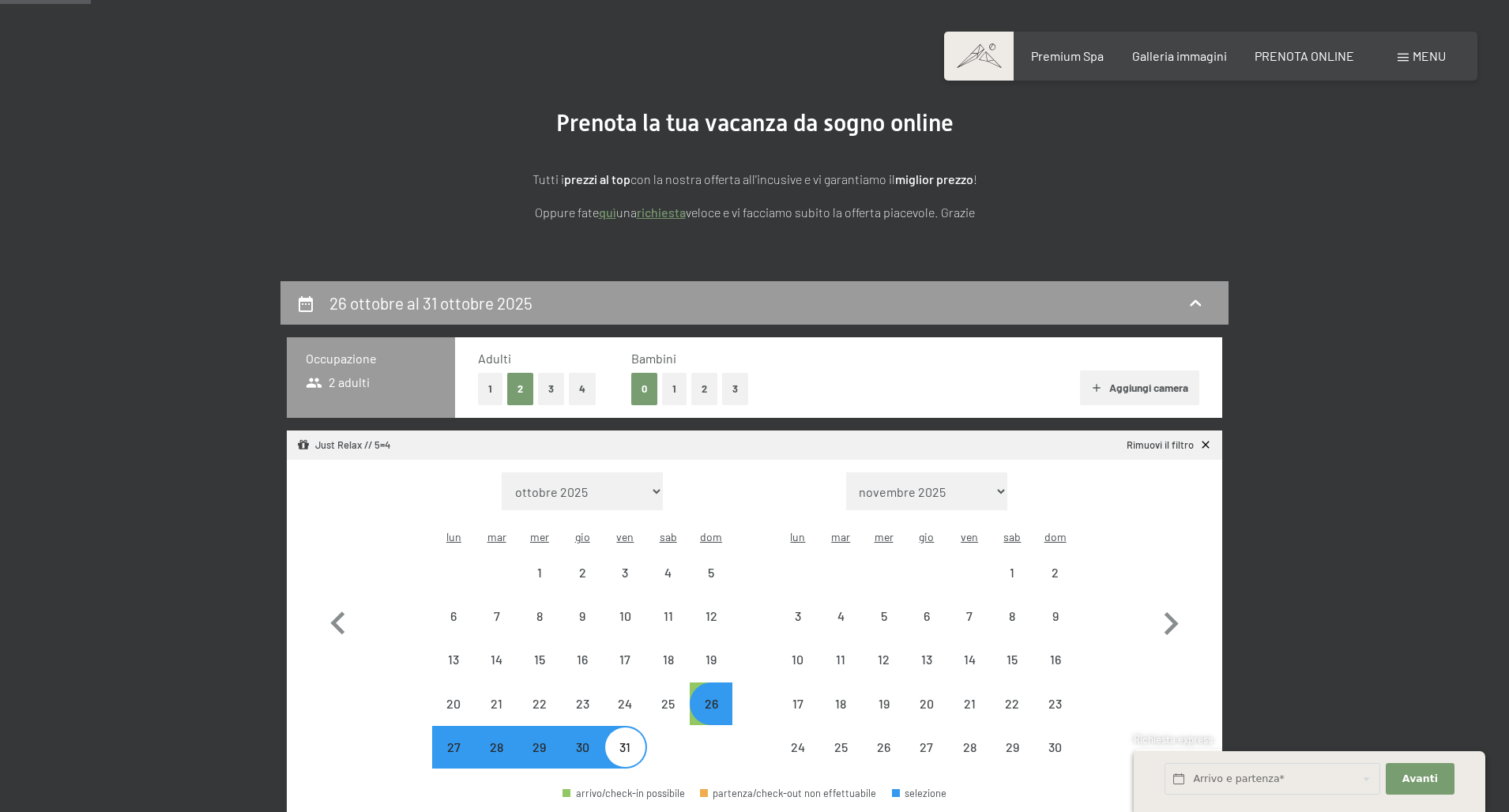
click at [625, 741] on div "31" at bounding box center [624, 760] width 39 height 39
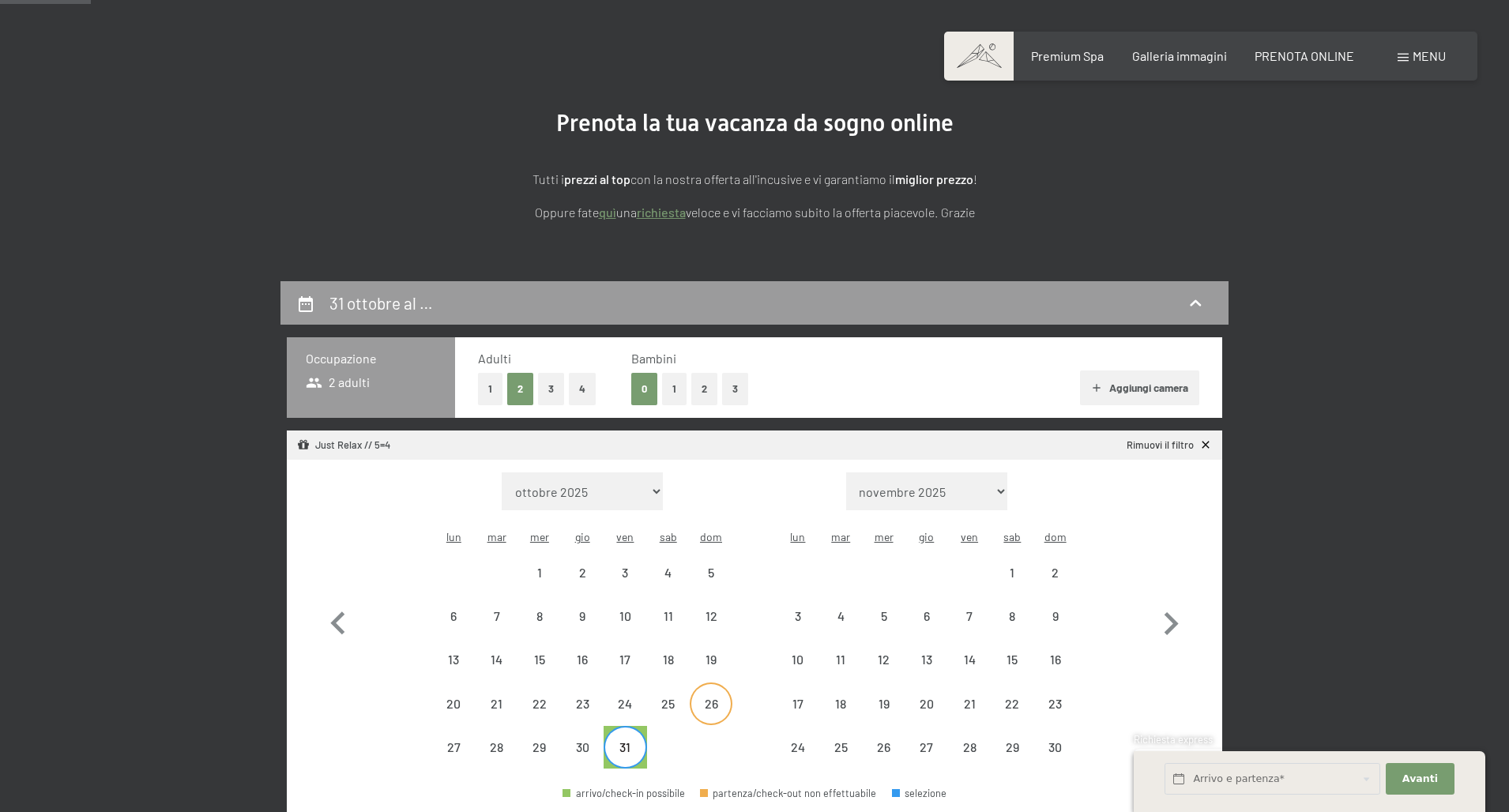
click at [717, 697] on div "26" at bounding box center [710, 717] width 39 height 39
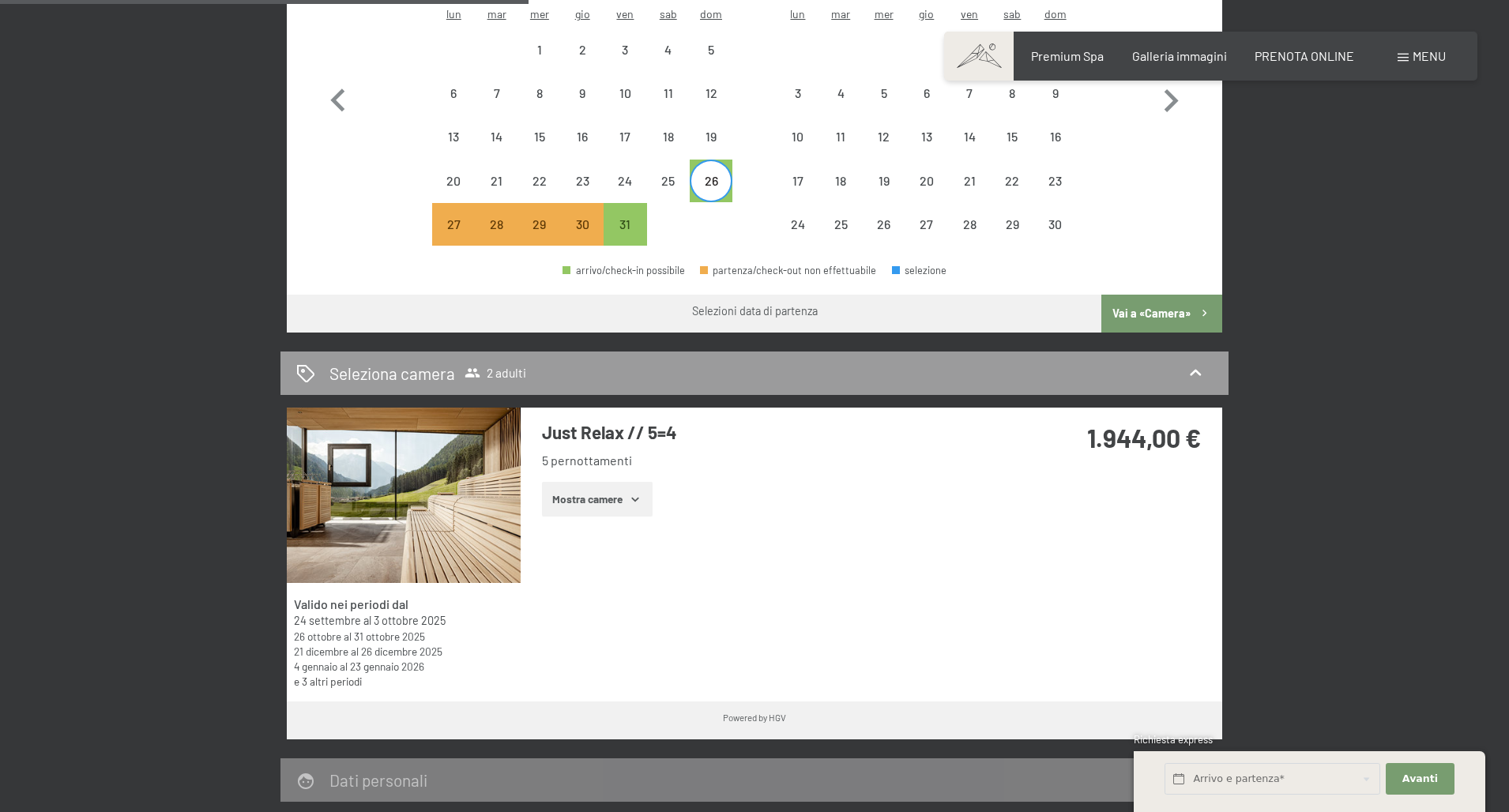
scroll to position [631, 0]
click at [612, 481] on button "Mostra camere" at bounding box center [597, 499] width 111 height 35
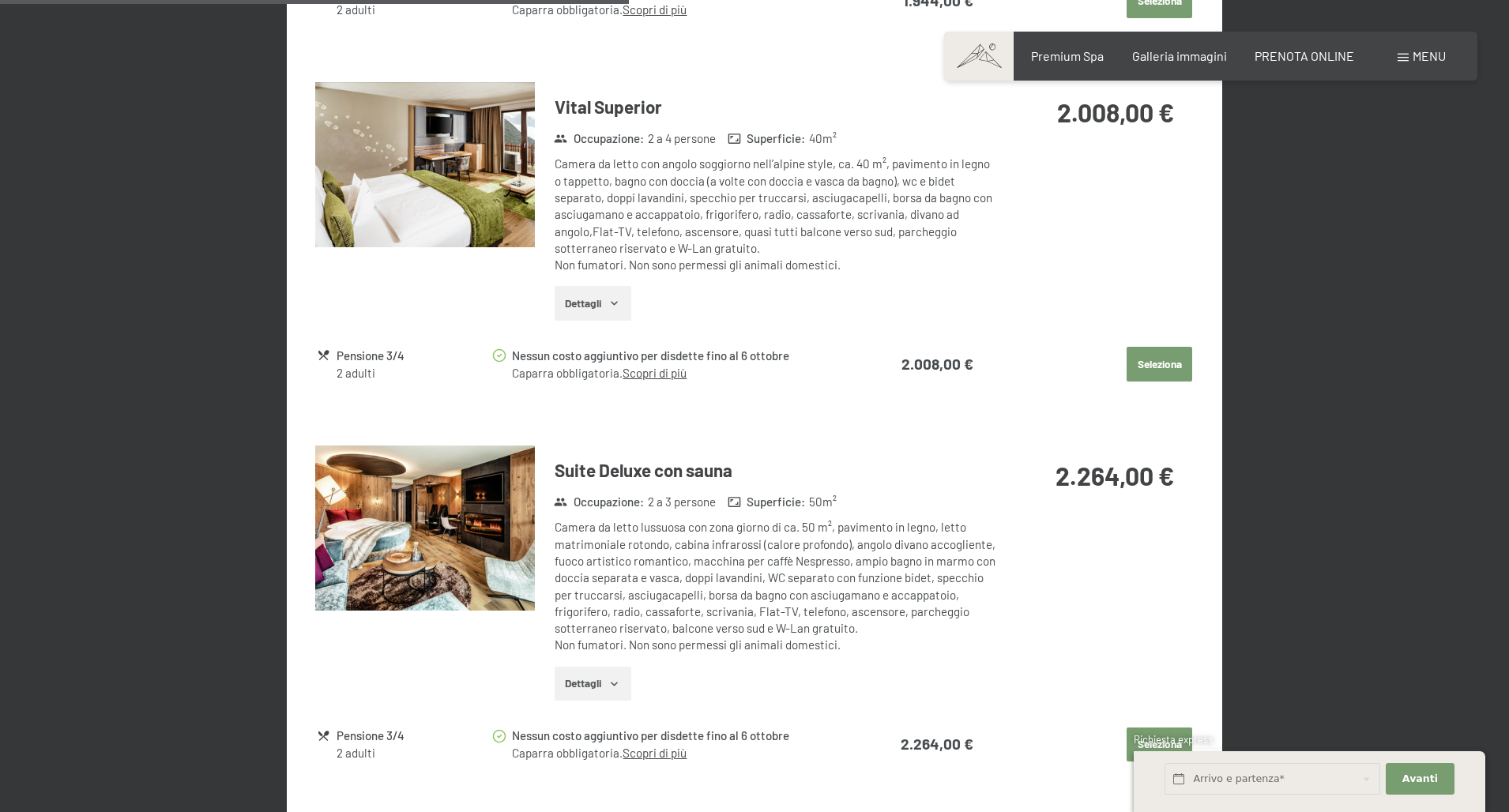
scroll to position [1714, 0]
